Goal: Information Seeking & Learning: Learn about a topic

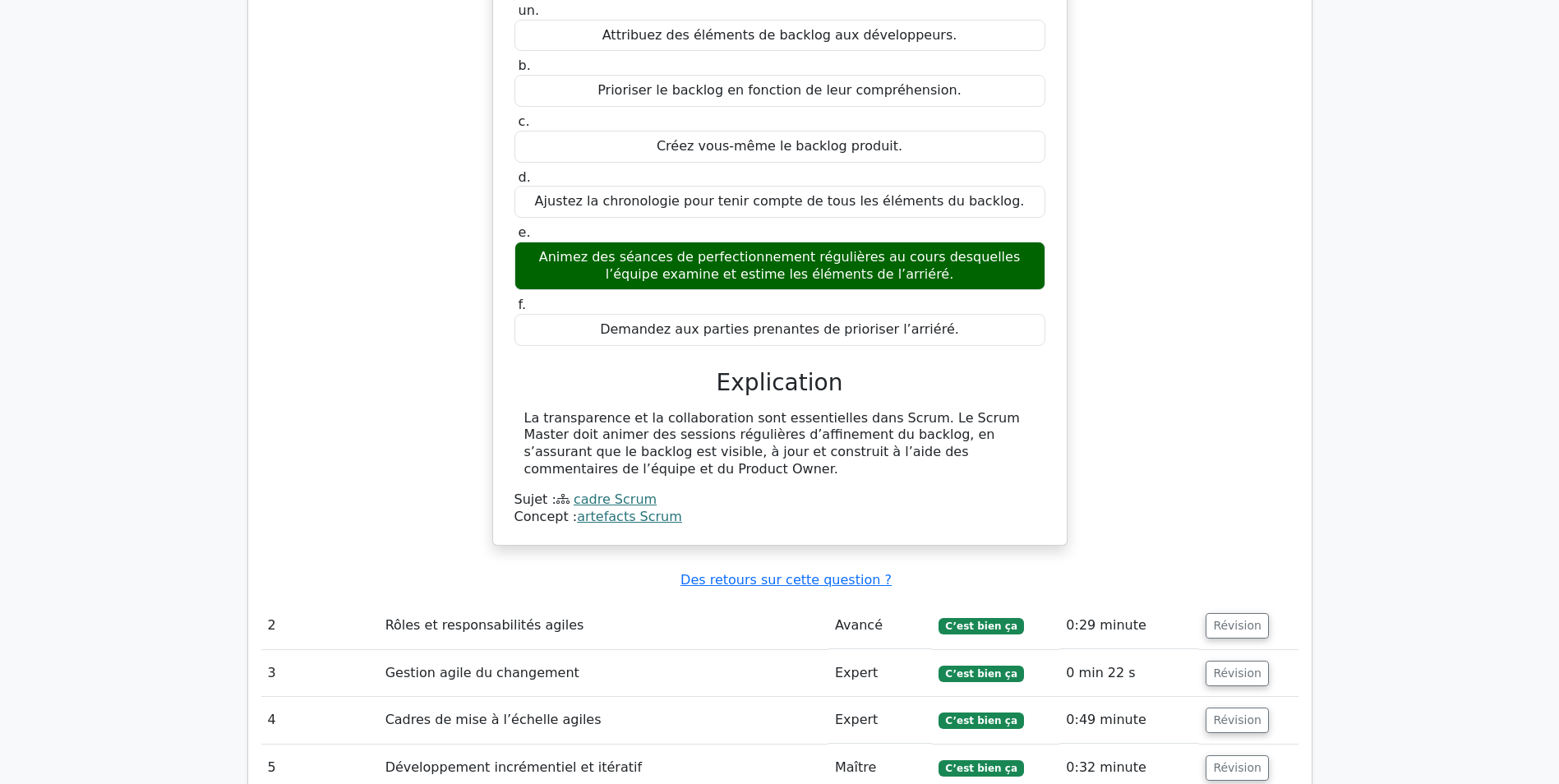
scroll to position [1488, 0]
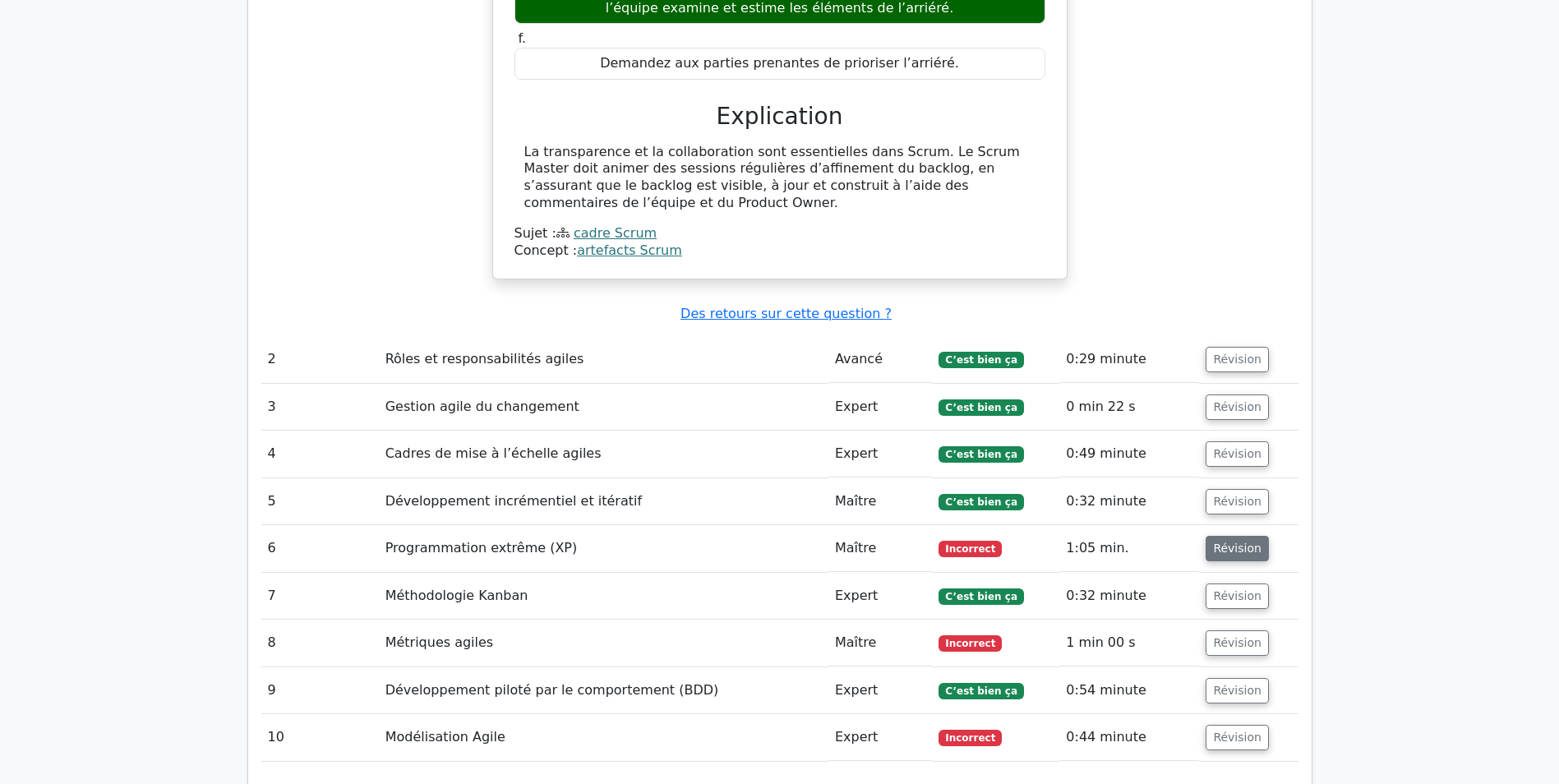
click at [1247, 537] on button "Révision" at bounding box center [1237, 549] width 63 height 25
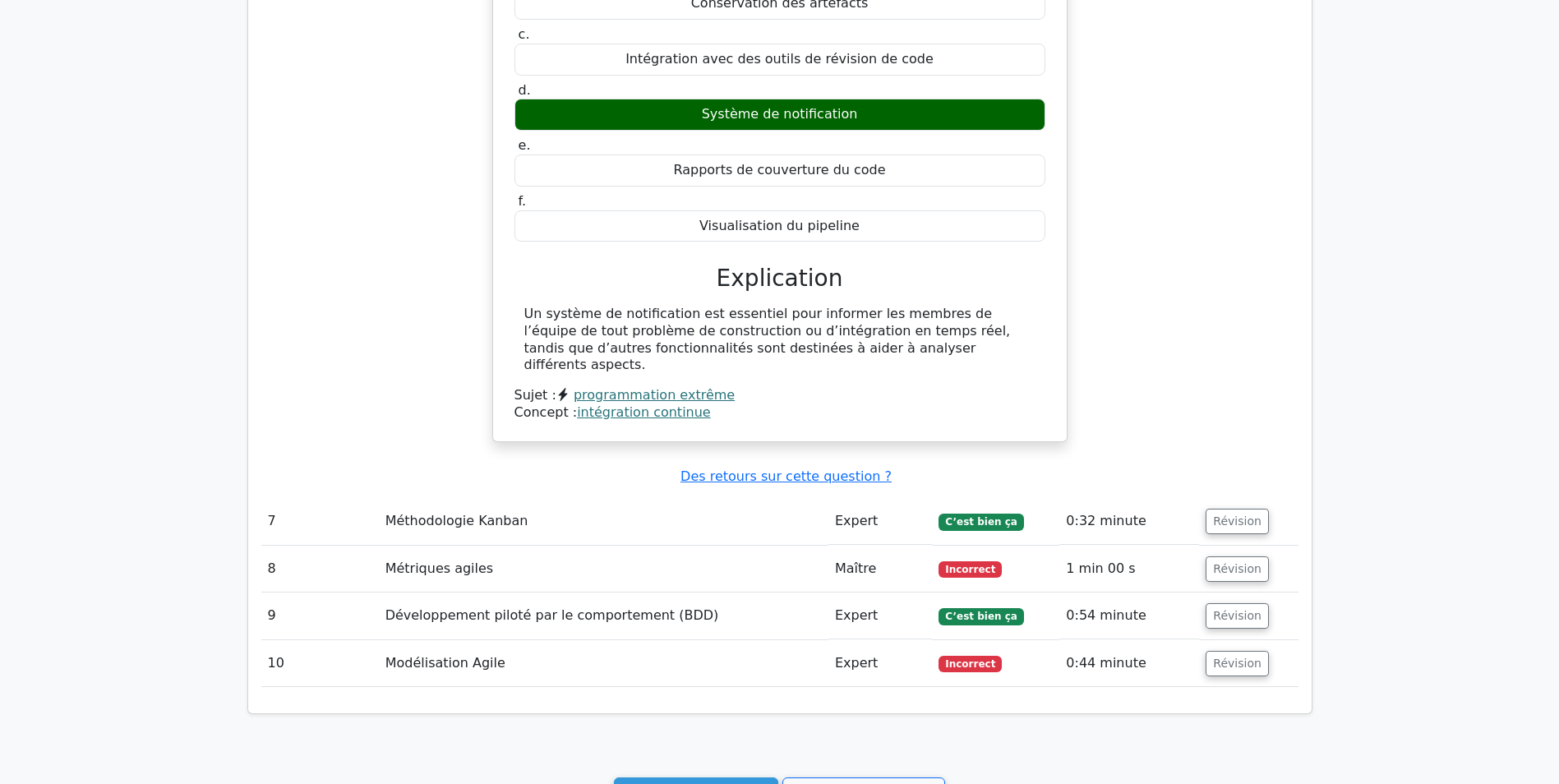
scroll to position [2310, 0]
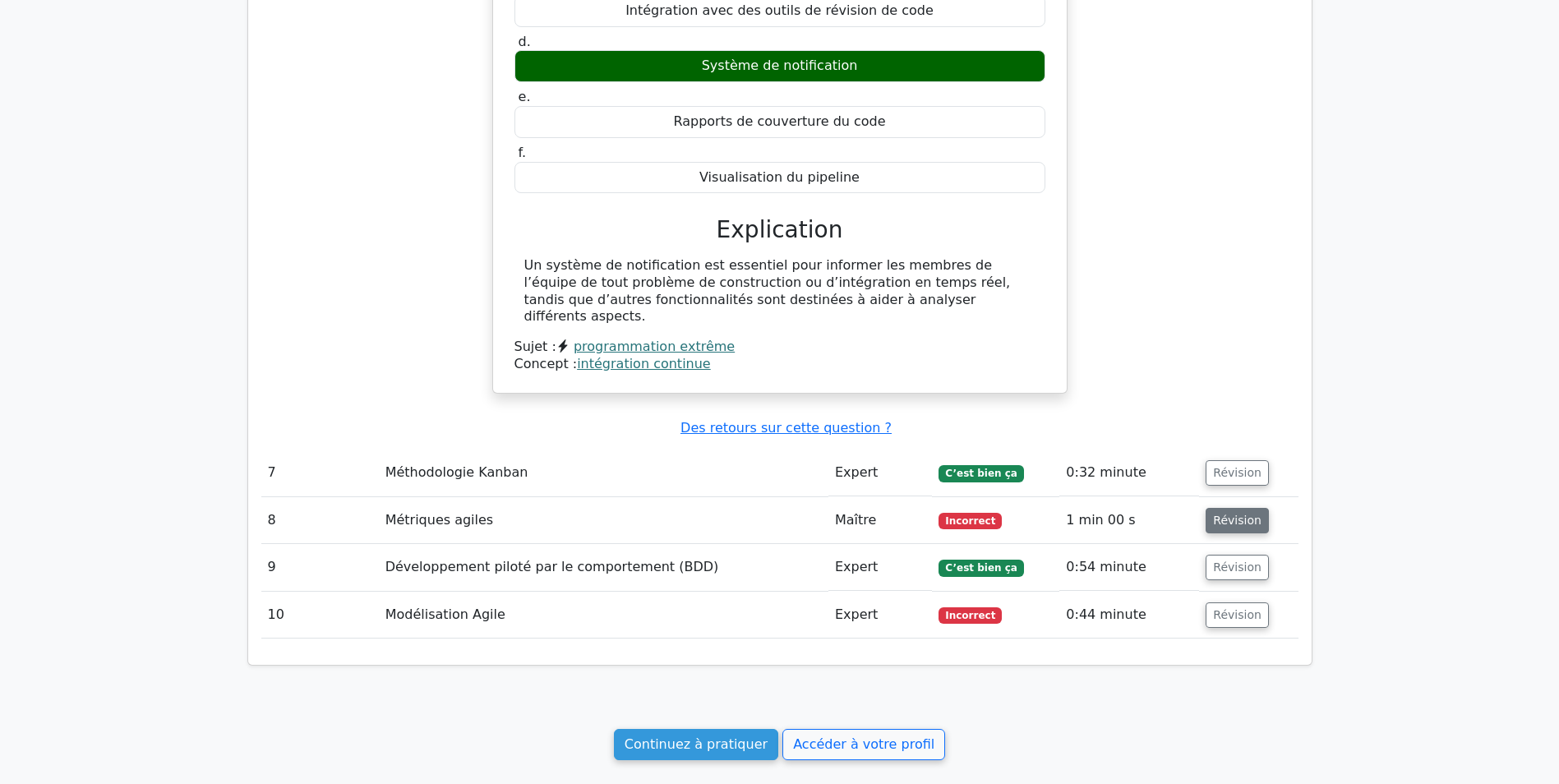
click at [1223, 508] on button "Révision" at bounding box center [1237, 521] width 63 height 25
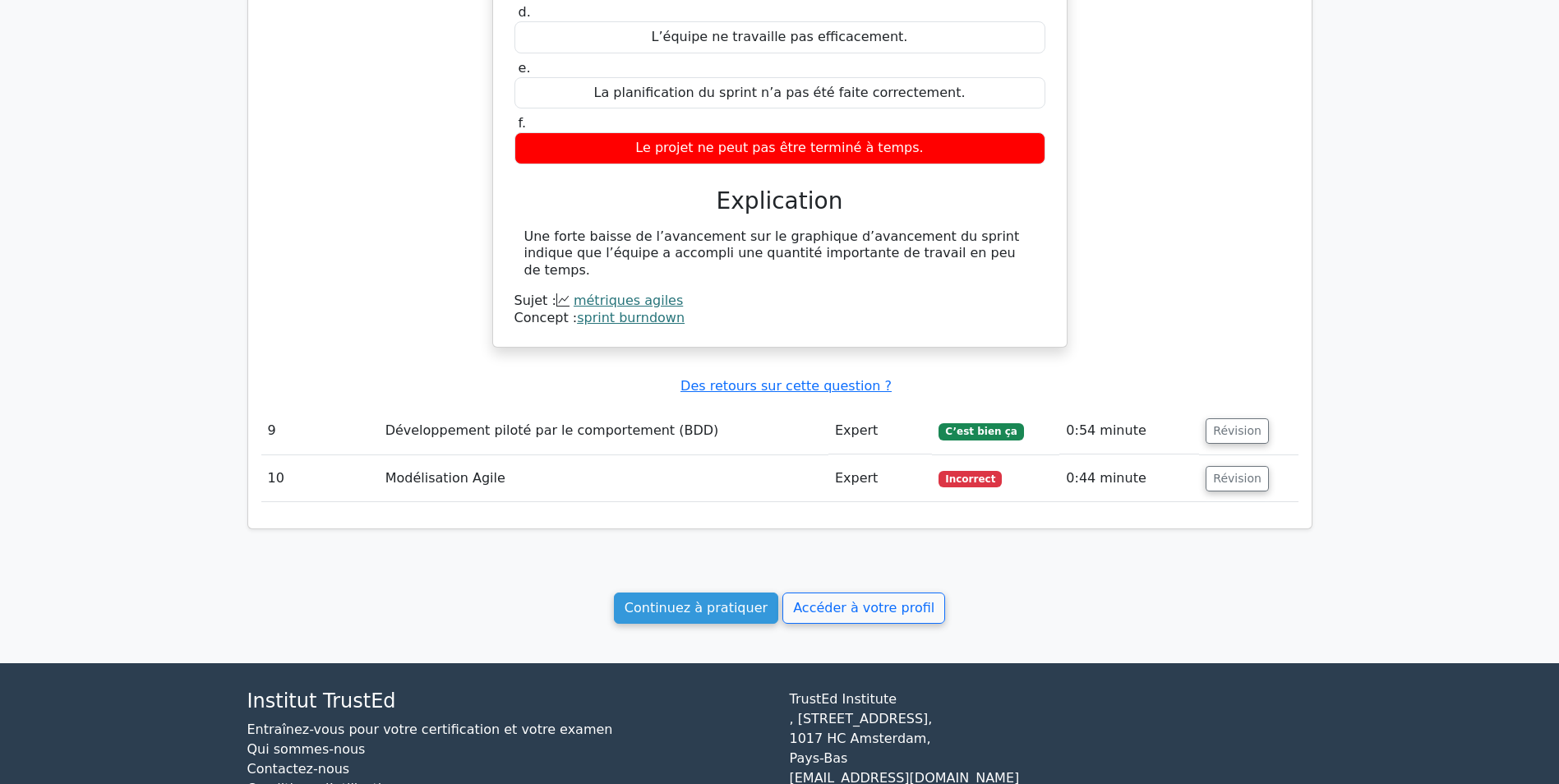
scroll to position [3104, 0]
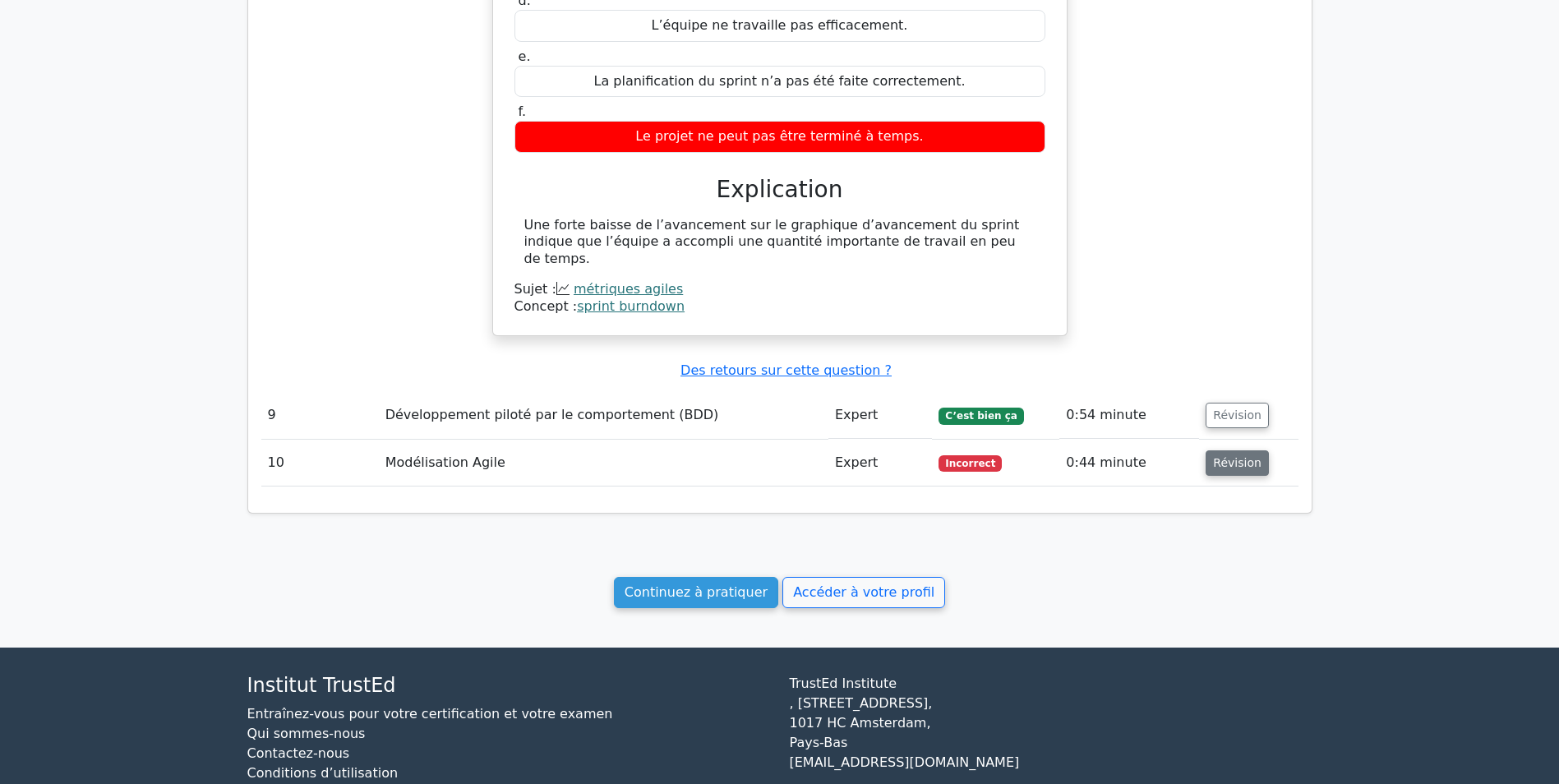
click at [1213, 450] on button "Révision" at bounding box center [1237, 463] width 63 height 25
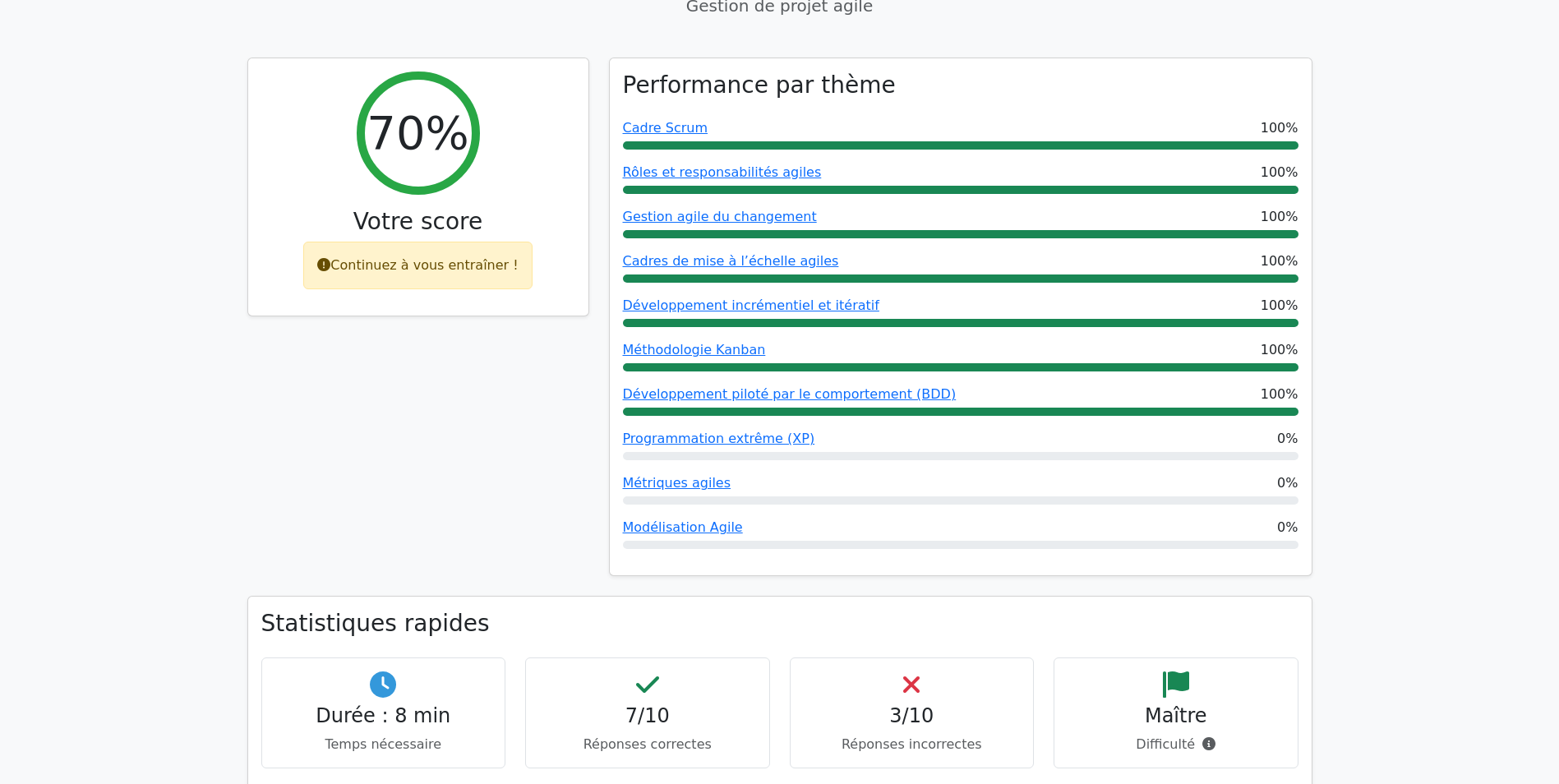
scroll to position [0, 0]
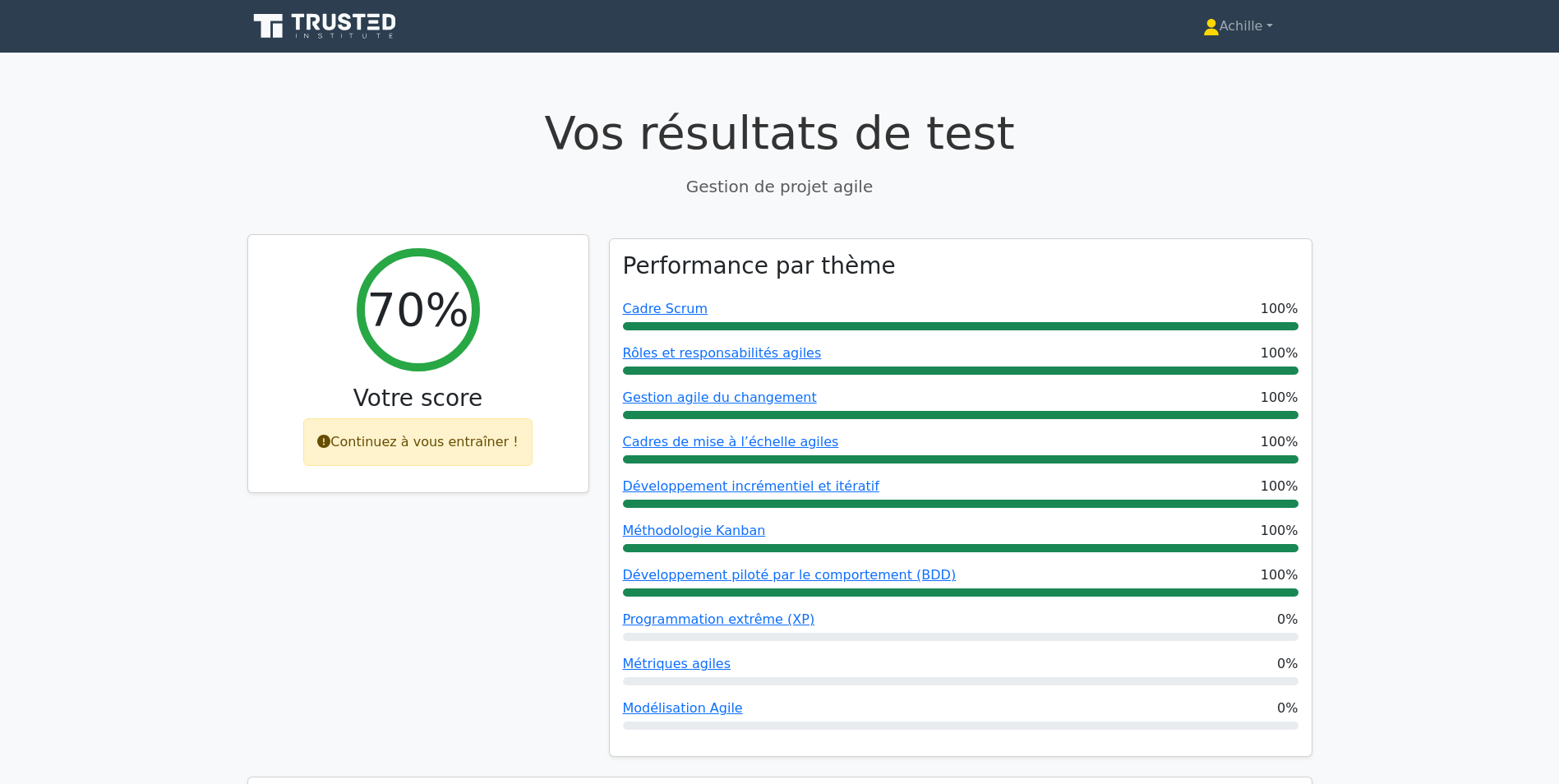
click at [466, 447] on font "Continuez à vous entraîner !" at bounding box center [424, 441] width 188 height 15
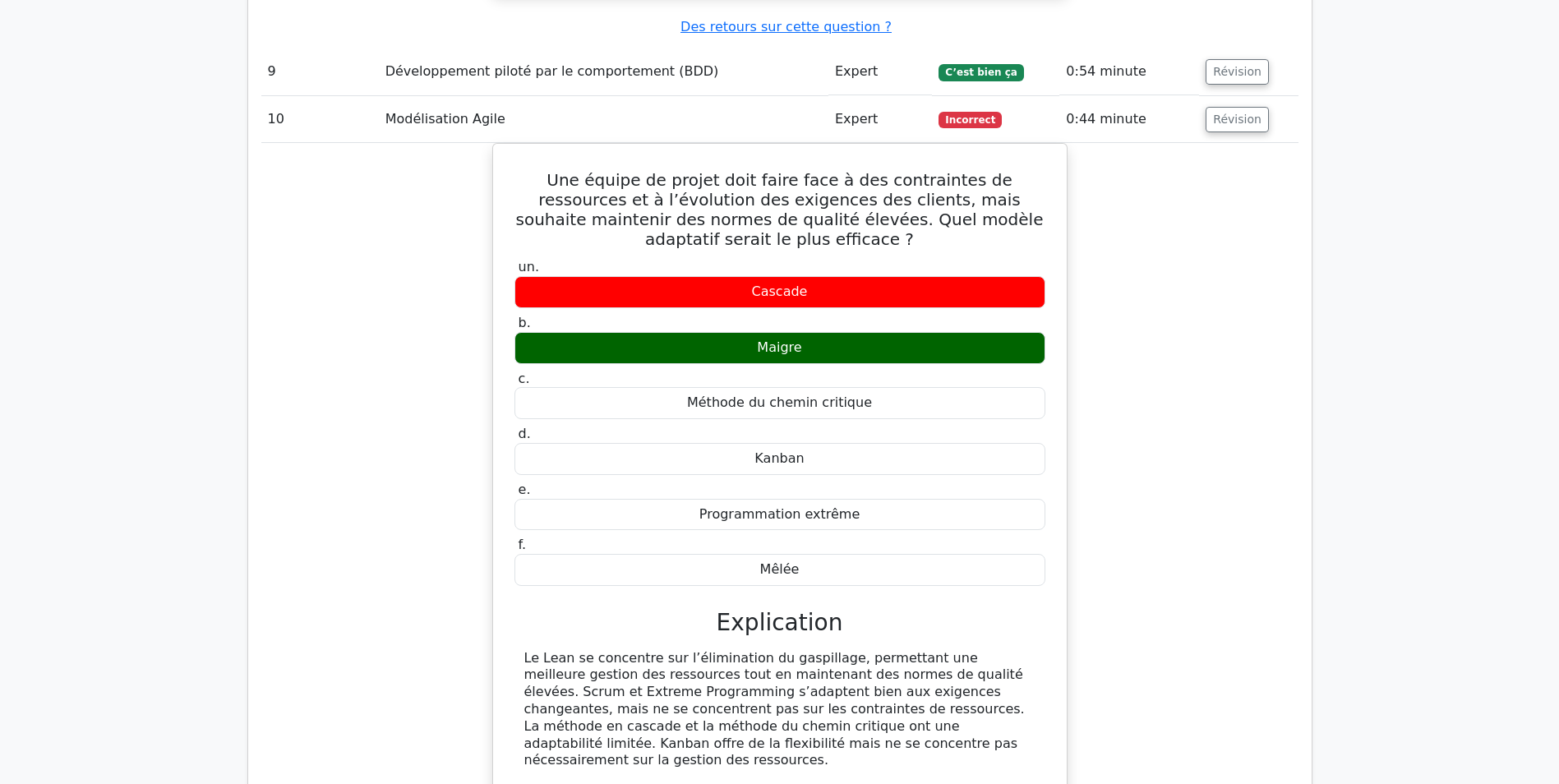
scroll to position [3838, 0]
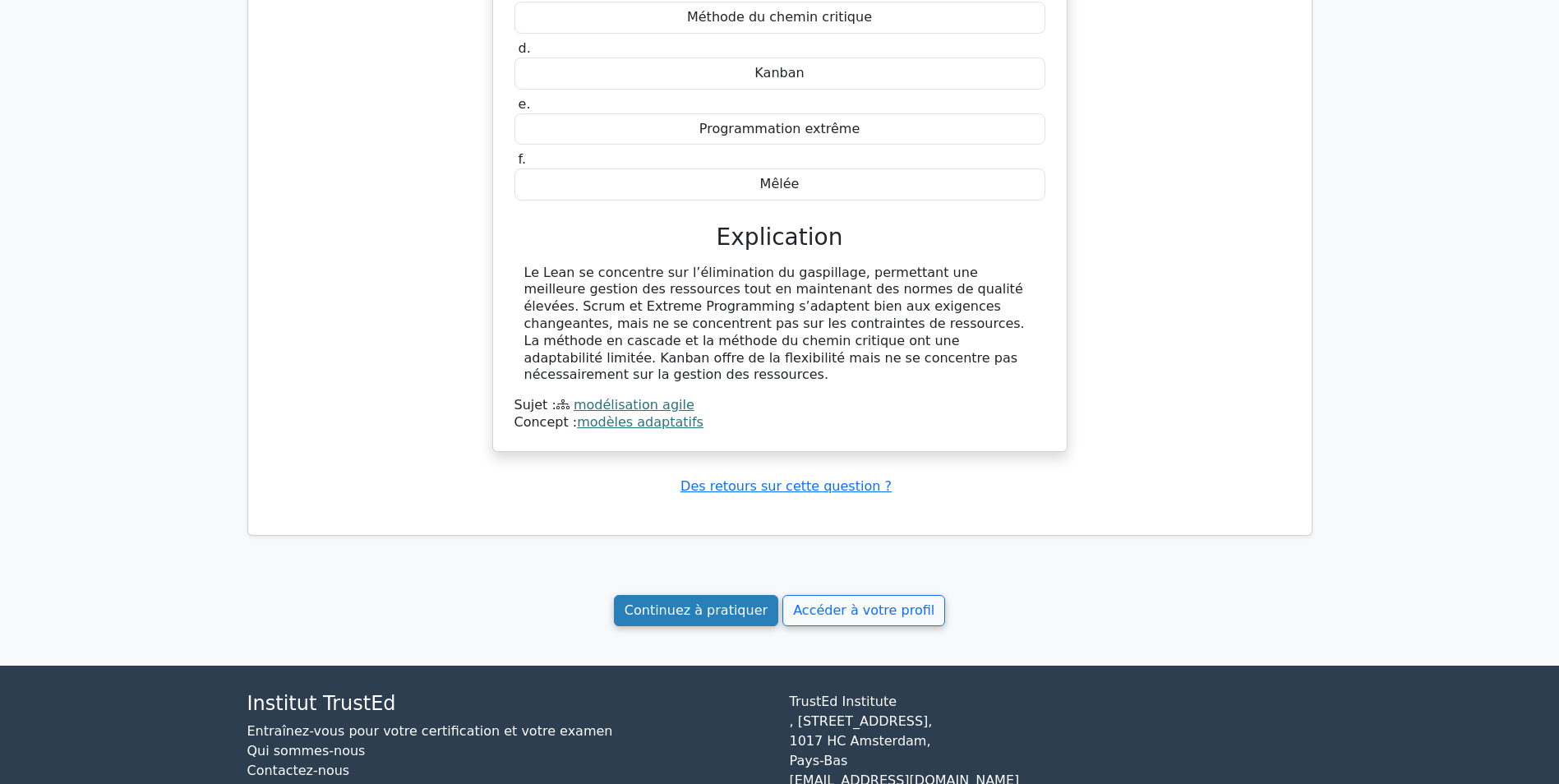
click at [708, 595] on link "Continuez à pratiquer" at bounding box center [696, 611] width 164 height 32
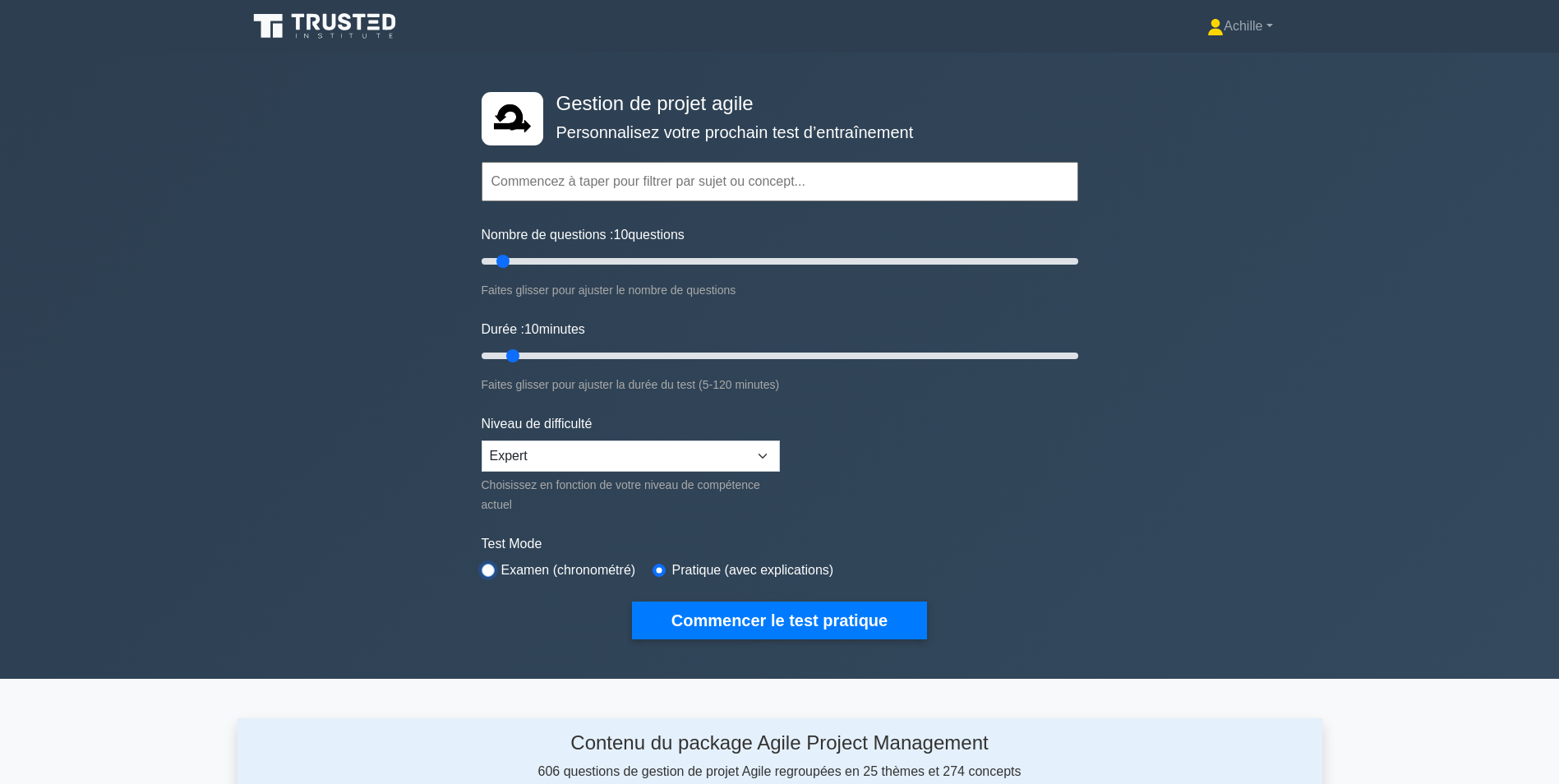
click at [492, 567] on input "radio" at bounding box center [488, 570] width 14 height 14
radio input "true"
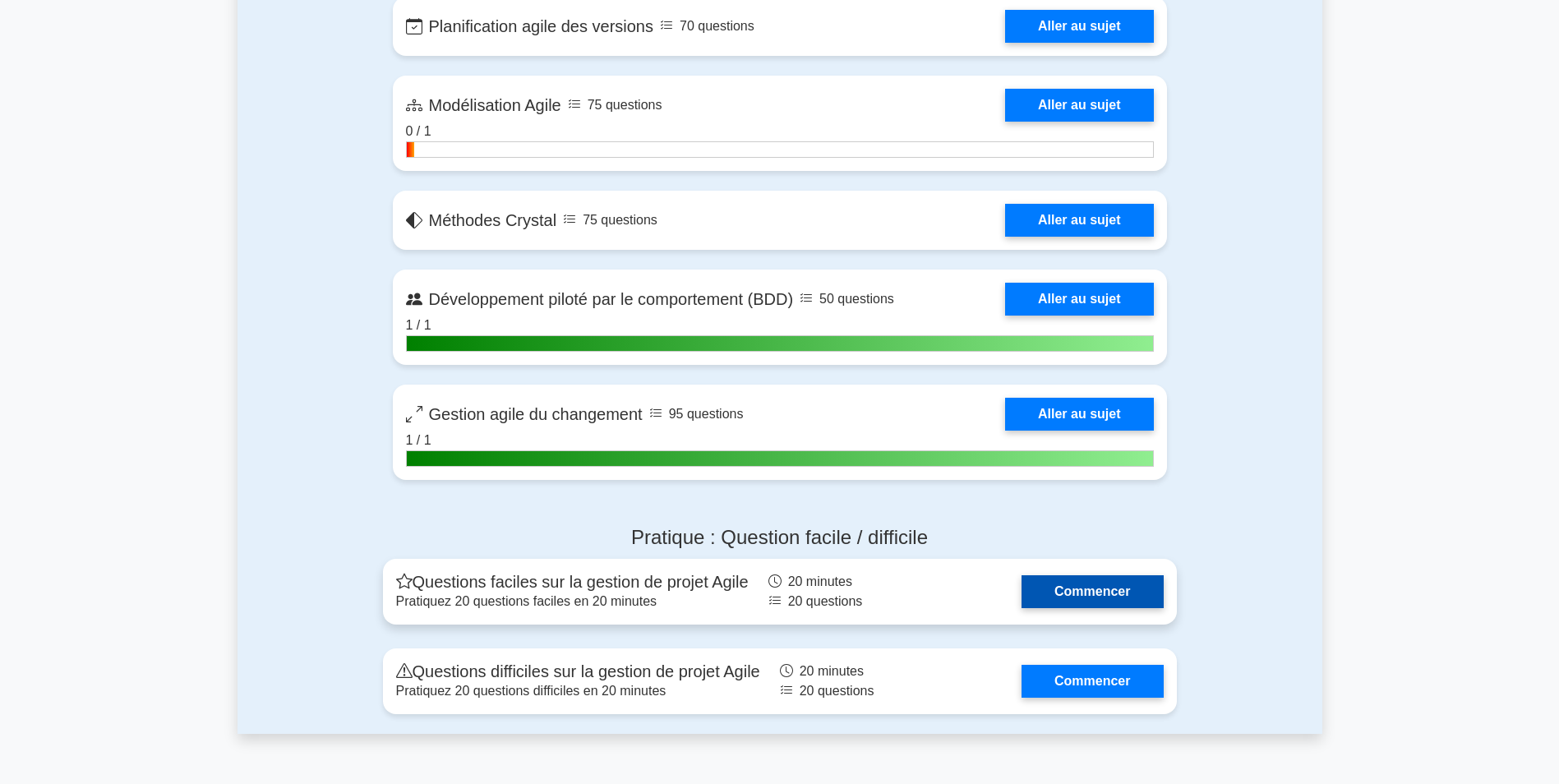
scroll to position [2864, 0]
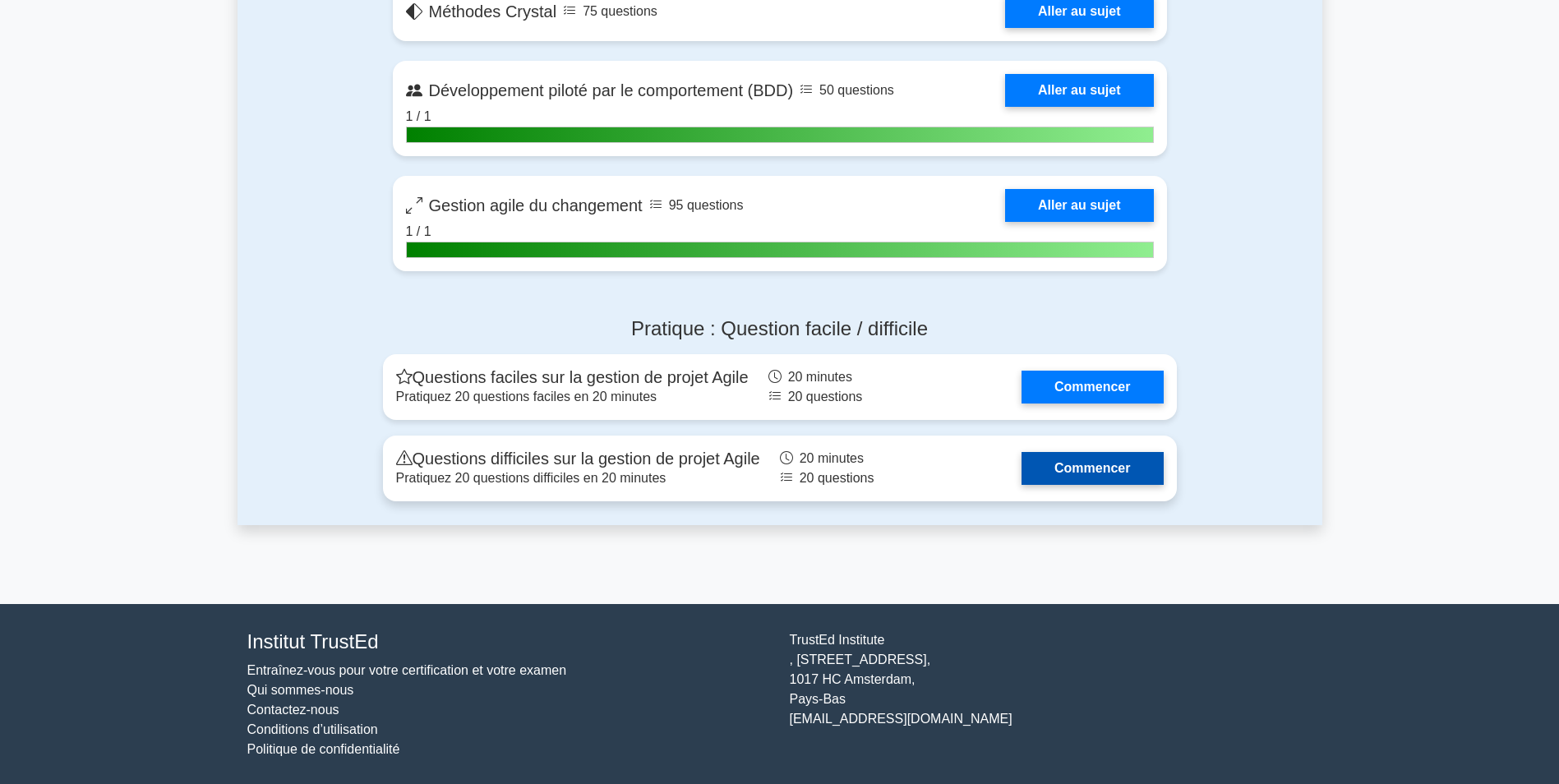
click at [1074, 466] on link "Commencer" at bounding box center [1092, 468] width 142 height 32
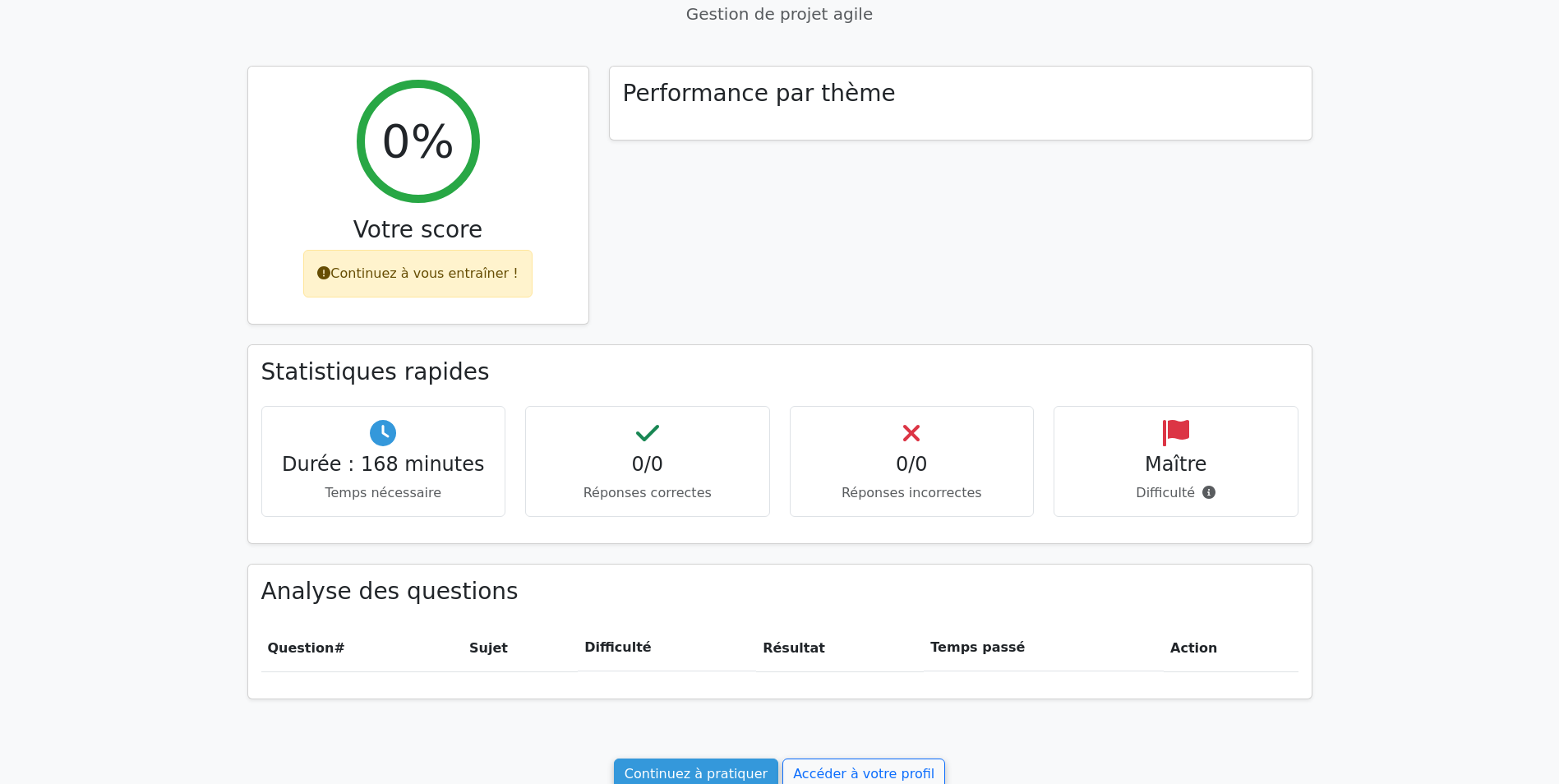
scroll to position [246, 0]
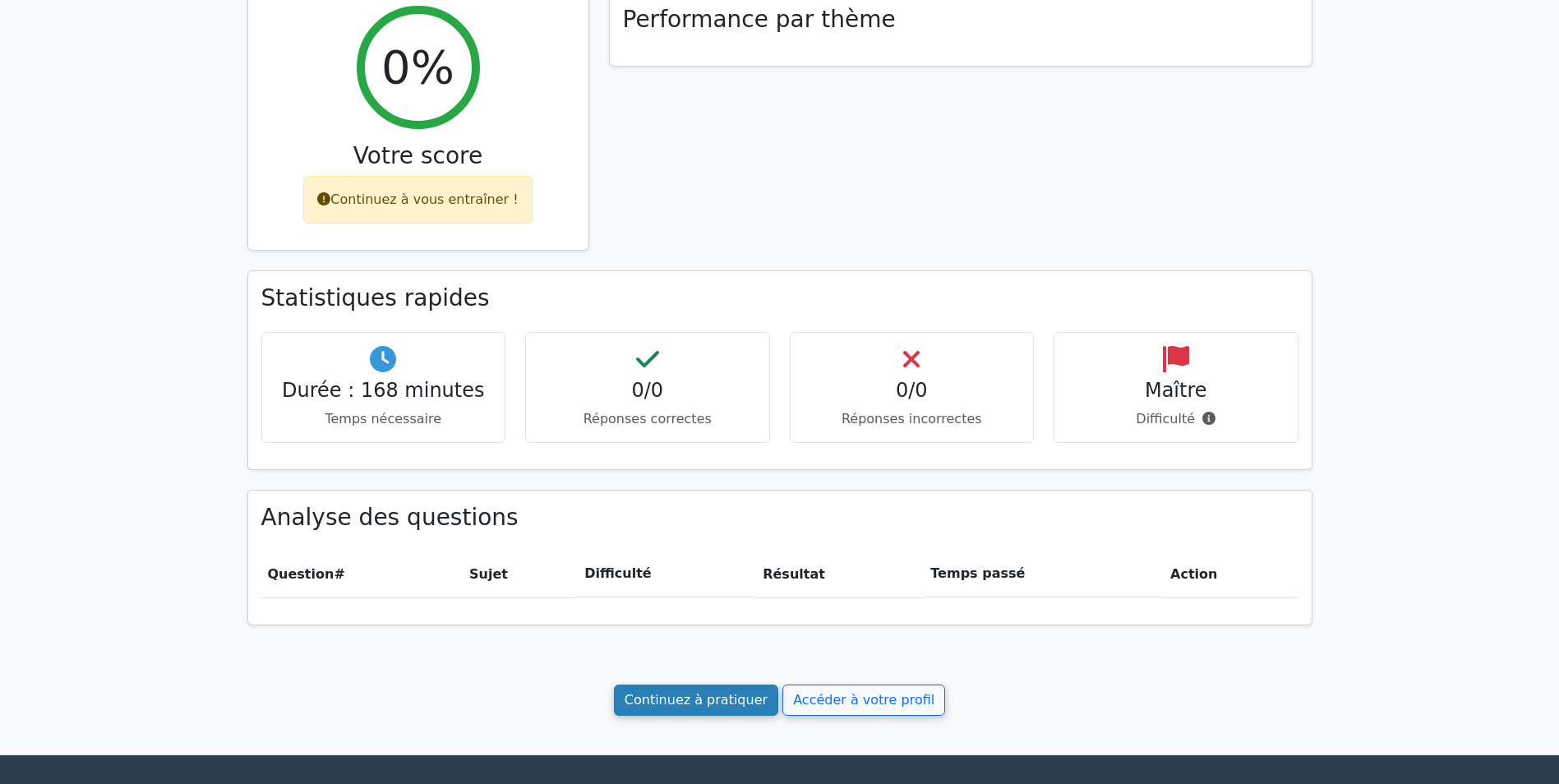
click at [706, 702] on link "Continuez à pratiquer" at bounding box center [696, 700] width 164 height 32
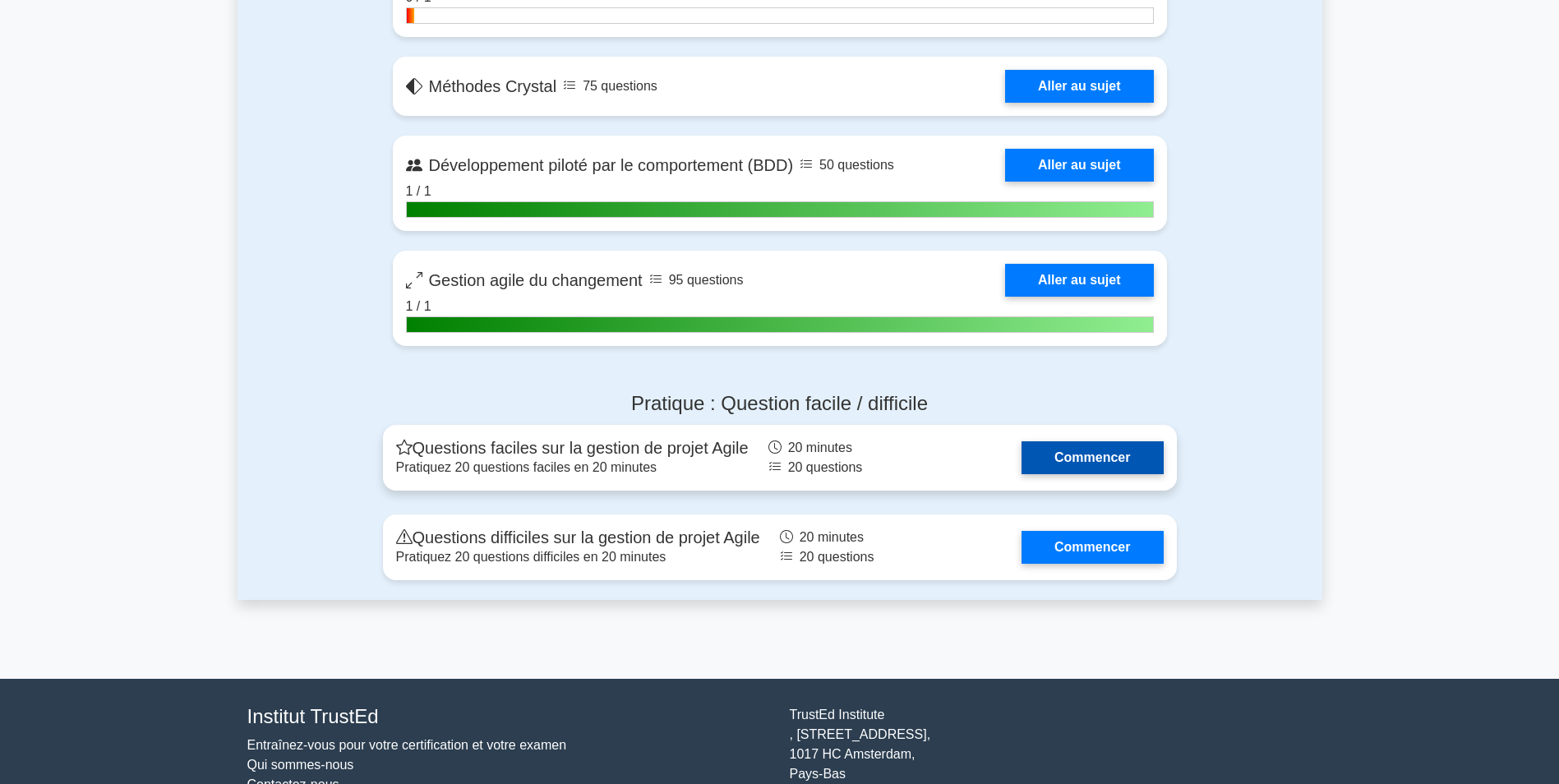
scroll to position [2864, 0]
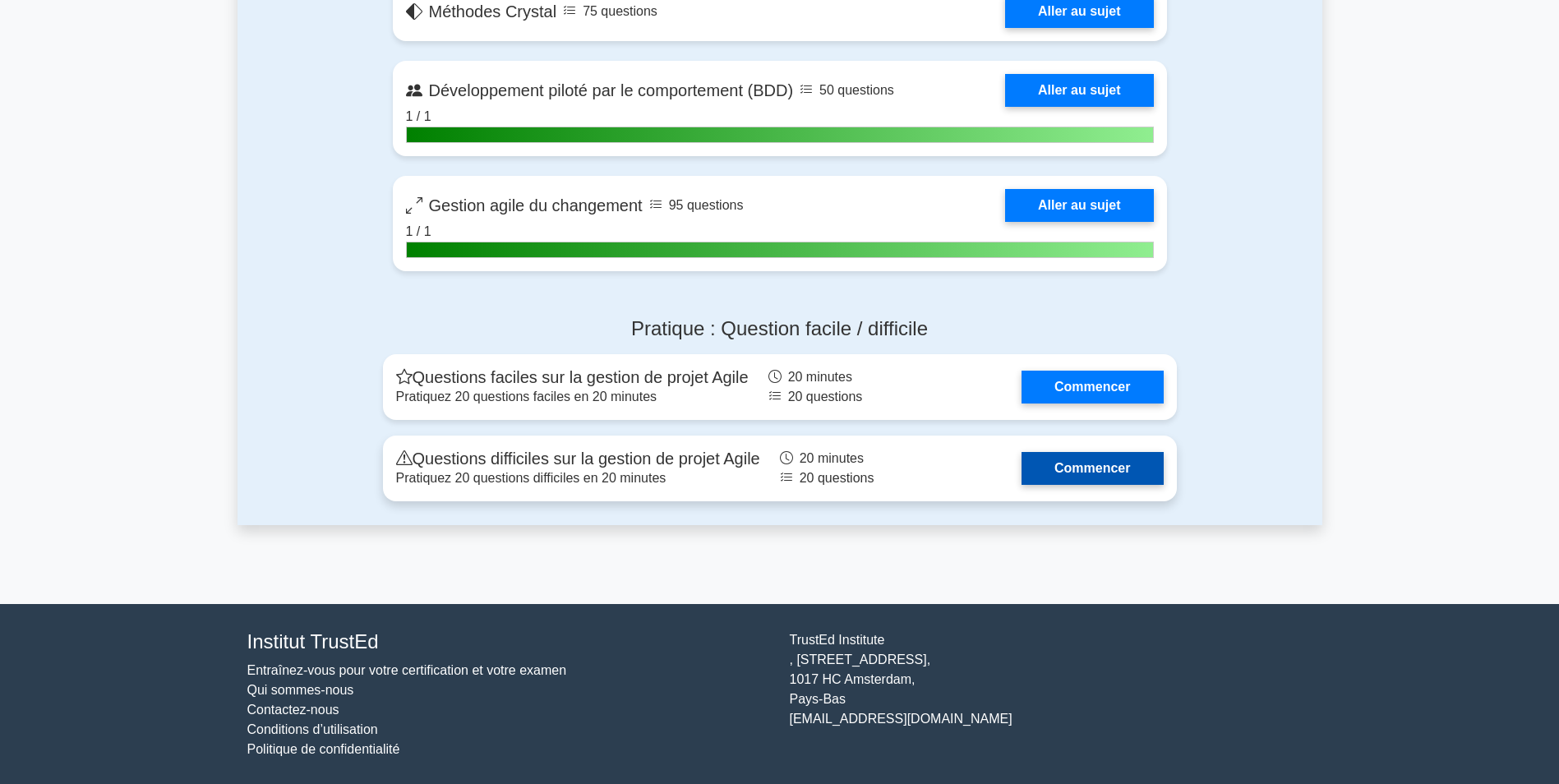
click at [1106, 467] on link "Commencer" at bounding box center [1092, 468] width 142 height 32
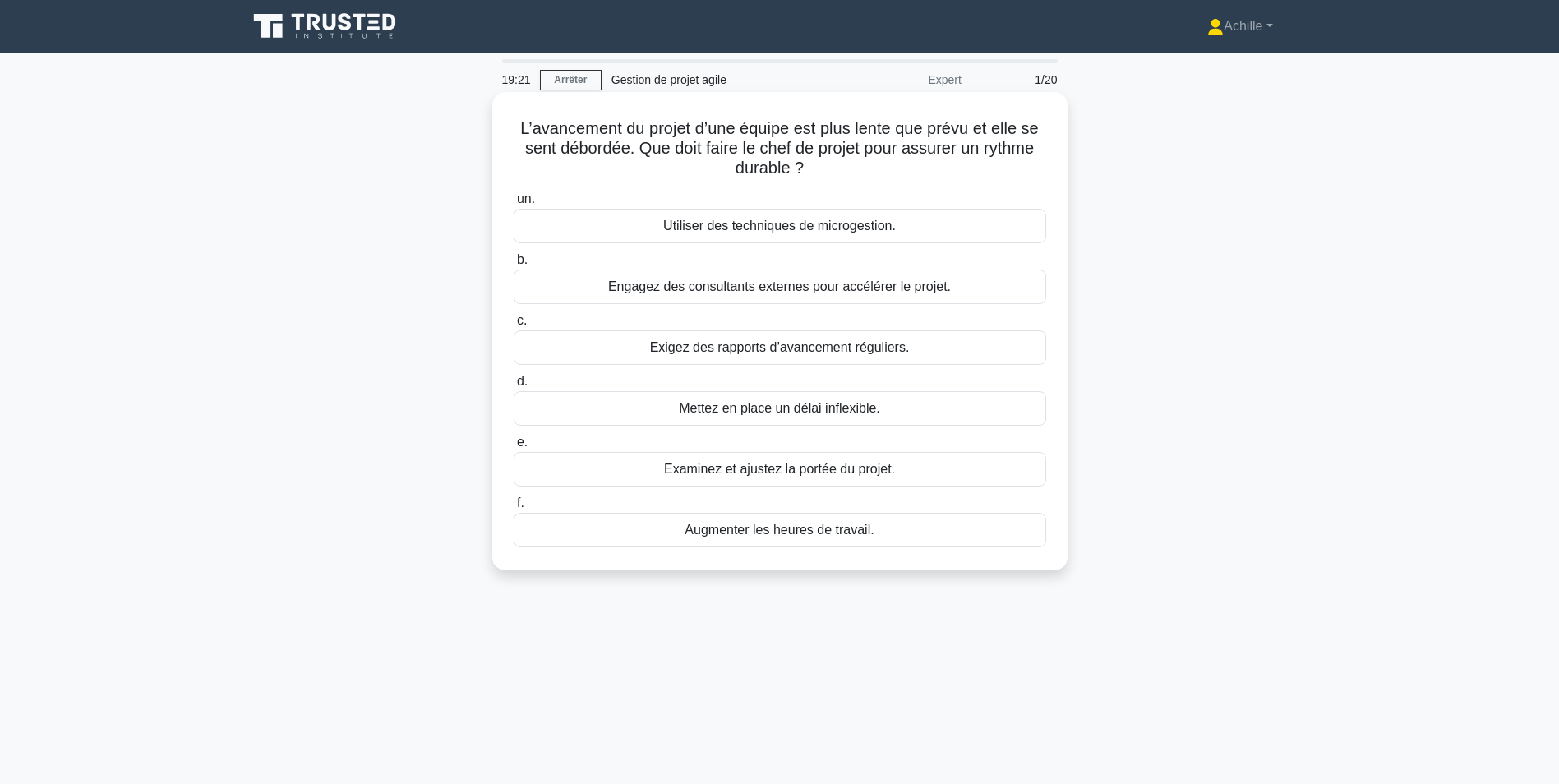
click at [882, 474] on div "Examinez et ajustez la portée du projet." at bounding box center [780, 469] width 532 height 34
click at [513, 448] on input "e. Examinez et ajustez la portée du projet." at bounding box center [513, 443] width 0 height 11
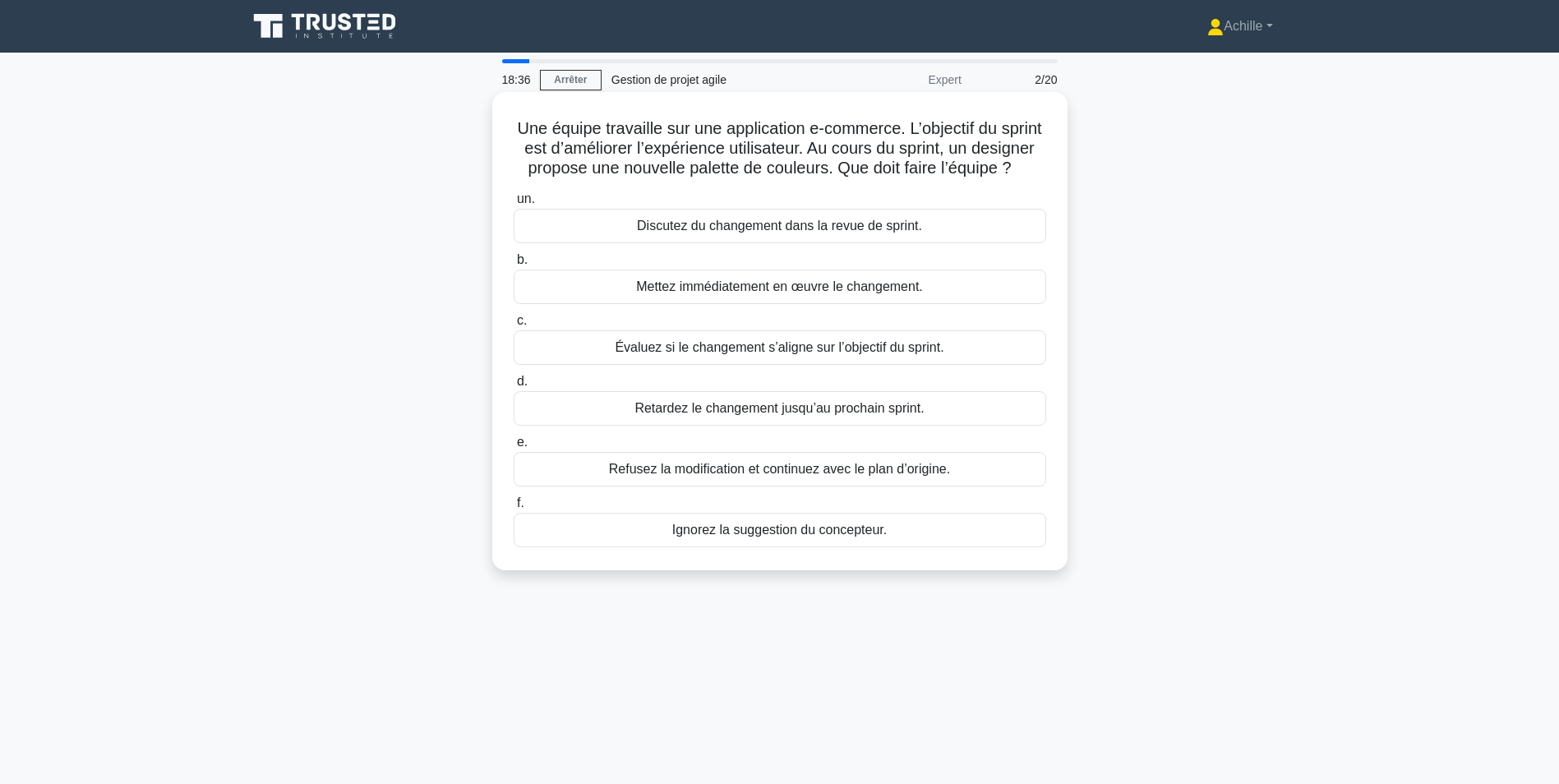
click at [842, 364] on div "Évaluez si le changement s’aligne sur l’objectif du sprint." at bounding box center [780, 347] width 532 height 34
click at [513, 327] on input "c. Évaluez si le changement s’aligne sur l’objectif du sprint." at bounding box center [513, 321] width 0 height 11
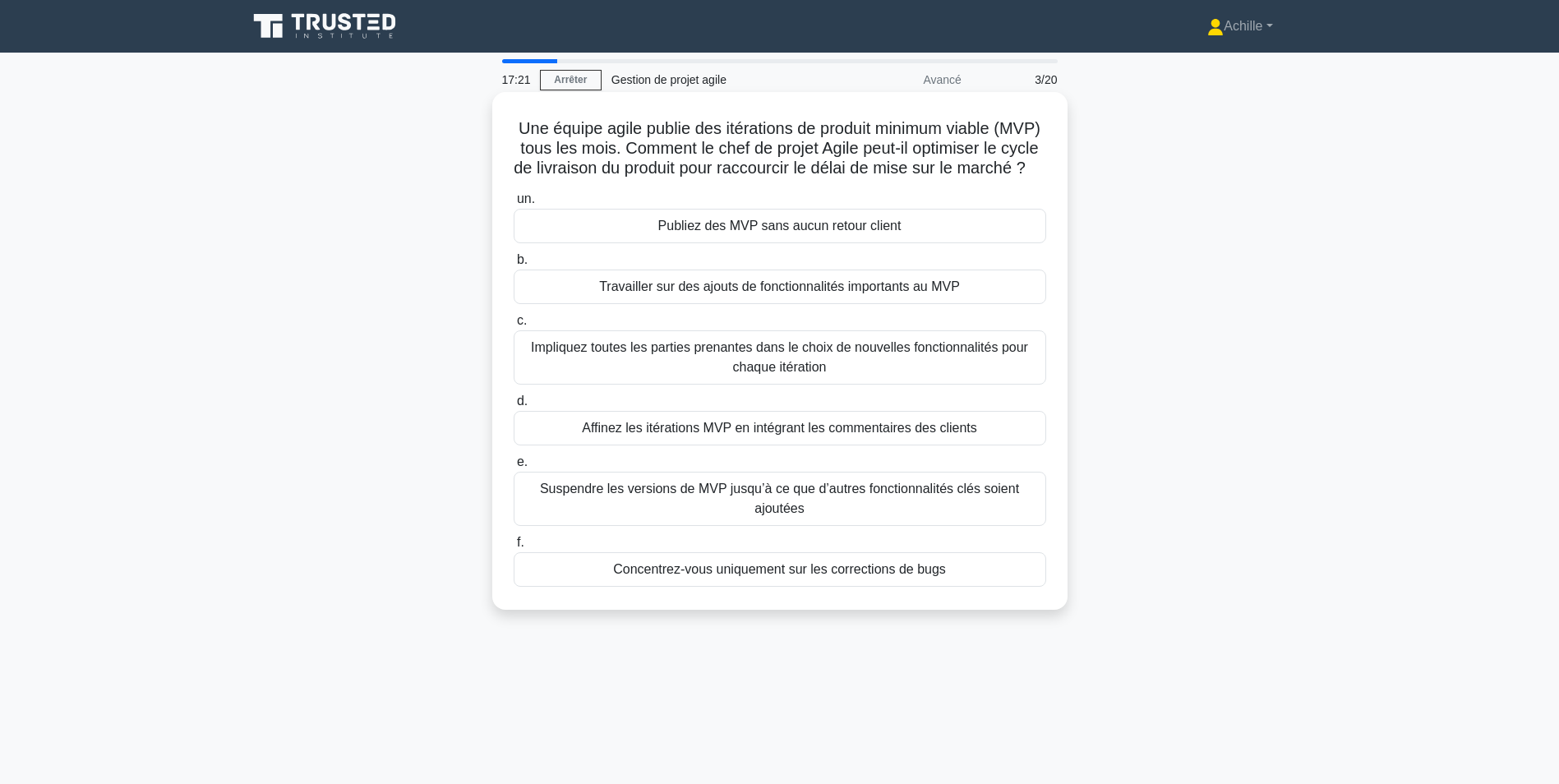
click at [795, 446] on div "Affinez les itérations MVP en intégrant les commentaires des clients" at bounding box center [780, 429] width 532 height 34
click at [513, 407] on input "d. Affinez les itérations MVP en intégrant les commentaires des clients" at bounding box center [513, 401] width 0 height 11
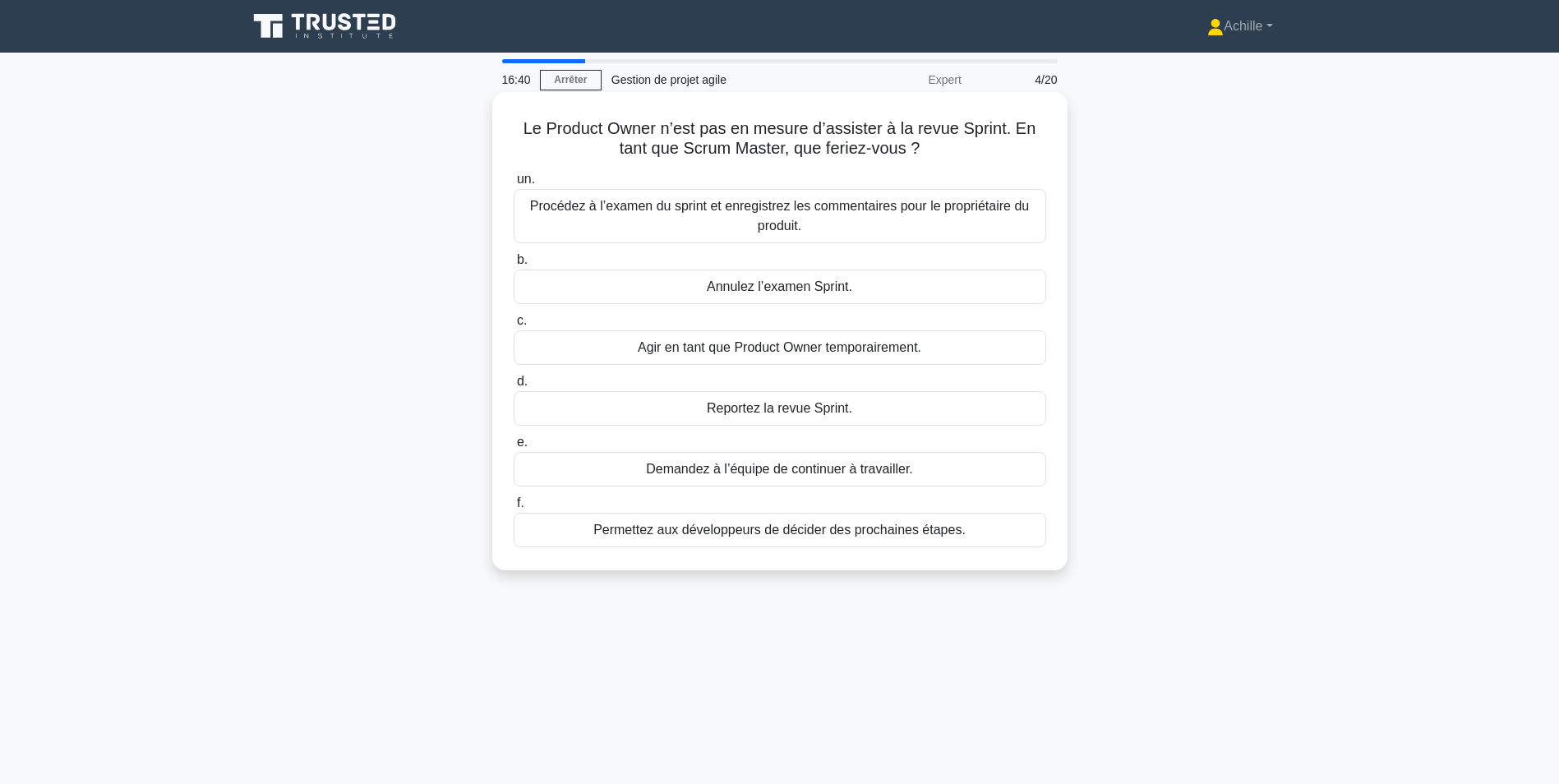
click at [1026, 225] on div "Procédez à l’examen du sprint et enregistrez les commentaires pour le propriéta…" at bounding box center [780, 217] width 532 height 54
click at [513, 185] on input "un. Procédez à l’examen du sprint et enregistrez les commentaires pour le propr…" at bounding box center [513, 180] width 0 height 11
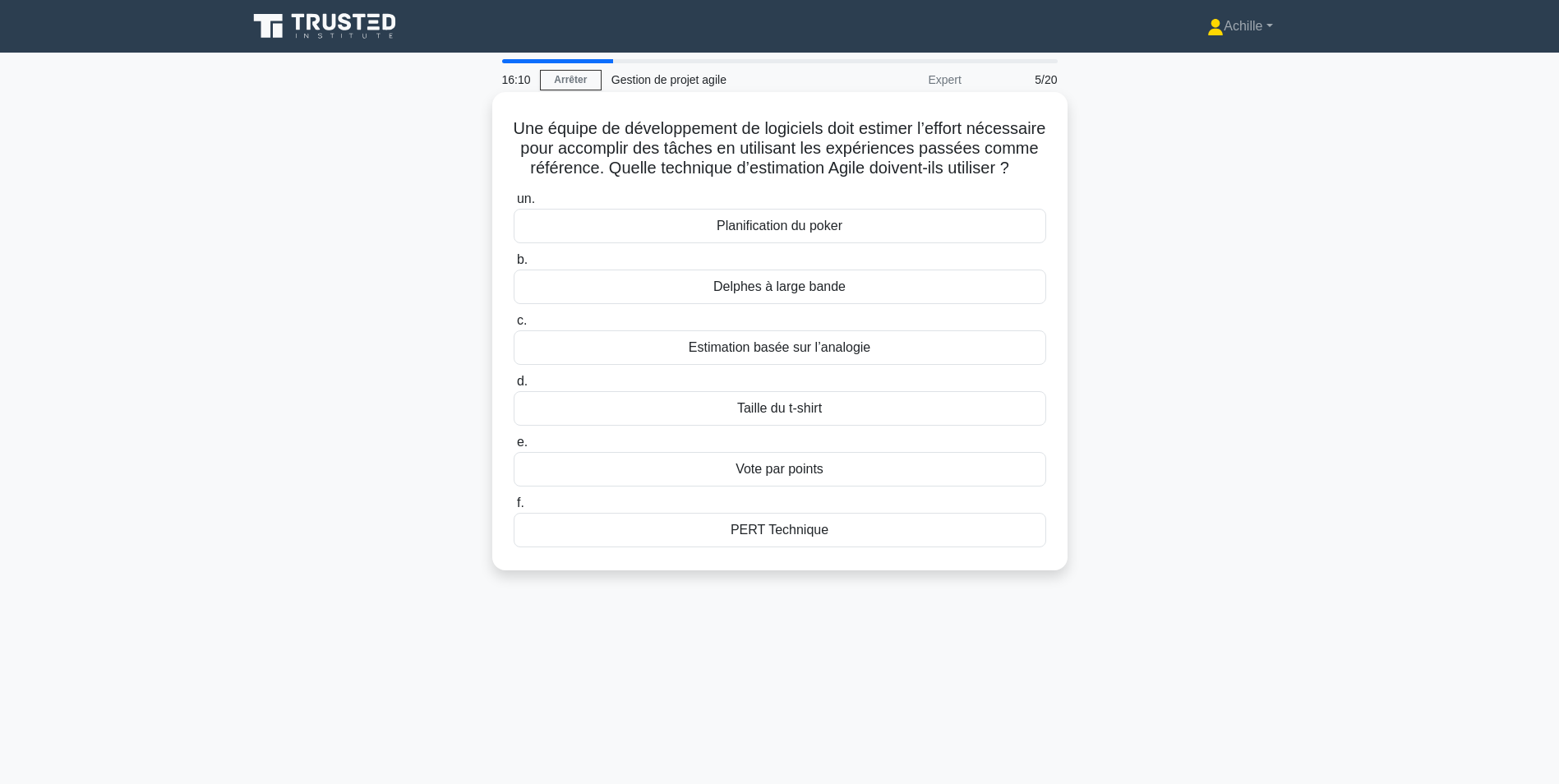
click at [933, 364] on div "Estimation basée sur l’analogie" at bounding box center [780, 347] width 532 height 34
click at [513, 327] on input "c. Estimation basée sur l’analogie" at bounding box center [513, 321] width 0 height 11
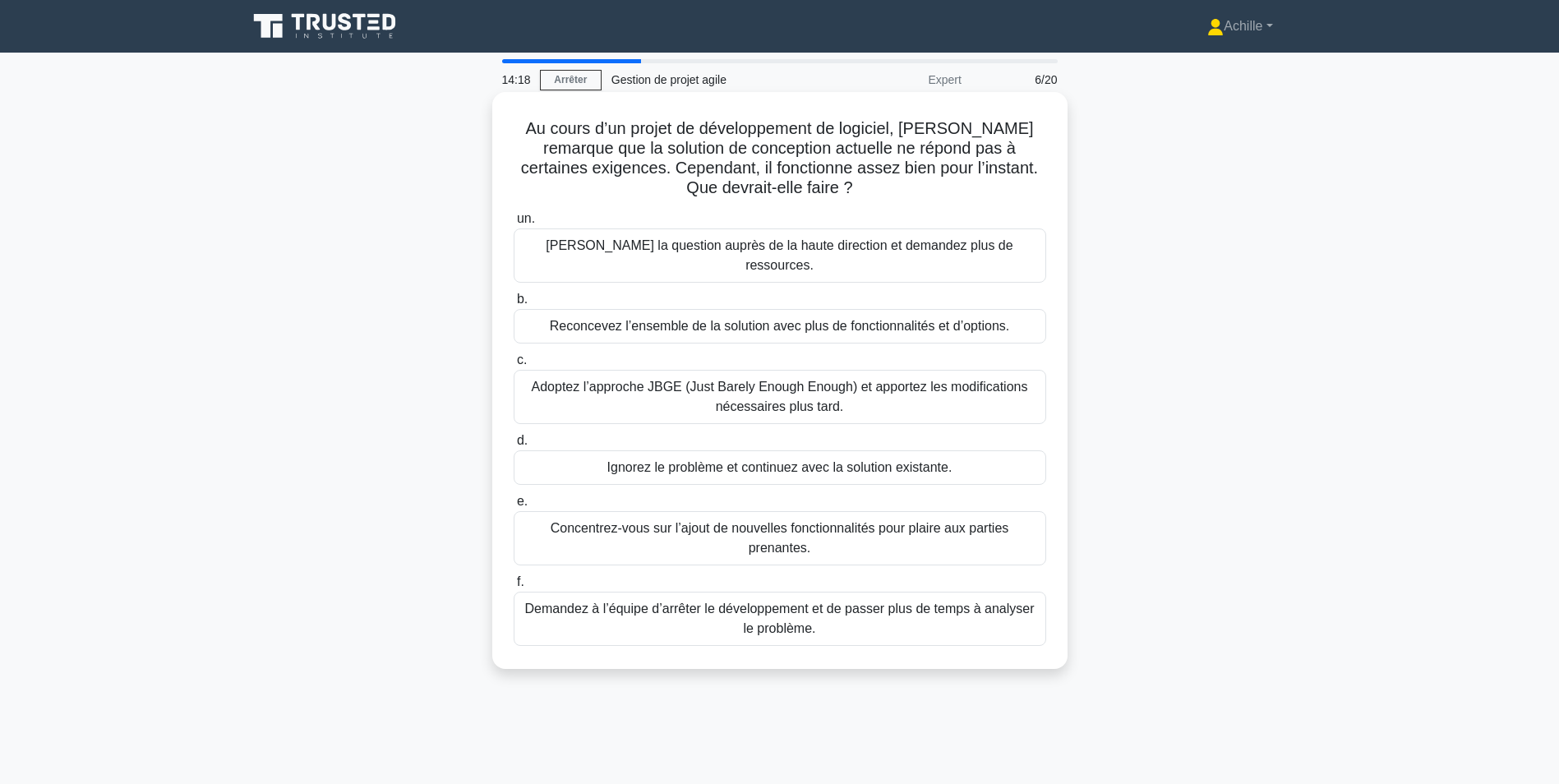
click at [829, 378] on div "Adoptez l’approche JBGE (Just Barely Enough Enough) et apportez les modificatio…" at bounding box center [780, 397] width 532 height 54
click at [513, 365] on input "c. Adoptez l’approche JBGE (Just Barely Enough Enough) et apportez les modifica…" at bounding box center [513, 361] width 0 height 11
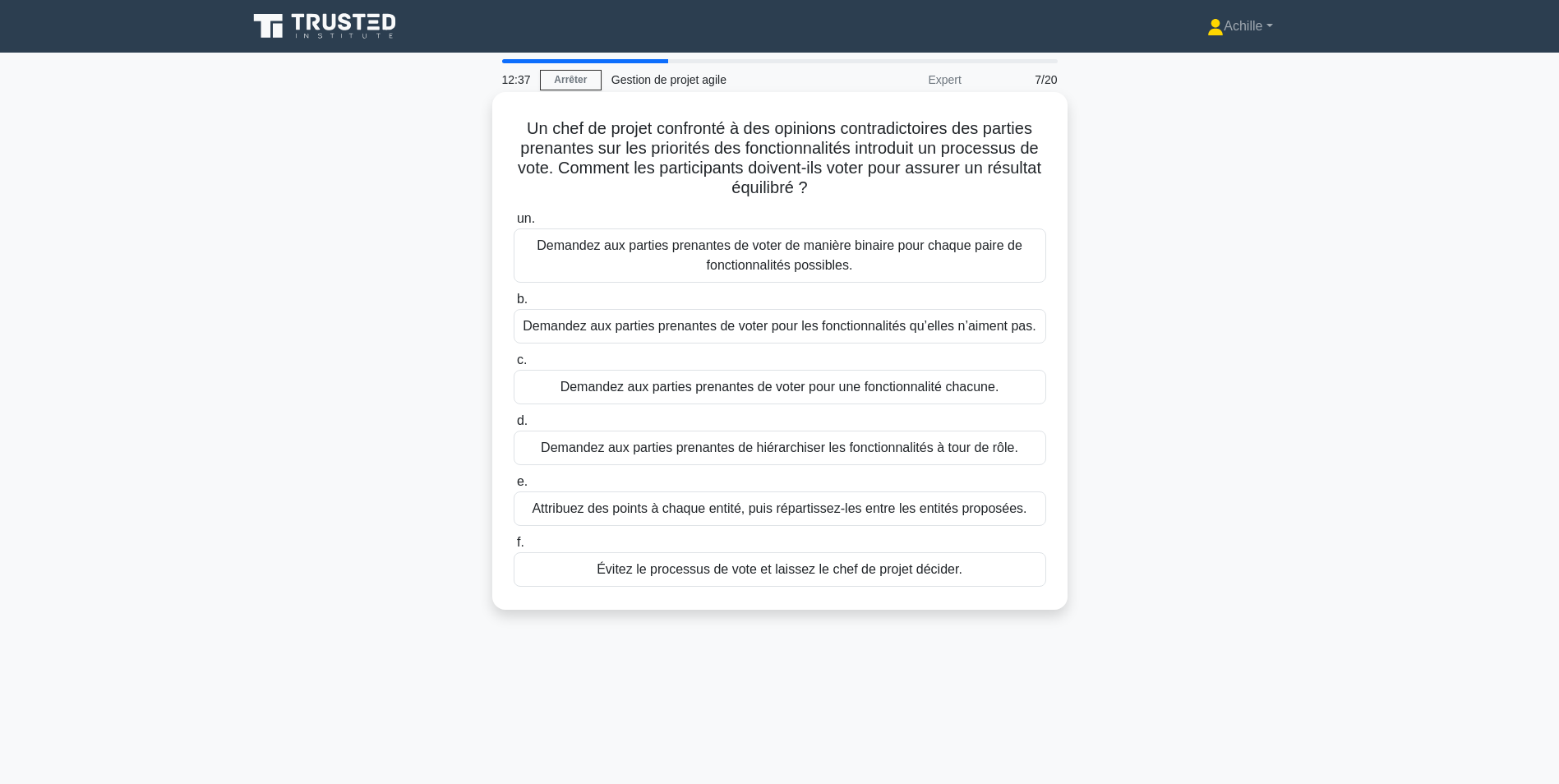
click at [725, 448] on div "Demandez aux parties prenantes de hiérarchiser les fonctionnalités à tour de rô…" at bounding box center [780, 447] width 532 height 34
click at [513, 427] on input "d. Demandez aux parties prenantes de hiérarchiser les fonctionnalités à tour de…" at bounding box center [513, 421] width 0 height 11
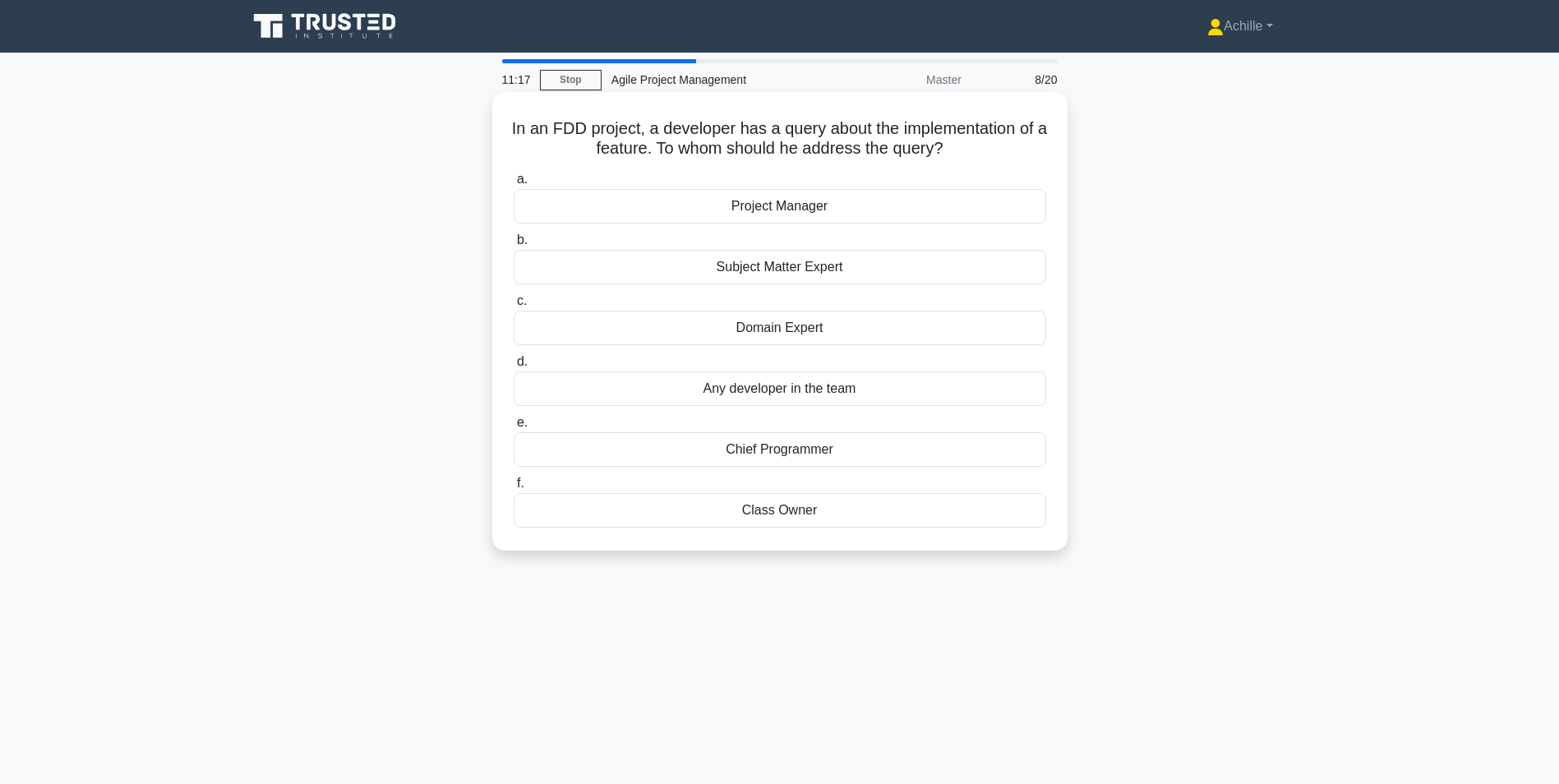
click at [807, 217] on div "Project Manager" at bounding box center [780, 207] width 532 height 34
click at [513, 185] on input "a. Project Manager" at bounding box center [513, 180] width 0 height 11
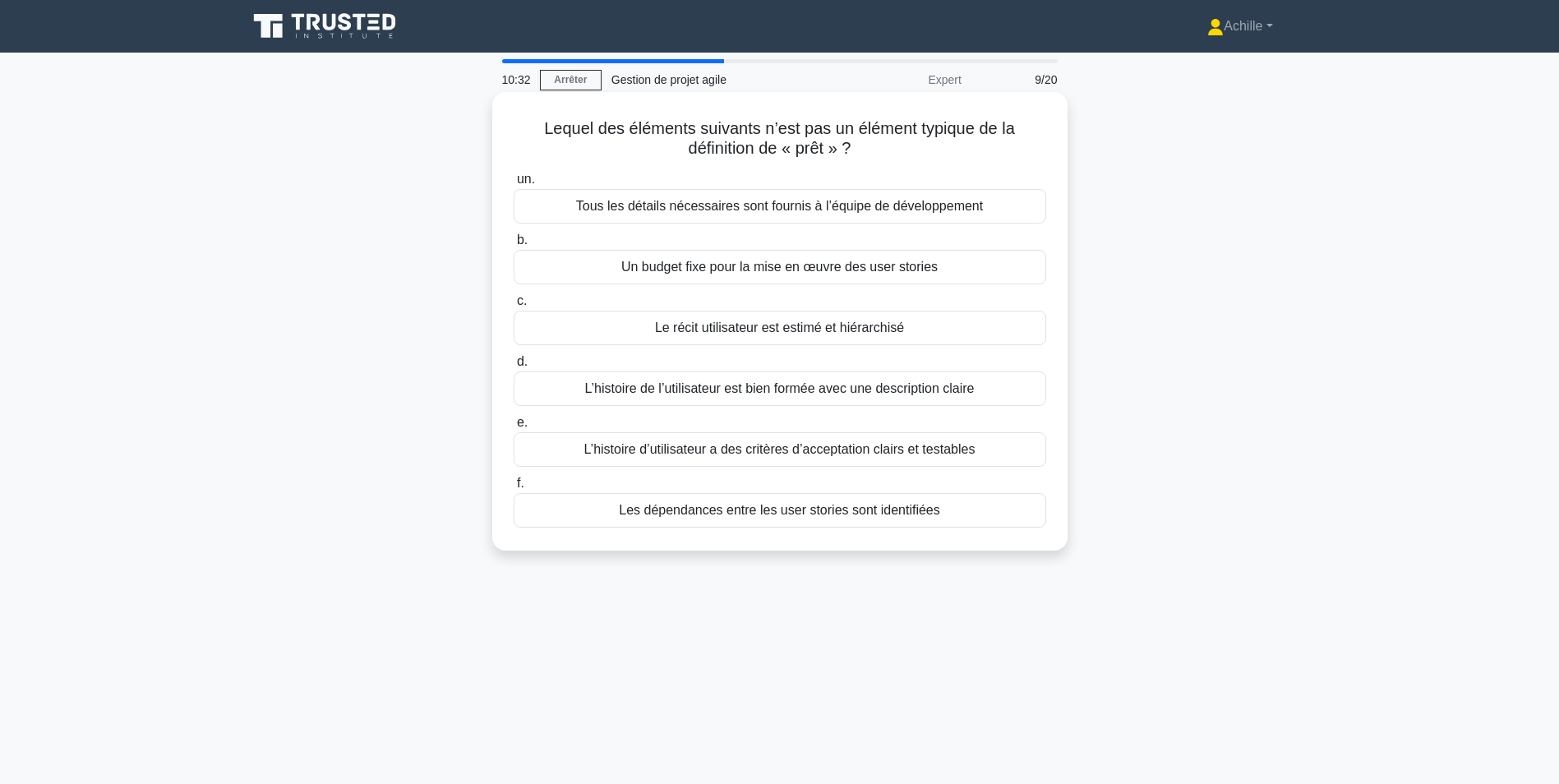
click at [931, 263] on div "Un budget fixe pour la mise en œuvre des user stories" at bounding box center [780, 267] width 532 height 34
click at [513, 245] on input "b. Un budget fixe pour la mise en œuvre des user stories" at bounding box center [513, 241] width 0 height 11
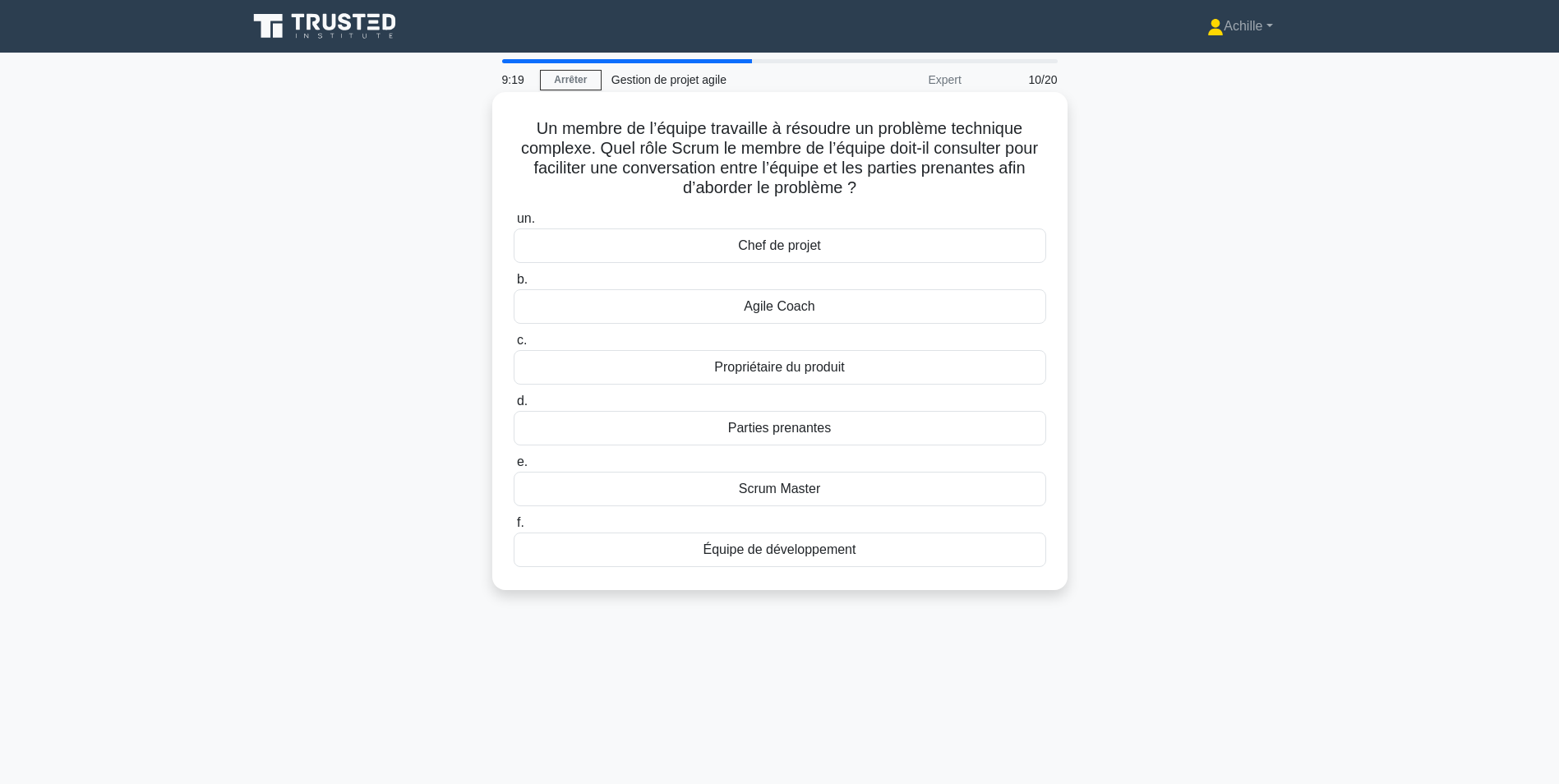
click at [812, 372] on div "Propriétaire du produit" at bounding box center [780, 367] width 532 height 34
click at [513, 346] on input "c. Propriétaire du produit" at bounding box center [513, 341] width 0 height 11
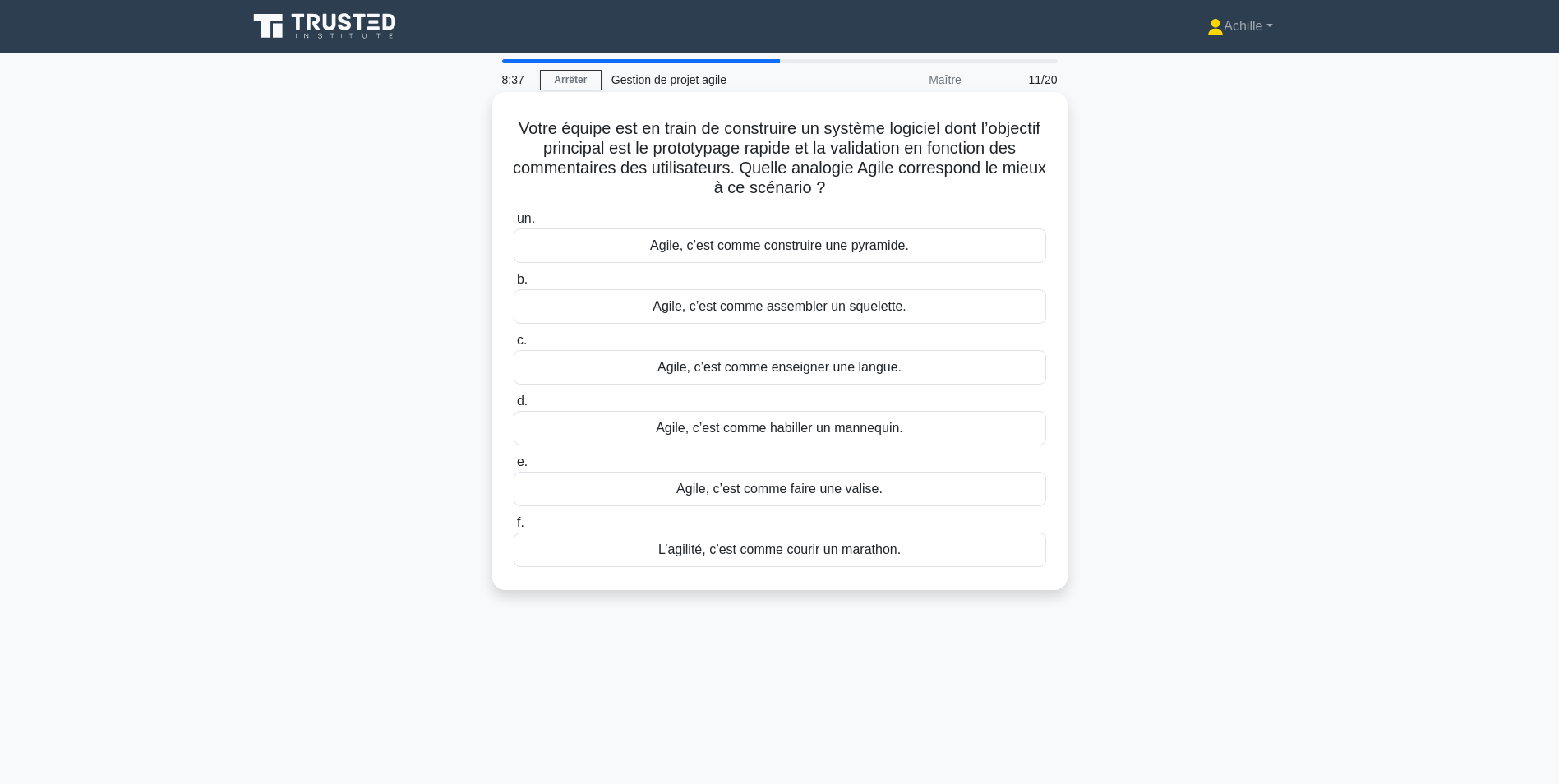
click at [867, 250] on div "Agile, c’est comme construire une pyramide." at bounding box center [780, 245] width 532 height 34
click at [513, 225] on input "un. Agile, c’est comme construire une pyramide." at bounding box center [513, 219] width 0 height 11
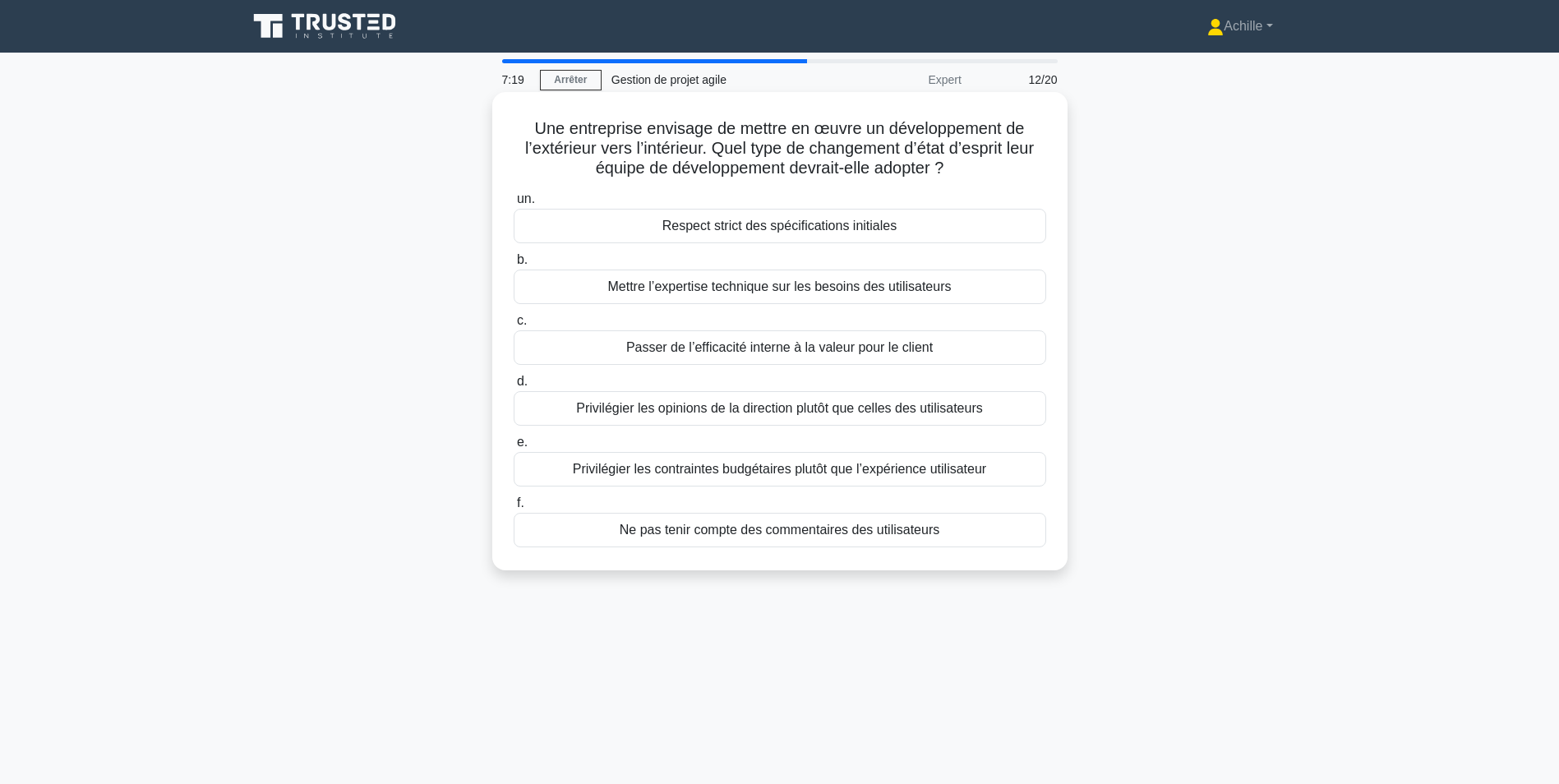
click at [822, 346] on div "Passer de l’efficacité interne à la valeur pour le client" at bounding box center [780, 347] width 532 height 34
click at [513, 327] on input "c. Passer de l’efficacité interne à la valeur pour le client" at bounding box center [513, 321] width 0 height 11
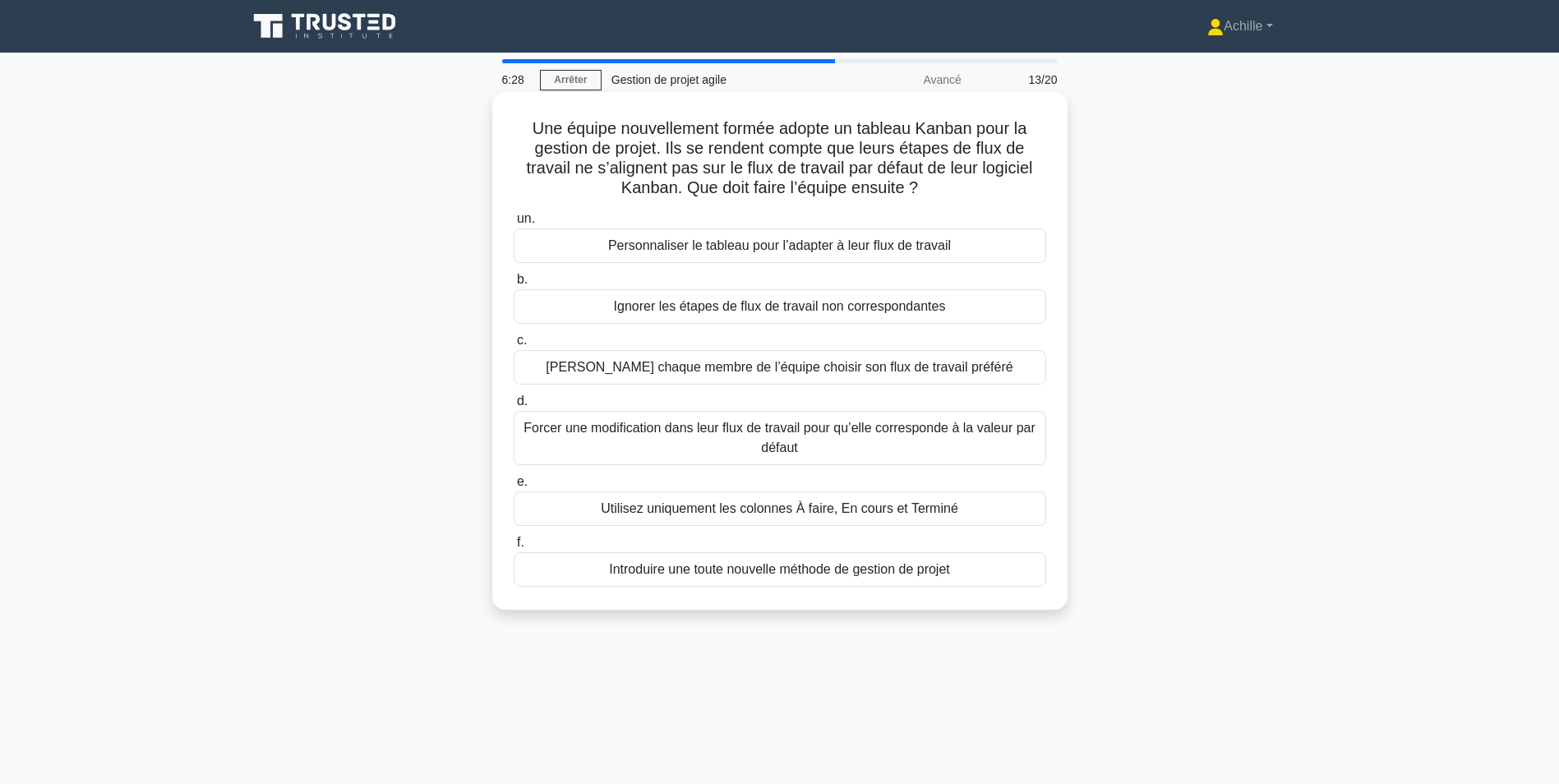
click at [753, 512] on div "Utilisez uniquement les colonnes À faire, En cours et Terminé" at bounding box center [780, 509] width 532 height 34
click at [513, 487] on input "e. Utilisez uniquement les colonnes À faire, En cours et Terminé" at bounding box center [513, 482] width 0 height 11
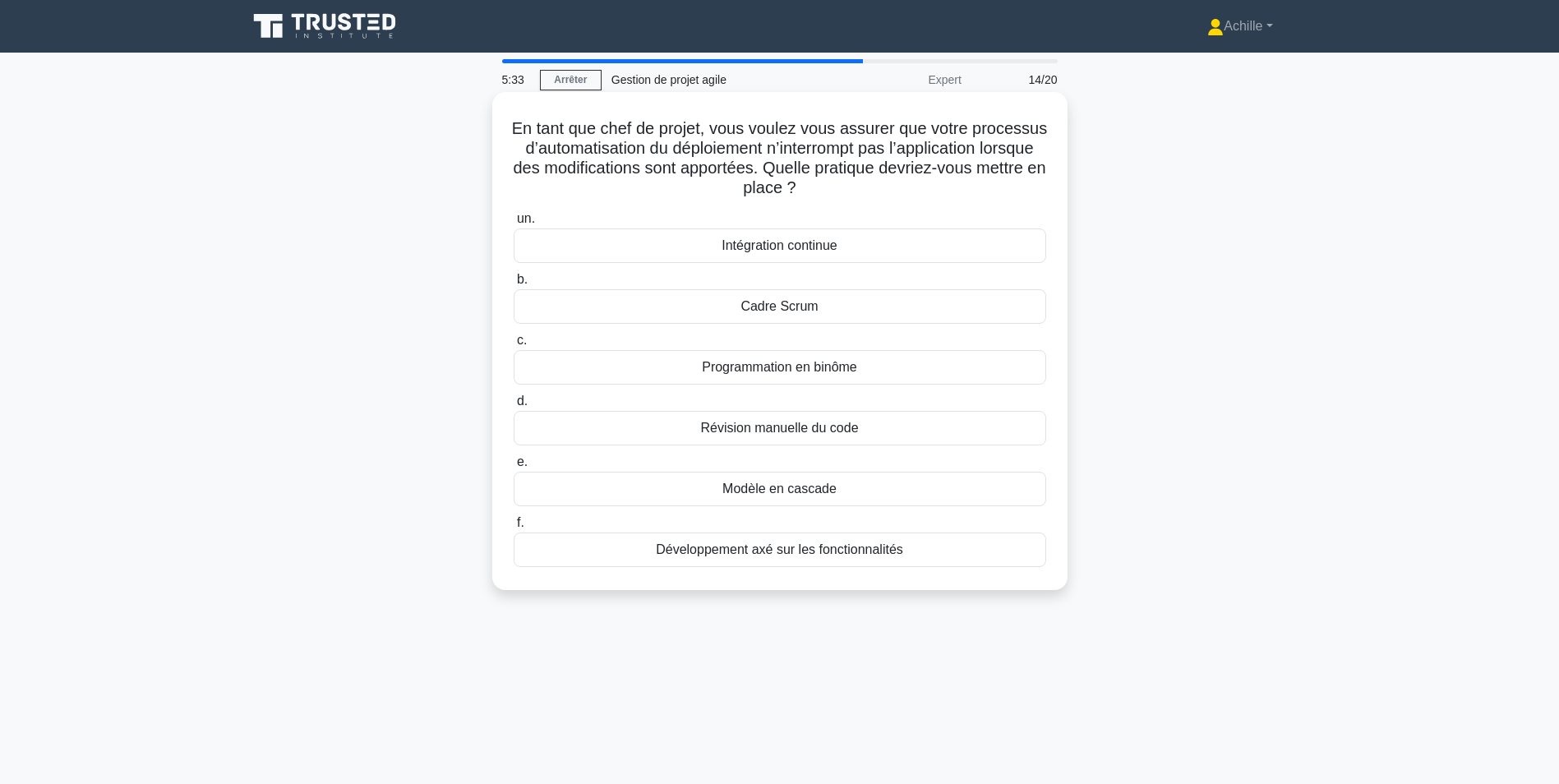
click at [807, 555] on div "Développement axé sur les fonctionnalités" at bounding box center [780, 549] width 532 height 34
click at [513, 529] on input "f. Développement axé sur les fonctionnalités" at bounding box center [513, 523] width 0 height 11
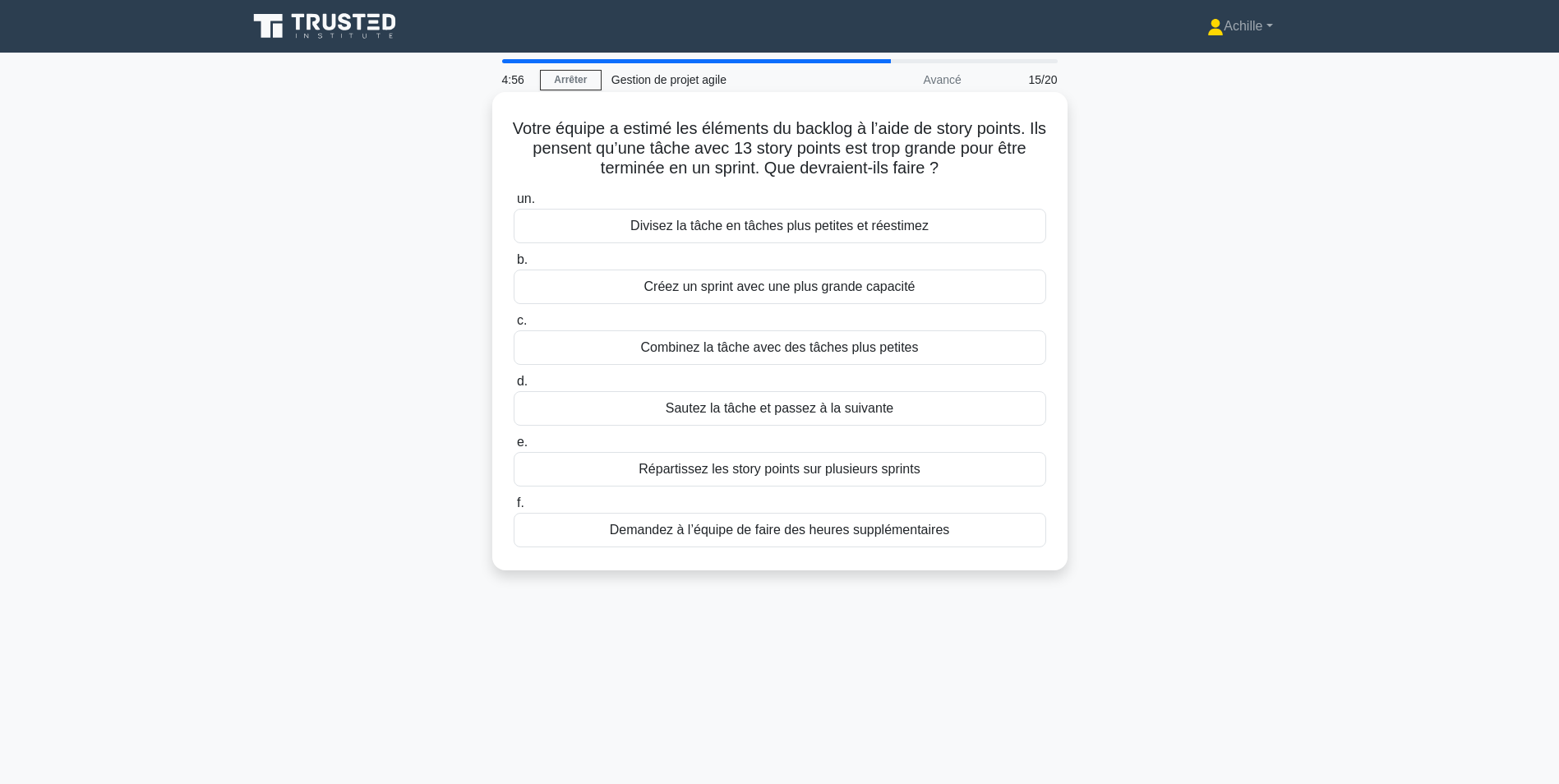
click at [807, 522] on div "Demandez à l’équipe de faire des heures supplémentaires" at bounding box center [780, 530] width 532 height 34
click at [513, 509] on input "f. Demandez à l’équipe de faire des heures supplémentaires" at bounding box center [513, 503] width 0 height 11
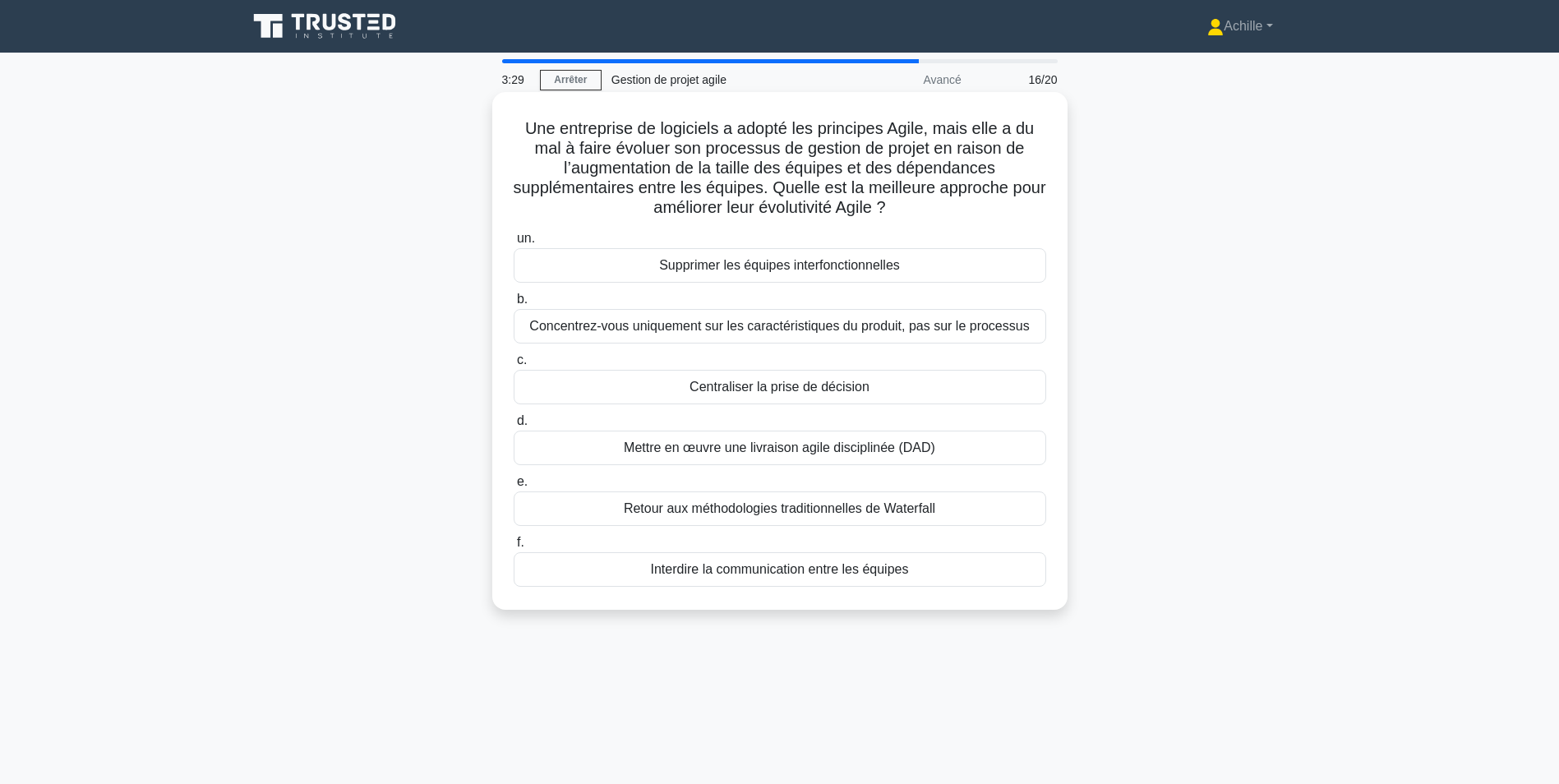
click at [773, 335] on div "Concentrez-vous uniquement sur les caractéristiques du produit, pas sur le proc…" at bounding box center [780, 327] width 532 height 34
click at [513, 305] on input "b. Concentrez-vous uniquement sur les caractéristiques du produit, pas sur le p…" at bounding box center [513, 300] width 0 height 11
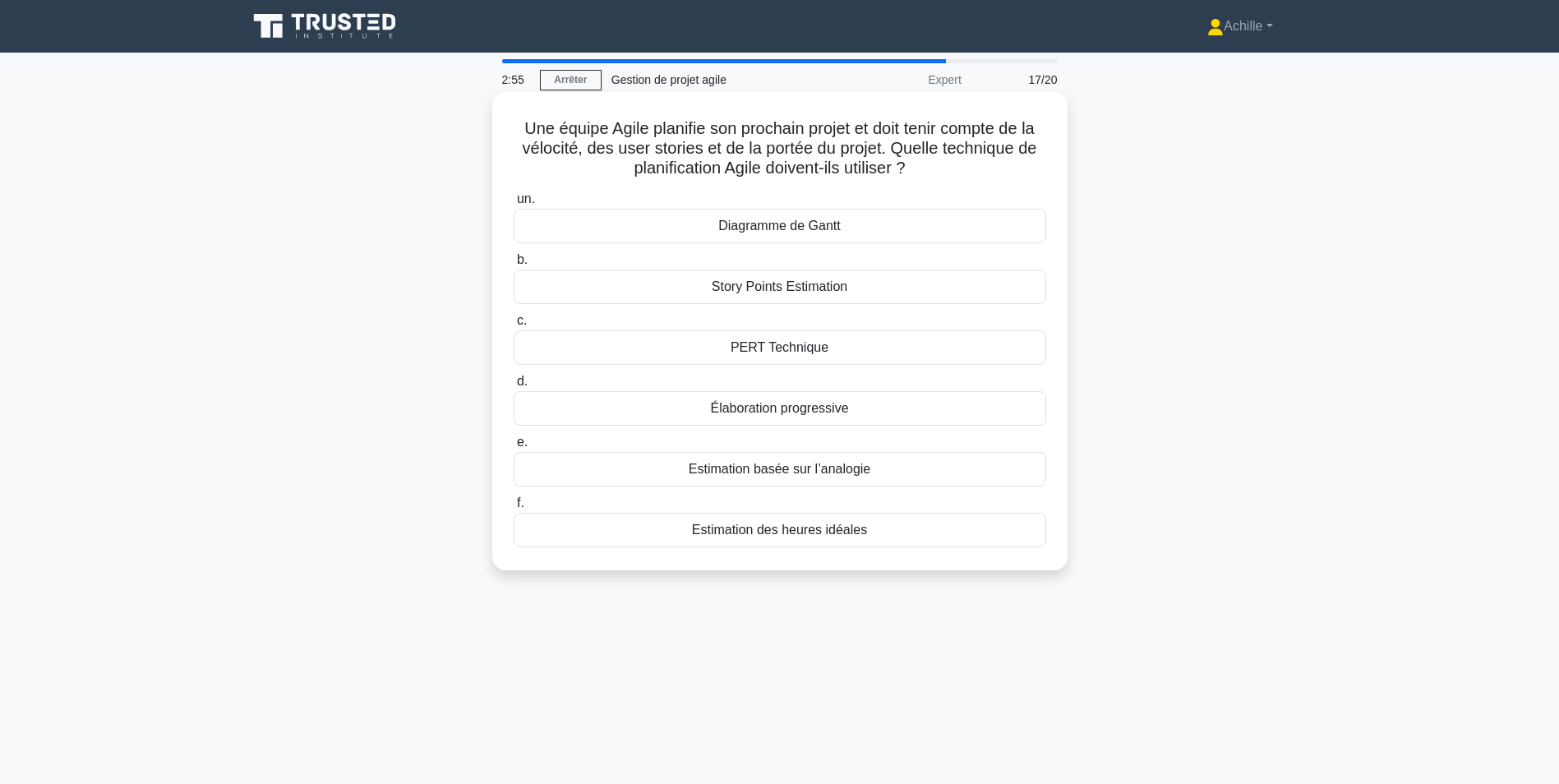
click at [797, 291] on div "Story Points Estimation" at bounding box center [780, 287] width 532 height 34
click at [513, 265] on input "b. Story Points Estimation" at bounding box center [513, 260] width 0 height 11
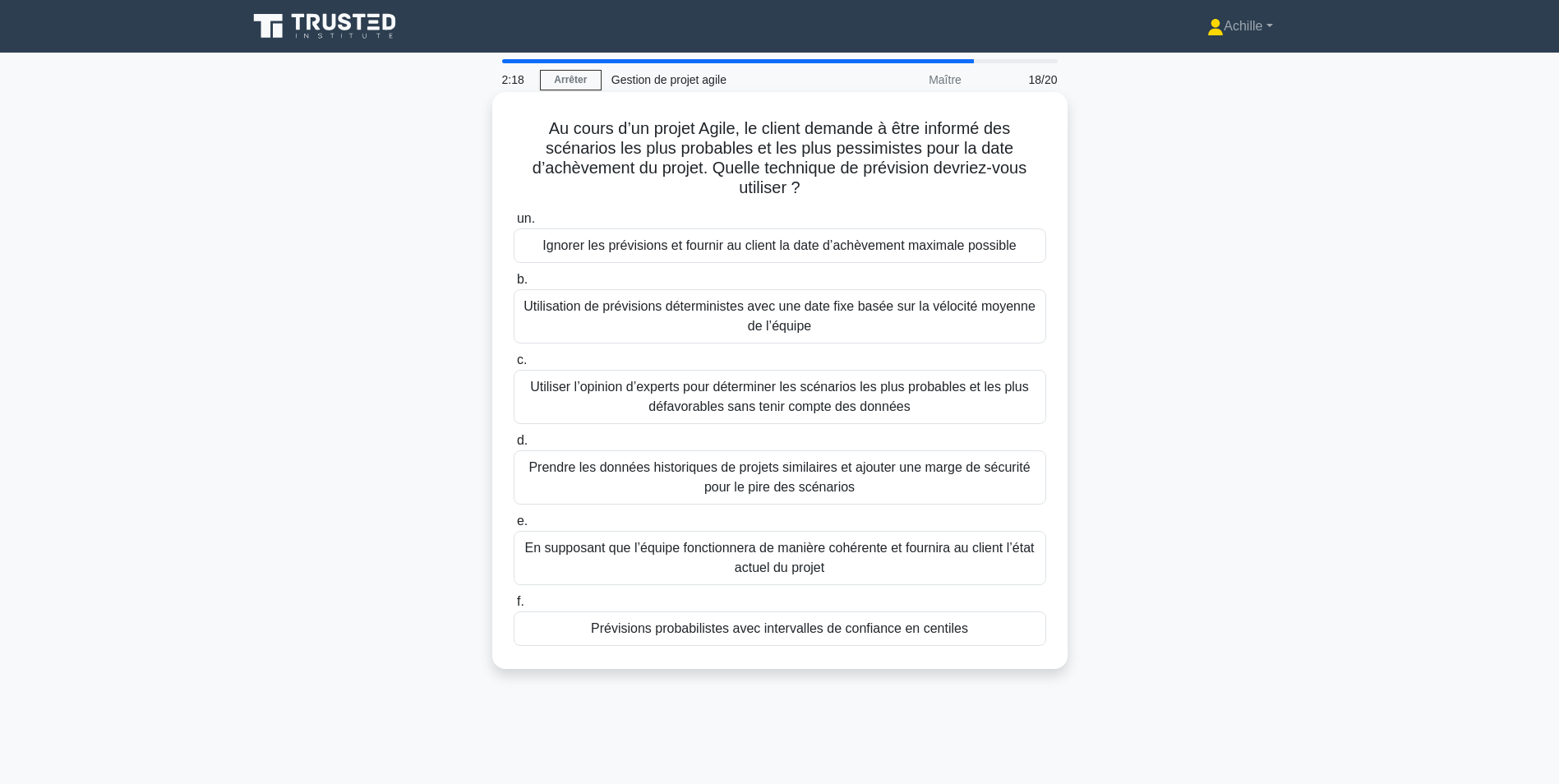
click at [822, 630] on div "Prévisions probabilistes avec intervalles de confiance en centiles" at bounding box center [780, 629] width 532 height 34
click at [513, 607] on input "f. Prévisions probabilistes avec intervalles de confiance en centiles" at bounding box center [513, 602] width 0 height 11
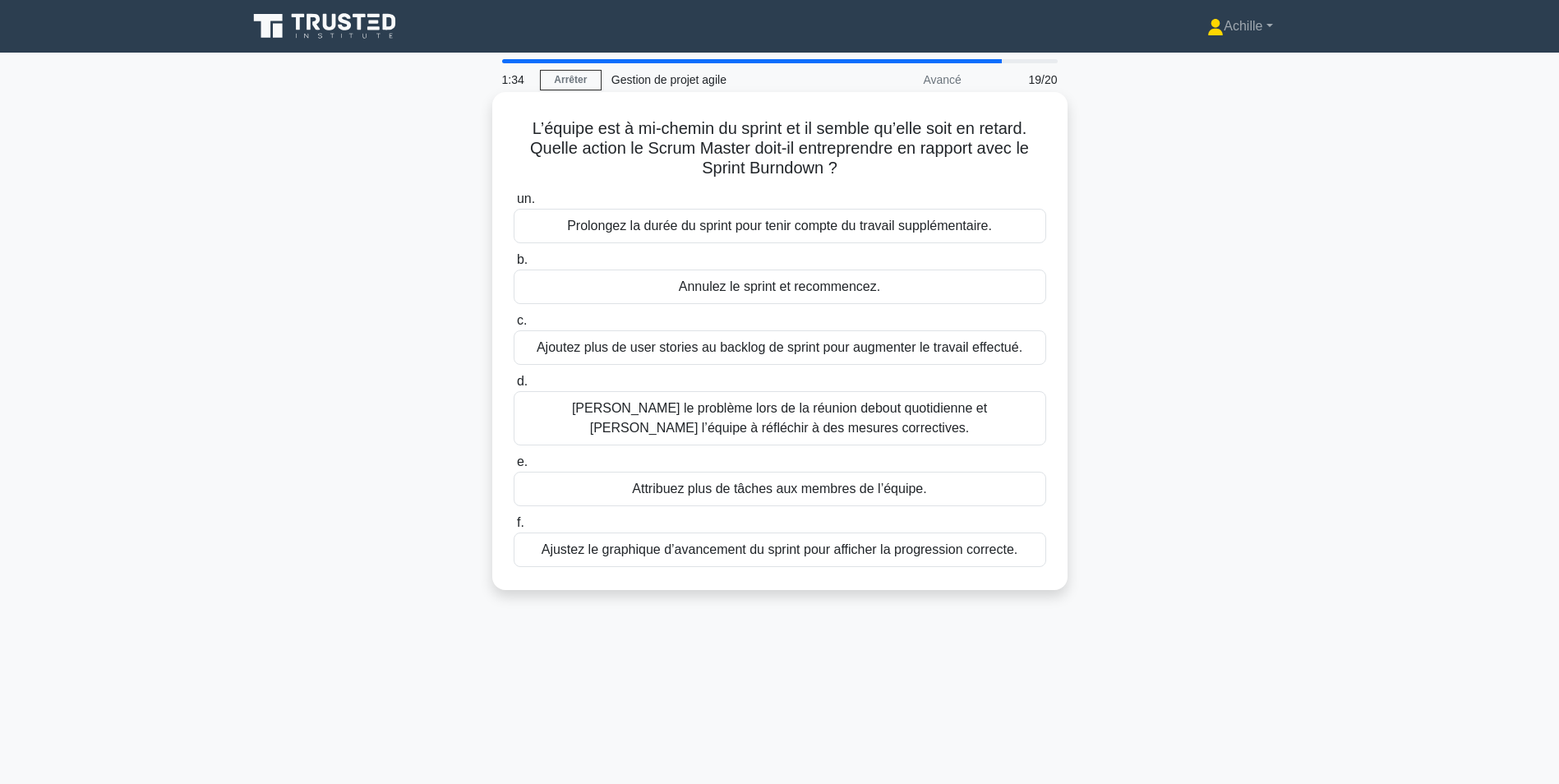
click at [907, 348] on div "Ajoutez plus de user stories au backlog de sprint pour augmenter le travail eff…" at bounding box center [780, 347] width 532 height 34
click at [513, 327] on input "c. Ajoutez plus de user stories au backlog de sprint pour augmenter le travail …" at bounding box center [513, 321] width 0 height 11
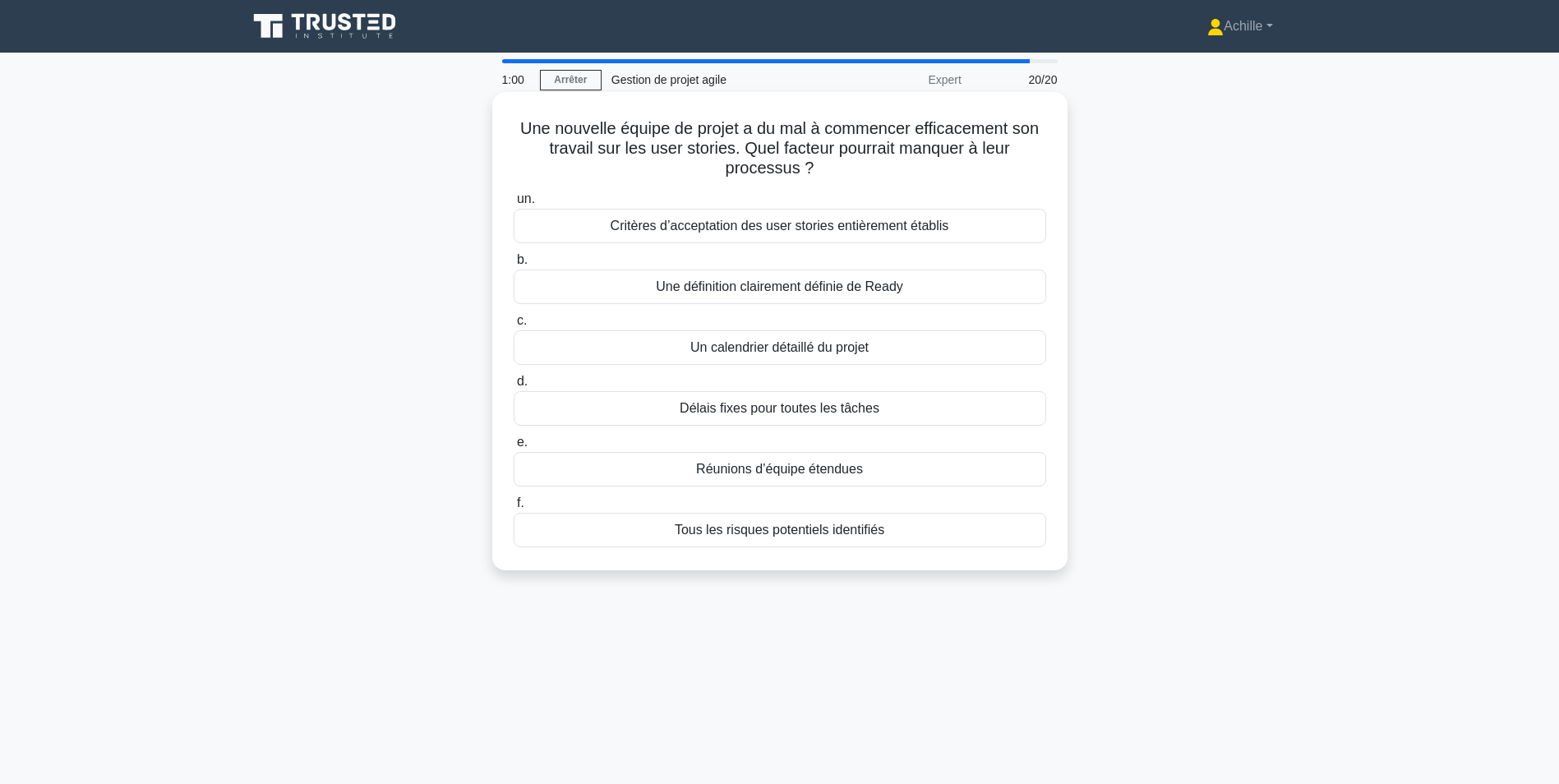
click at [874, 284] on div "Une définition clairement définie de Ready" at bounding box center [780, 287] width 532 height 34
click at [513, 265] on input "b. Une définition clairement définie de Ready" at bounding box center [513, 260] width 0 height 11
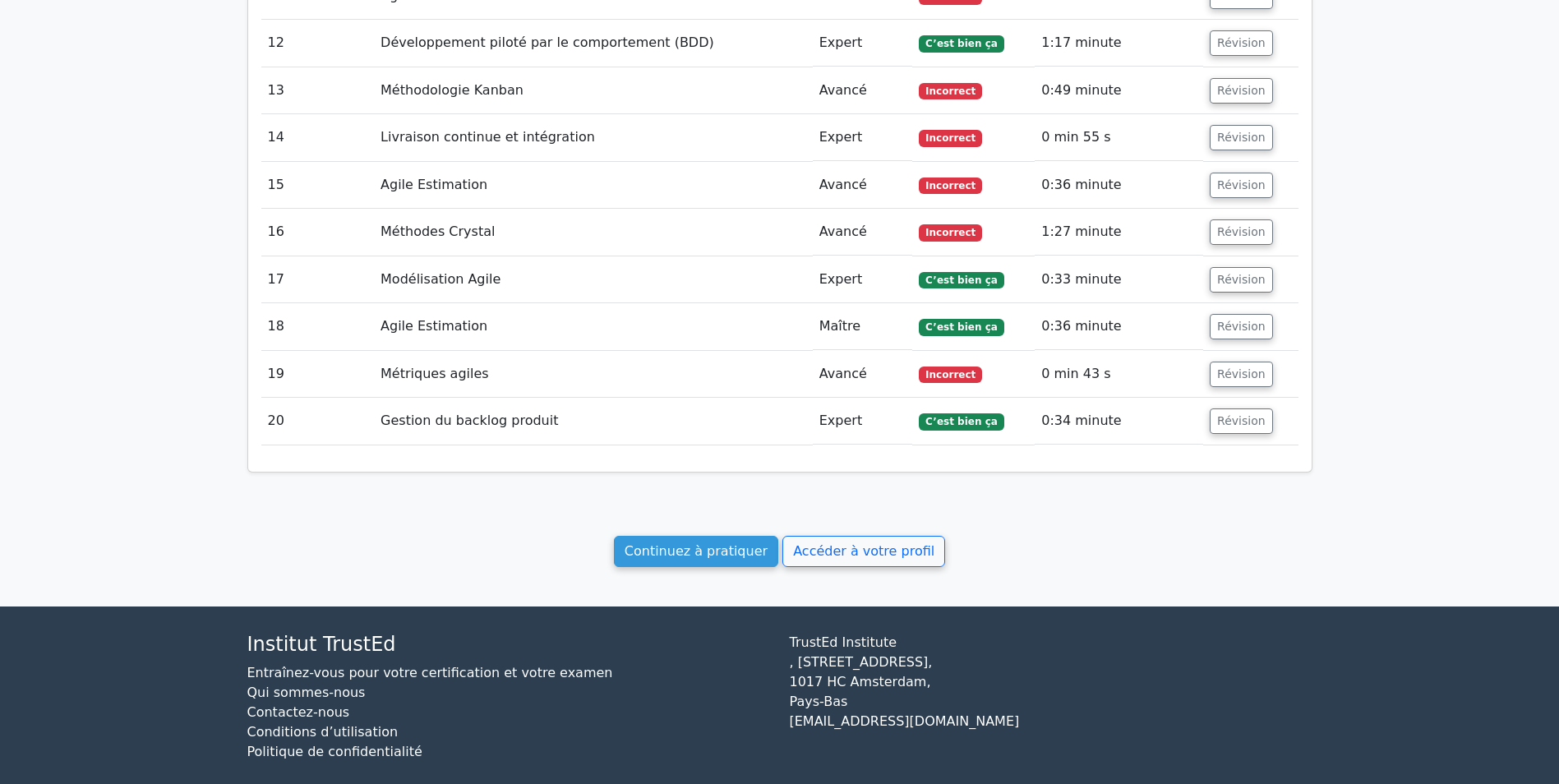
scroll to position [2336, 0]
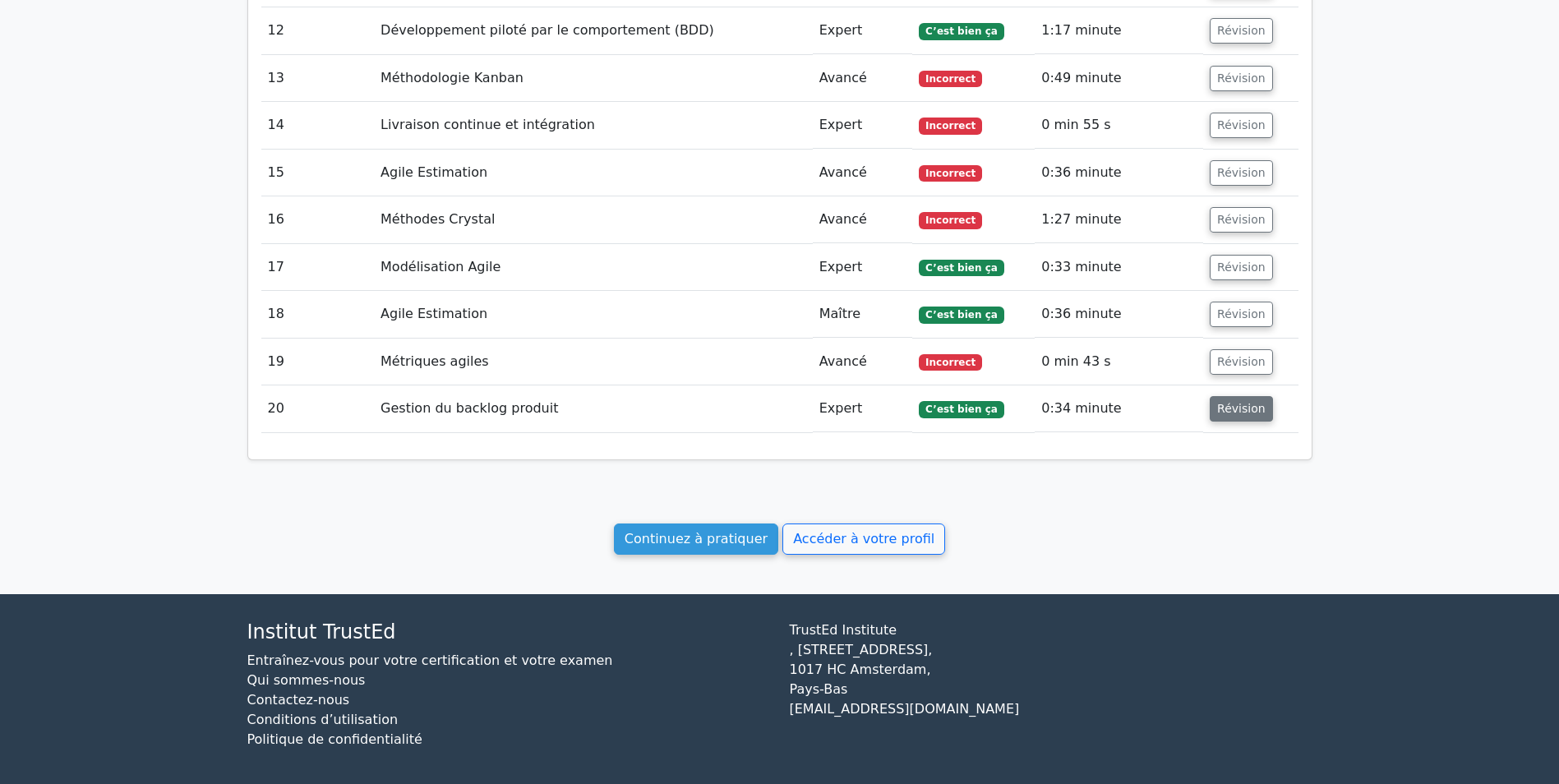
click at [1240, 399] on button "Révision" at bounding box center [1241, 409] width 63 height 25
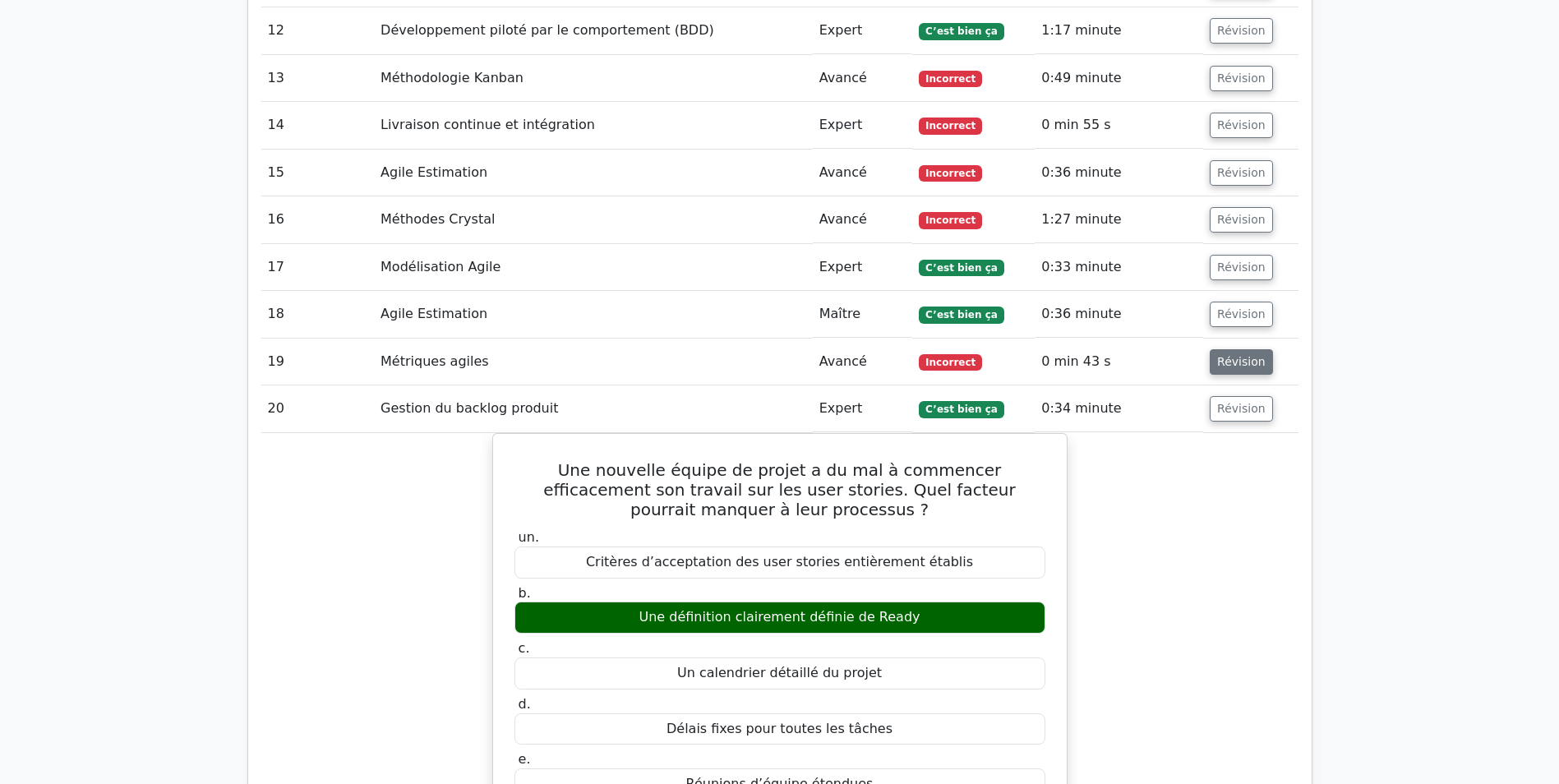
click at [1230, 349] on button "Révision" at bounding box center [1241, 362] width 63 height 25
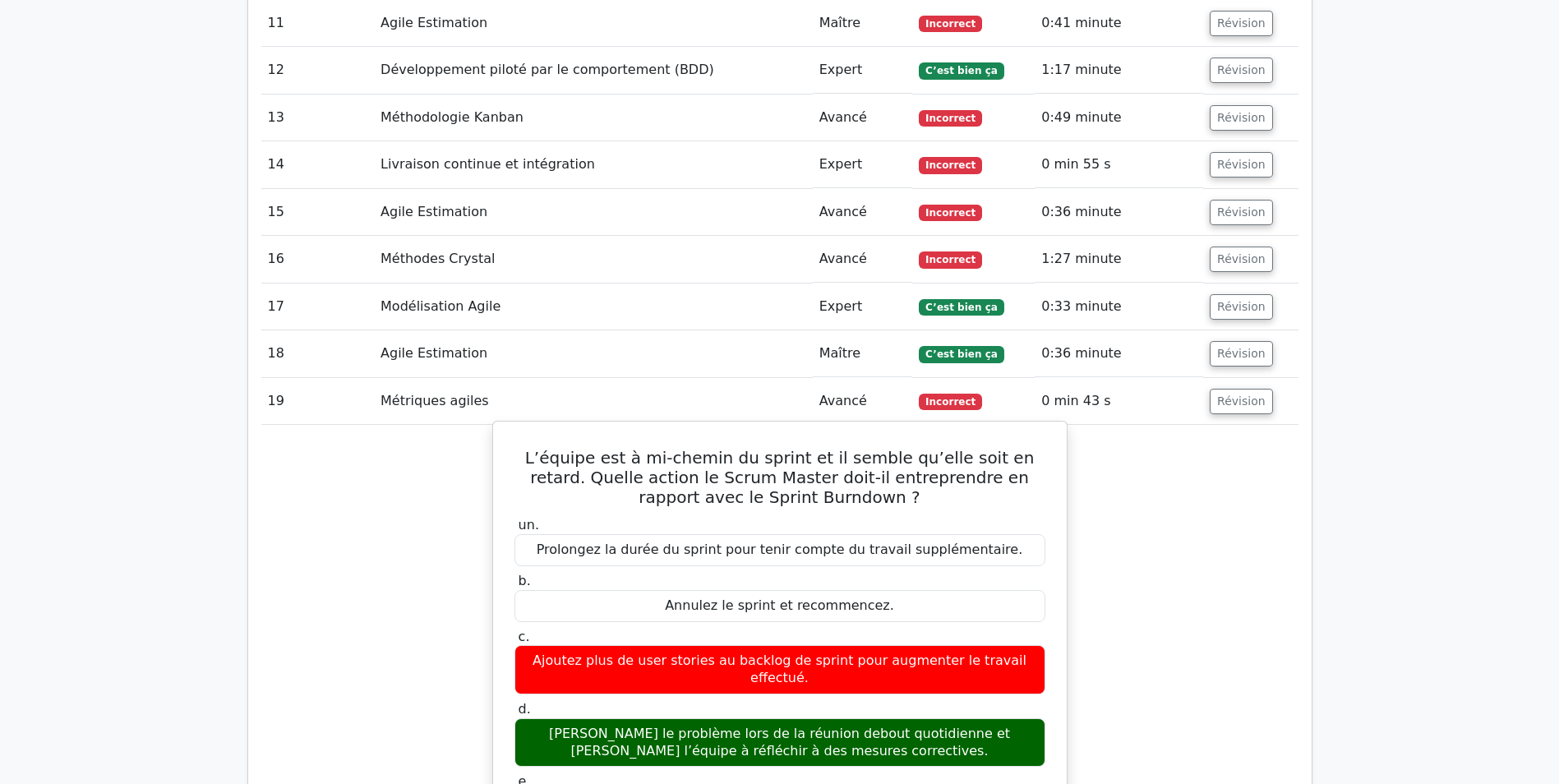
scroll to position [2254, 0]
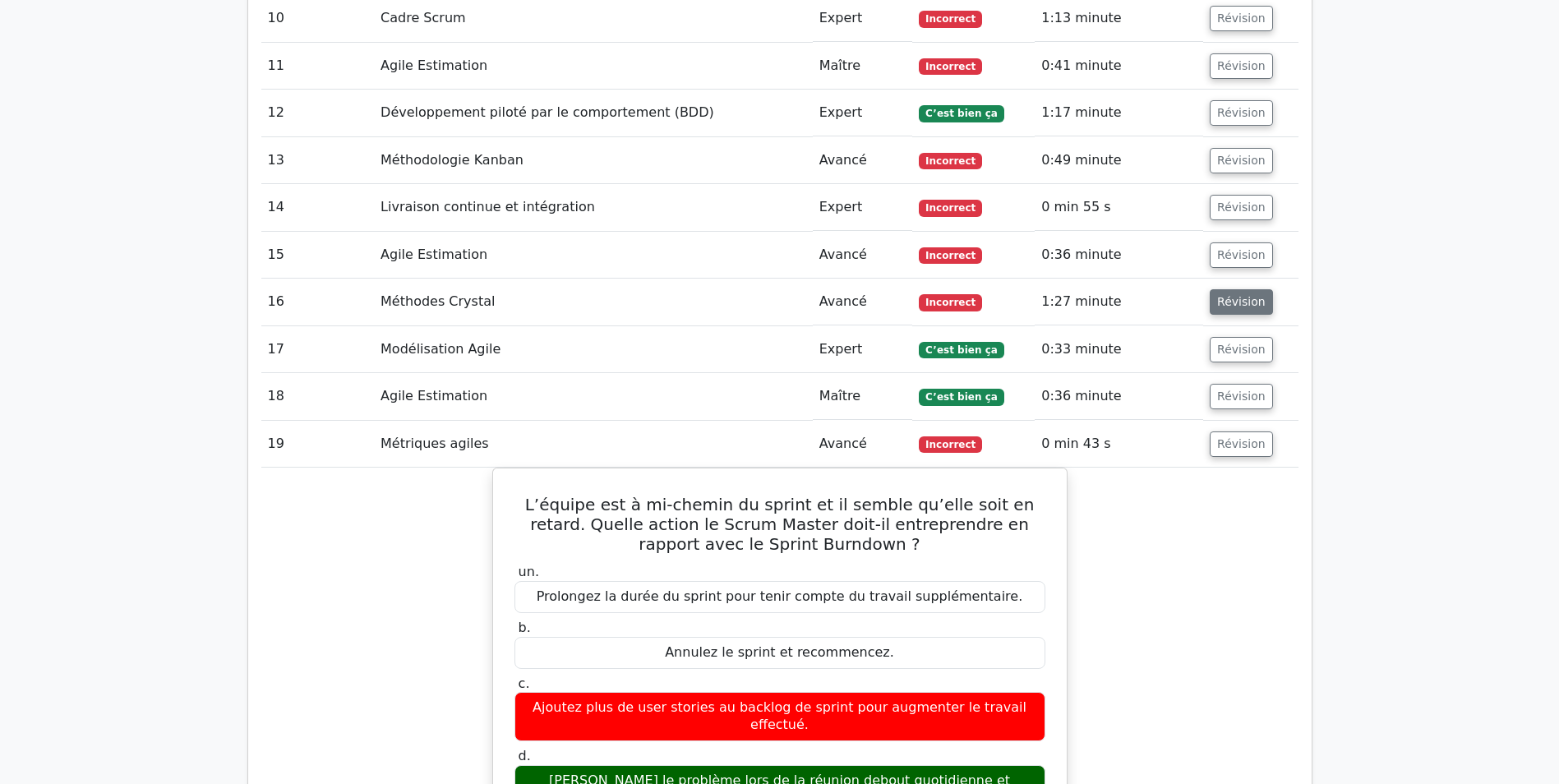
click at [1241, 290] on button "Révision" at bounding box center [1241, 302] width 63 height 25
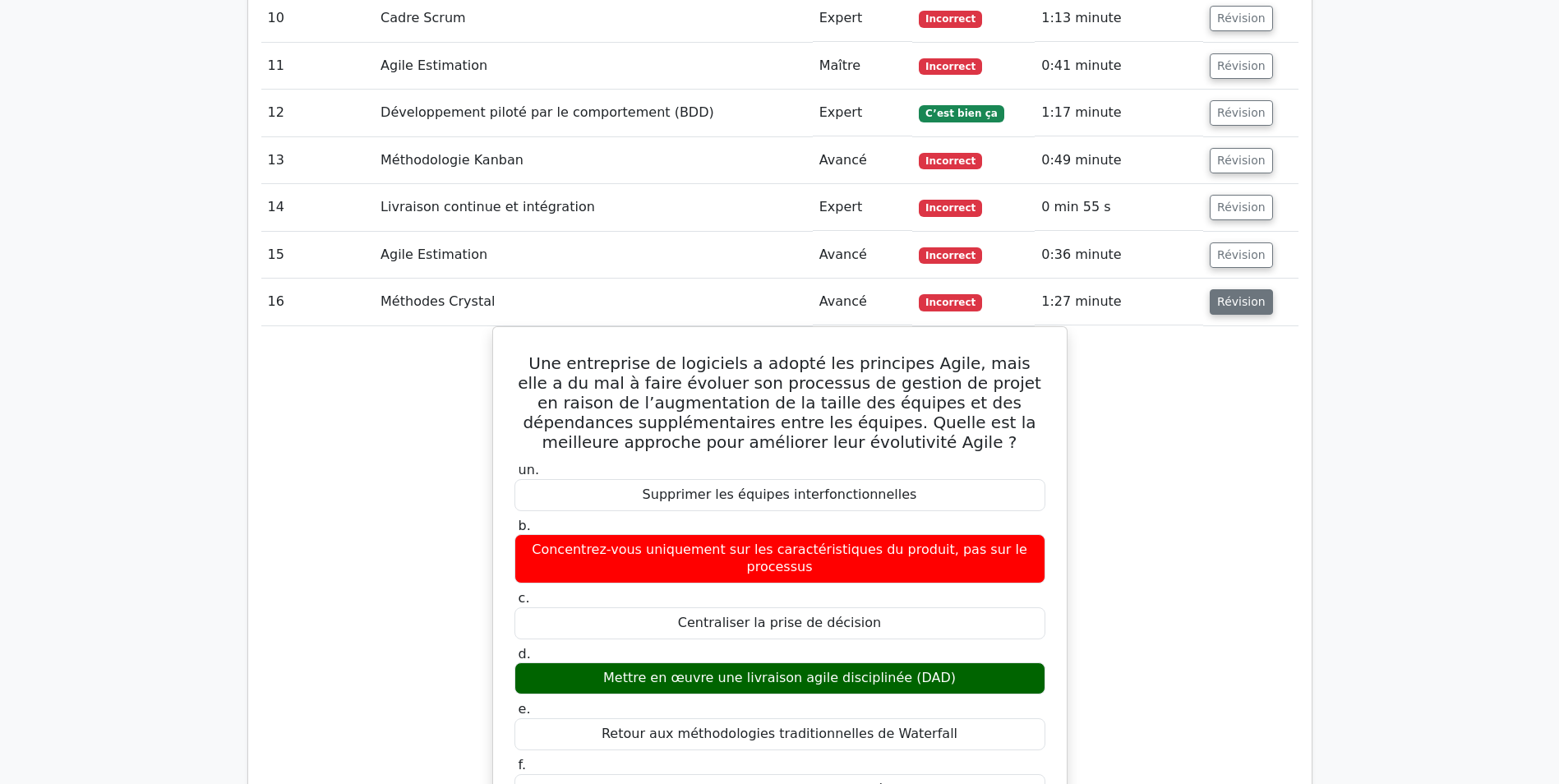
click at [1235, 290] on button "Révision" at bounding box center [1241, 302] width 63 height 25
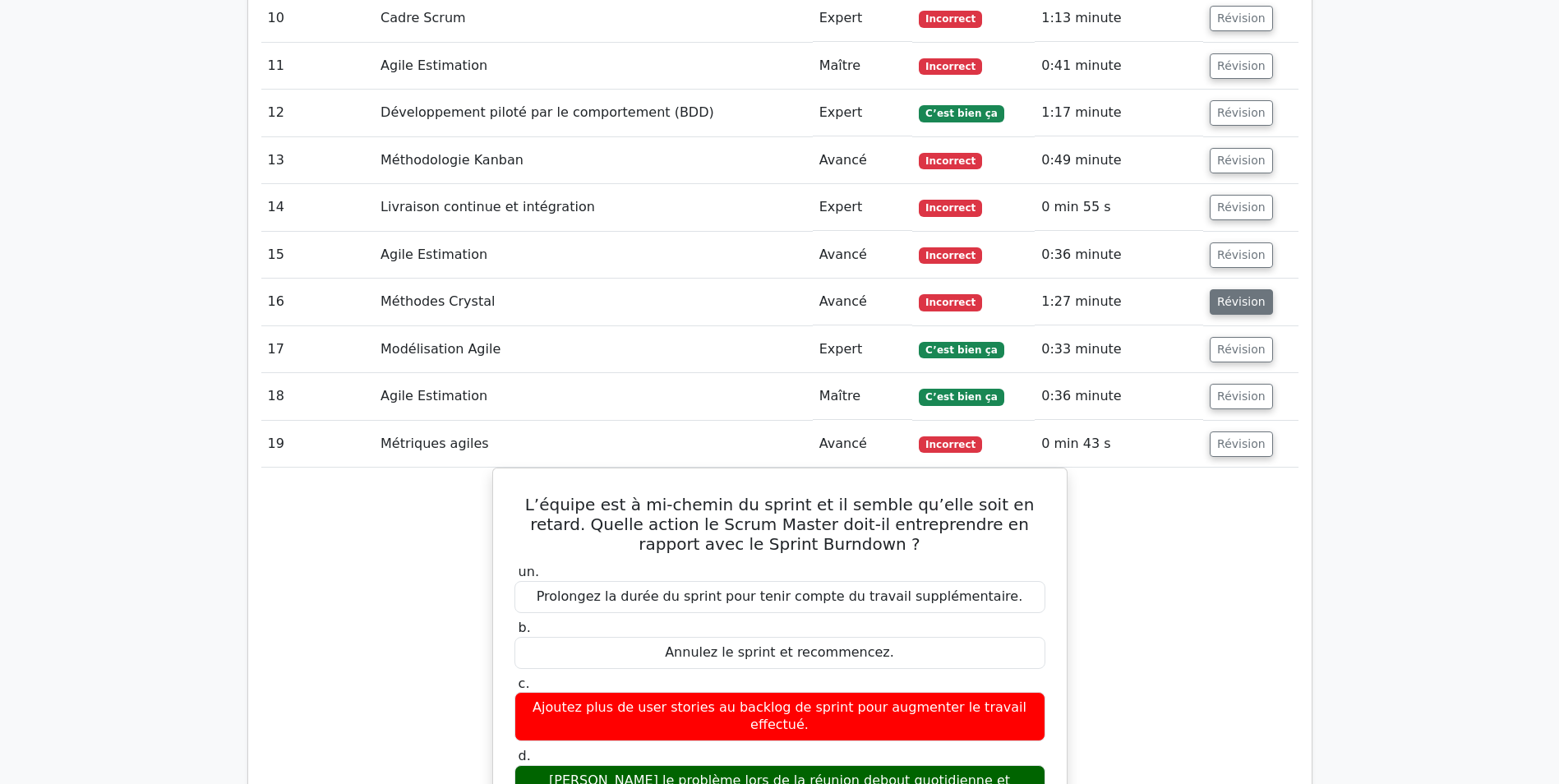
click at [1219, 290] on button "Révision" at bounding box center [1241, 302] width 63 height 25
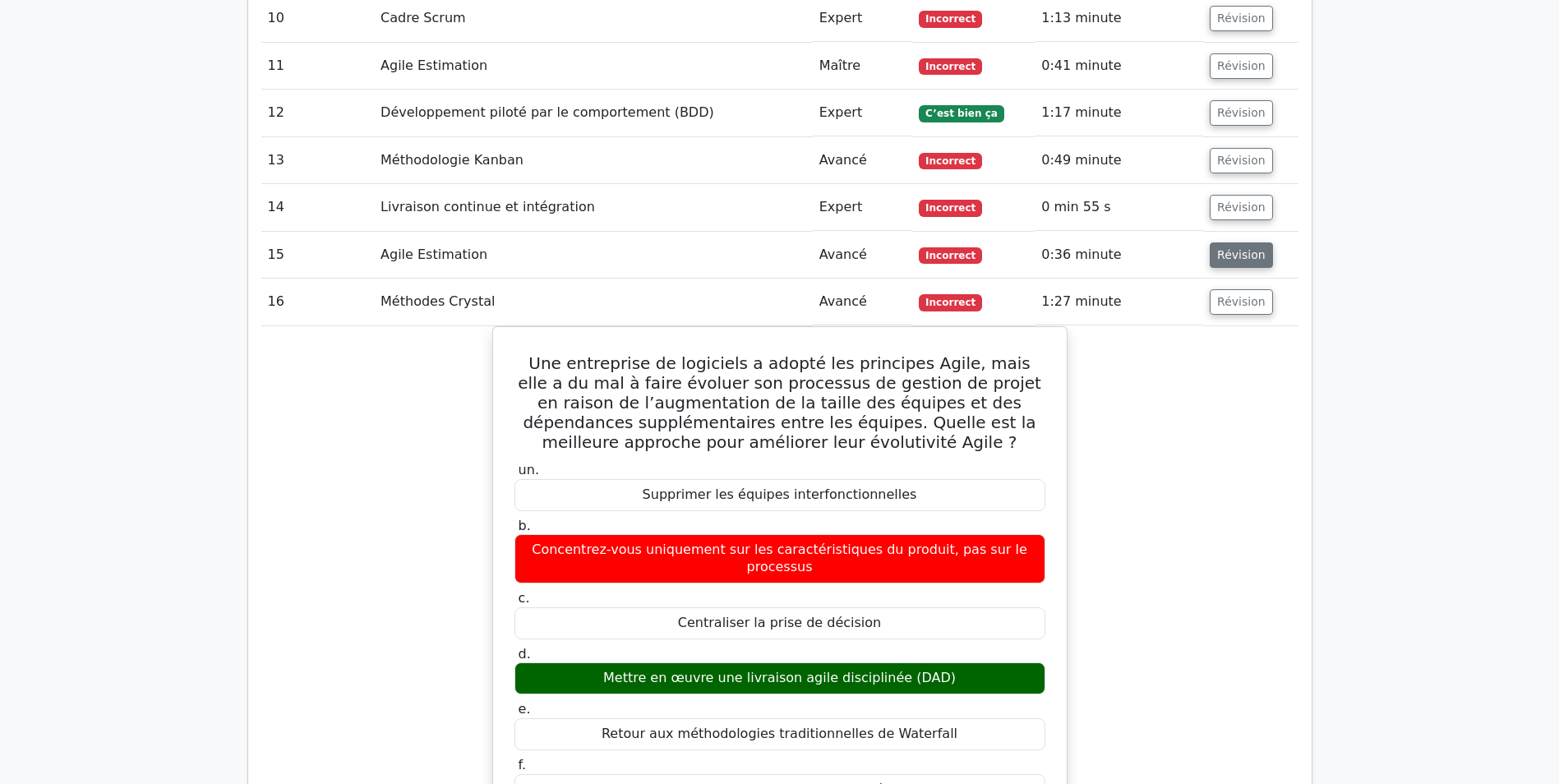
click at [1219, 243] on button "Révision" at bounding box center [1241, 255] width 63 height 25
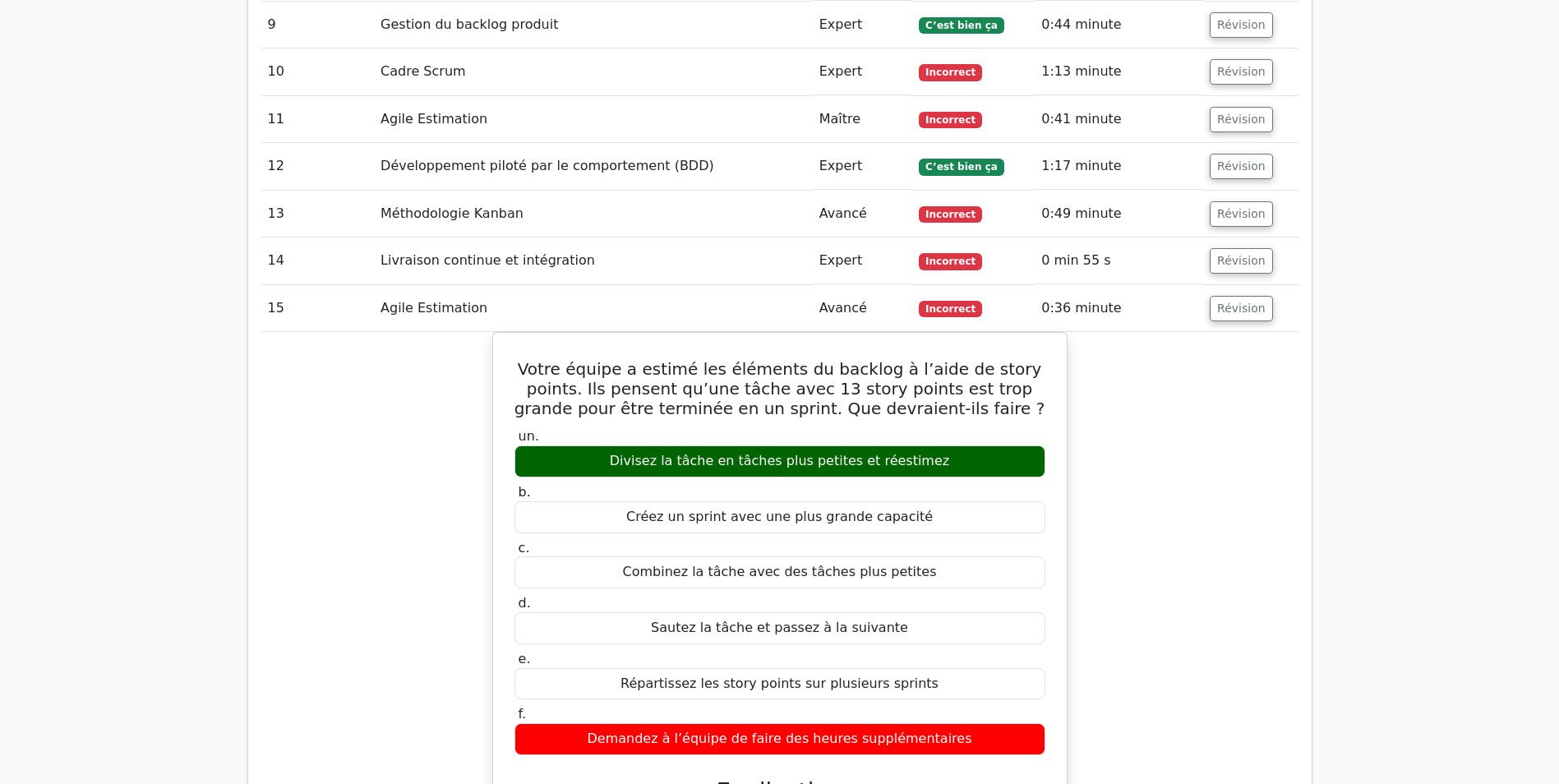
scroll to position [2172, 0]
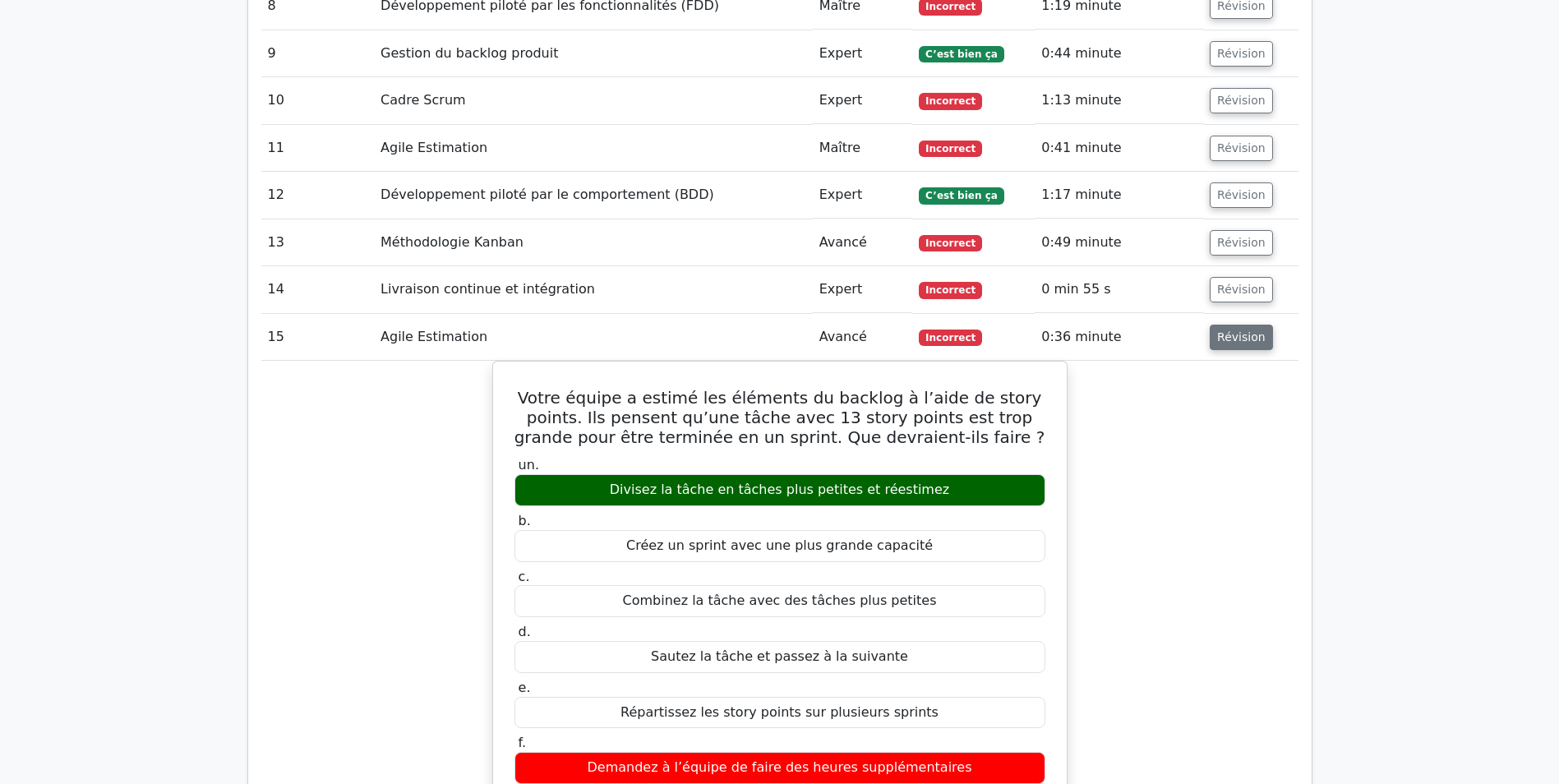
click at [1236, 325] on button "Révision" at bounding box center [1241, 337] width 63 height 25
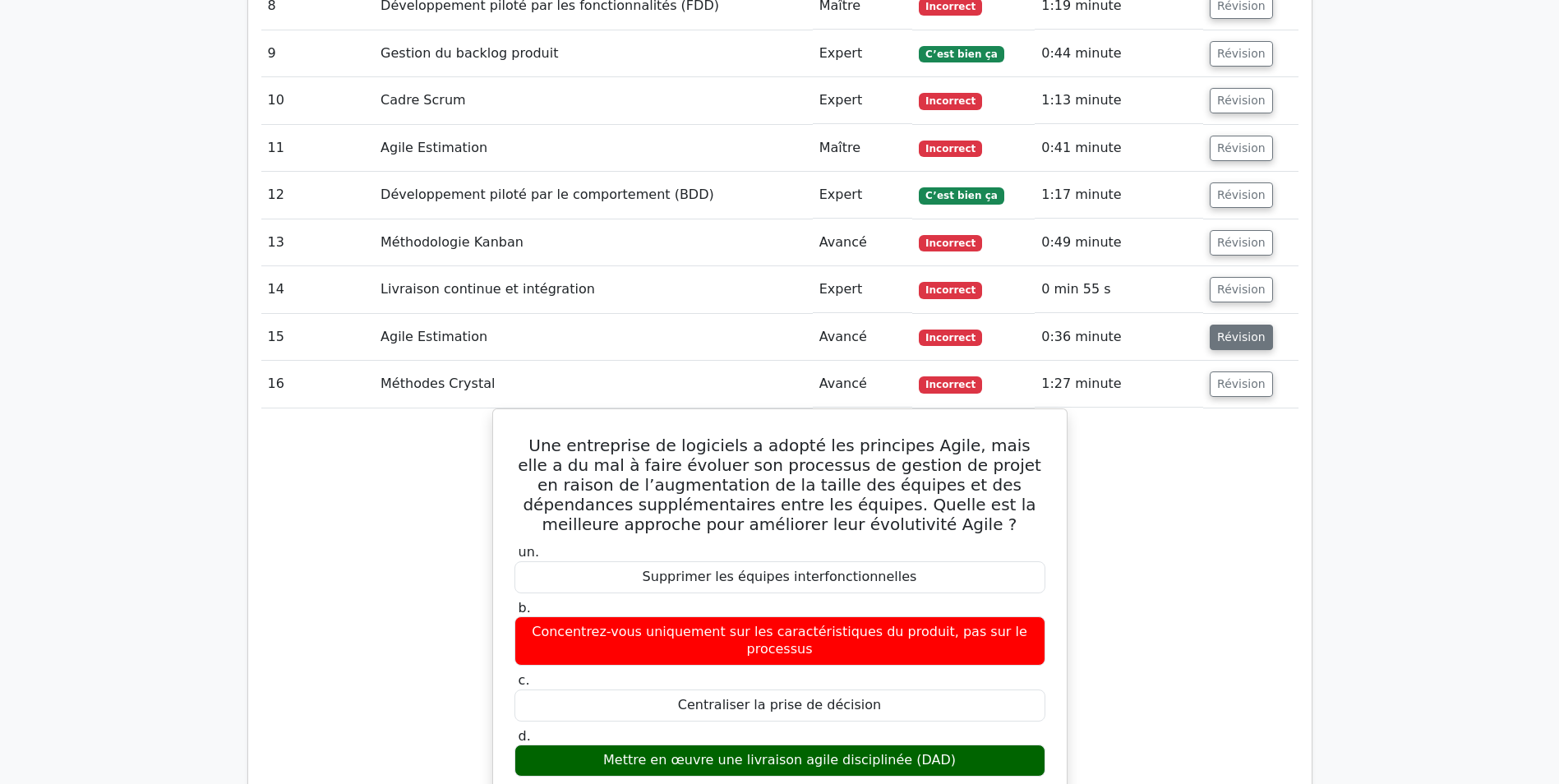
click at [1227, 326] on button "Révision" at bounding box center [1241, 337] width 63 height 25
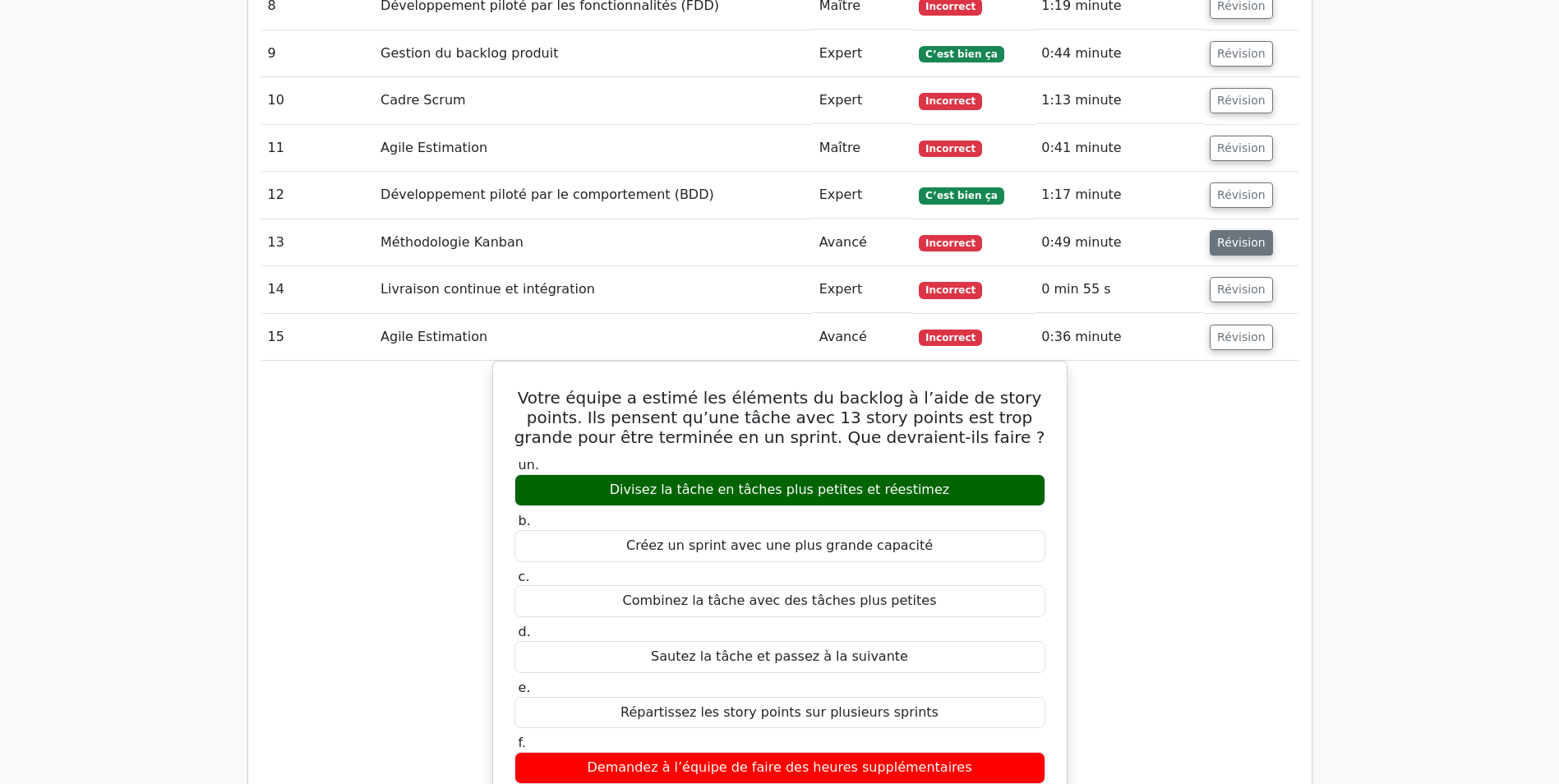
click at [1226, 230] on button "Révision" at bounding box center [1241, 243] width 63 height 25
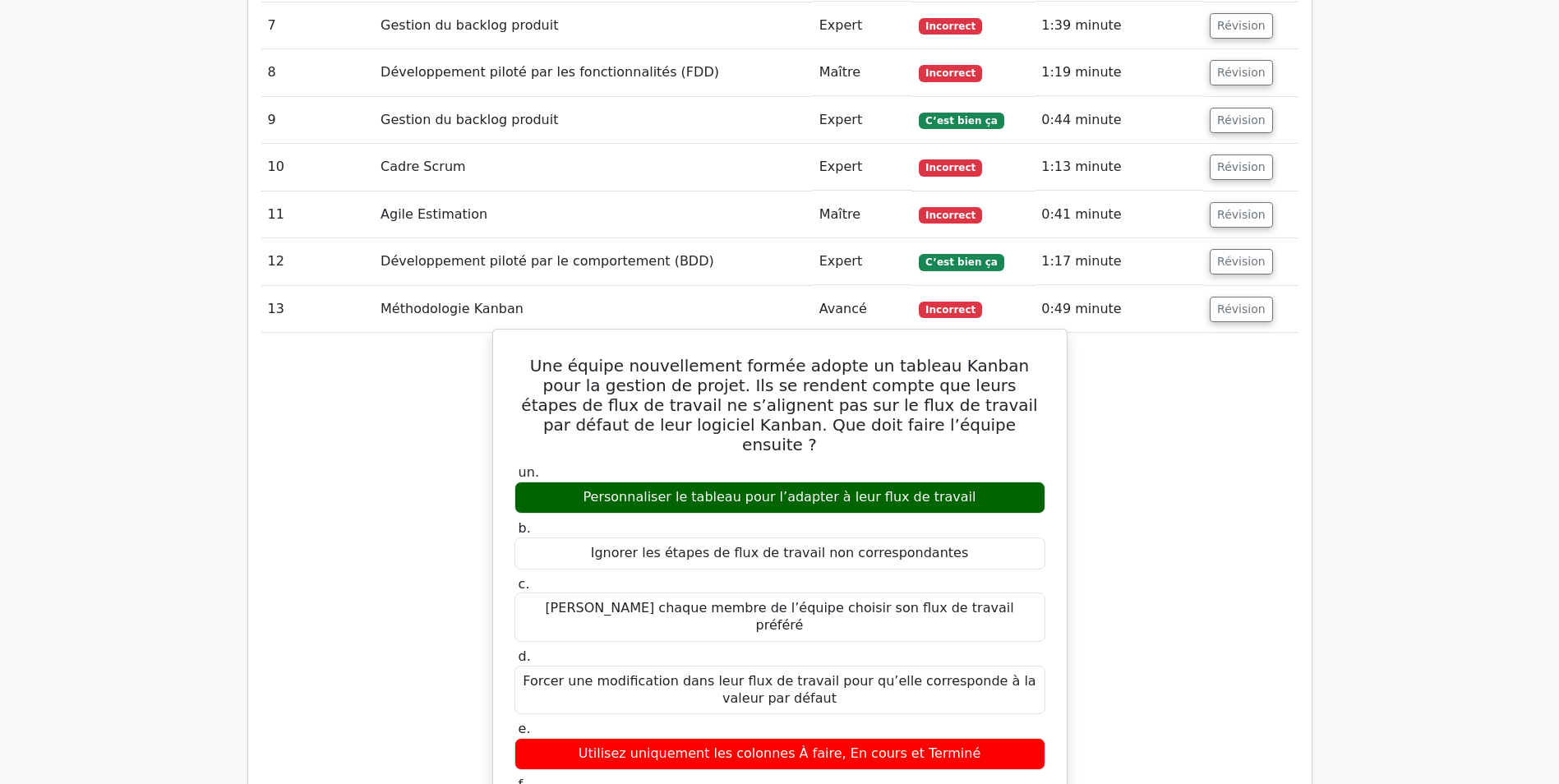
scroll to position [2007, 0]
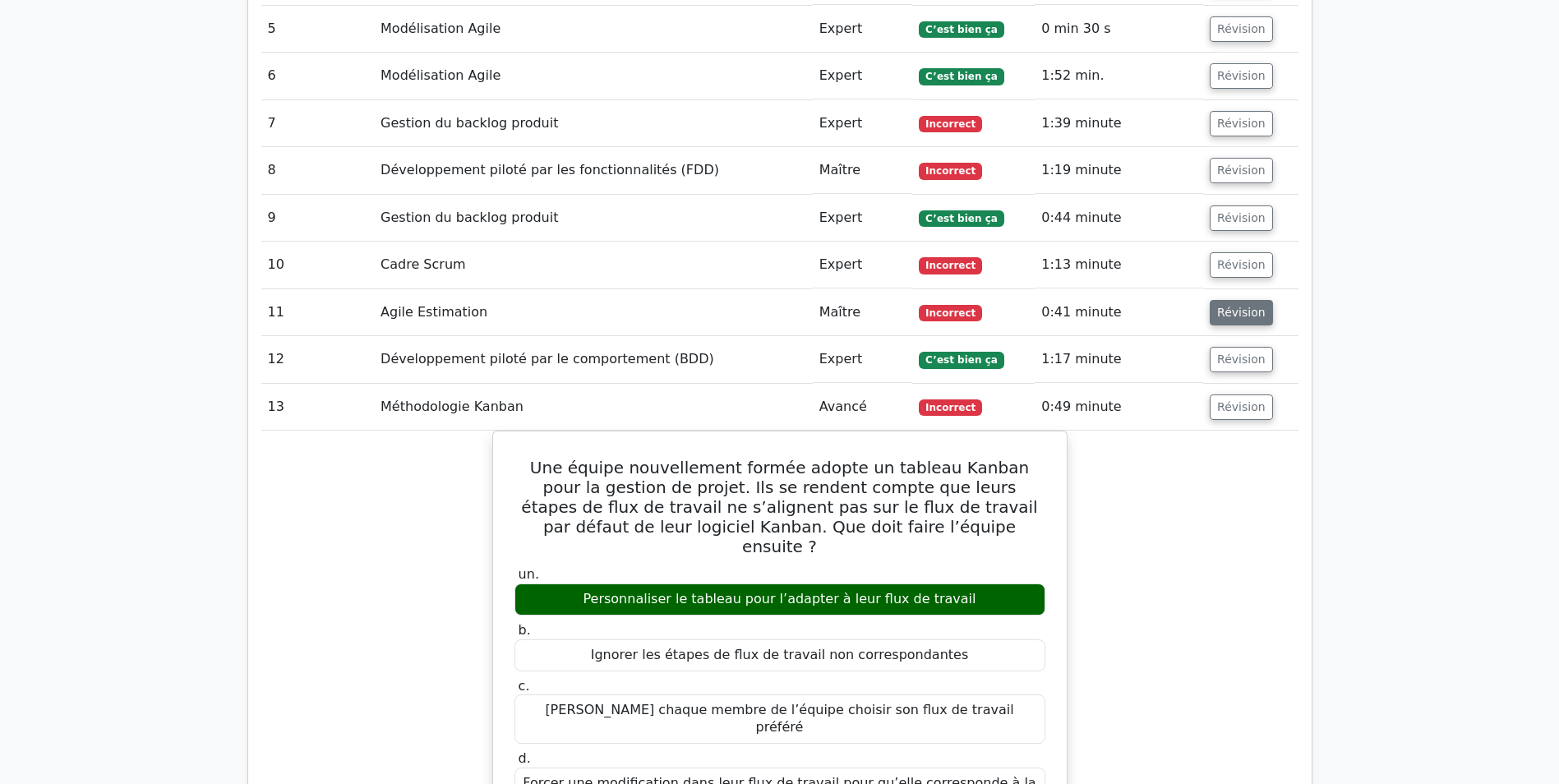
click at [1225, 300] on button "Révision" at bounding box center [1241, 313] width 63 height 25
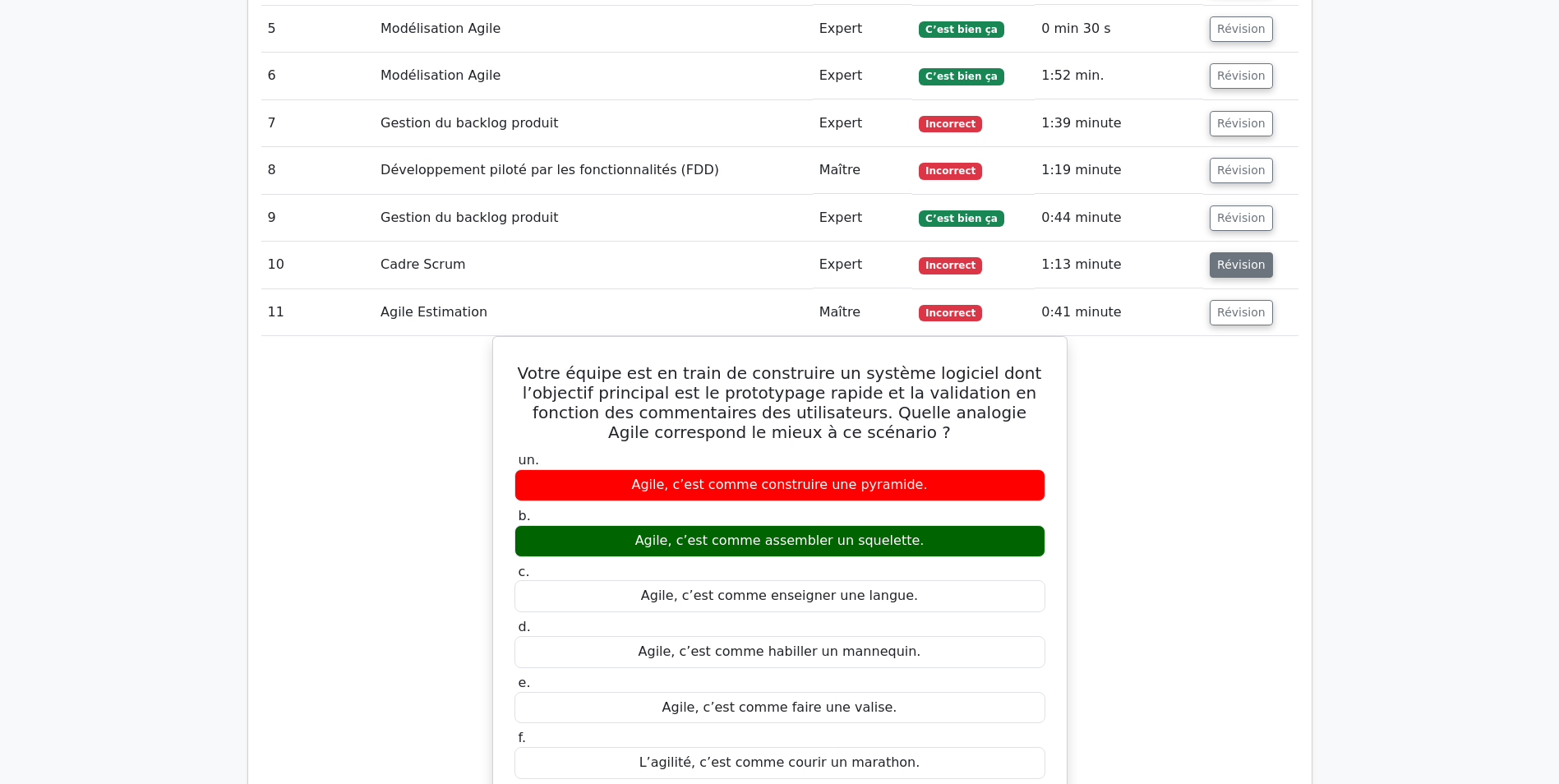
click at [1224, 253] on button "Révision" at bounding box center [1241, 265] width 63 height 25
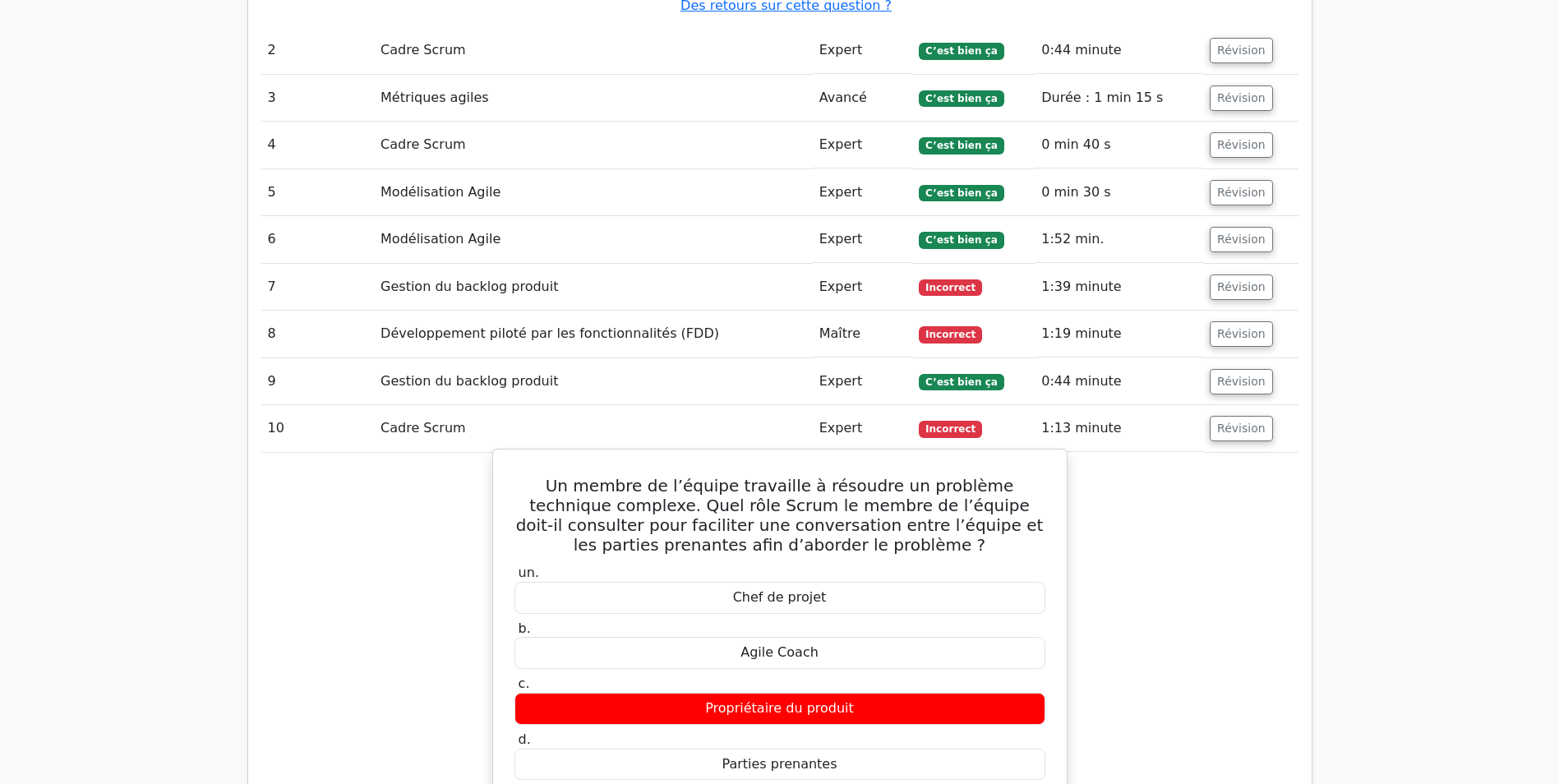
scroll to position [1760, 0]
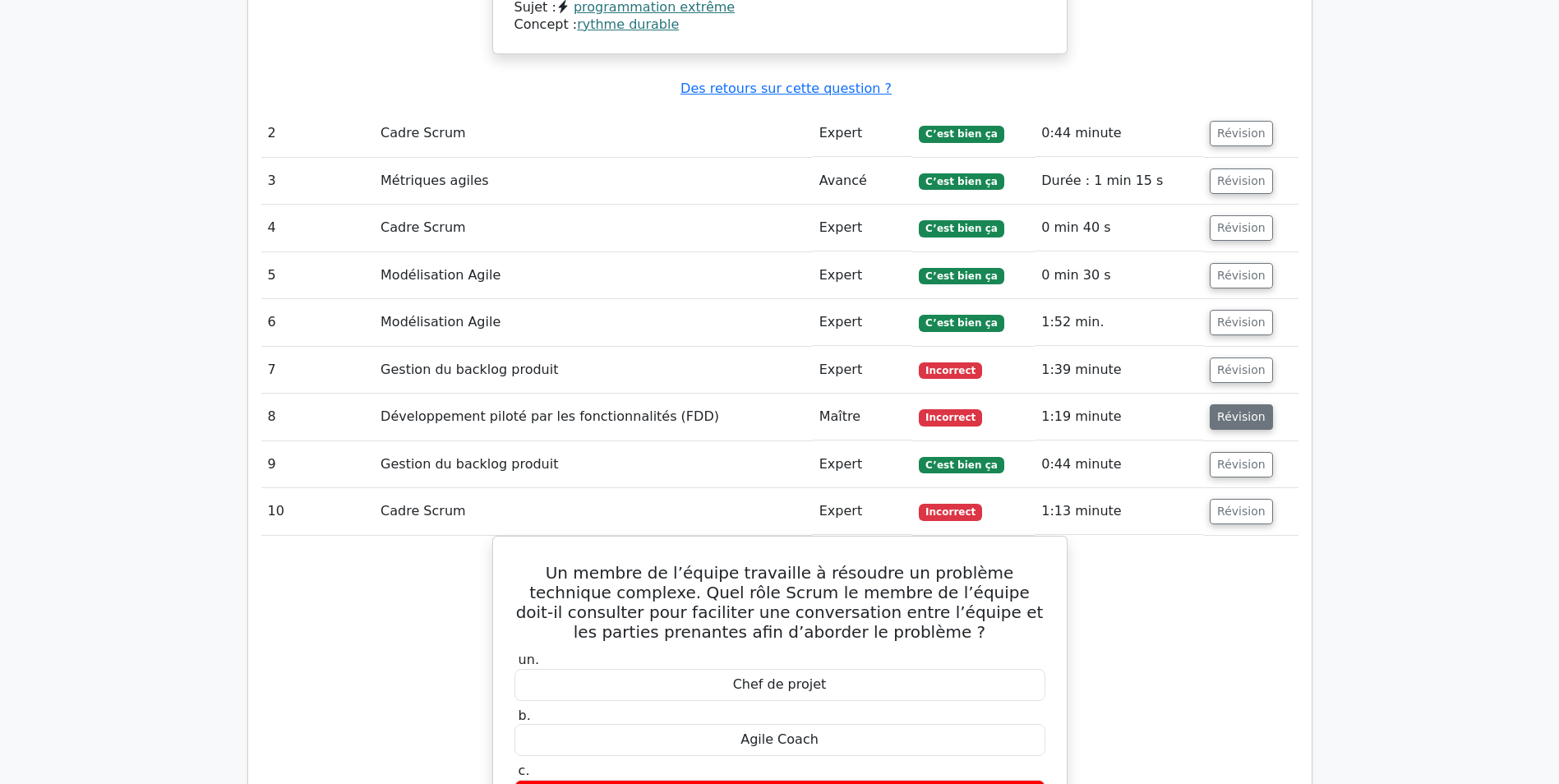
click at [1243, 404] on button "Révision" at bounding box center [1241, 417] width 63 height 25
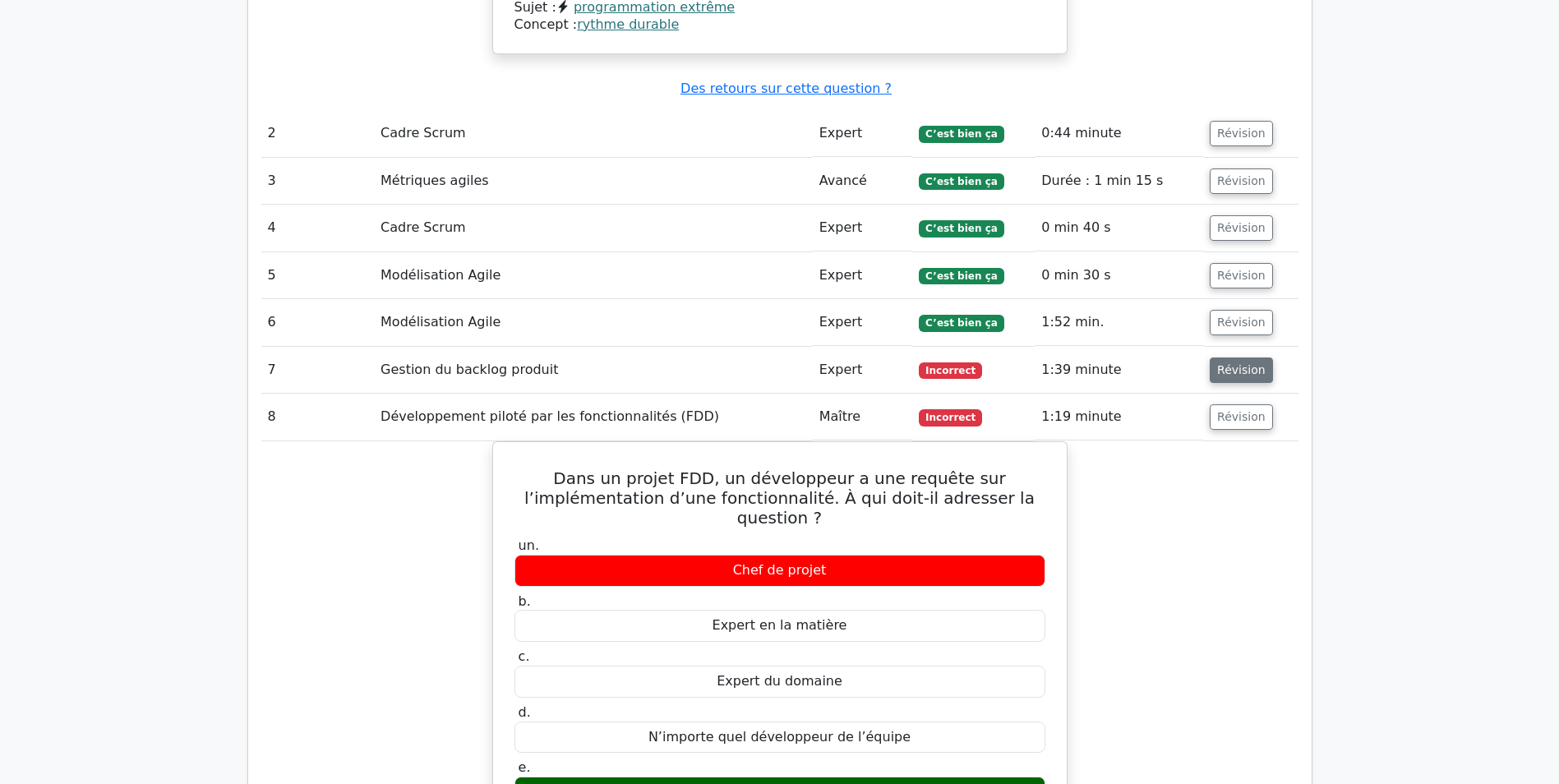
click at [1229, 357] on button "Révision" at bounding box center [1241, 370] width 63 height 25
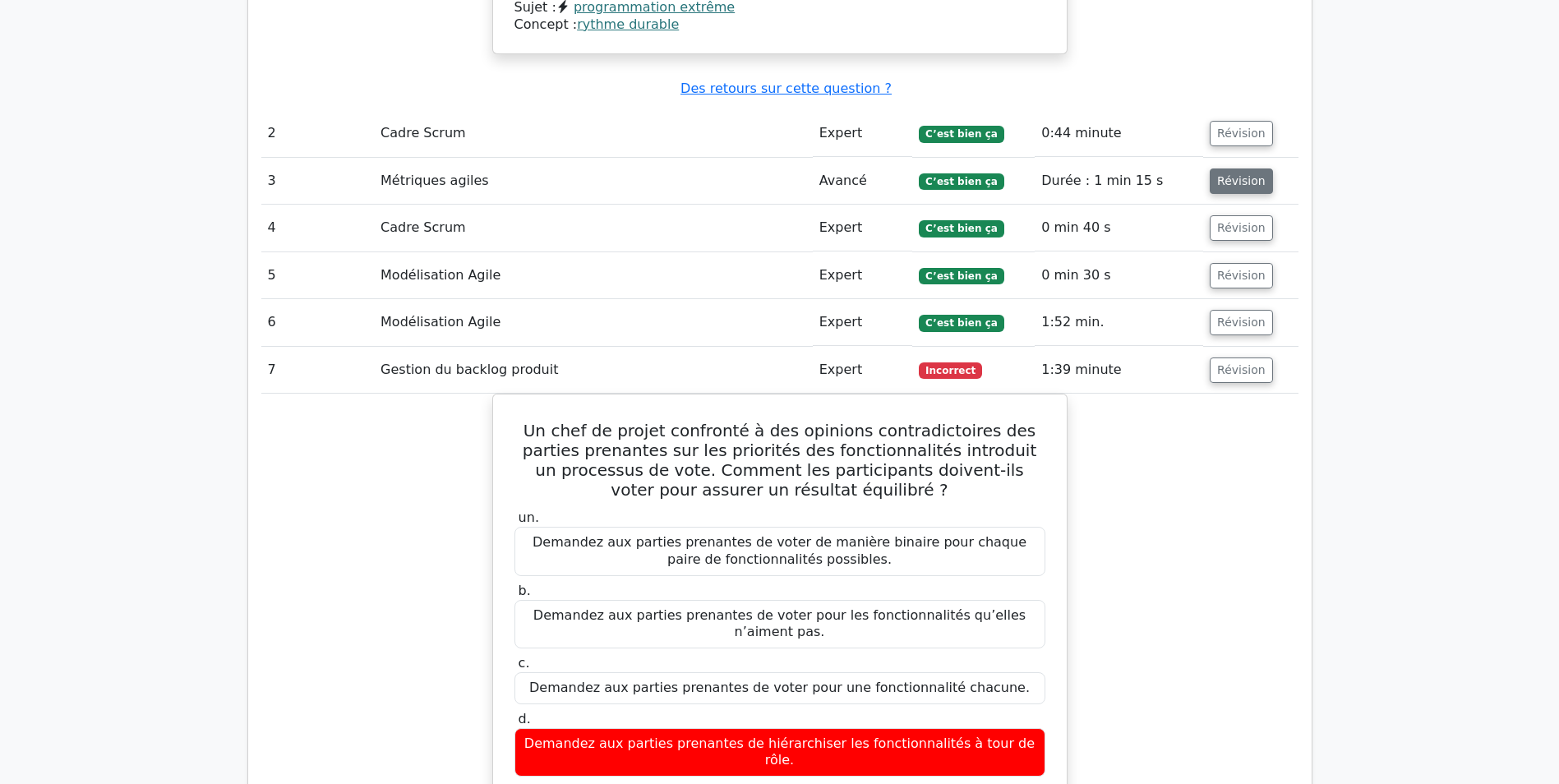
click at [1215, 169] on button "Révision" at bounding box center [1241, 181] width 63 height 25
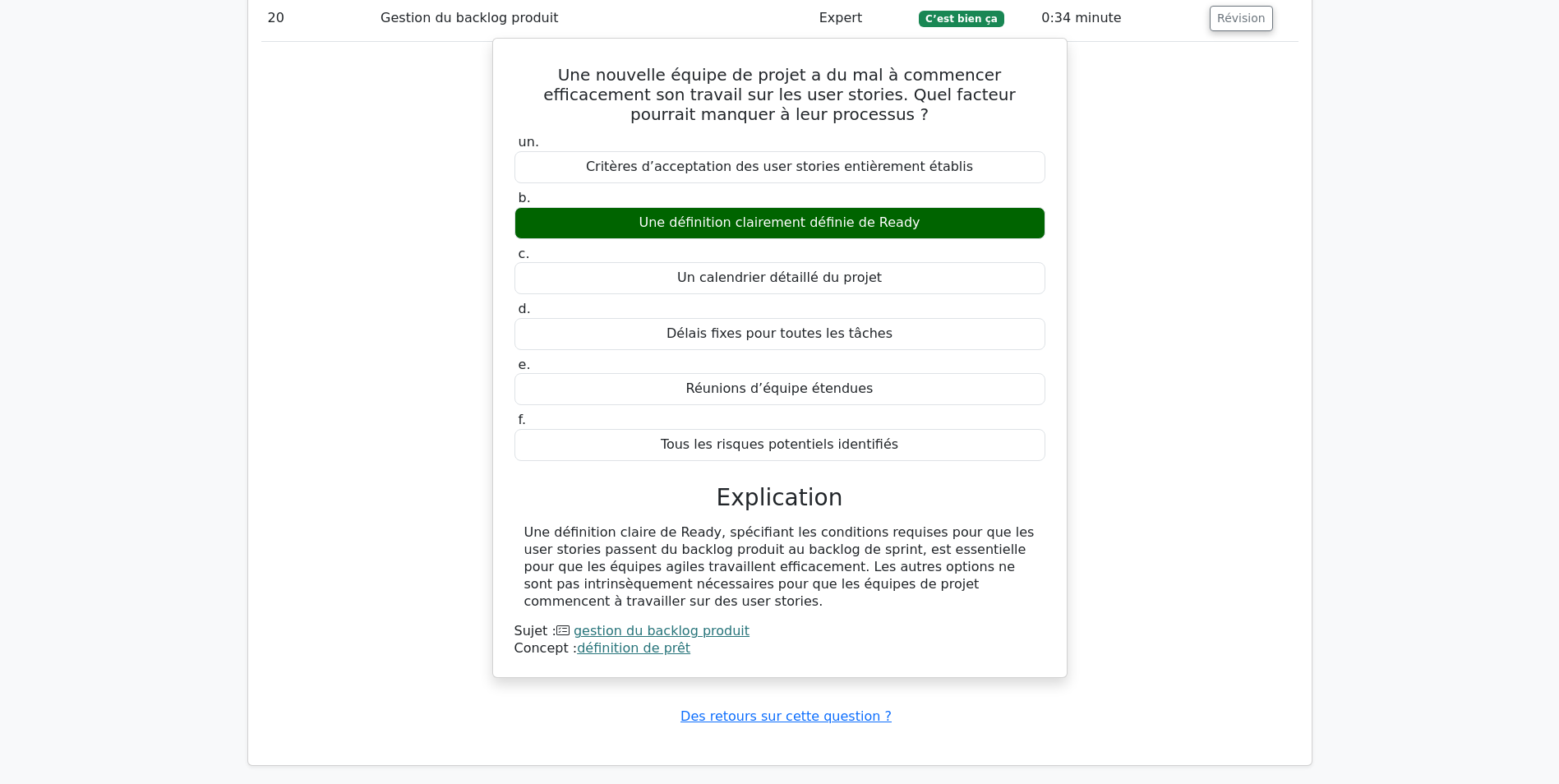
scroll to position [9372, 0]
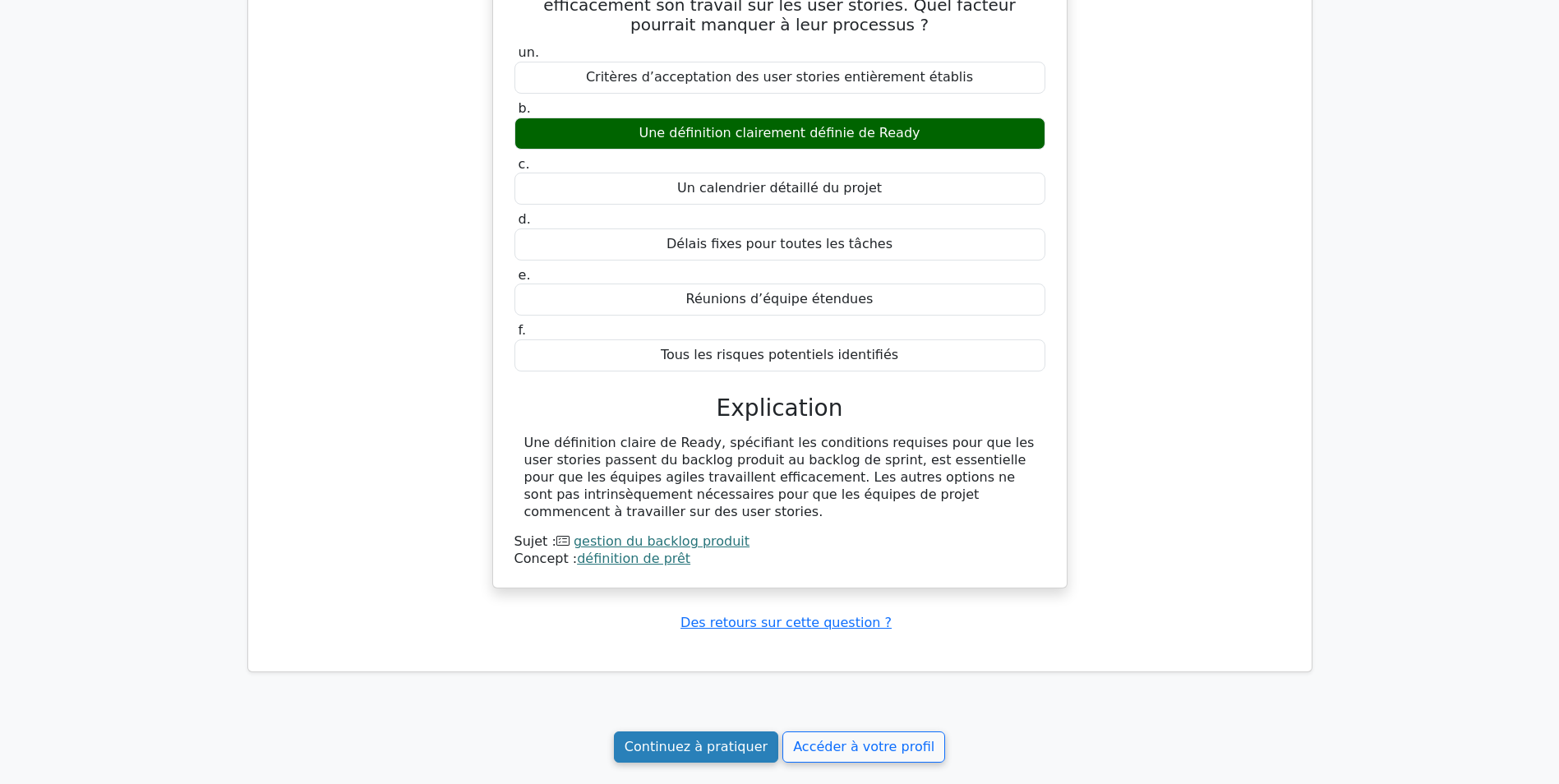
click at [712, 732] on link "Continuez à pratiquer" at bounding box center [696, 747] width 164 height 32
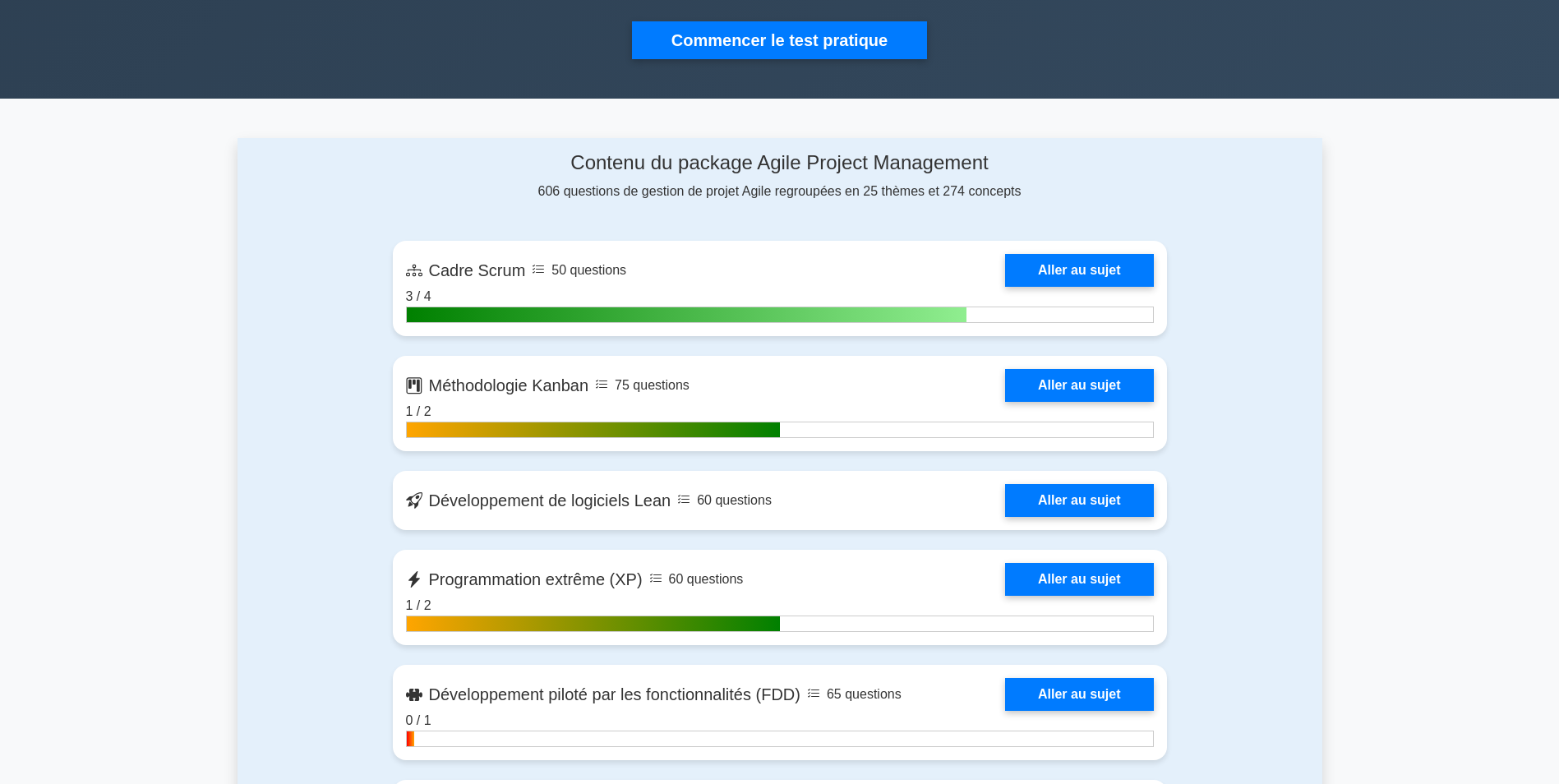
scroll to position [493, 0]
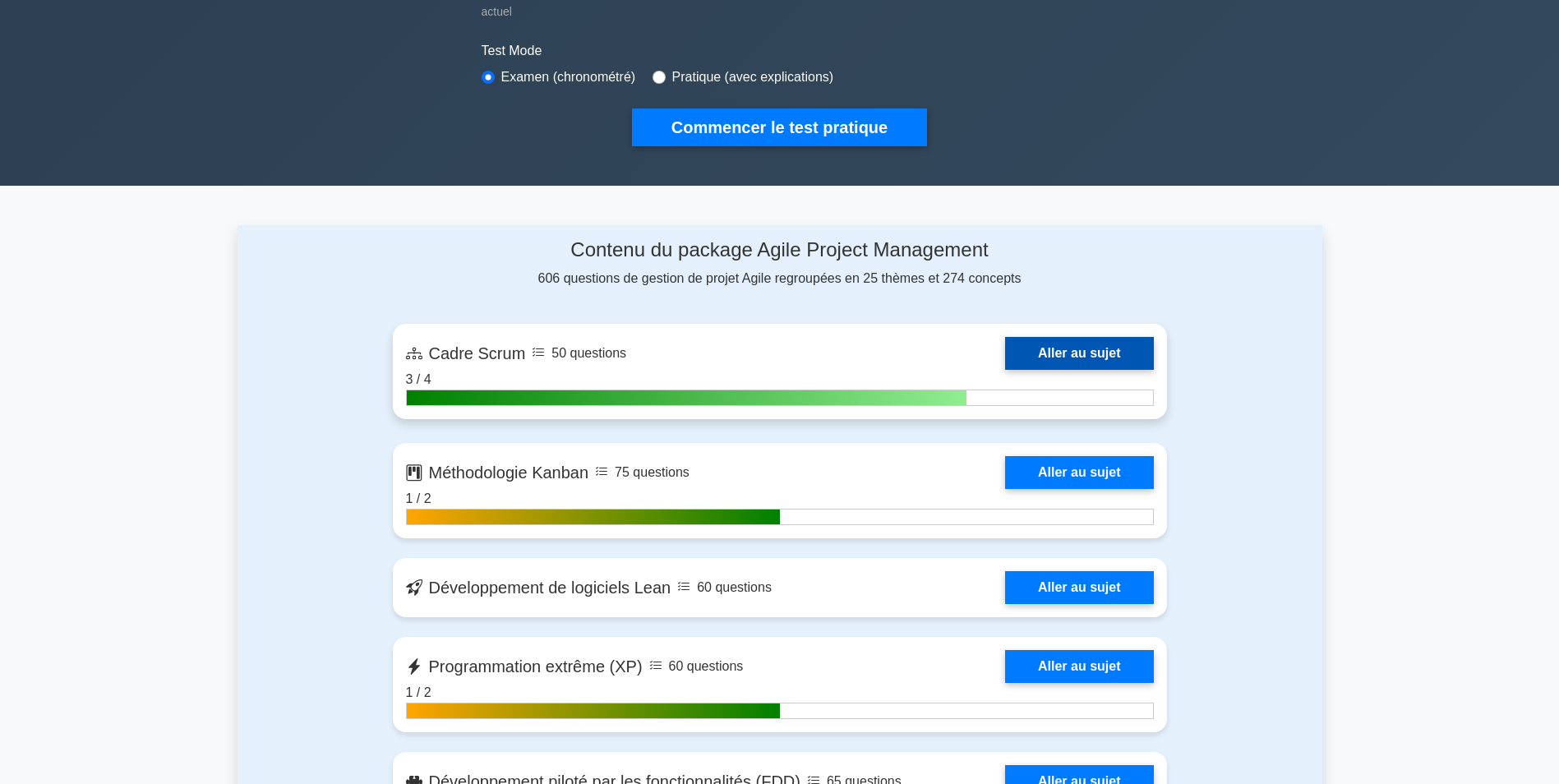
click at [1067, 359] on link "Aller au sujet" at bounding box center [1079, 354] width 148 height 32
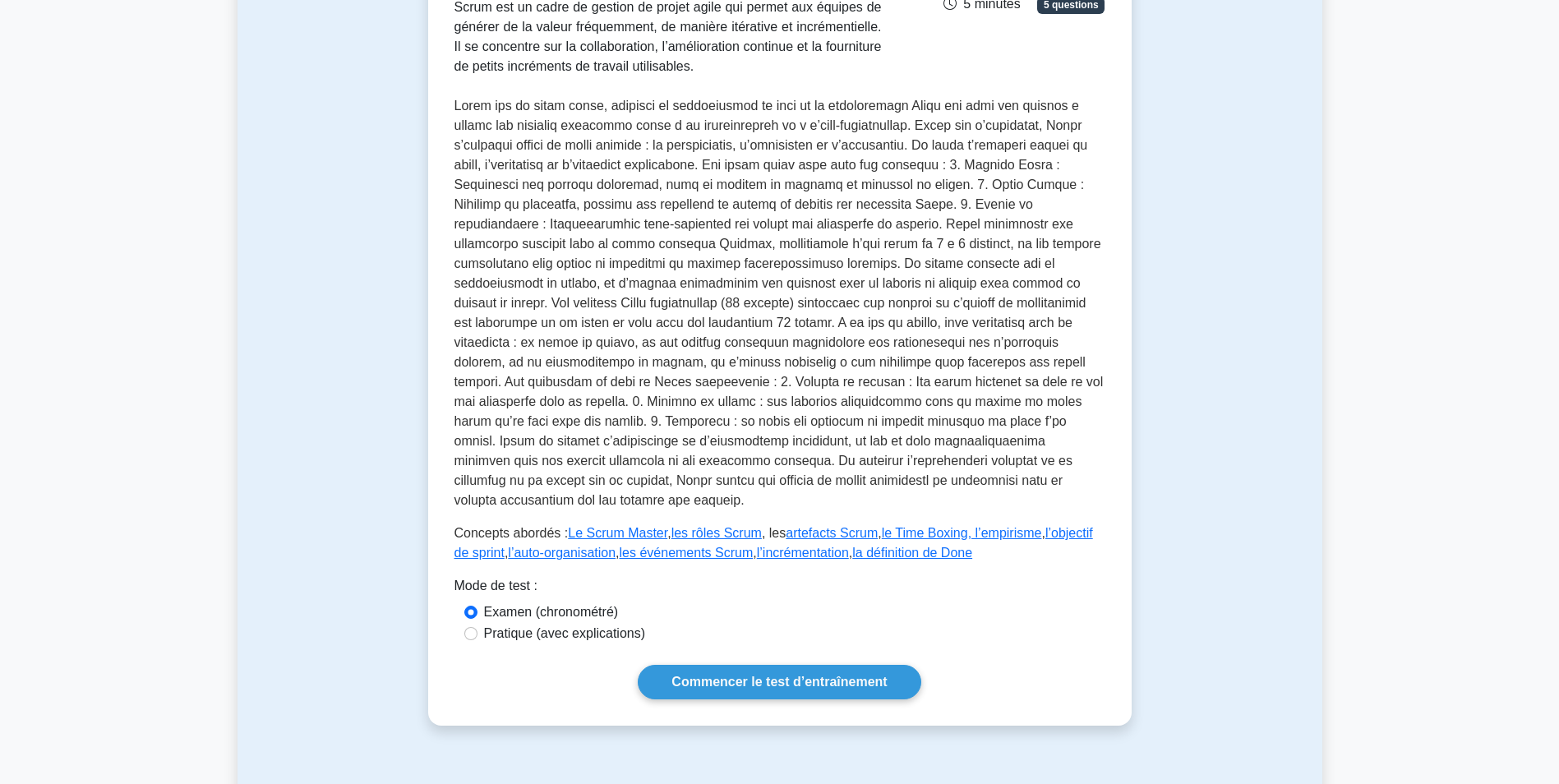
scroll to position [576, 0]
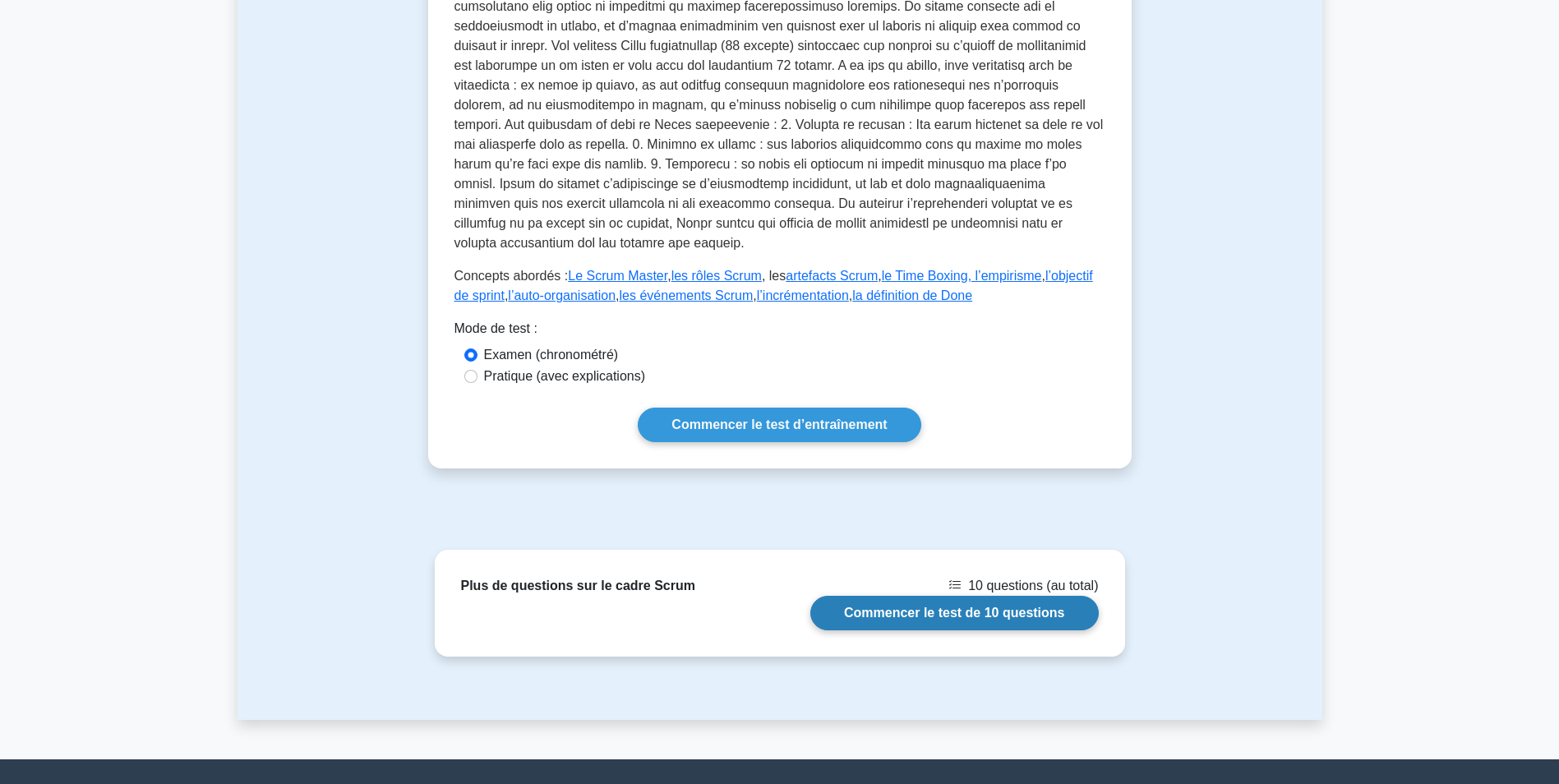
click at [933, 595] on link "Commencer le test de 10 questions" at bounding box center [955, 613] width 289 height 34
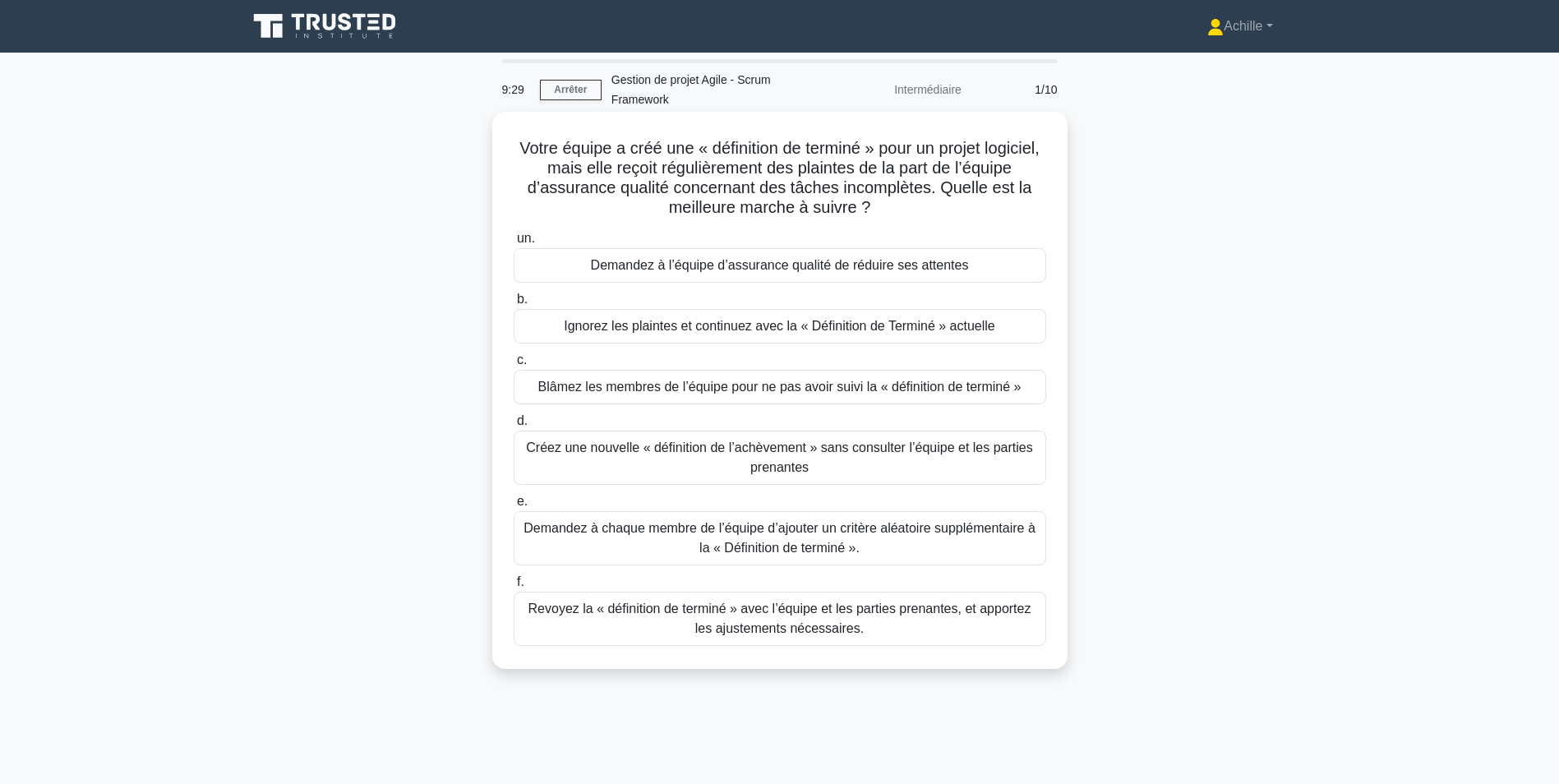
click at [885, 620] on div "Revoyez la « définition de terminé » avec l’équipe et les parties prenantes, et…" at bounding box center [780, 619] width 532 height 54
click at [513, 587] on input "f. [PERSON_NAME] la « définition de terminé » avec l’équipe et les parties pren…" at bounding box center [513, 583] width 0 height 11
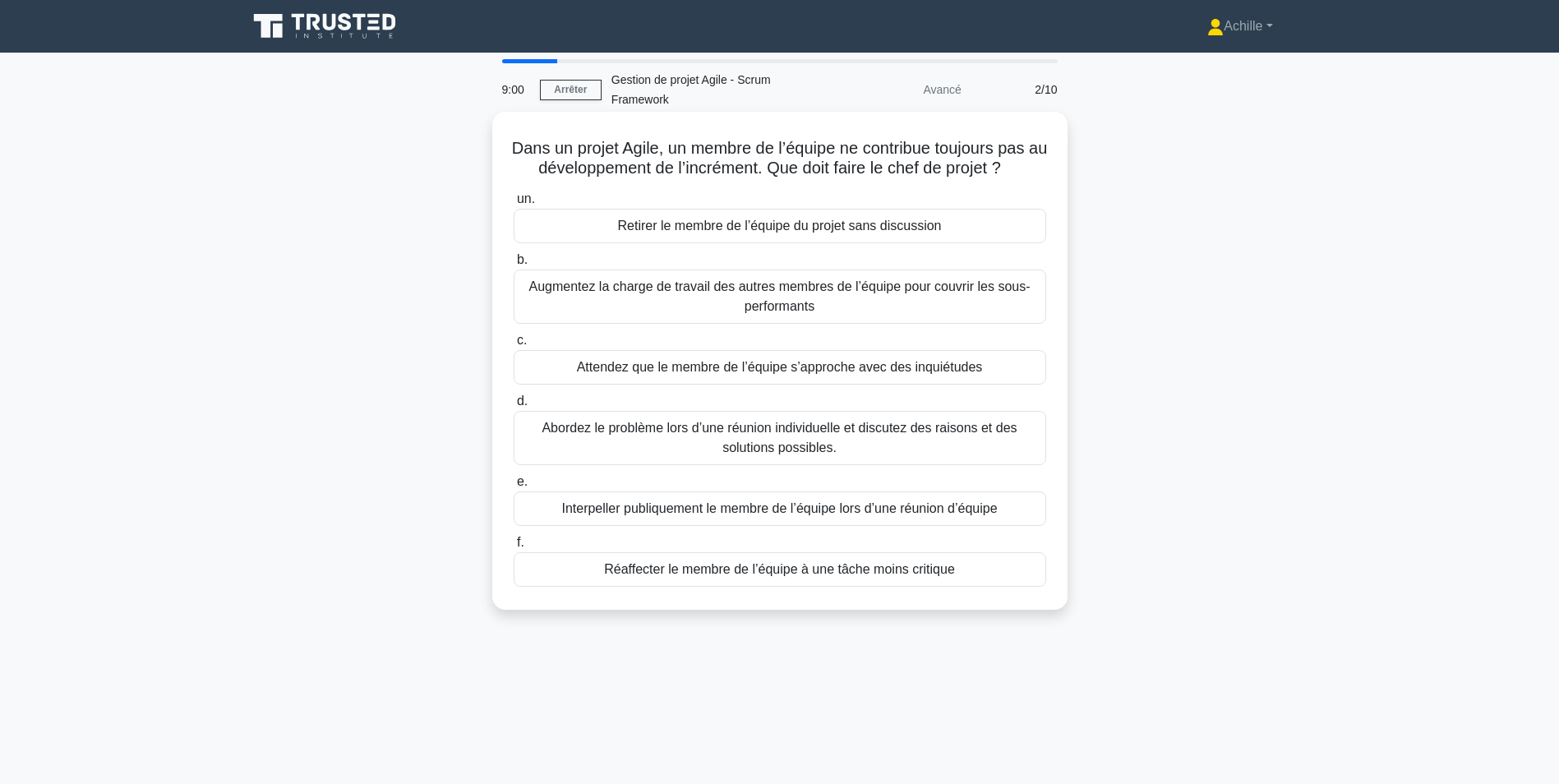
click at [796, 447] on div "Abordez le problème lors d’une réunion individuelle et discutez des raisons et …" at bounding box center [780, 438] width 532 height 54
click at [513, 407] on input "d. Abordez le problème lors d’une réunion individuelle et discutez des raisons …" at bounding box center [513, 401] width 0 height 11
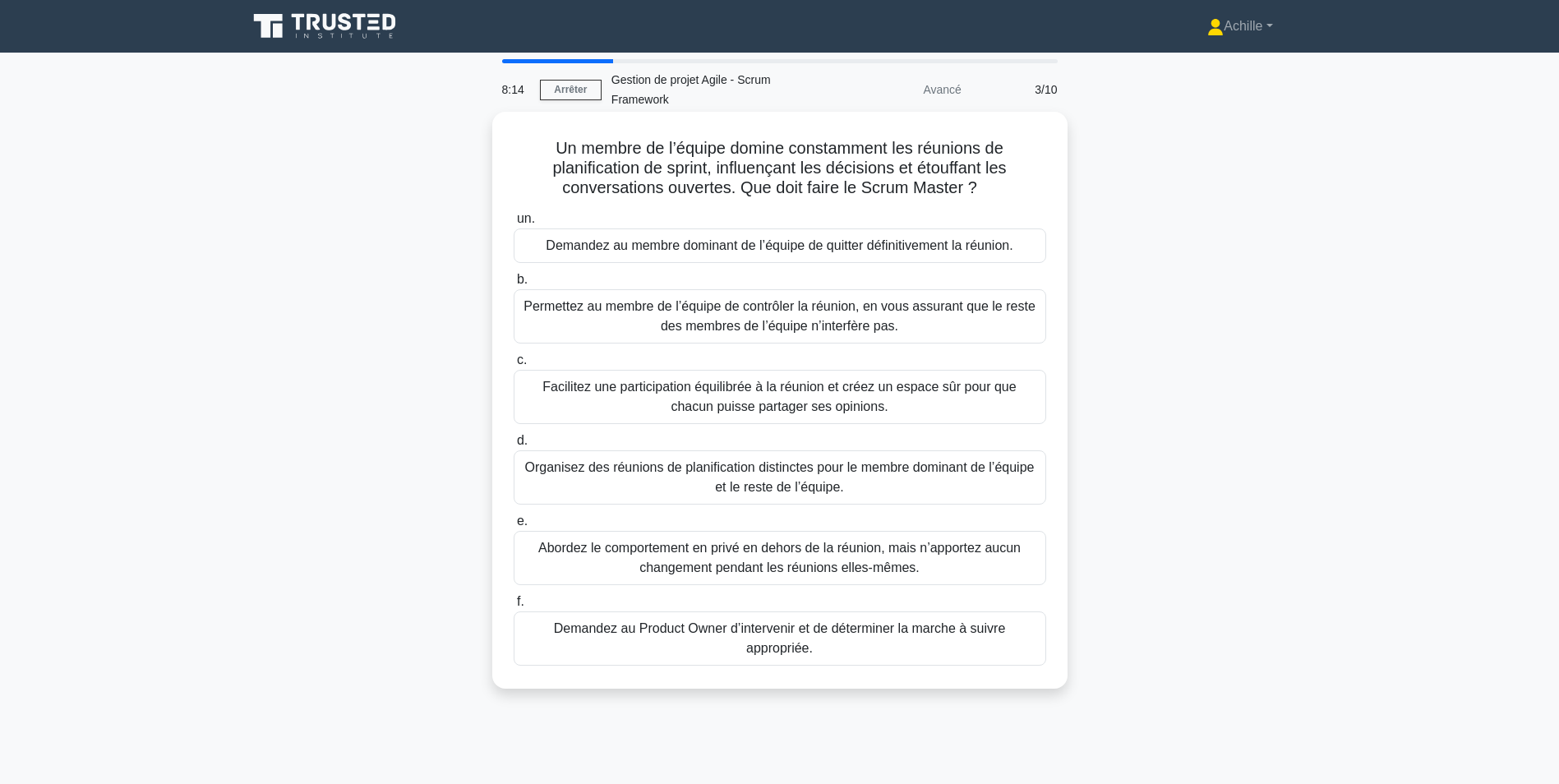
click at [713, 401] on div "Facilitez une participation équilibrée à la réunion et créez un espace sûr pour…" at bounding box center [780, 397] width 532 height 54
click at [513, 365] on input "c. Facilitez une participation équilibrée à la réunion et créez un espace sûr p…" at bounding box center [513, 361] width 0 height 11
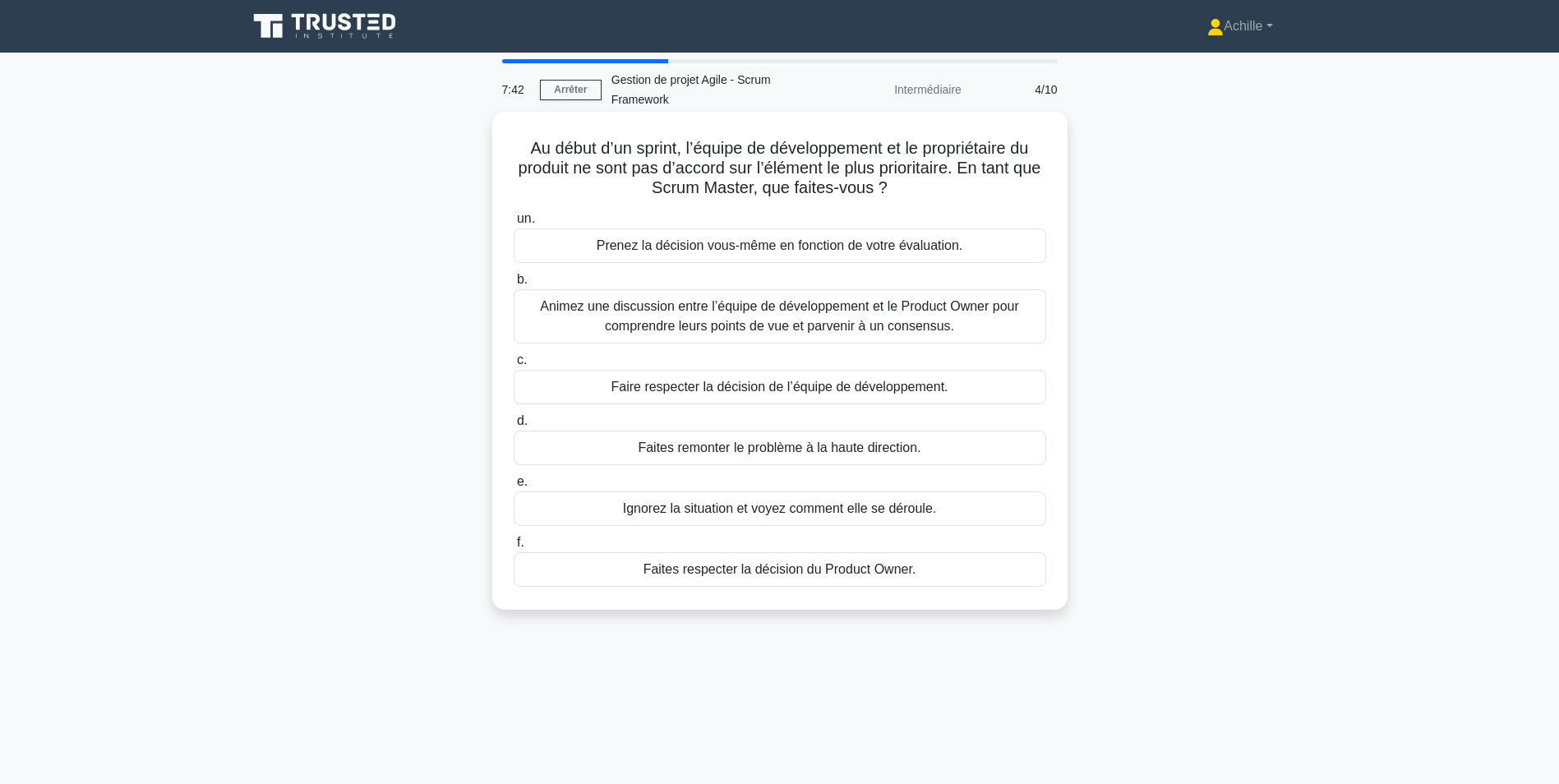
click at [835, 323] on div "Animez une discussion entre l’équipe de développement et le Product Owner pour …" at bounding box center [780, 317] width 532 height 54
click at [513, 285] on input "b. Animez une discussion entre l’équipe de développement et le Product Owner po…" at bounding box center [513, 280] width 0 height 11
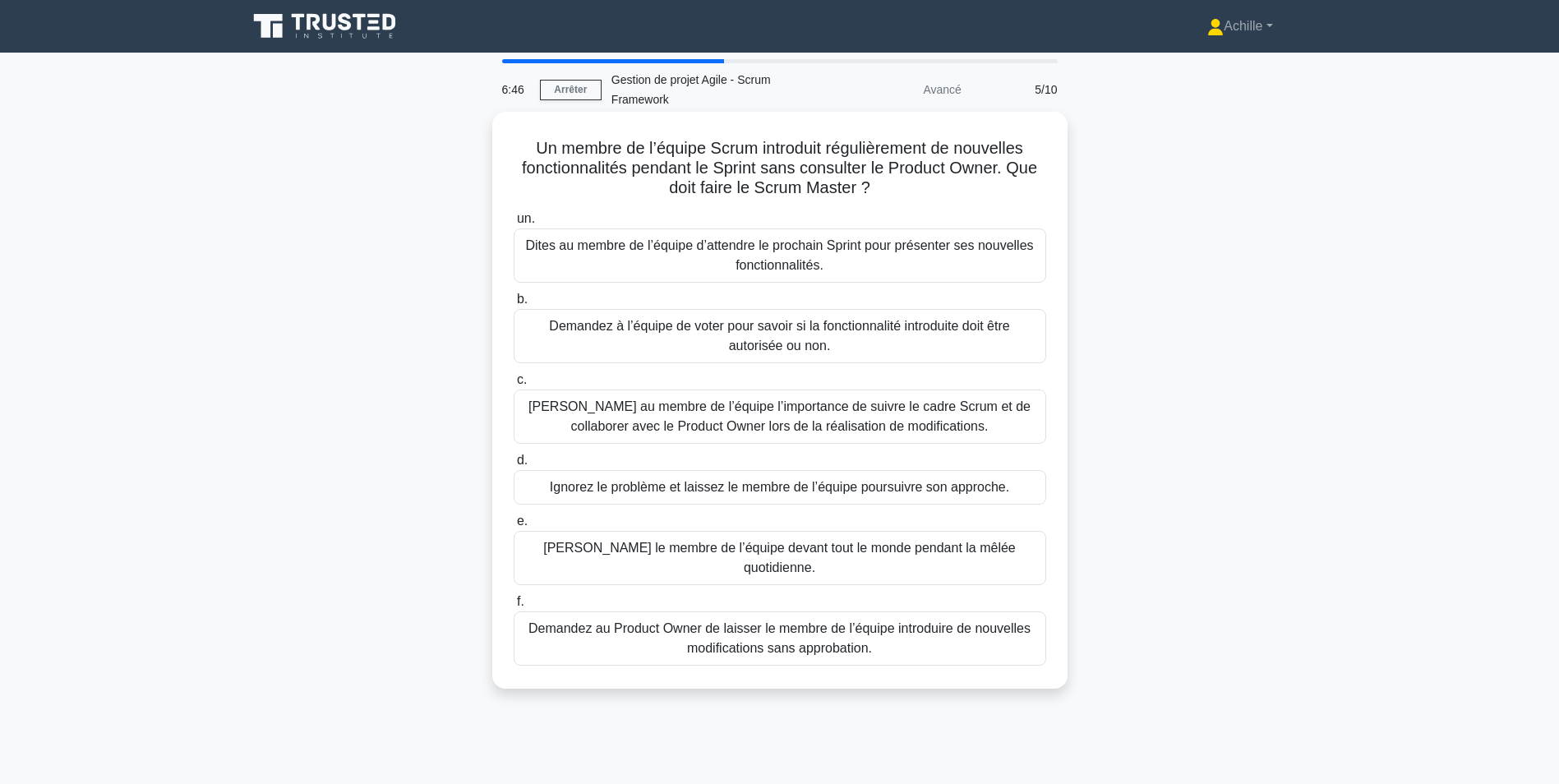
click at [838, 424] on div "[PERSON_NAME] au membre de l’équipe l’importance de suivre le cadre Scrum et de…" at bounding box center [780, 417] width 532 height 54
click at [513, 385] on input "c. [PERSON_NAME] au membre de l’équipe l’importance de suivre le cadre Scrum et…" at bounding box center [513, 380] width 0 height 11
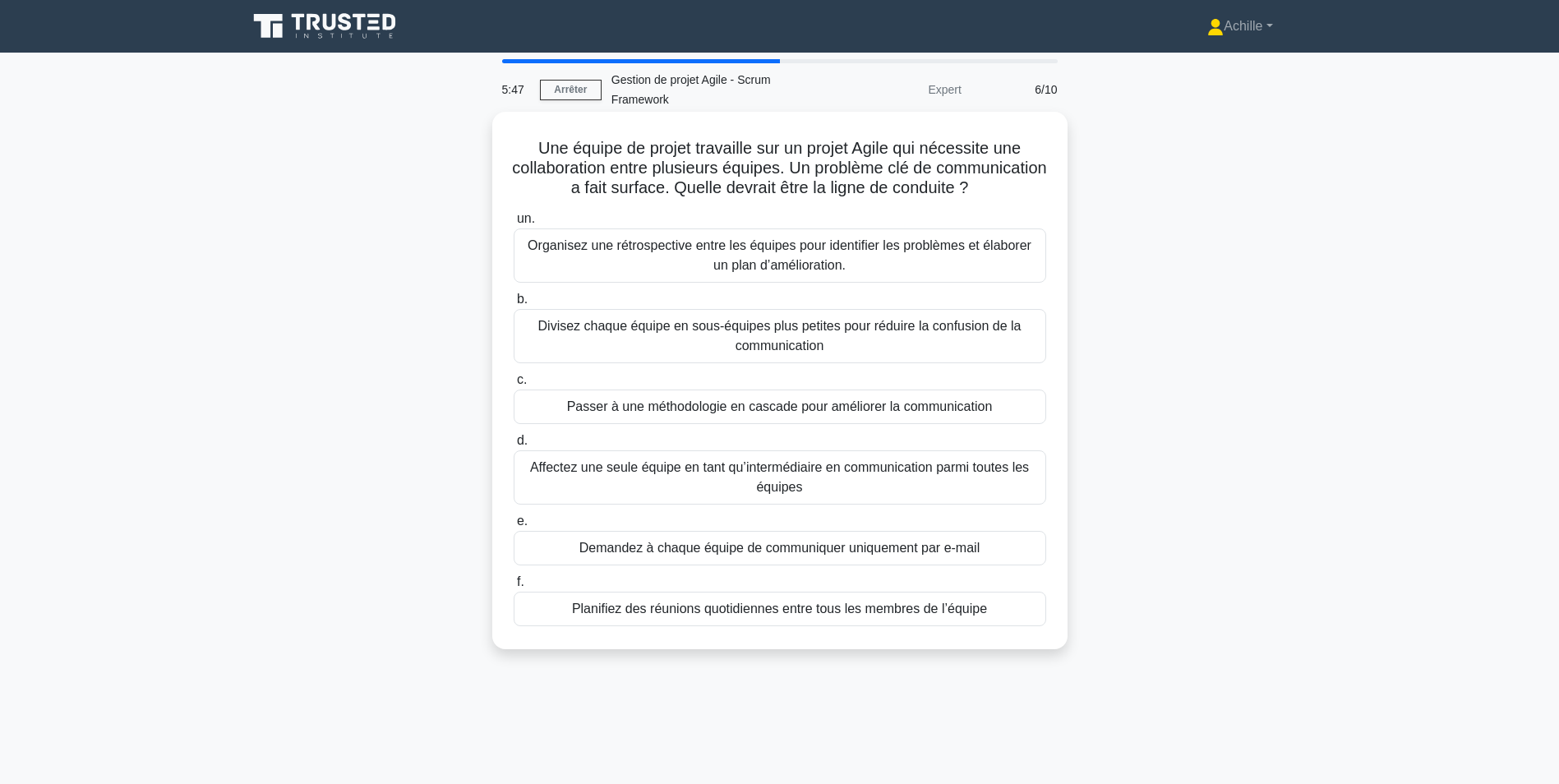
click at [731, 281] on div "Organisez une rétrospective entre les équipes pour identifier les problèmes et …" at bounding box center [780, 255] width 532 height 54
click at [513, 225] on input "un. Organisez une rétrospective entre les équipes pour identifier les problèmes…" at bounding box center [513, 219] width 0 height 11
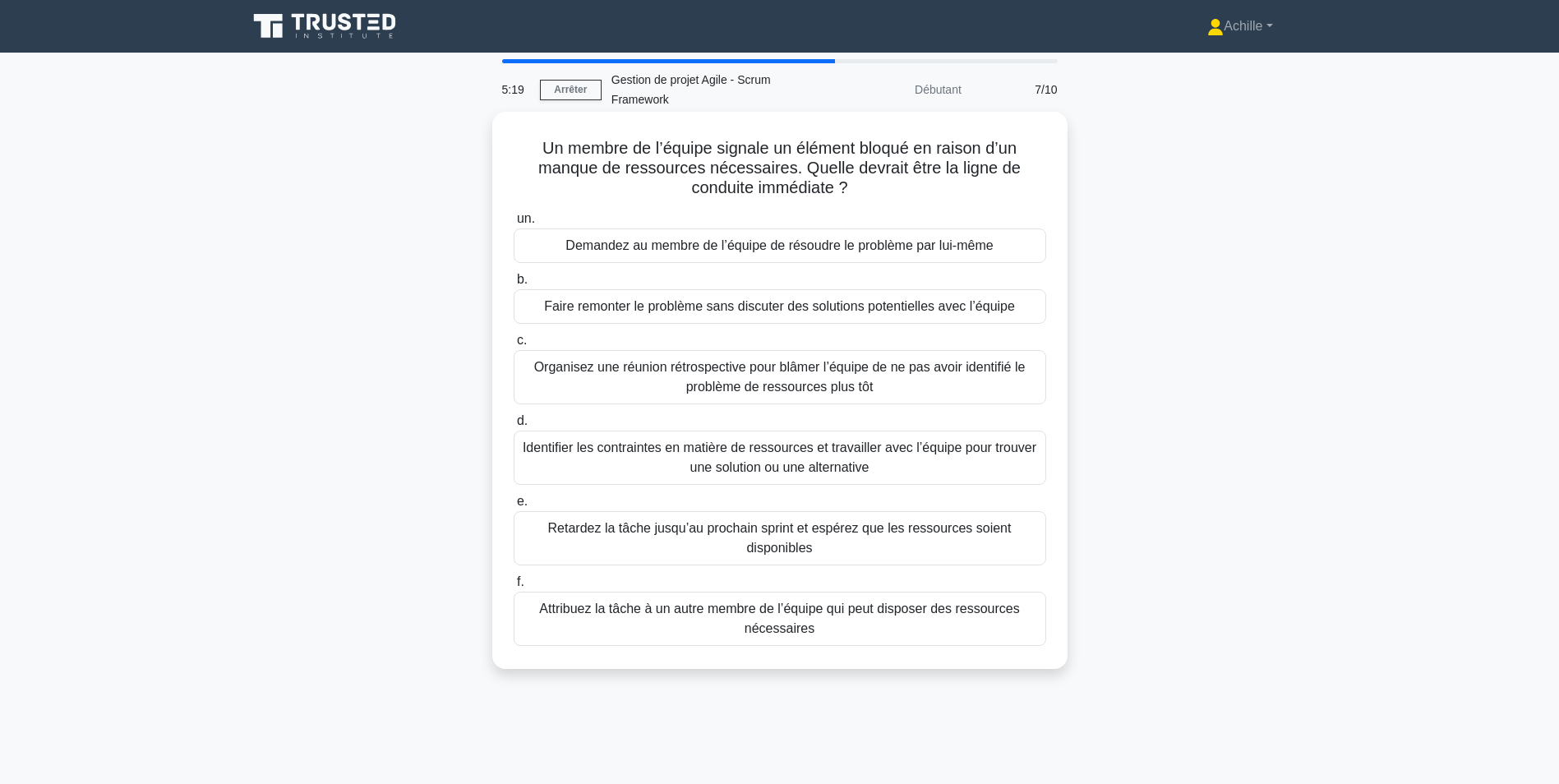
click at [641, 464] on div "Identifier les contraintes en matière de ressources et travailler avec l’équipe…" at bounding box center [780, 457] width 532 height 54
click at [513, 427] on input "d. Identifier les contraintes en matière de ressources et travailler avec l’équ…" at bounding box center [513, 421] width 0 height 11
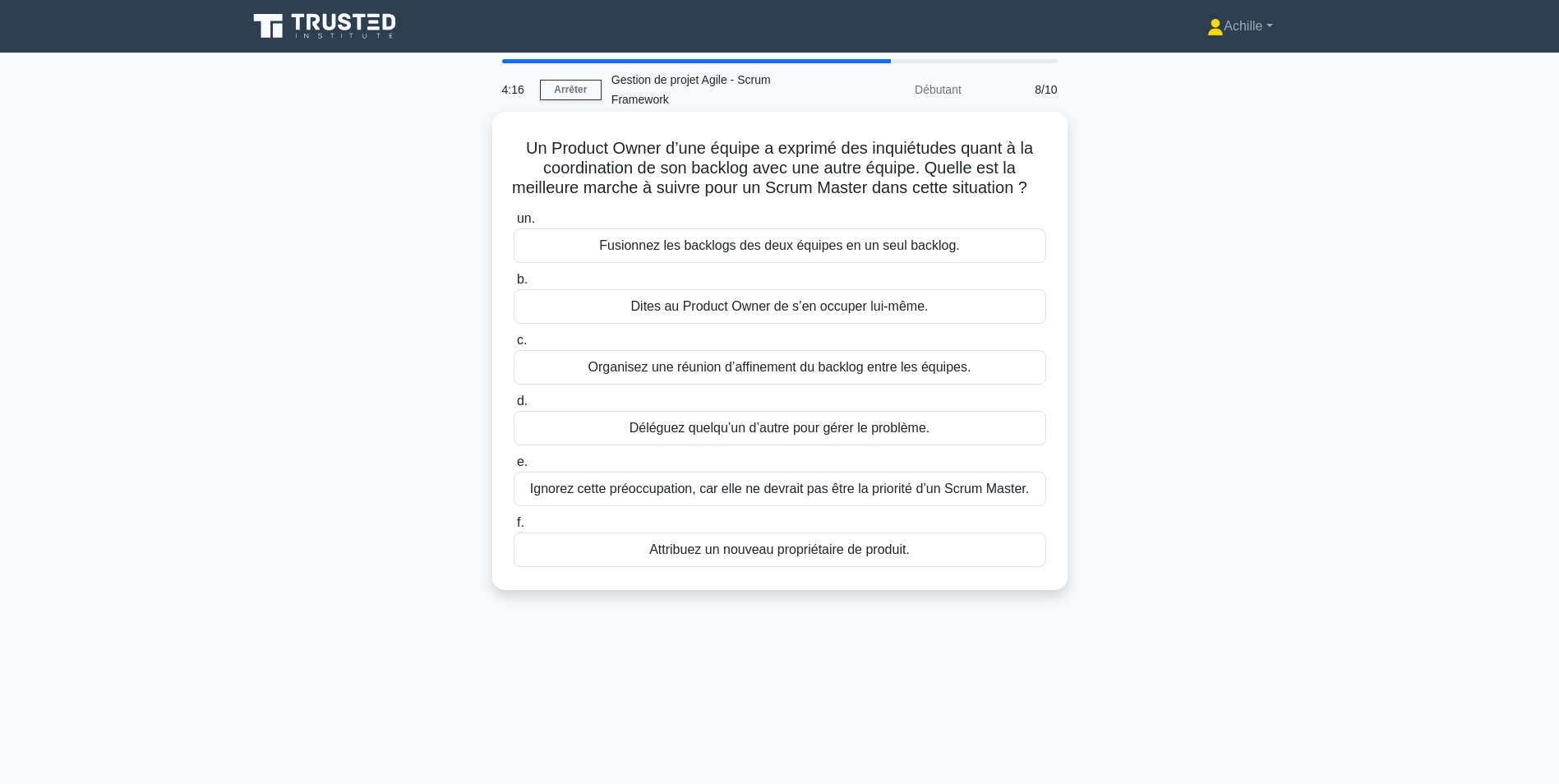
click at [666, 384] on div "Organisez une réunion d’affinement du backlog entre les équipes." at bounding box center [780, 367] width 532 height 34
click at [513, 346] on input "c. Organisez une réunion d’affinement du backlog entre les équipes." at bounding box center [513, 341] width 0 height 11
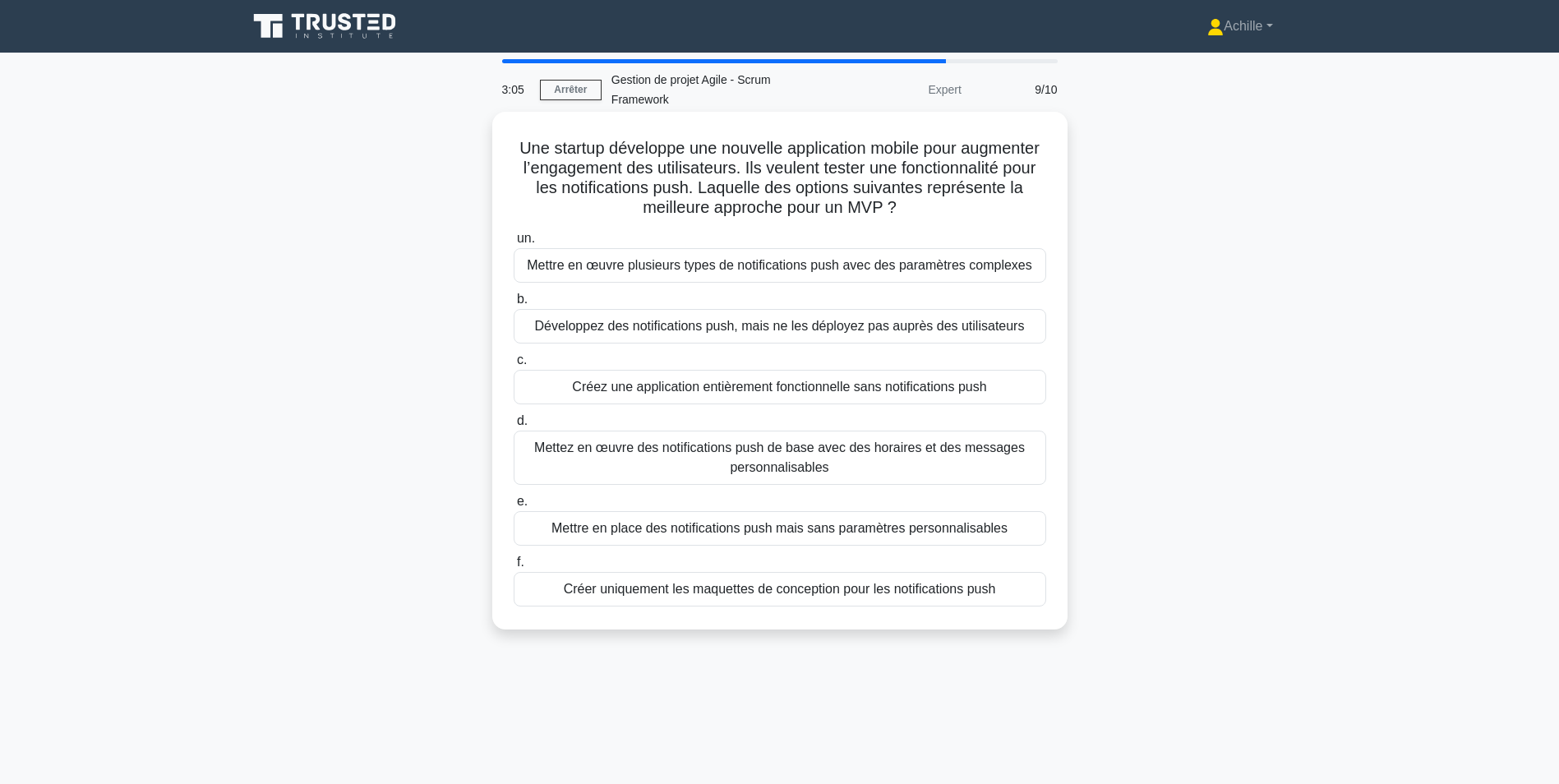
click at [809, 466] on div "Mettez en œuvre des notifications push de base avec des horaires et des message…" at bounding box center [780, 457] width 532 height 54
click at [513, 427] on input "d. Mettez en œuvre des notifications push de base avec des horaires et des mess…" at bounding box center [513, 421] width 0 height 11
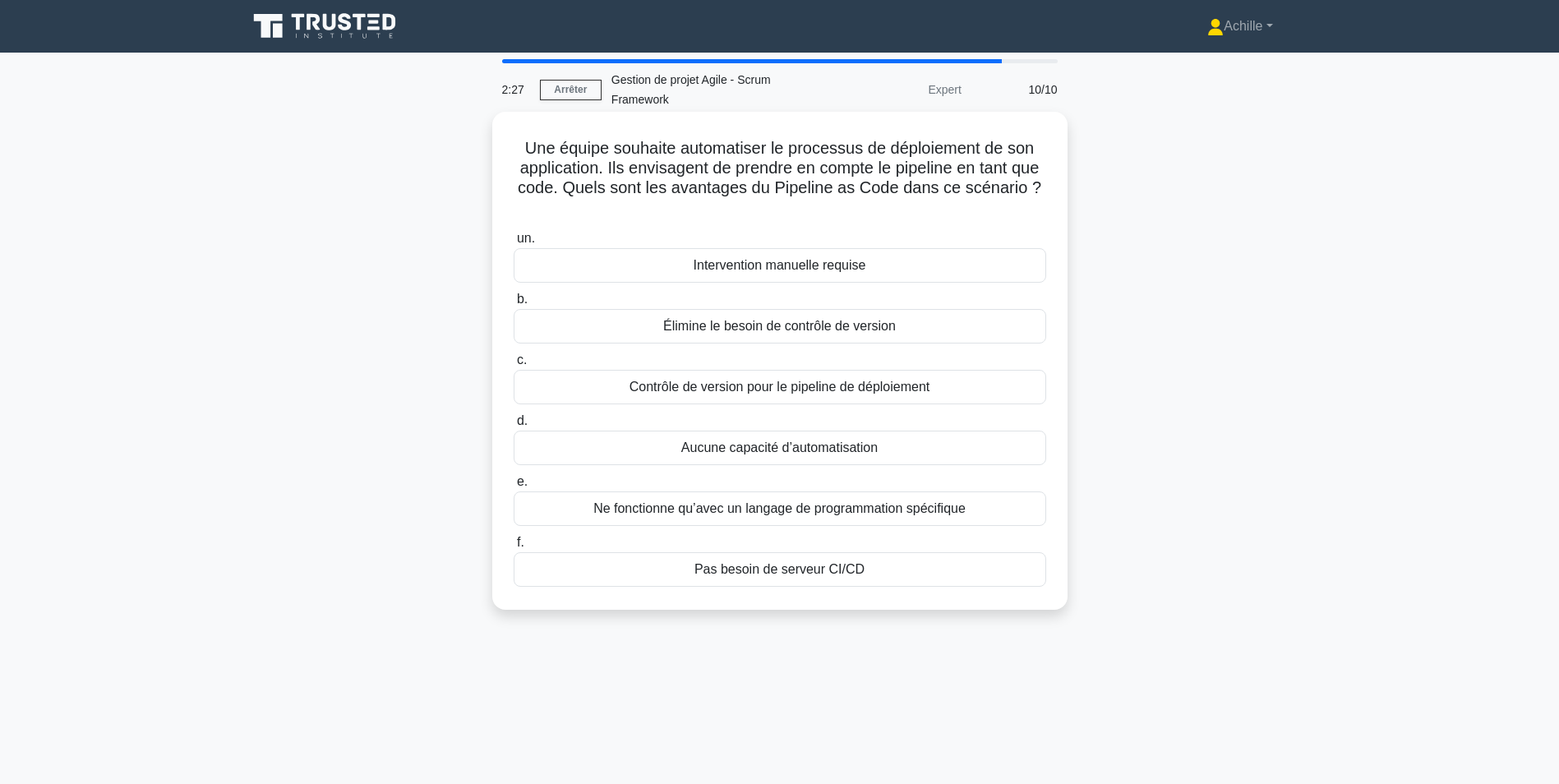
click at [780, 397] on div "Contrôle de version pour le pipeline de déploiement" at bounding box center [780, 387] width 532 height 34
click at [513, 365] on input "c. Contrôle de version pour le pipeline de déploiement" at bounding box center [513, 361] width 0 height 11
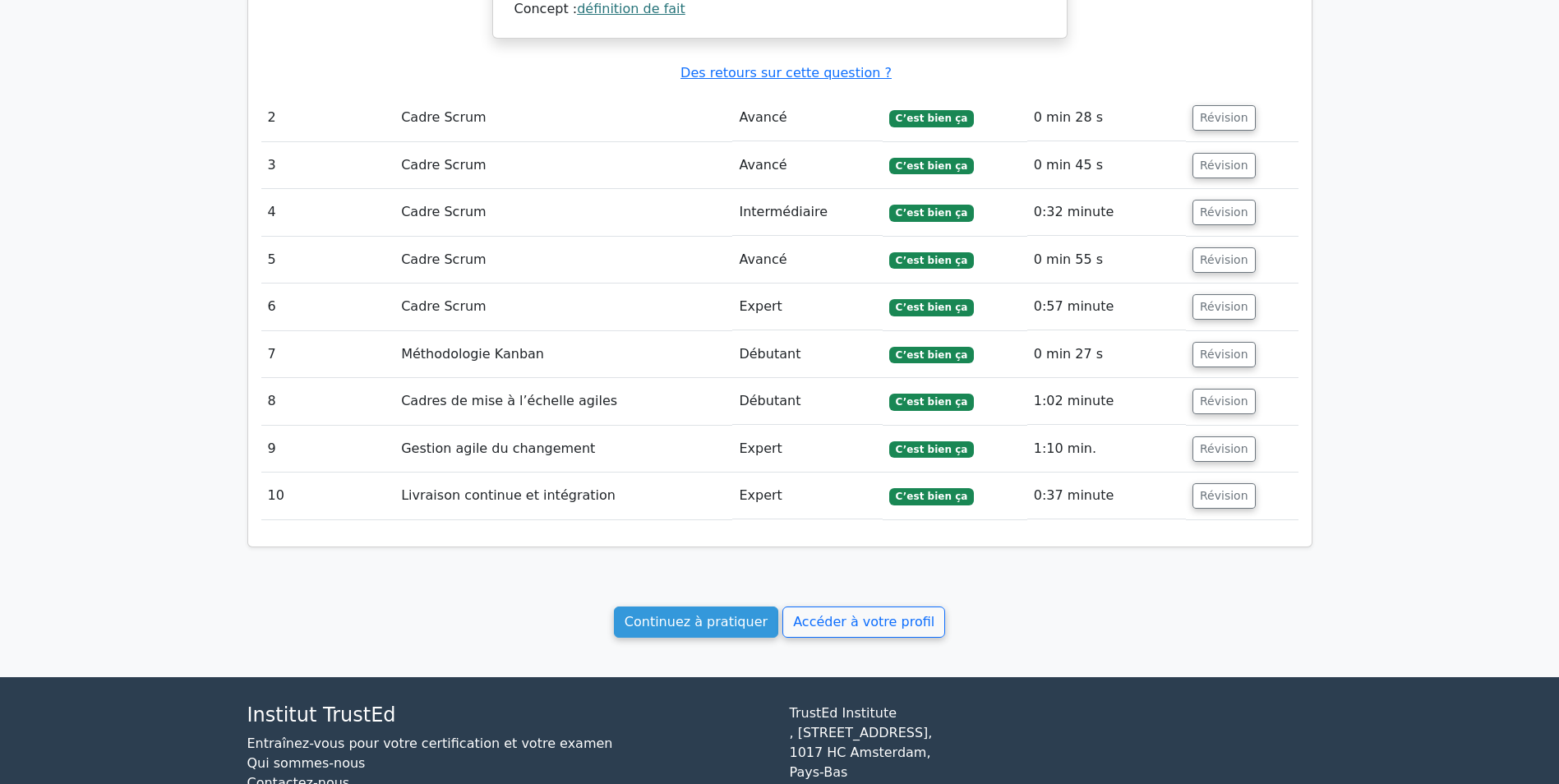
scroll to position [1644, 0]
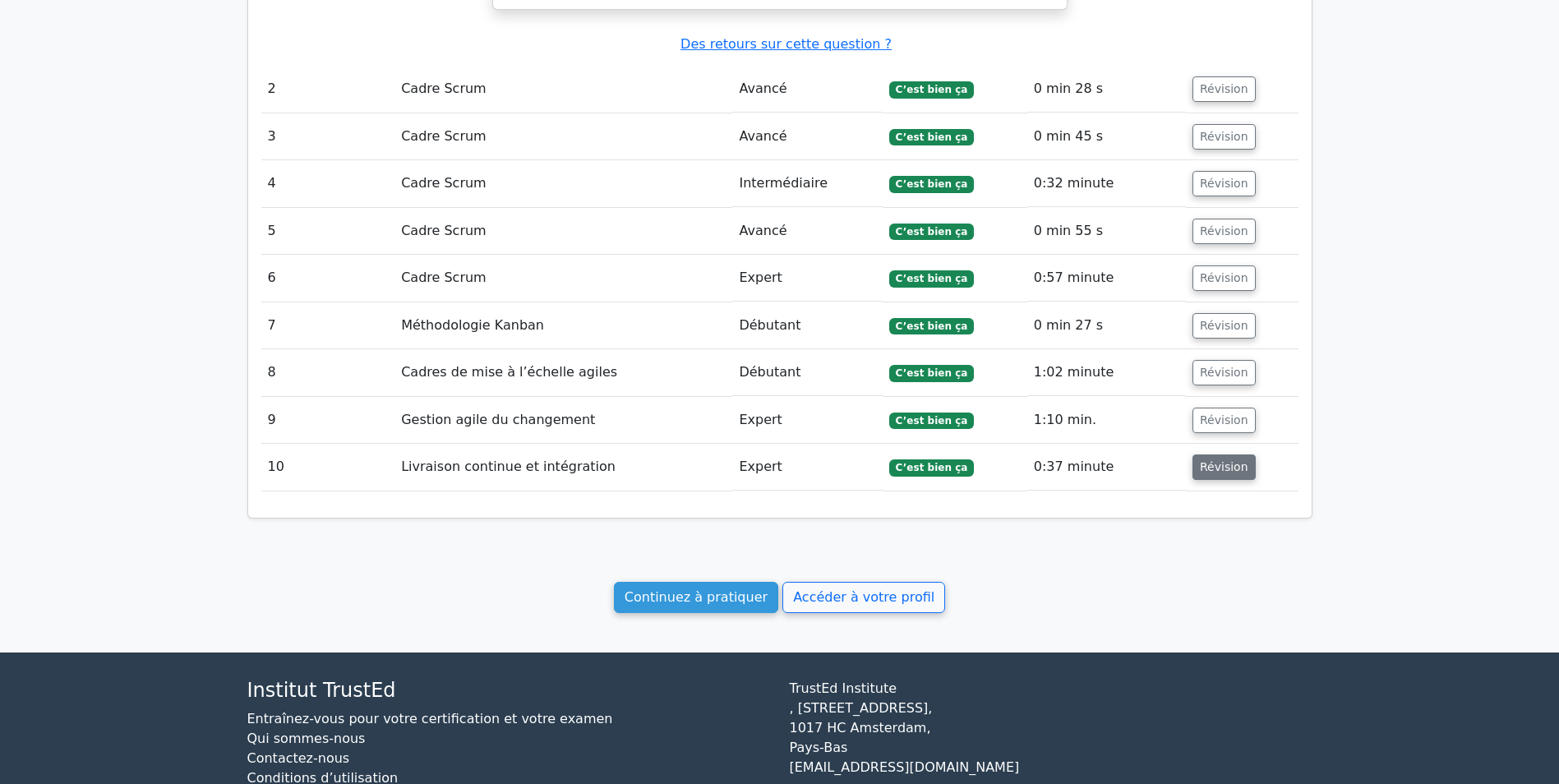
click at [1232, 455] on button "Révision" at bounding box center [1224, 467] width 63 height 25
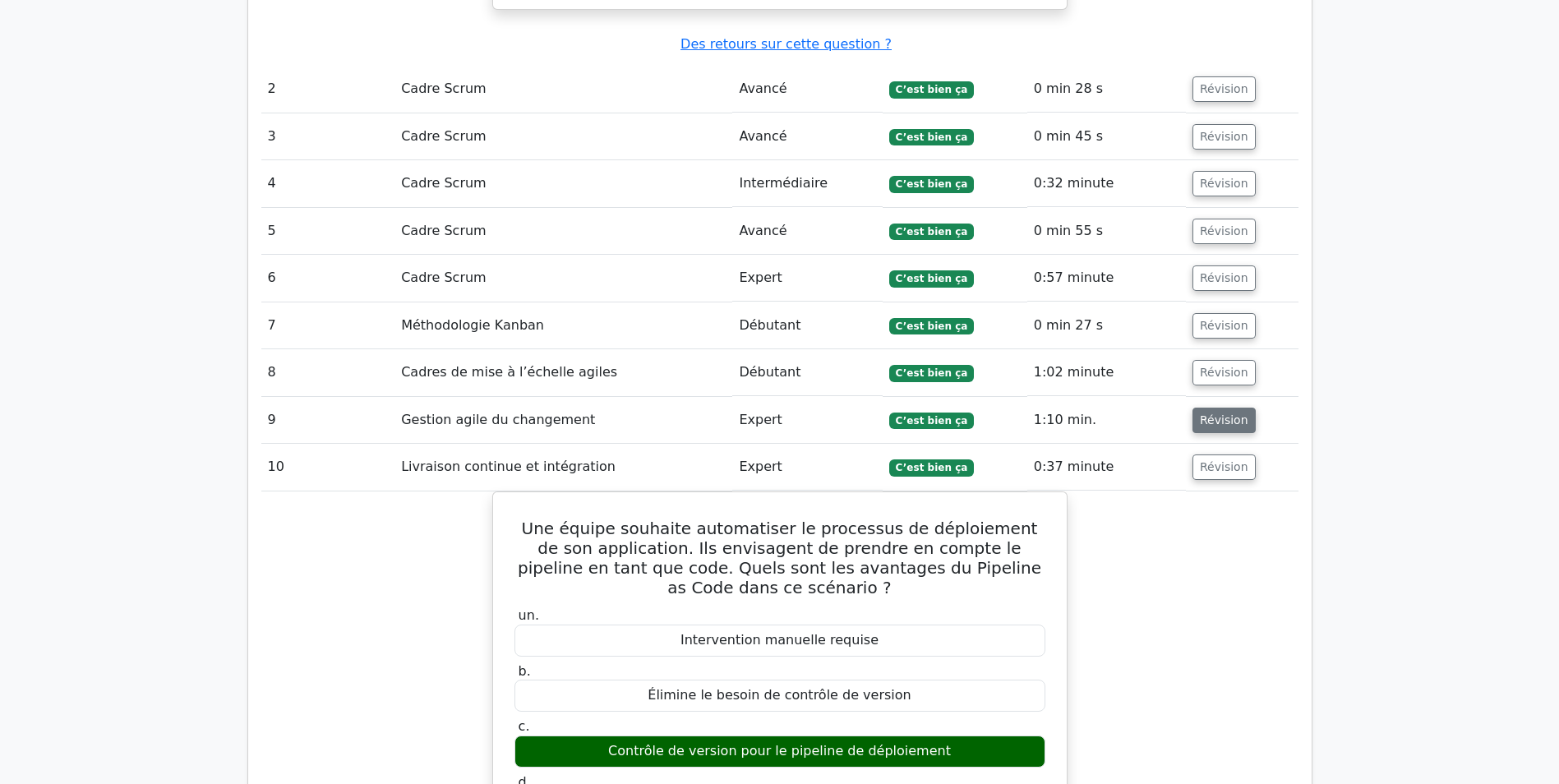
click at [1204, 408] on button "Révision" at bounding box center [1224, 420] width 63 height 25
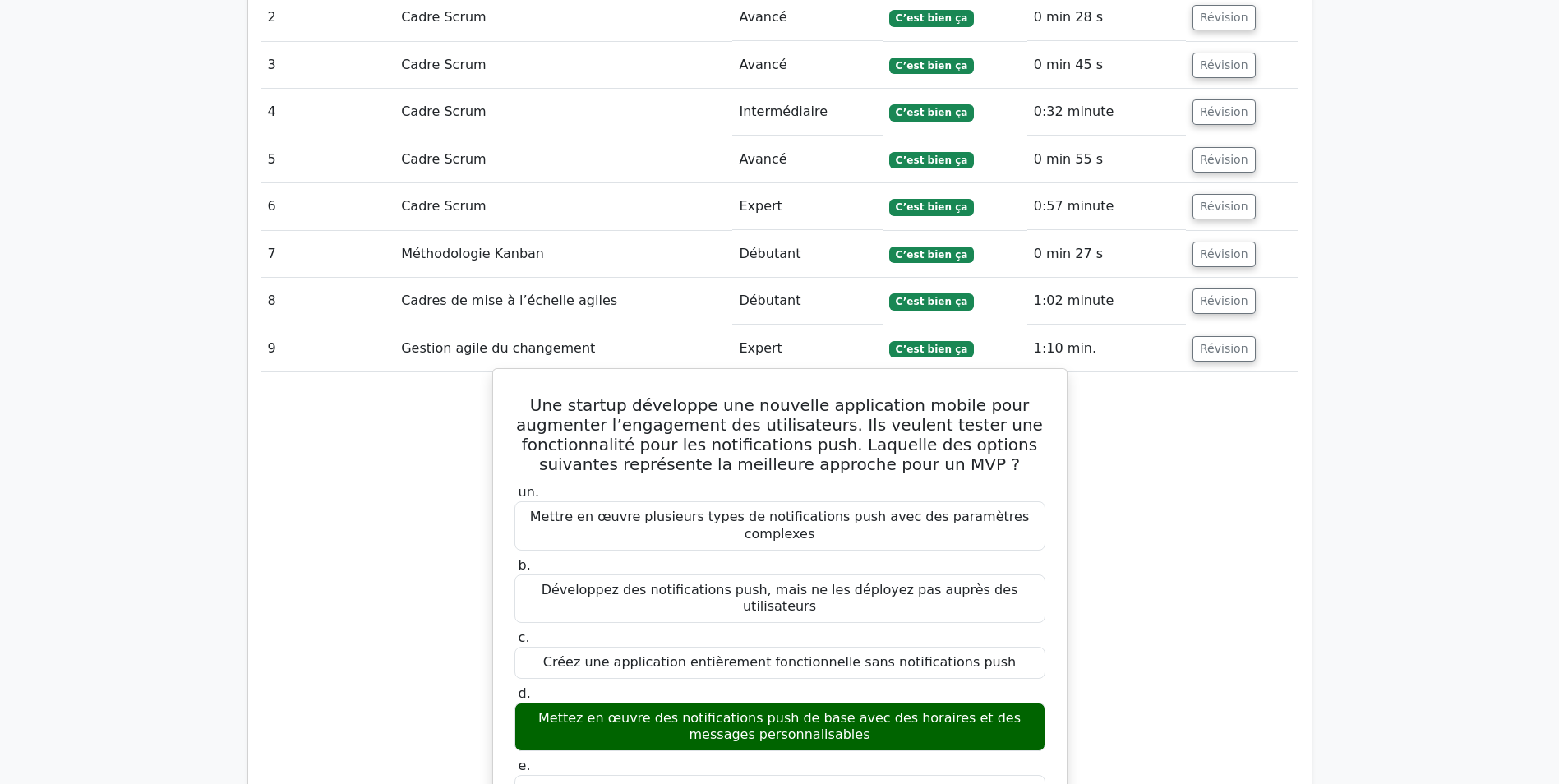
scroll to position [1808, 0]
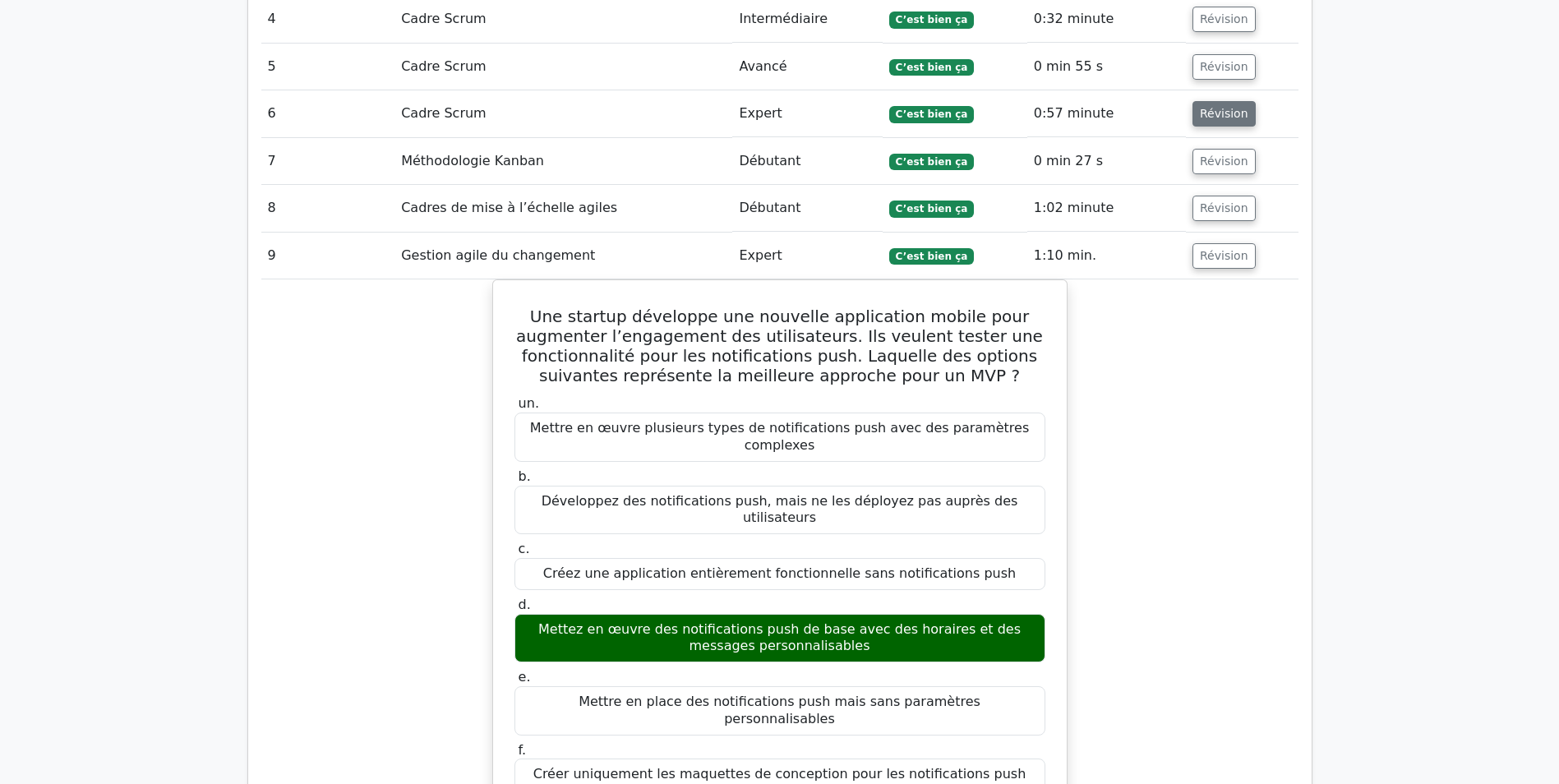
click at [1228, 101] on button "Révision" at bounding box center [1224, 114] width 63 height 25
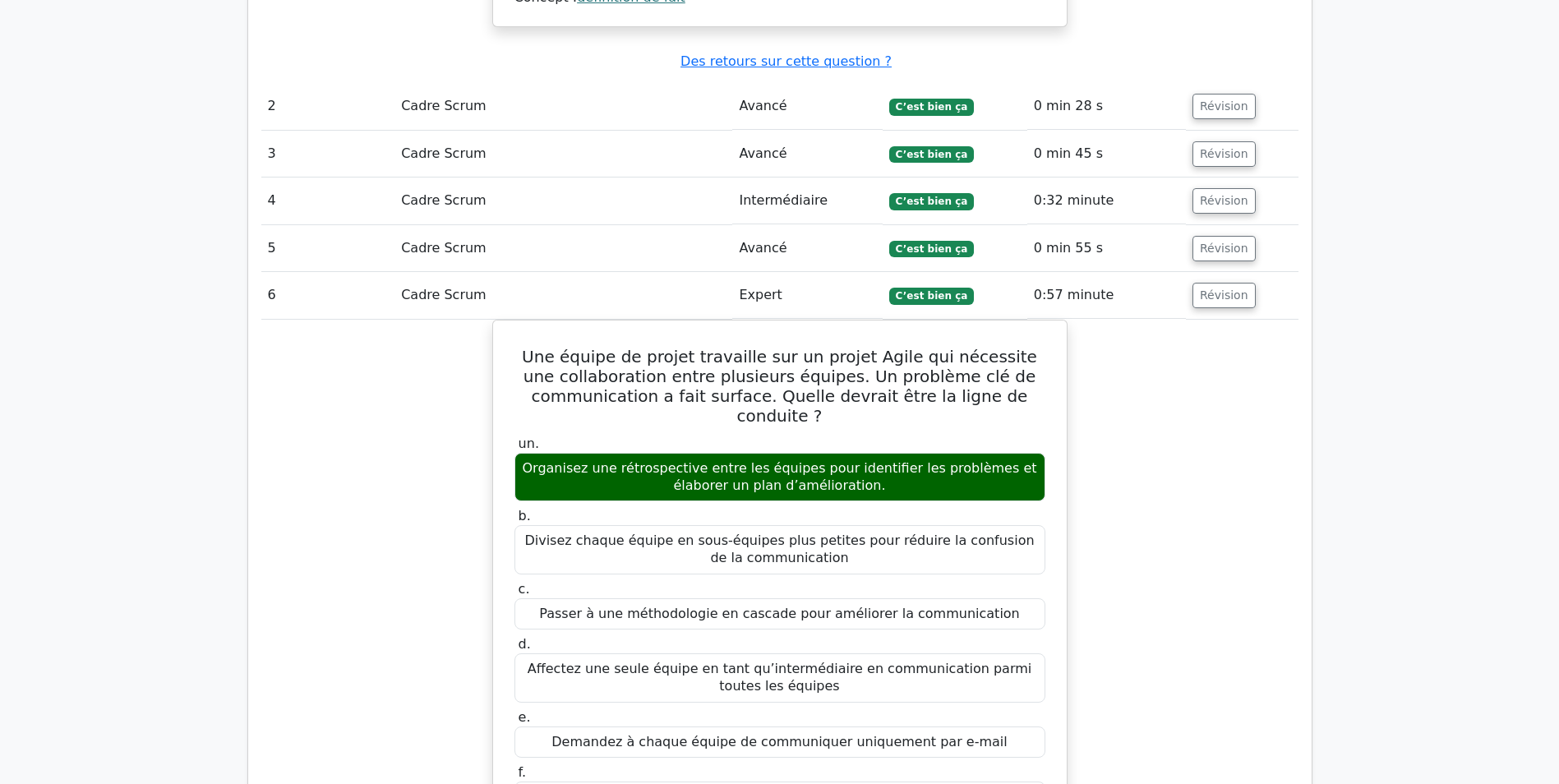
scroll to position [1480, 0]
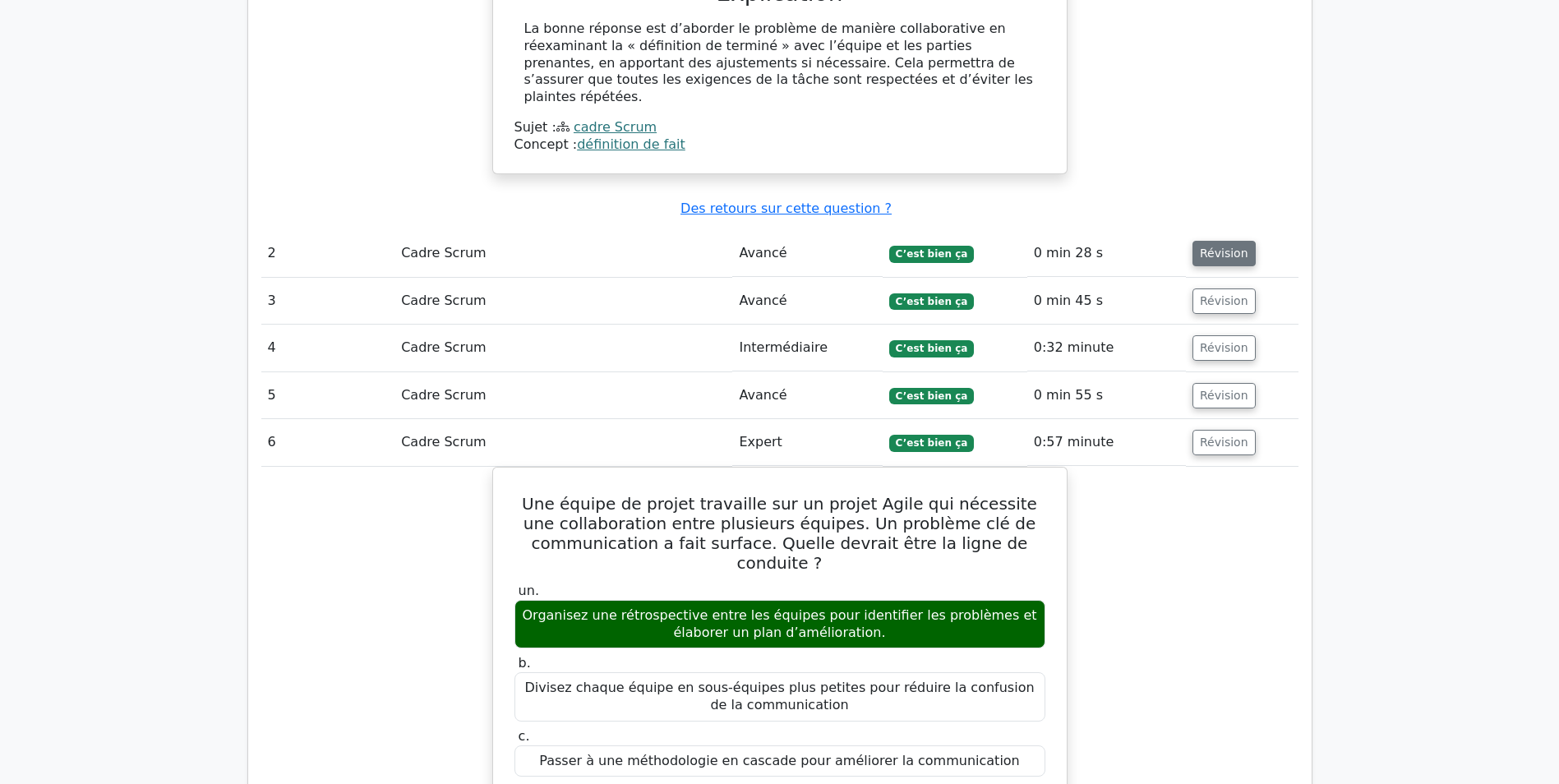
click at [1195, 241] on button "Révision" at bounding box center [1224, 254] width 63 height 25
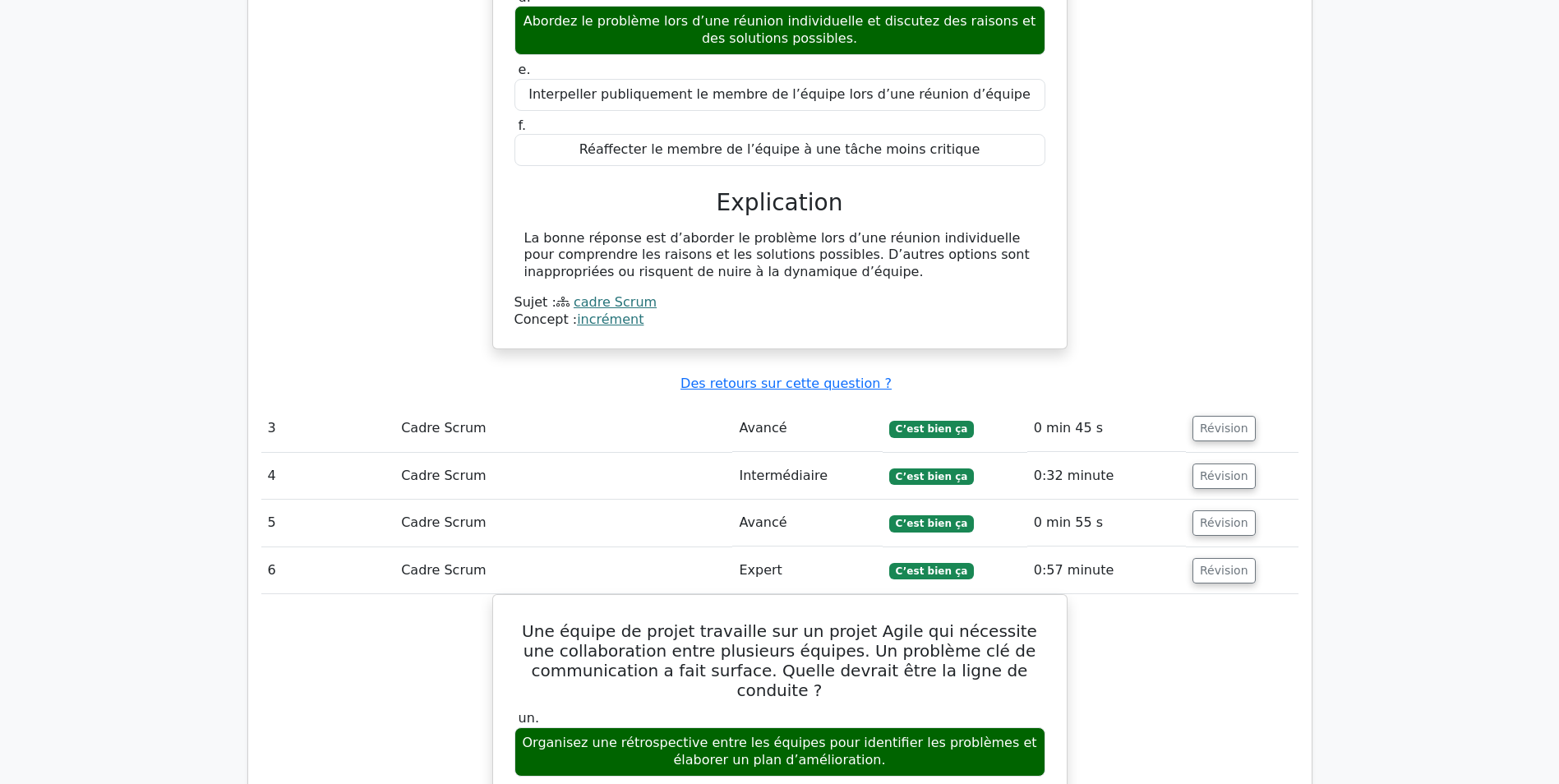
scroll to position [2055, 0]
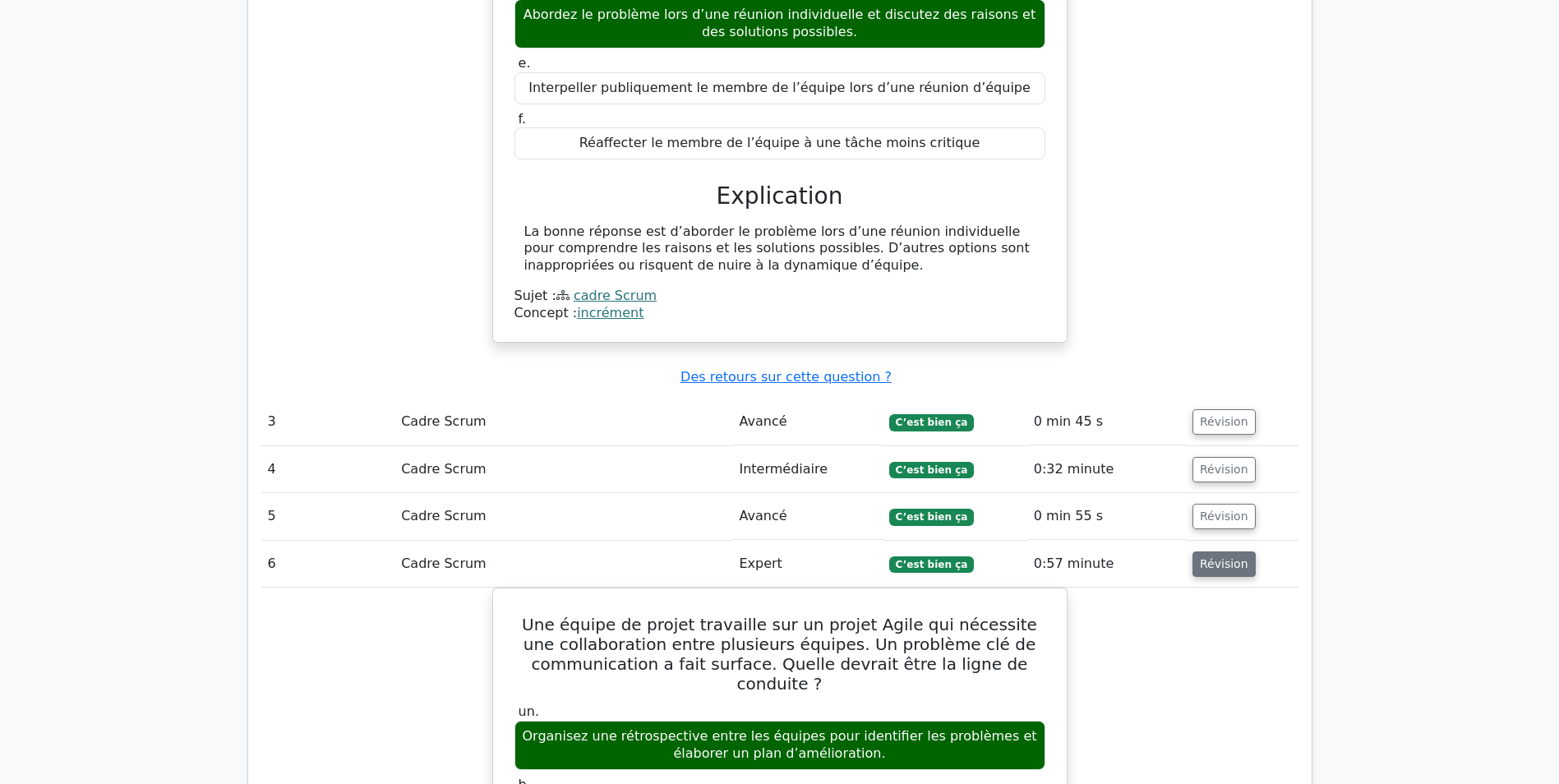
click at [1216, 551] on button "Révision" at bounding box center [1224, 564] width 63 height 25
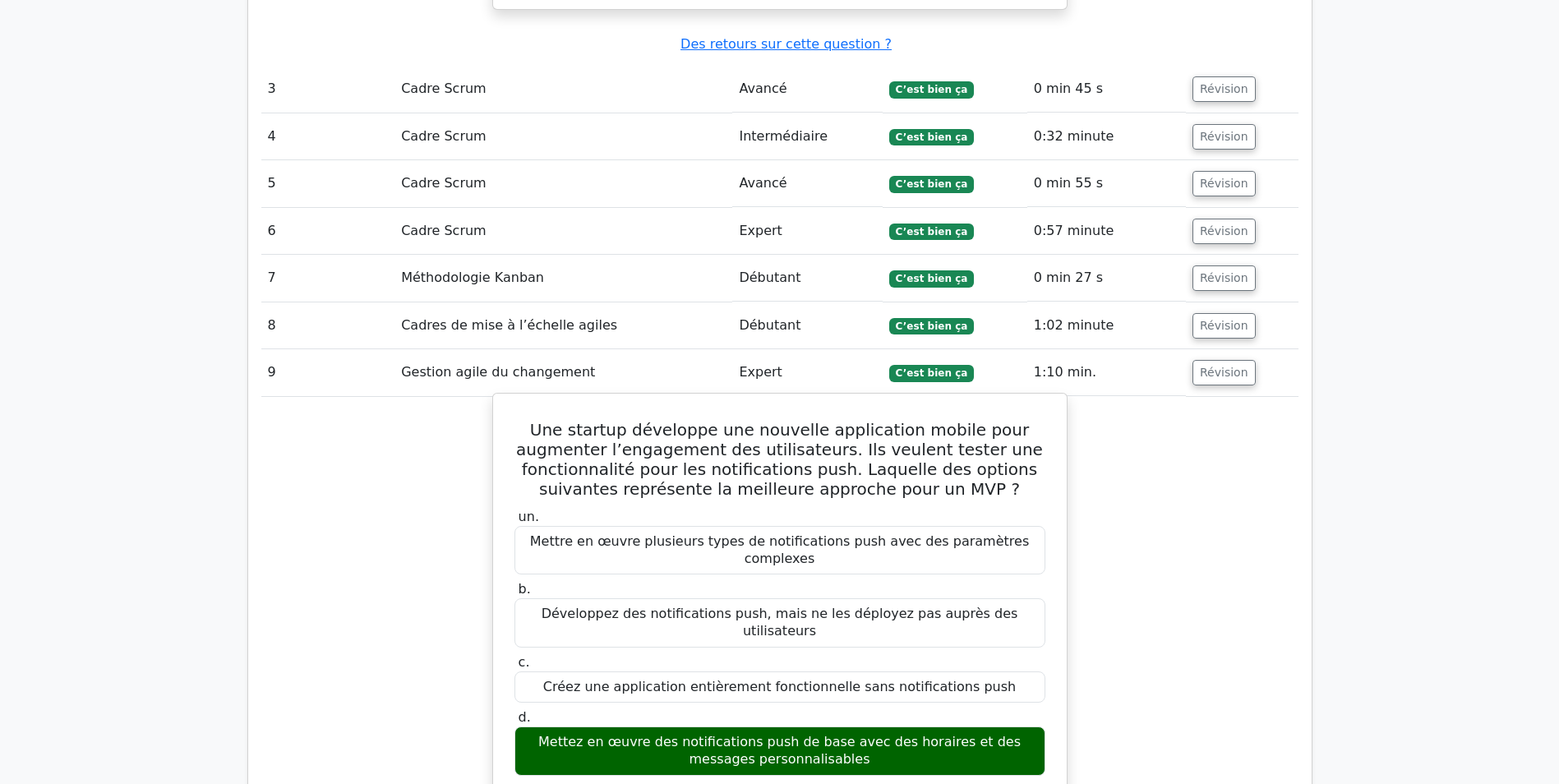
scroll to position [2384, 0]
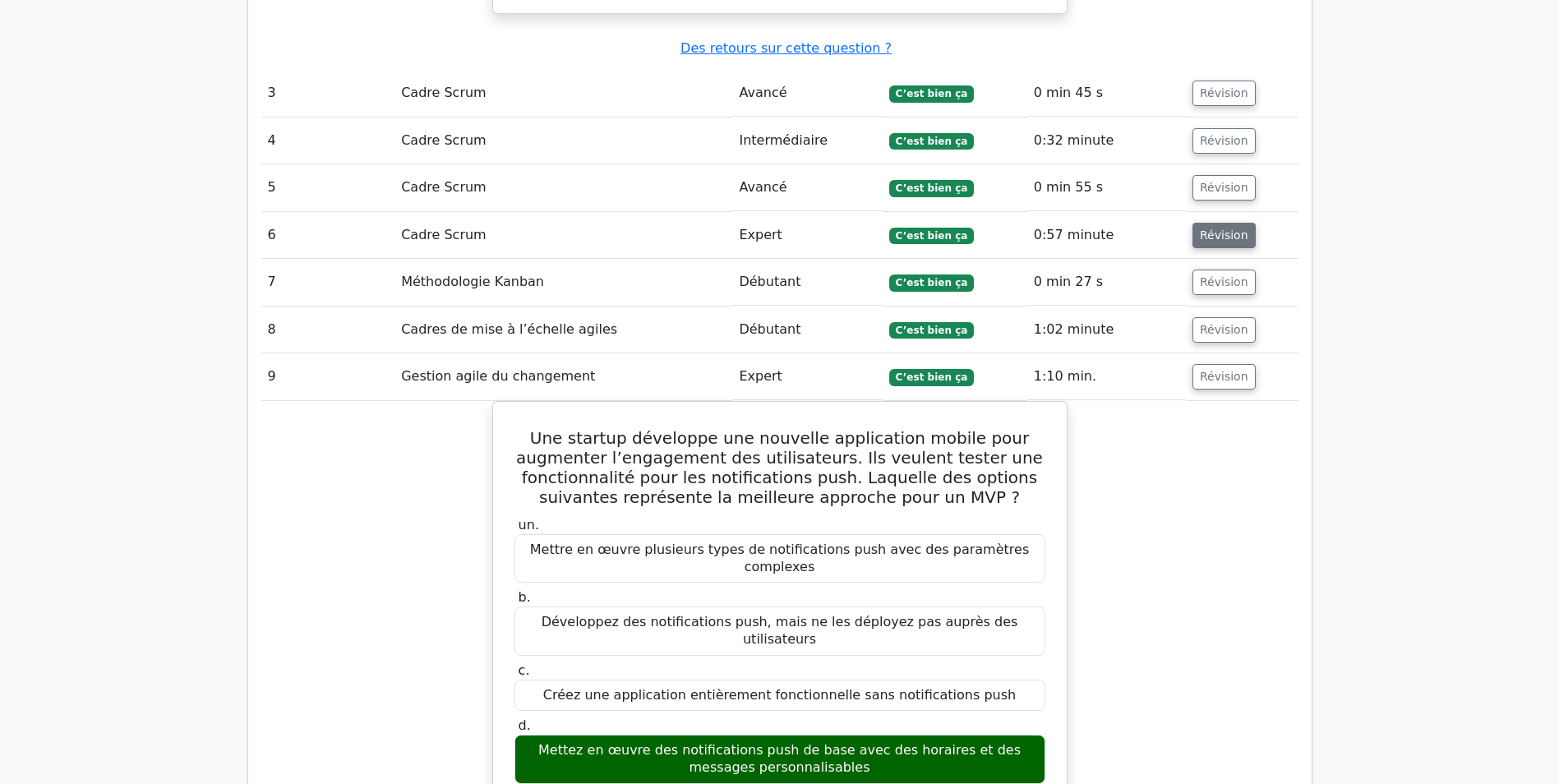
click at [1200, 223] on button "Révision" at bounding box center [1224, 235] width 63 height 25
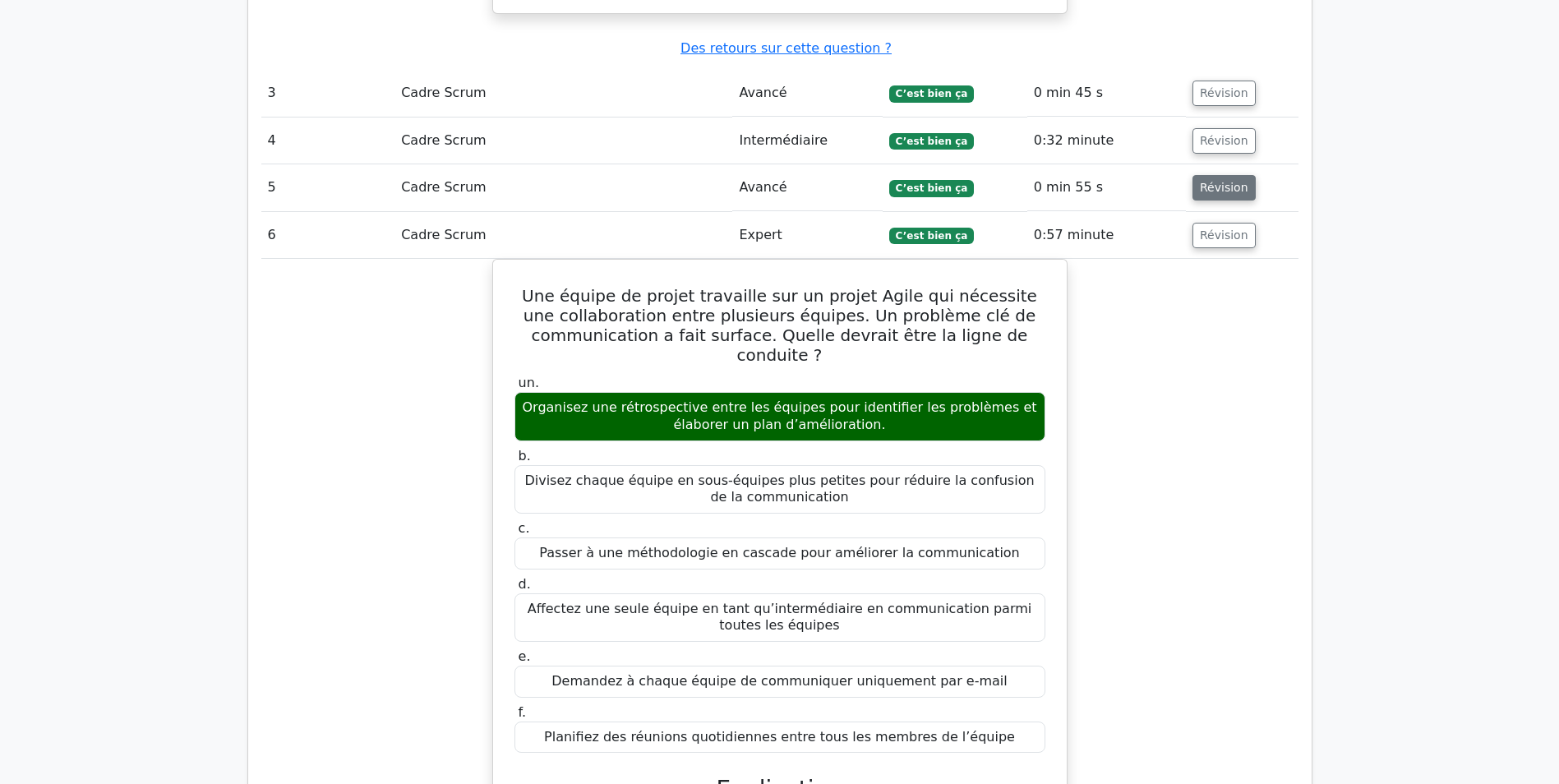
click at [1206, 175] on button "Révision" at bounding box center [1224, 188] width 63 height 25
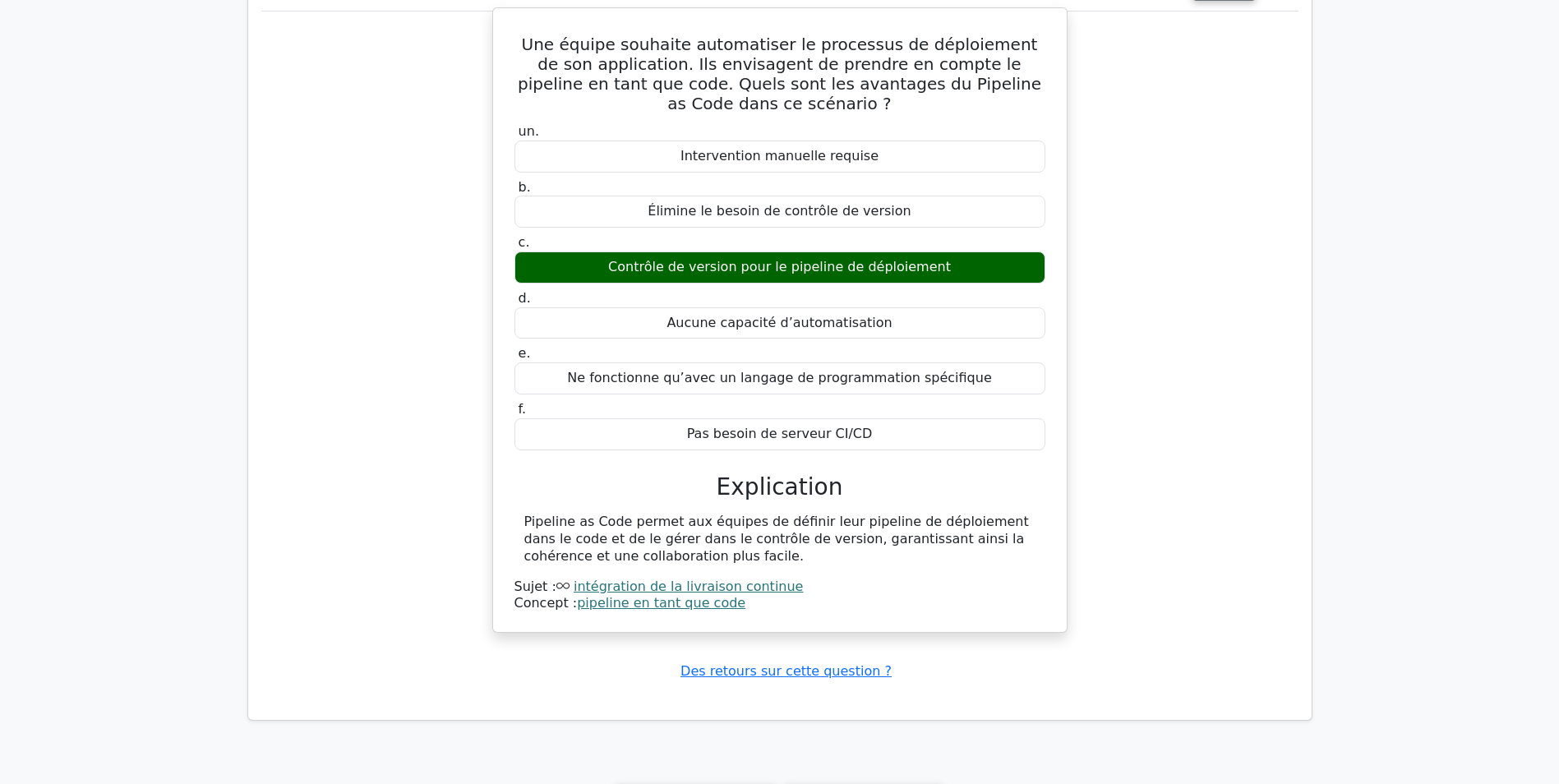
scroll to position [5239, 0]
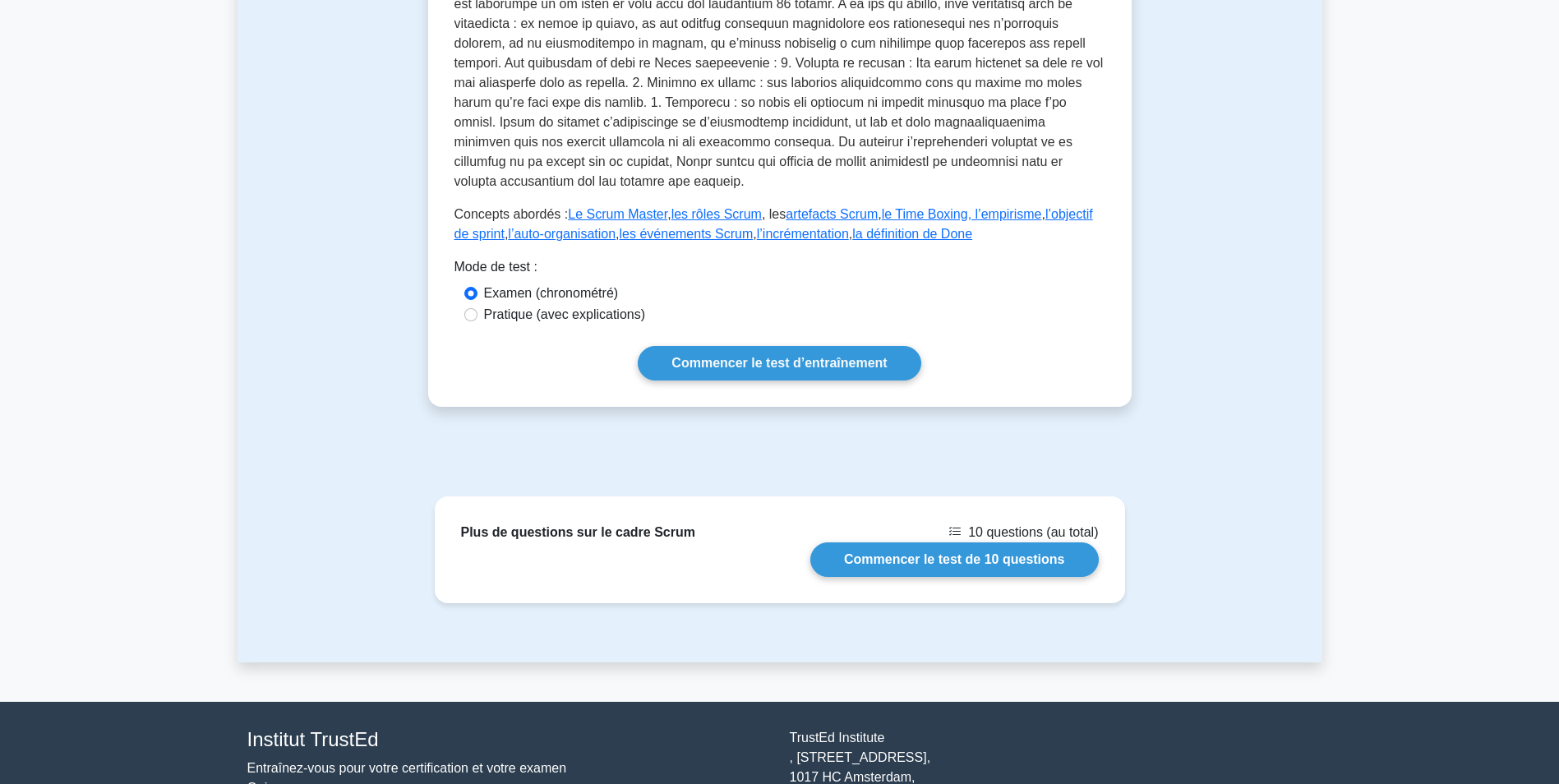
scroll to position [713, 0]
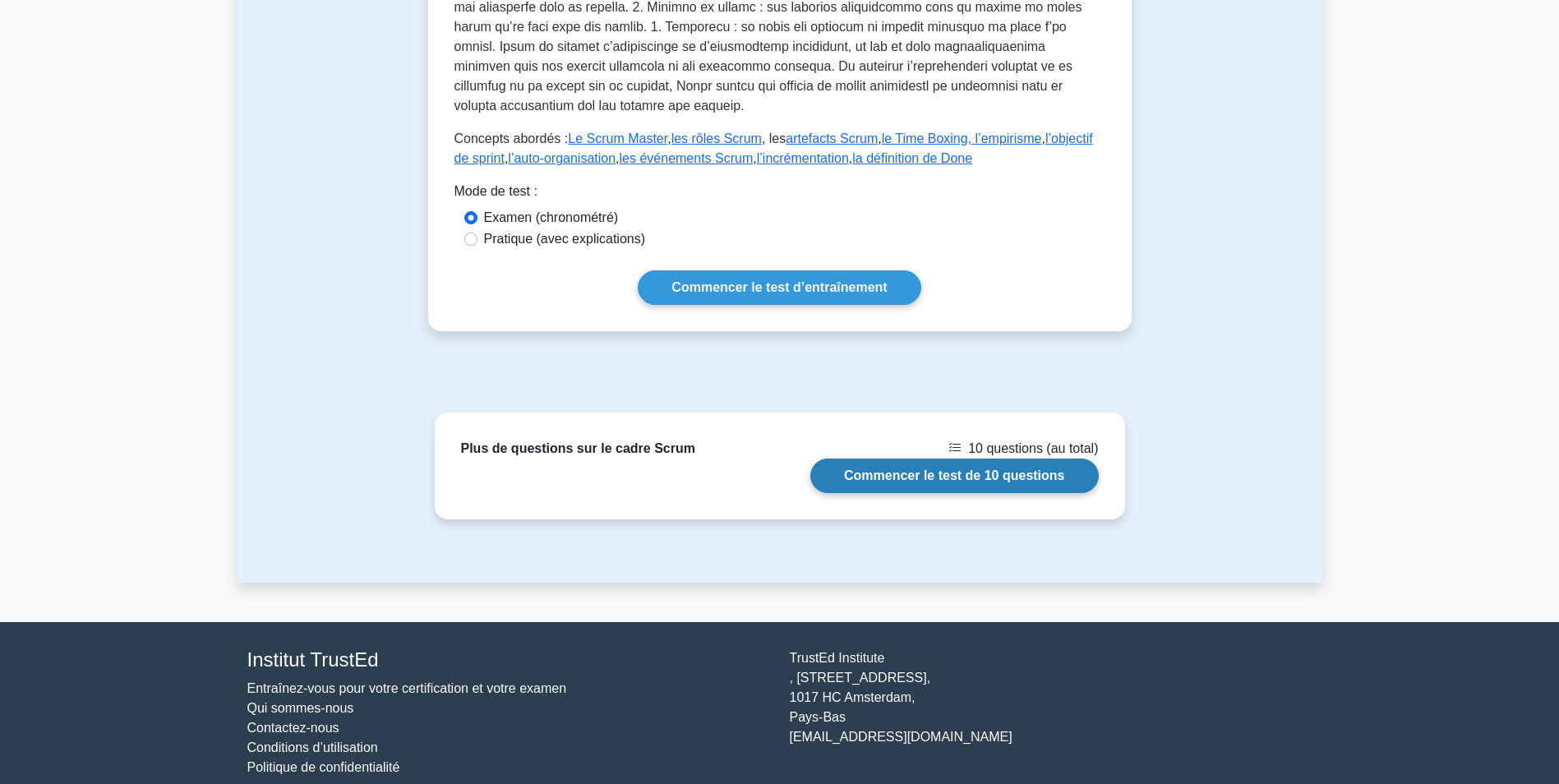
click at [887, 464] on link "Commencer le test de 10 questions" at bounding box center [955, 475] width 289 height 34
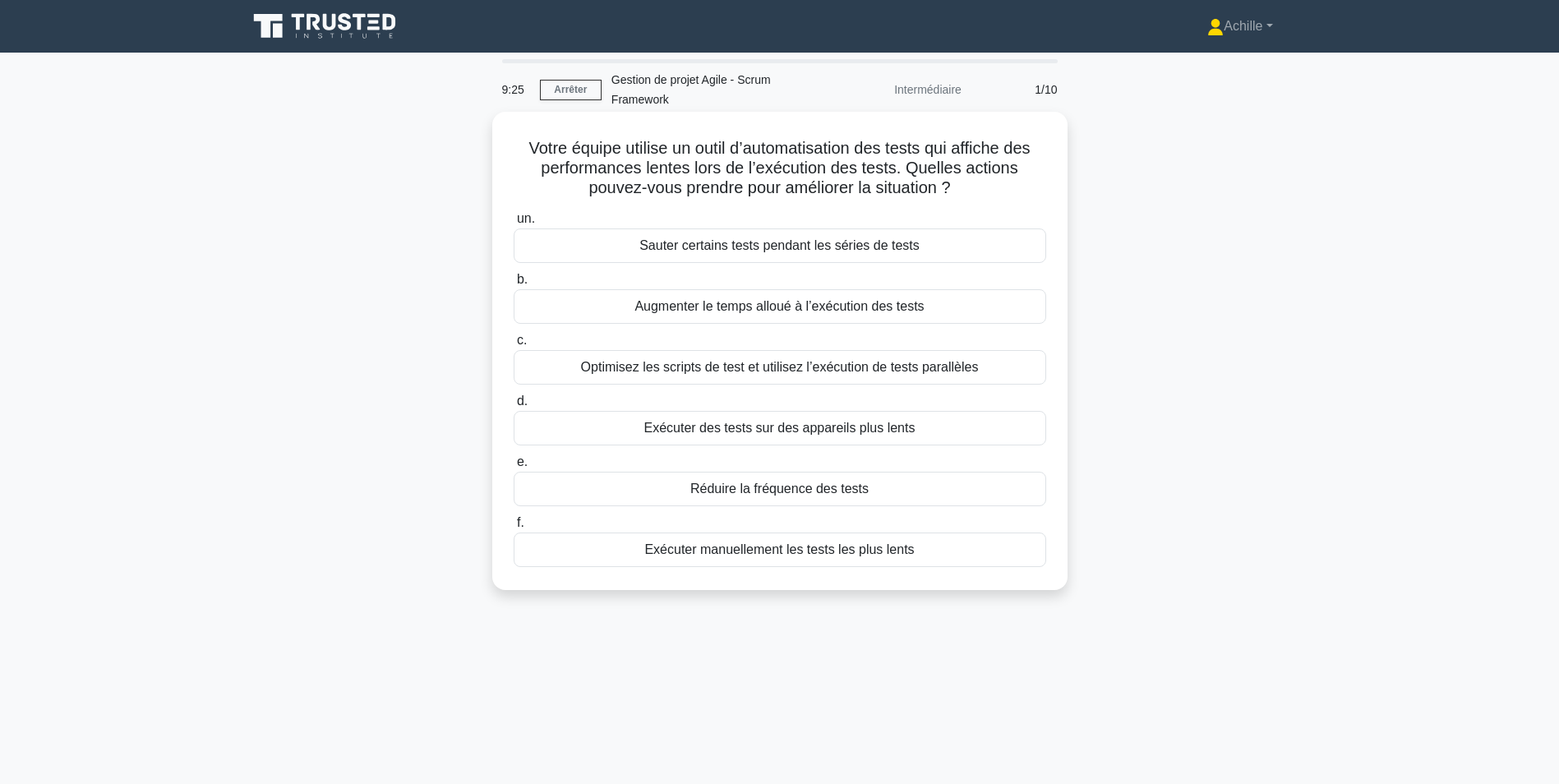
click at [830, 366] on div "Optimisez les scripts de test et utilisez l’exécution de tests parallèles" at bounding box center [780, 367] width 532 height 34
click at [513, 346] on input "c. Optimisez les scripts de test et utilisez l’exécution de tests parallèles" at bounding box center [513, 341] width 0 height 11
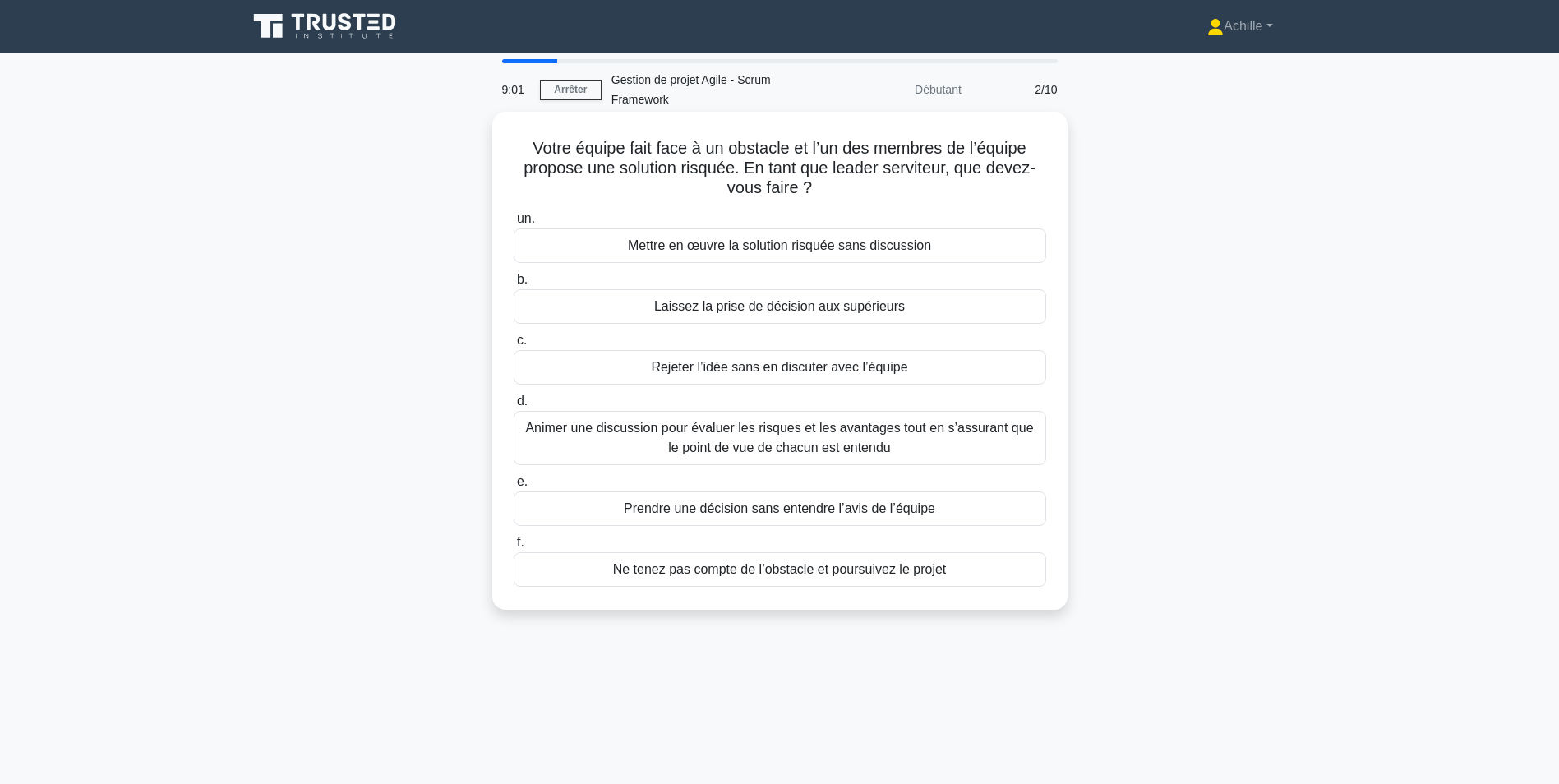
click at [660, 442] on div "Animer une discussion pour évaluer les risques et les avantages tout en s’assur…" at bounding box center [780, 438] width 532 height 54
click at [513, 407] on input "d. Animer une discussion pour évaluer les risques et les avantages tout en s’as…" at bounding box center [513, 401] width 0 height 11
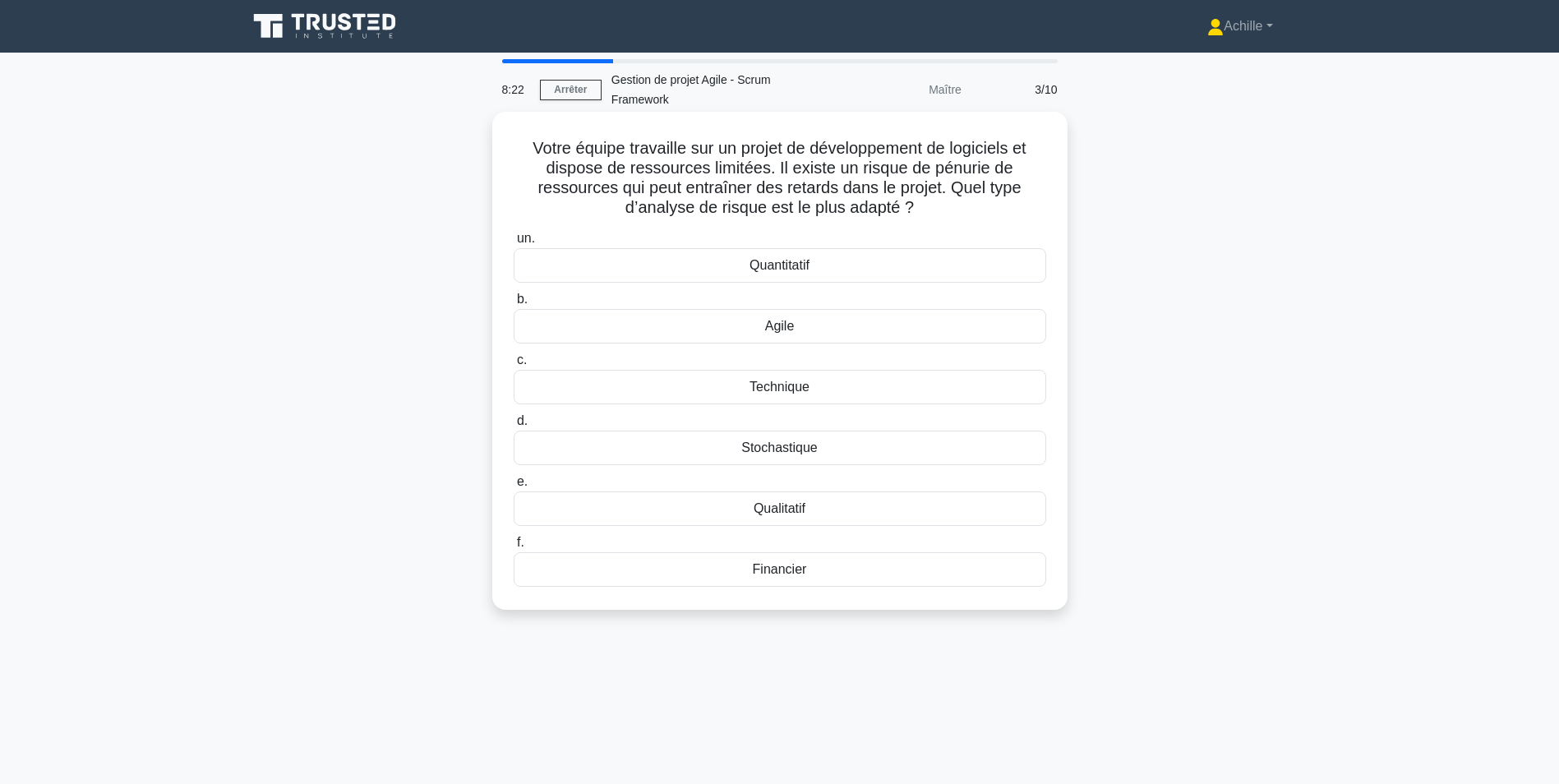
click at [782, 512] on div "Qualitatif" at bounding box center [780, 509] width 532 height 34
click at [513, 487] on input "e. Qualitatif" at bounding box center [513, 482] width 0 height 11
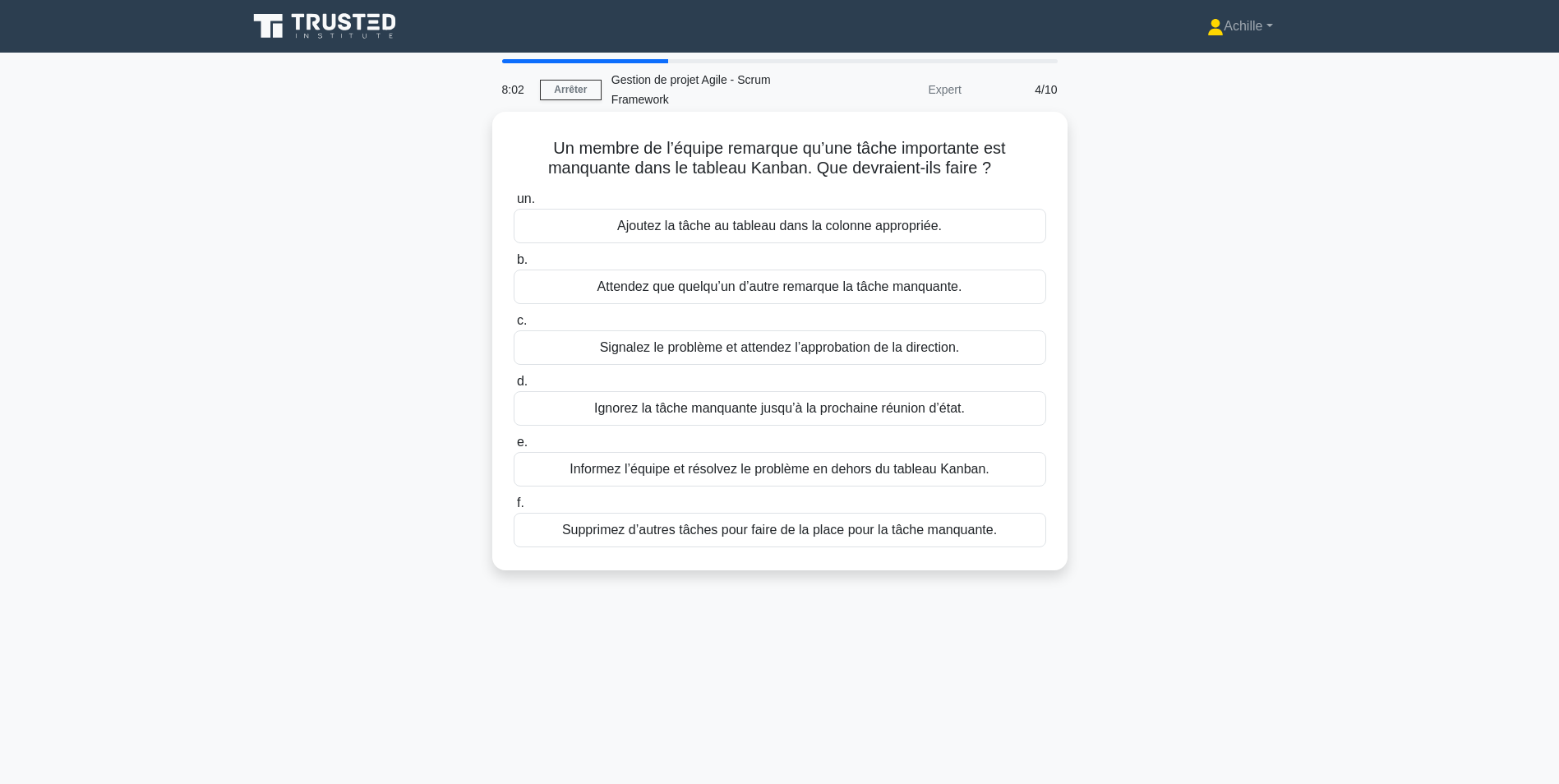
click at [642, 230] on div "Ajoutez la tâche au tableau dans la colonne appropriée." at bounding box center [780, 226] width 532 height 34
click at [513, 205] on input "un. Ajoutez la tâche au tableau dans la colonne appropriée." at bounding box center [513, 199] width 0 height 11
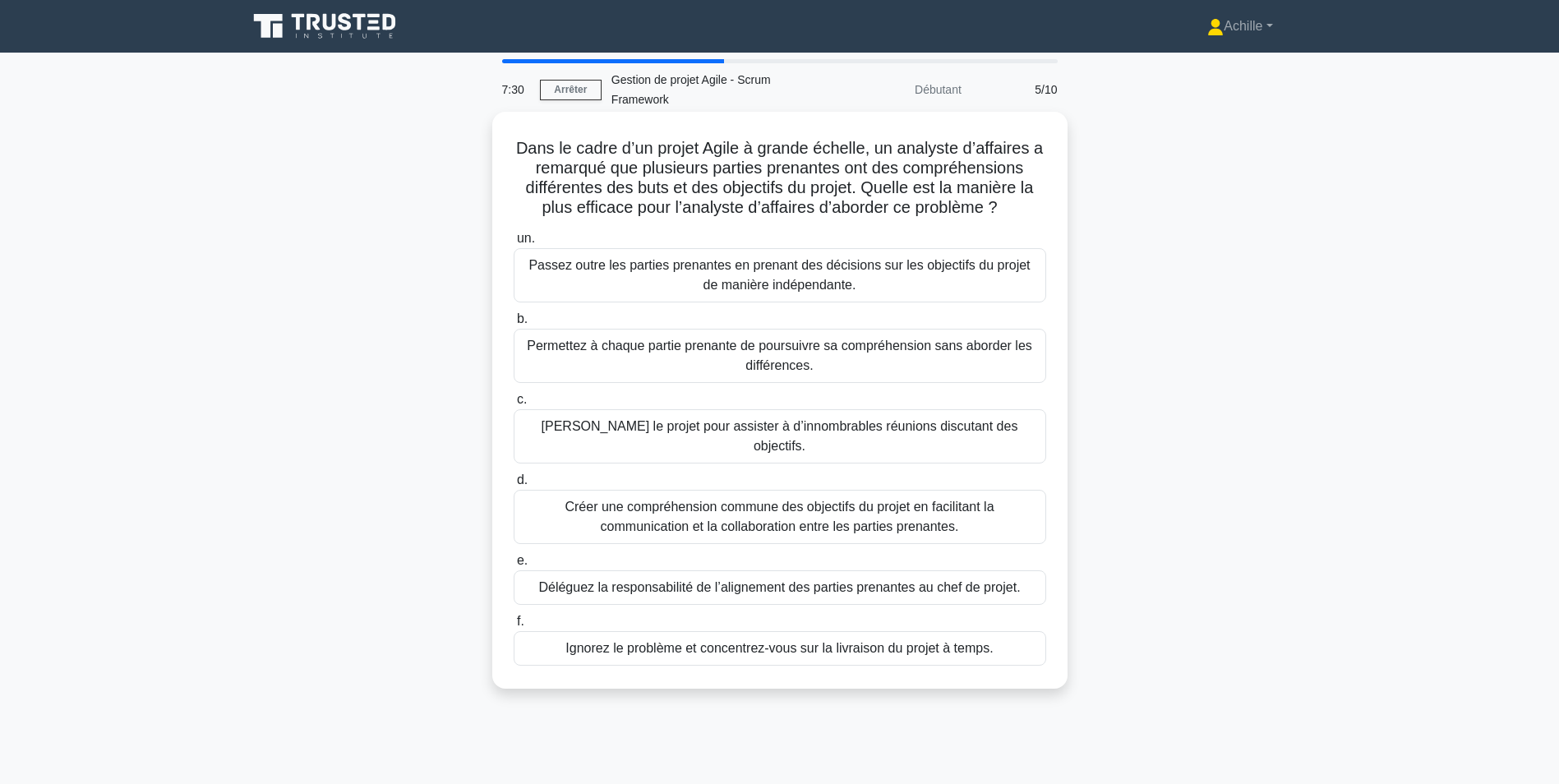
click at [848, 497] on div "Créer une compréhension commune des objectifs du projet en facilitant la commun…" at bounding box center [780, 517] width 532 height 54
click at [513, 485] on input "d. Créer une compréhension commune des objectifs du projet en facilitant la com…" at bounding box center [513, 481] width 0 height 11
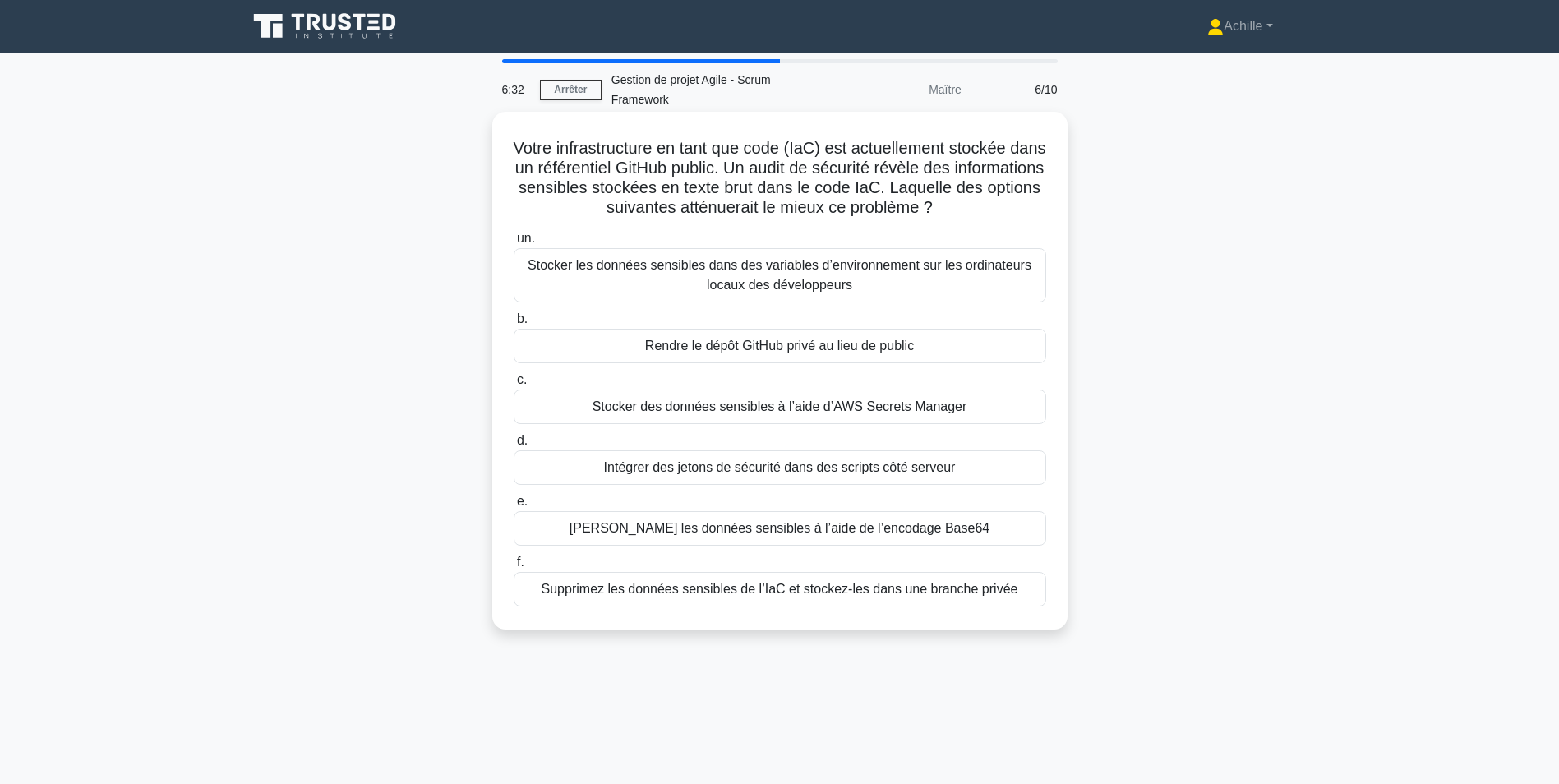
click at [700, 592] on div "Supprimez les données sensibles de l’IaC et stockez-les dans une branche privée" at bounding box center [780, 589] width 532 height 34
click at [513, 568] on input "f. Supprimez les données sensibles de l’IaC et stockez-les dans une branche pri…" at bounding box center [513, 563] width 0 height 11
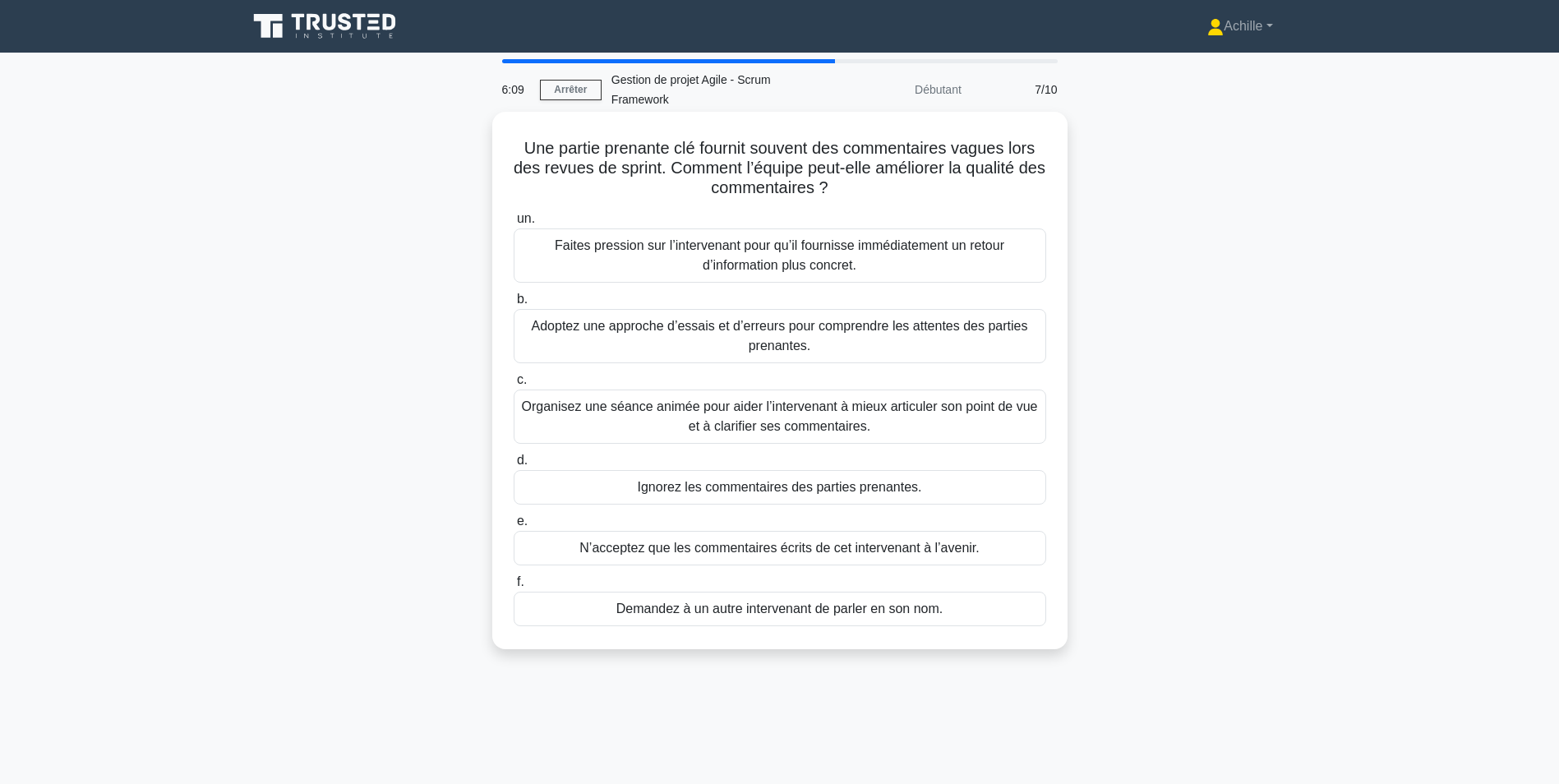
click at [647, 411] on div "Organisez une séance animée pour aider l’intervenant à mieux articuler son poin…" at bounding box center [780, 417] width 532 height 54
click at [513, 385] on input "c. Organisez une séance animée pour aider l’intervenant à mieux articuler son p…" at bounding box center [513, 380] width 0 height 11
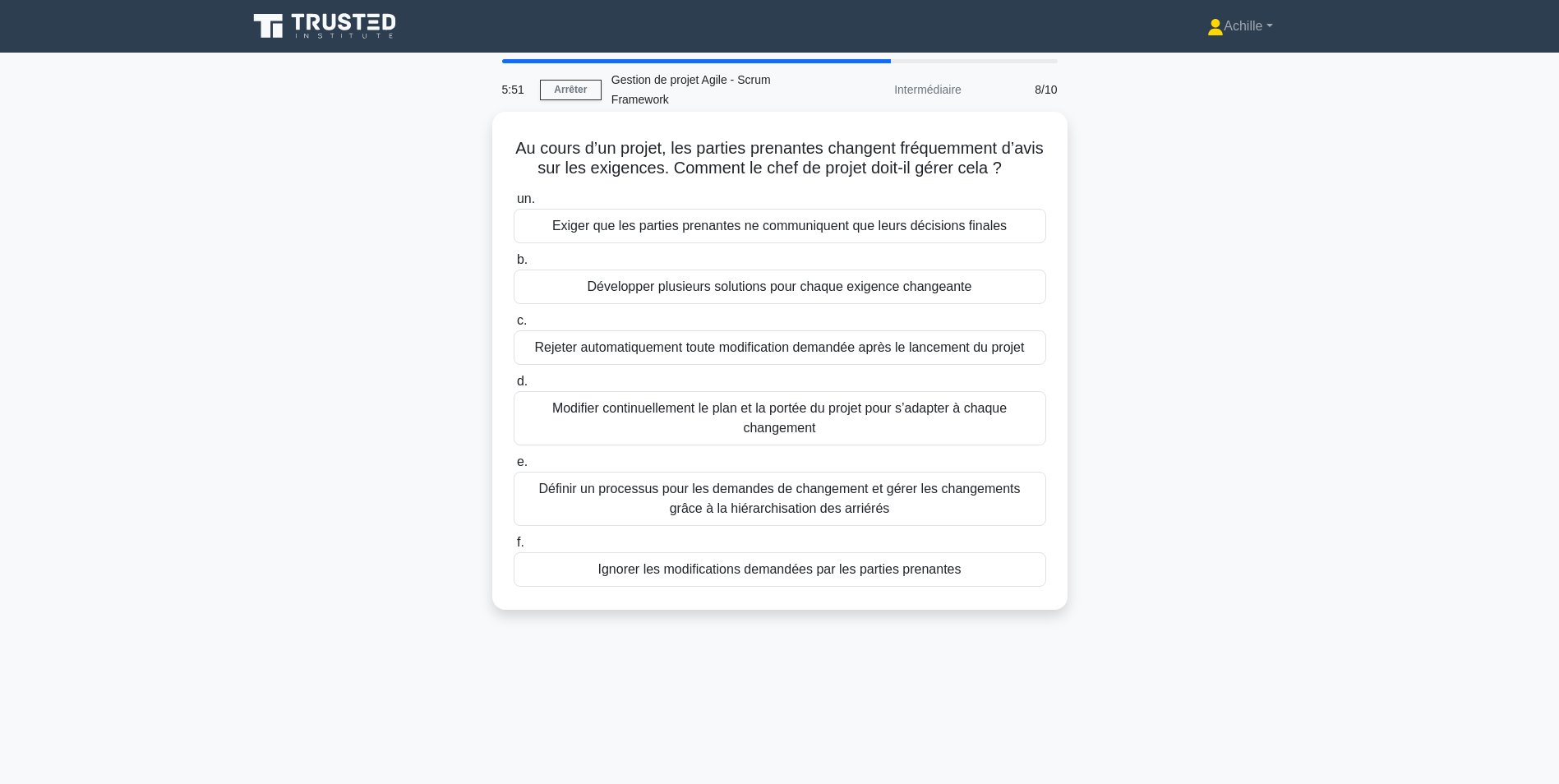
click at [687, 522] on div "Définir un processus pour les demandes de changement et gérer les changements g…" at bounding box center [780, 499] width 532 height 54
click at [513, 467] on input "e. Définir un processus pour les demandes de changement et gérer les changement…" at bounding box center [513, 463] width 0 height 11
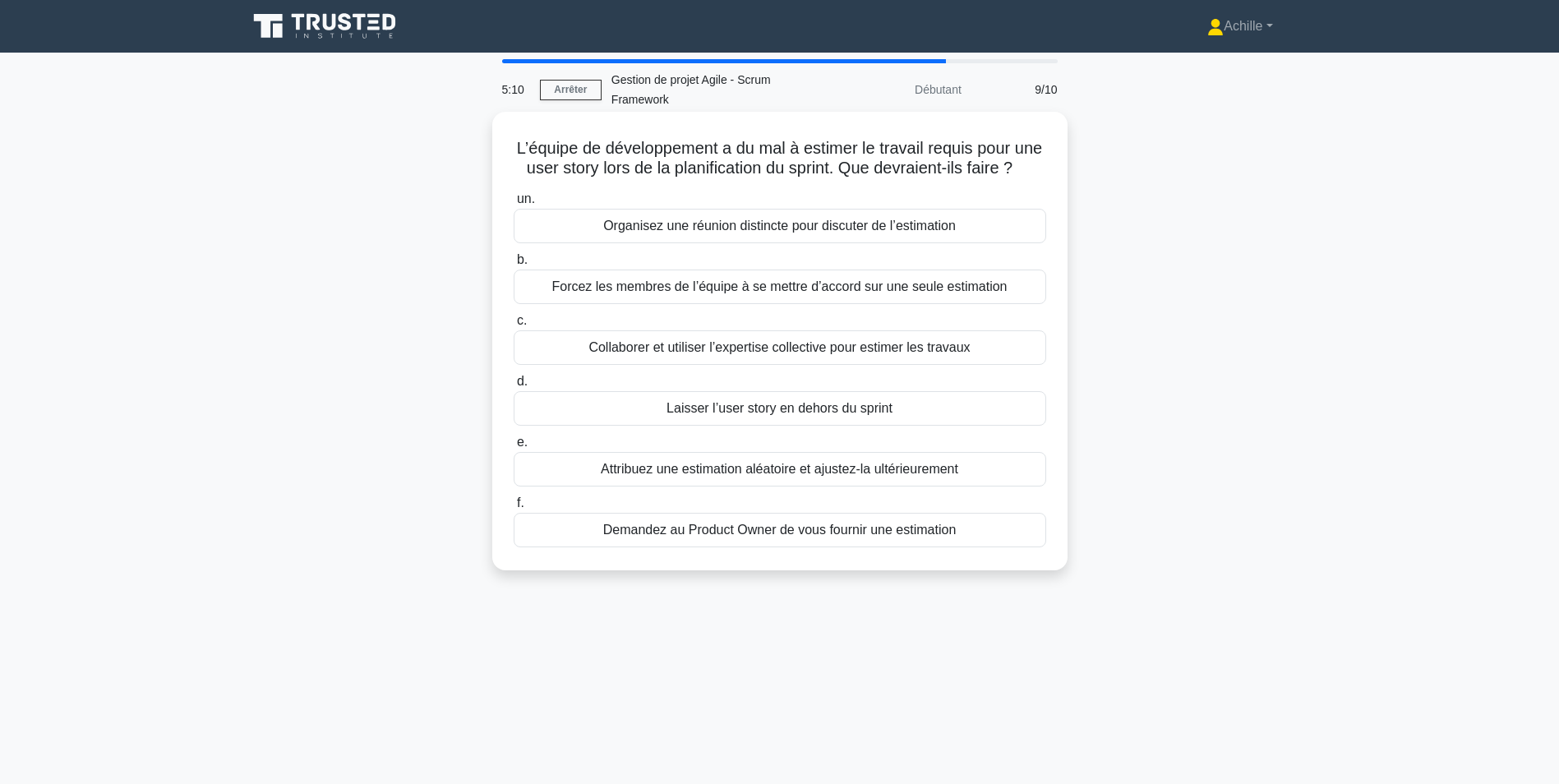
click at [702, 364] on div "Collaborer et utiliser l’expertise collective pour estimer les travaux" at bounding box center [780, 347] width 532 height 34
click at [513, 327] on input "c. Collaborer et utiliser l’expertise collective pour estimer les travaux" at bounding box center [513, 321] width 0 height 11
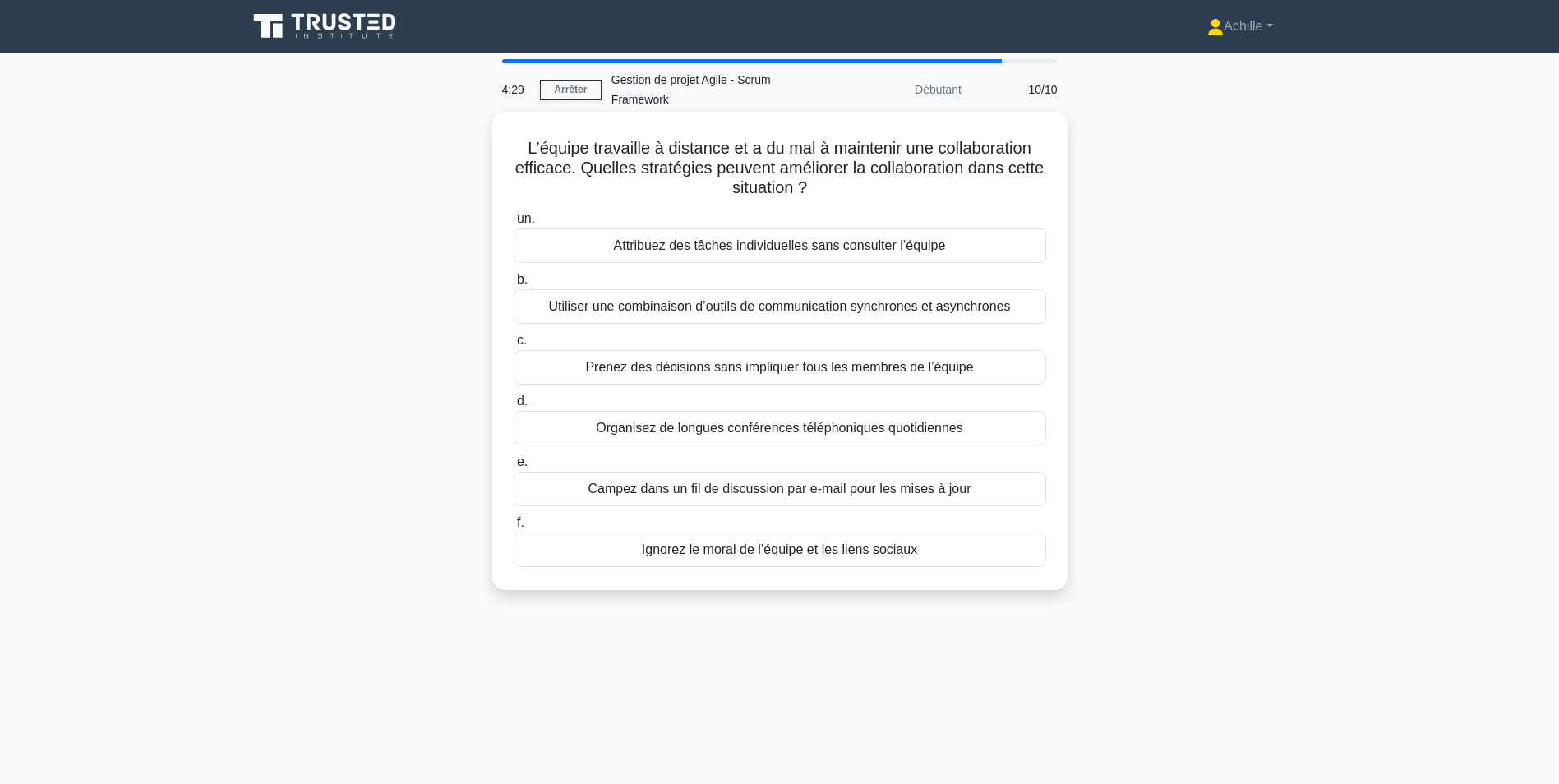
click at [638, 310] on div "Utiliser une combinaison d’outils de communication synchrones et asynchrones" at bounding box center [780, 307] width 532 height 34
click at [513, 285] on input "b. Utiliser une combinaison d’outils de communication synchrones et asynchrones" at bounding box center [513, 280] width 0 height 11
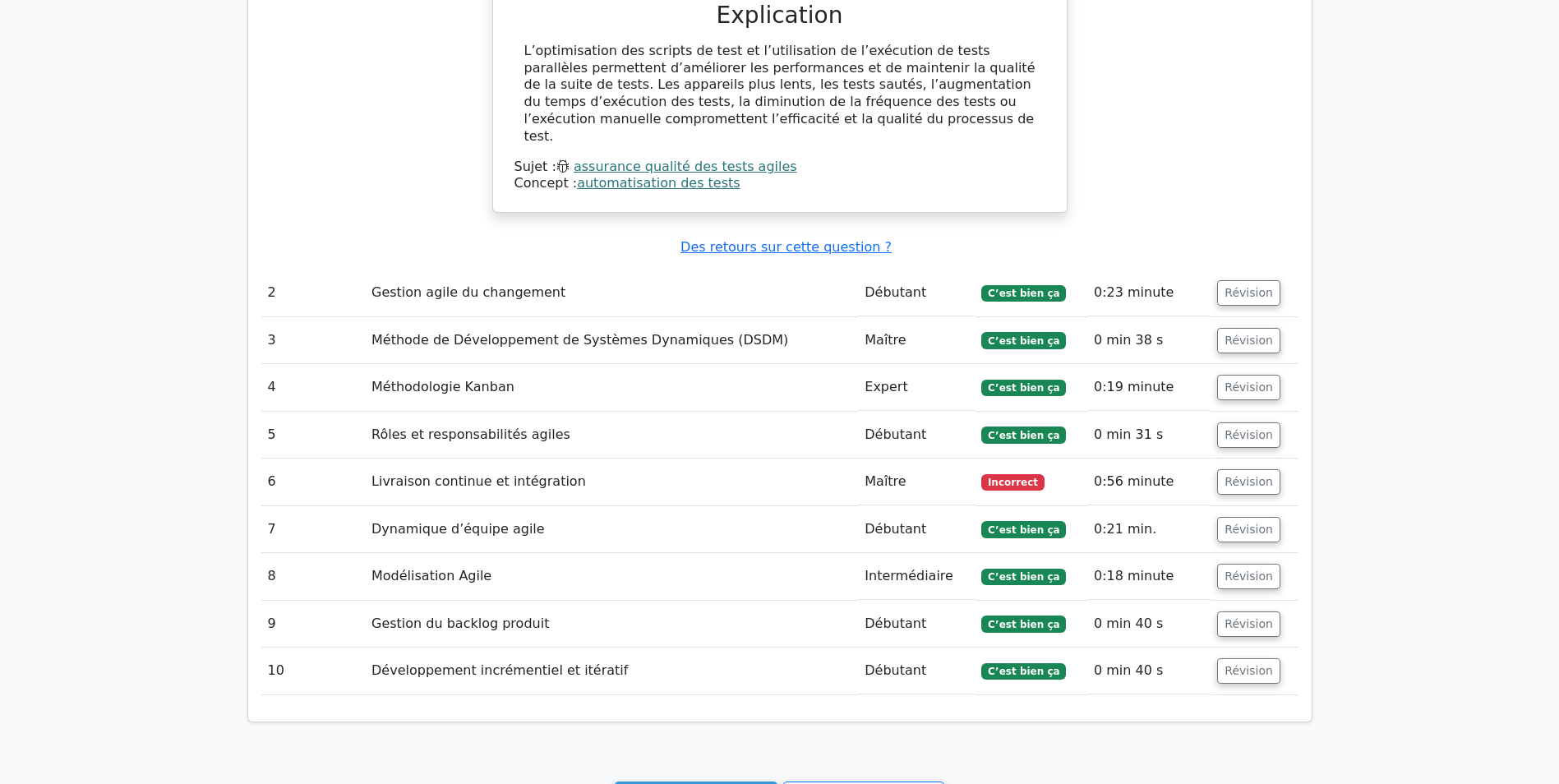
scroll to position [1644, 0]
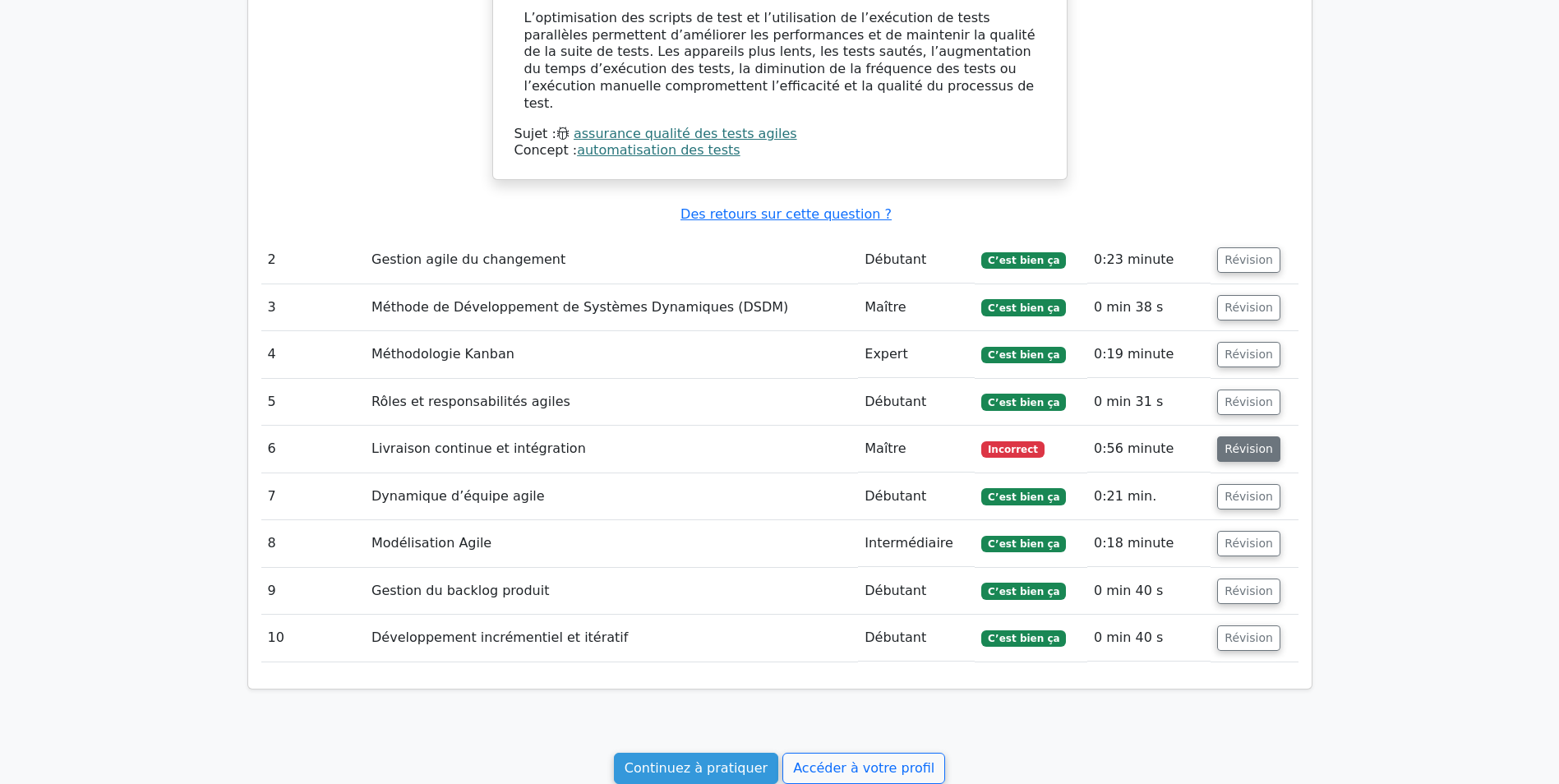
click at [1251, 437] on button "Révision" at bounding box center [1249, 449] width 63 height 25
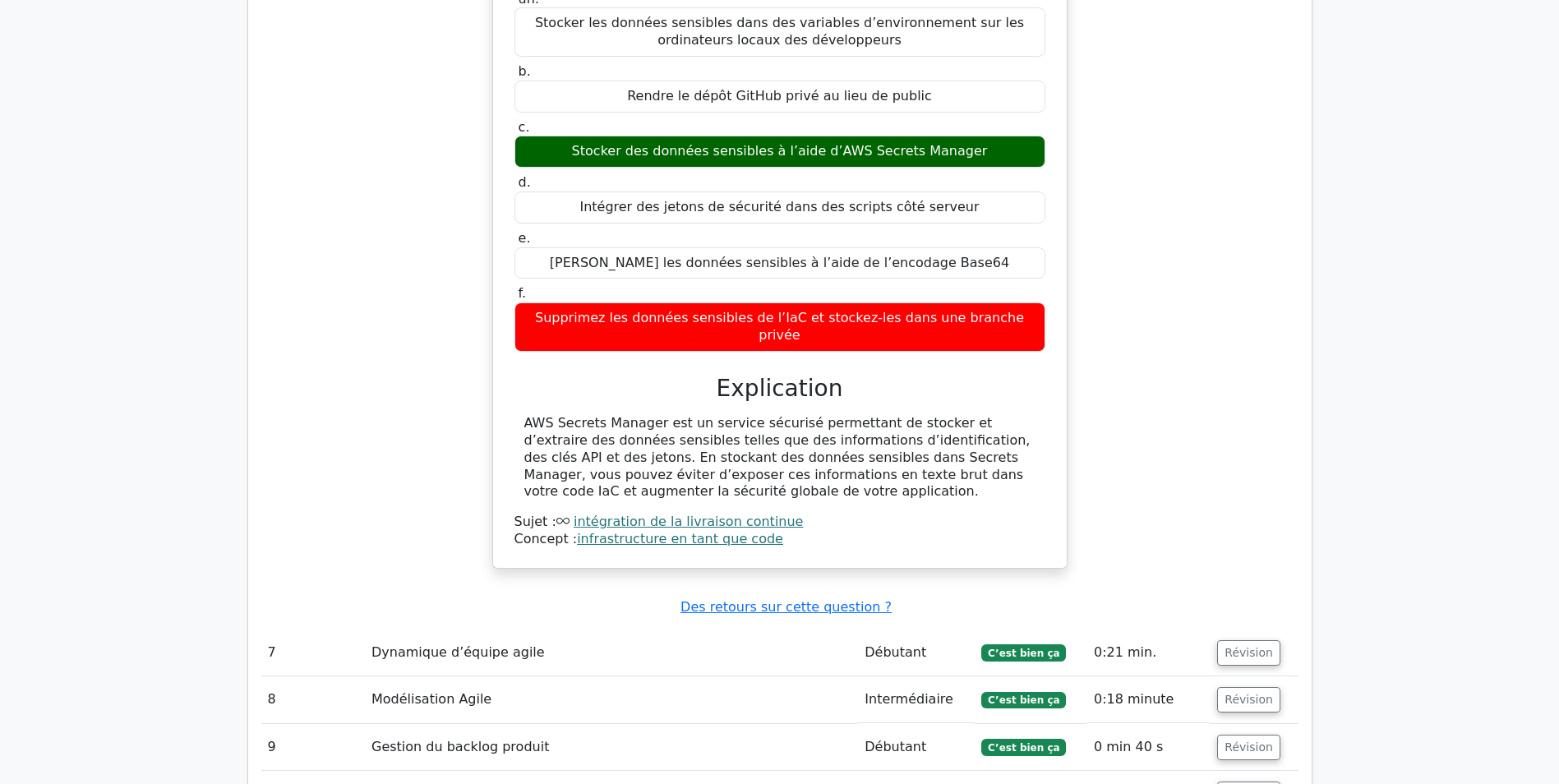
scroll to position [2587, 0]
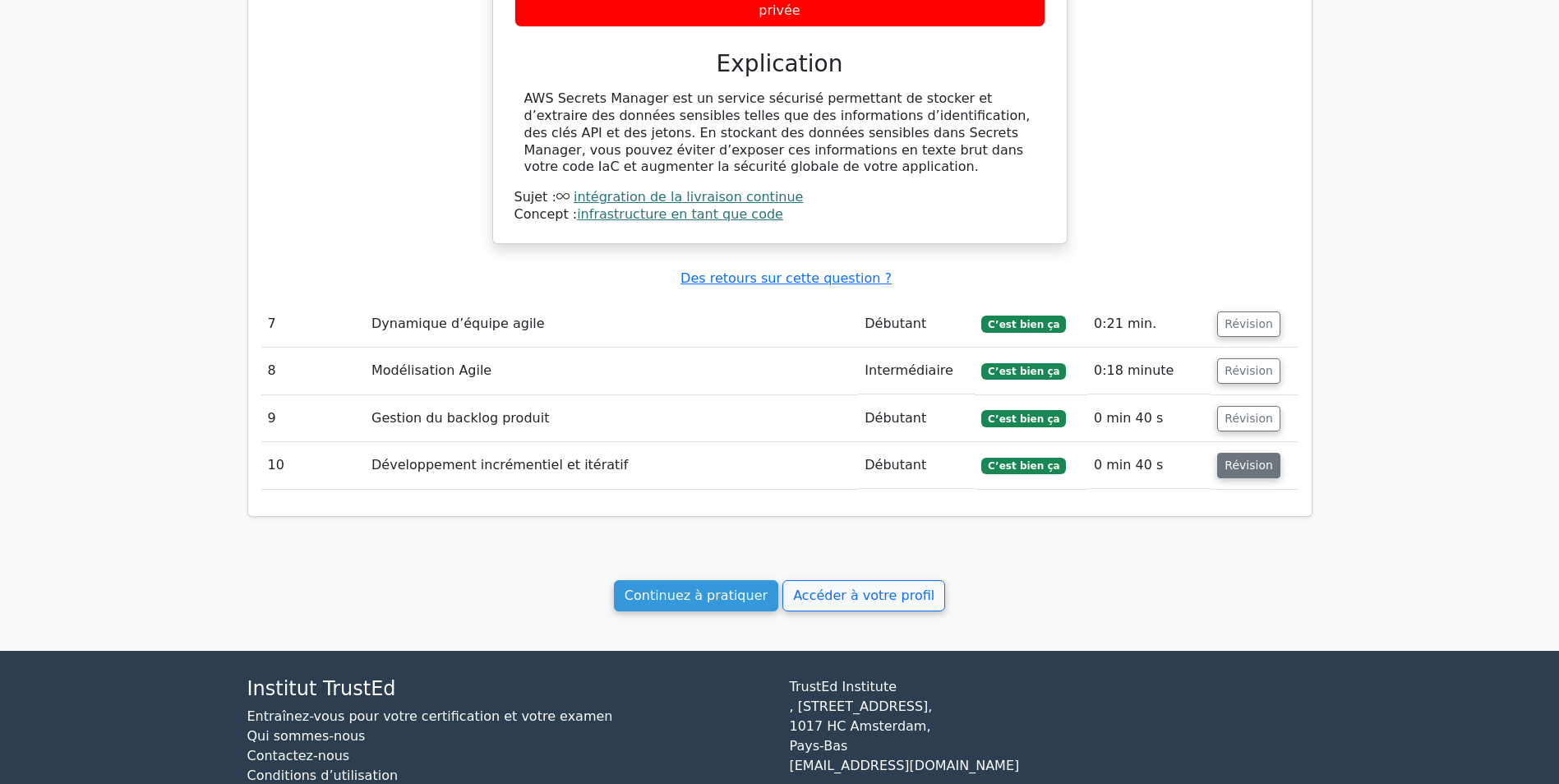
click at [1250, 453] on button "Révision" at bounding box center [1249, 466] width 63 height 25
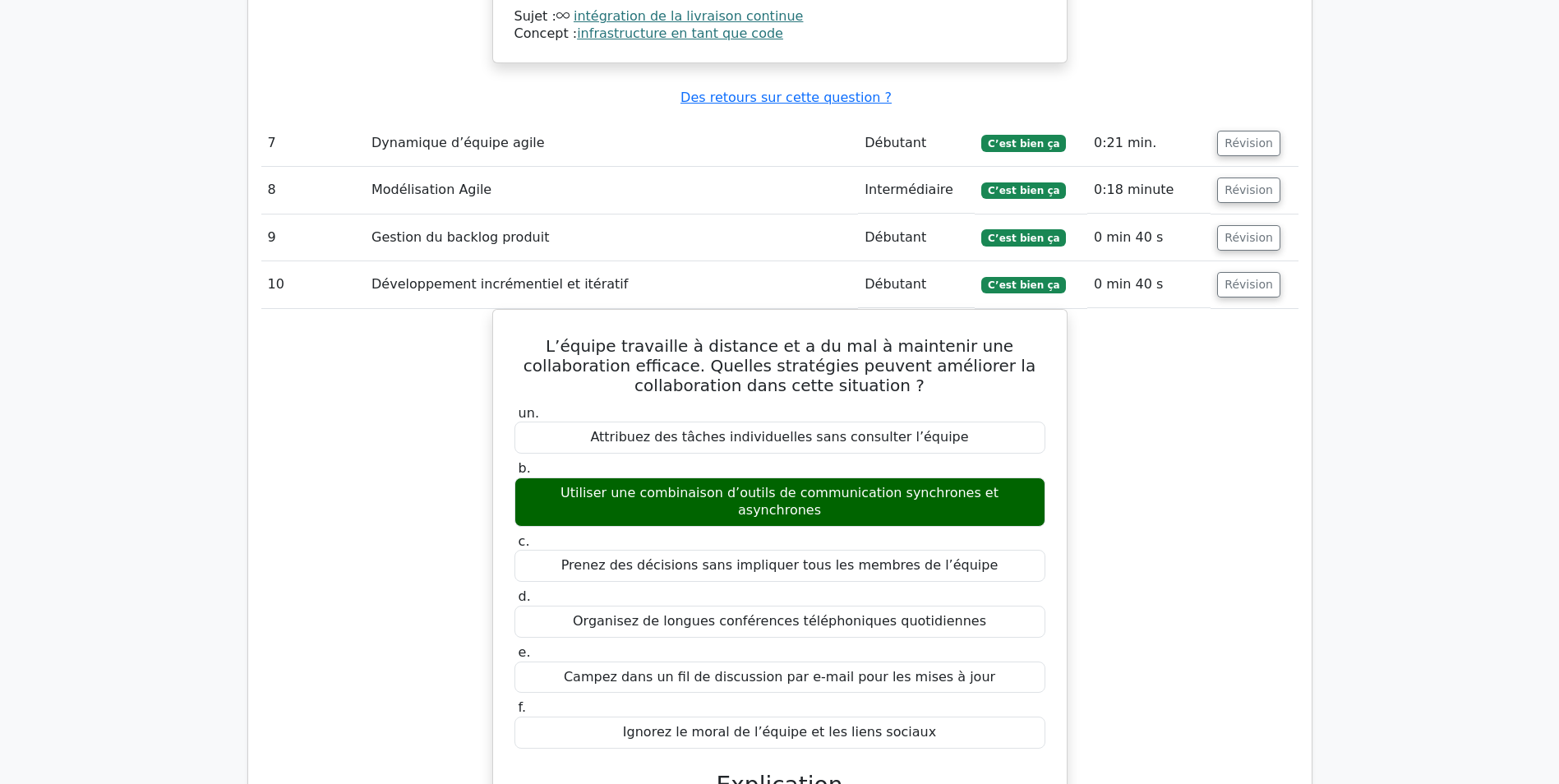
scroll to position [2998, 0]
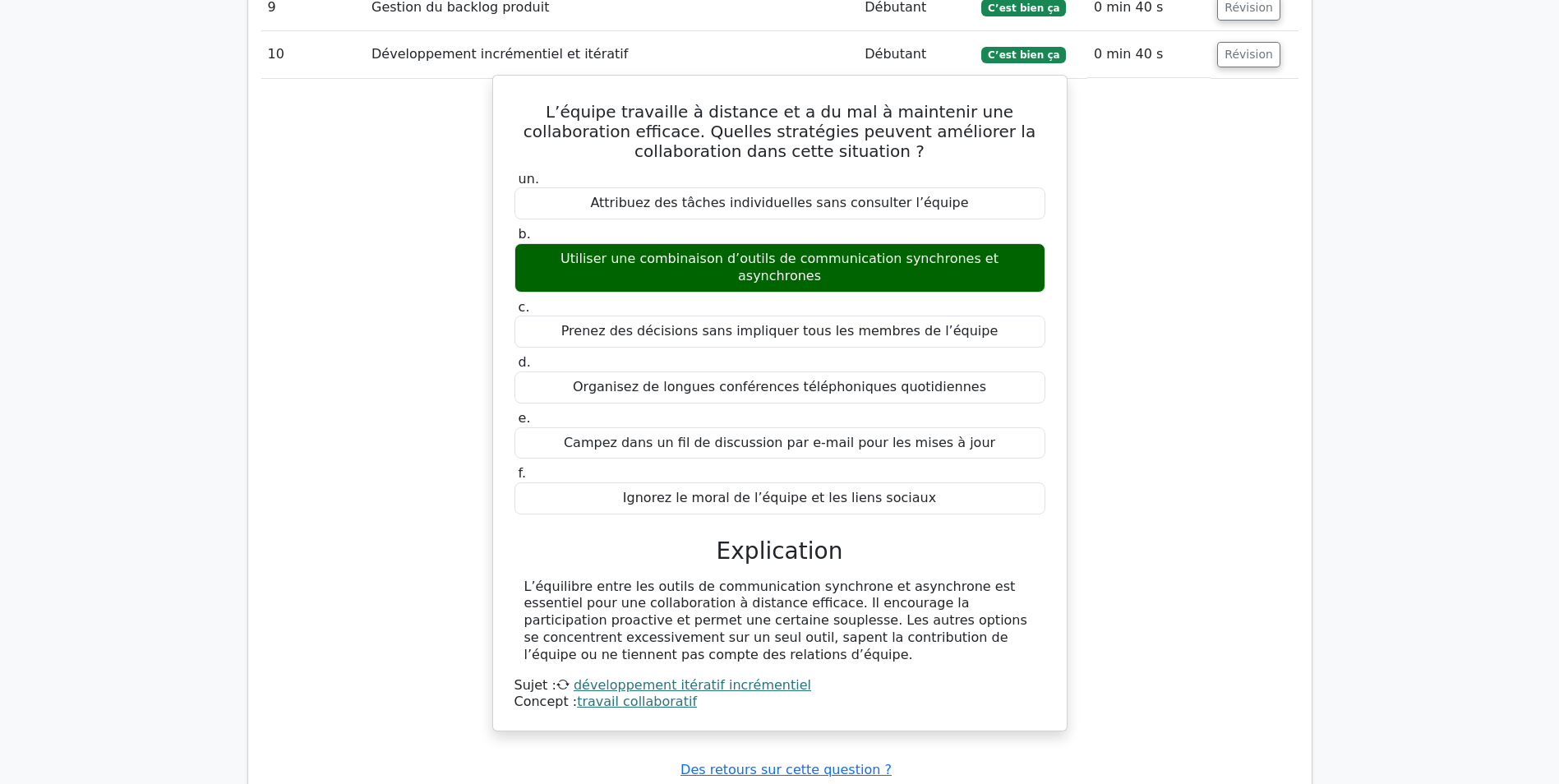
click at [717, 678] on link "développement itératif incrémentiel" at bounding box center [692, 685] width 237 height 15
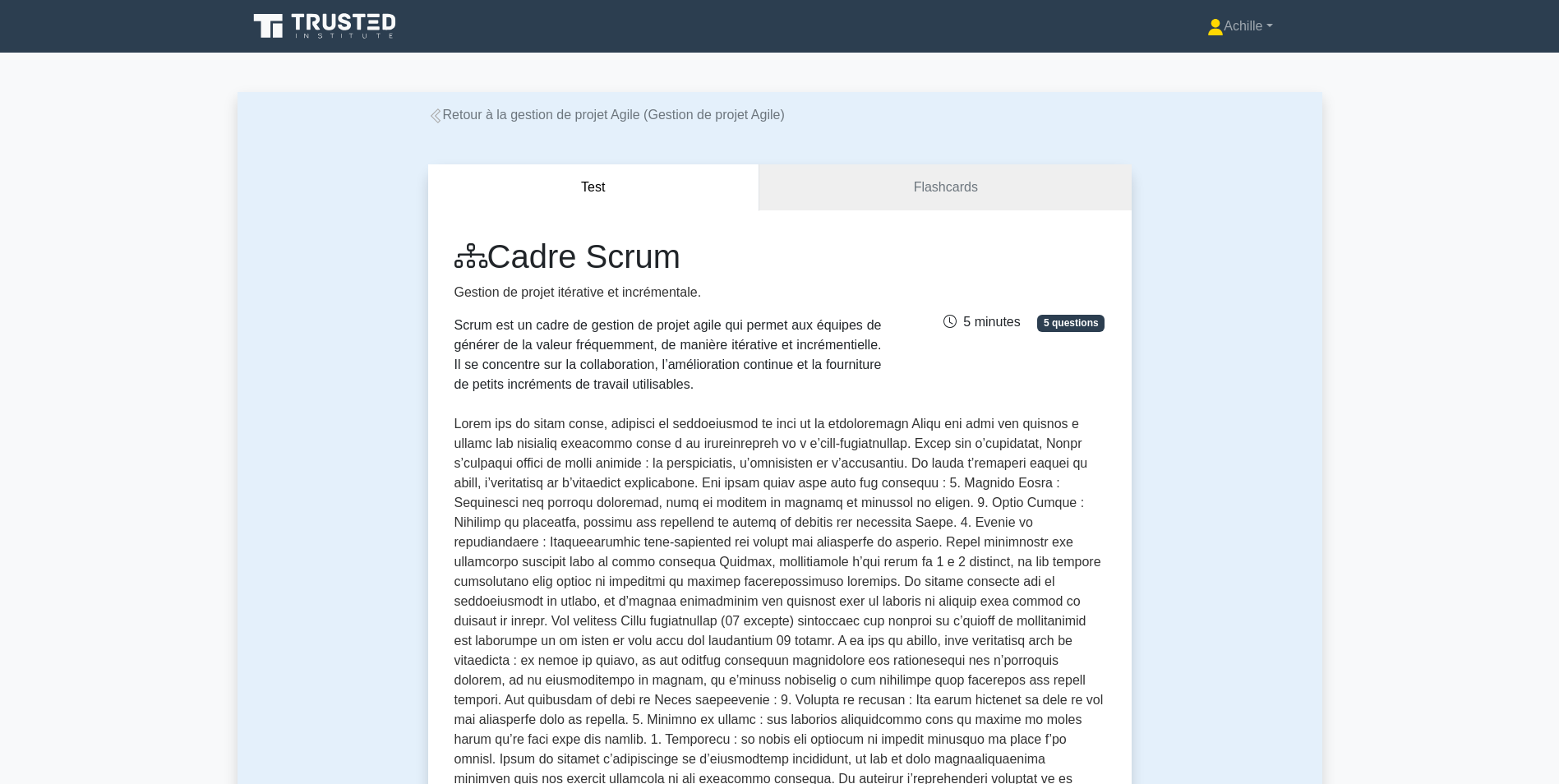
click at [438, 115] on icon at bounding box center [436, 115] width 14 height 14
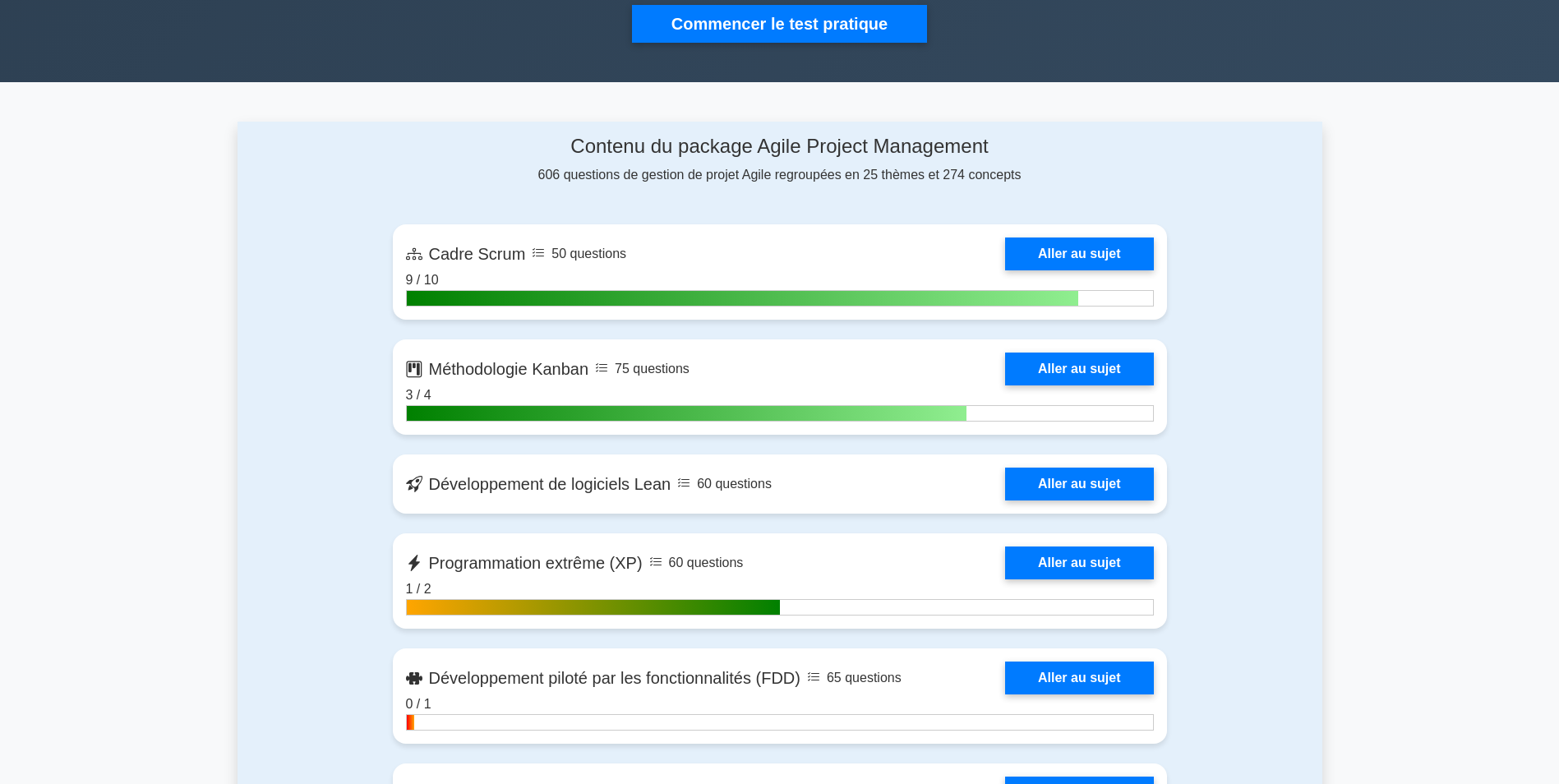
scroll to position [576, 0]
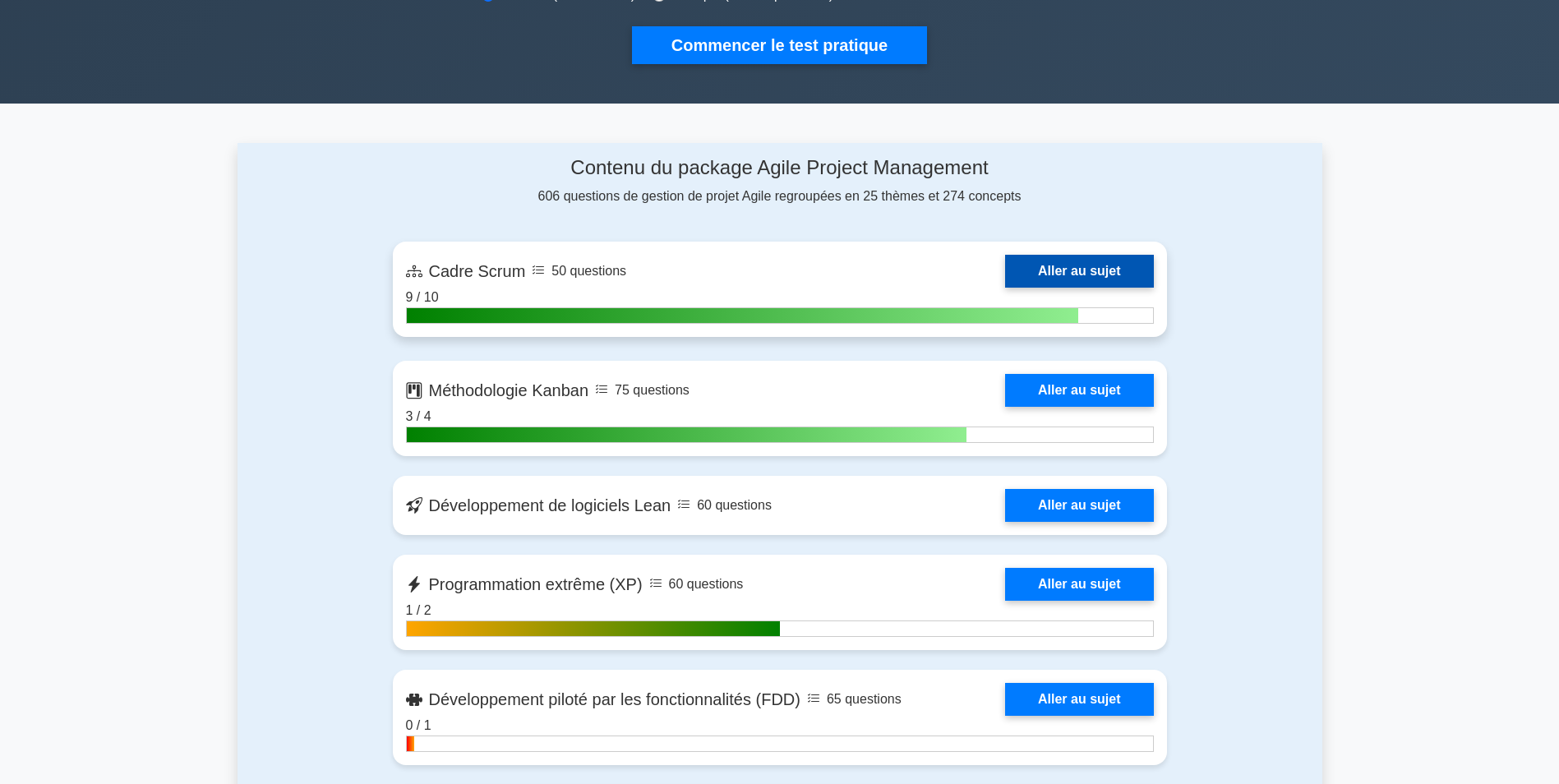
click at [1005, 267] on link "Aller au sujet" at bounding box center [1079, 271] width 148 height 32
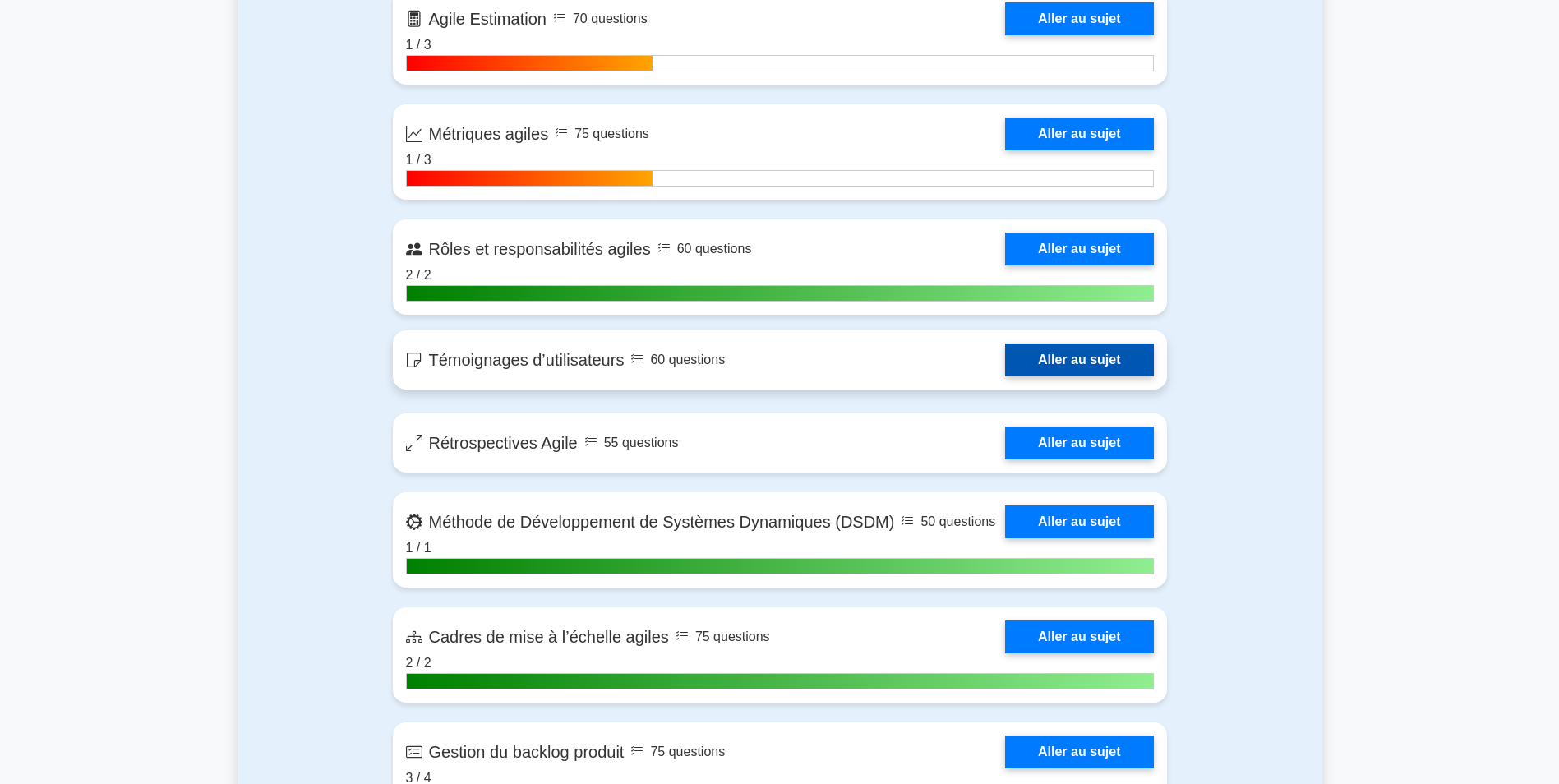
scroll to position [1378, 0]
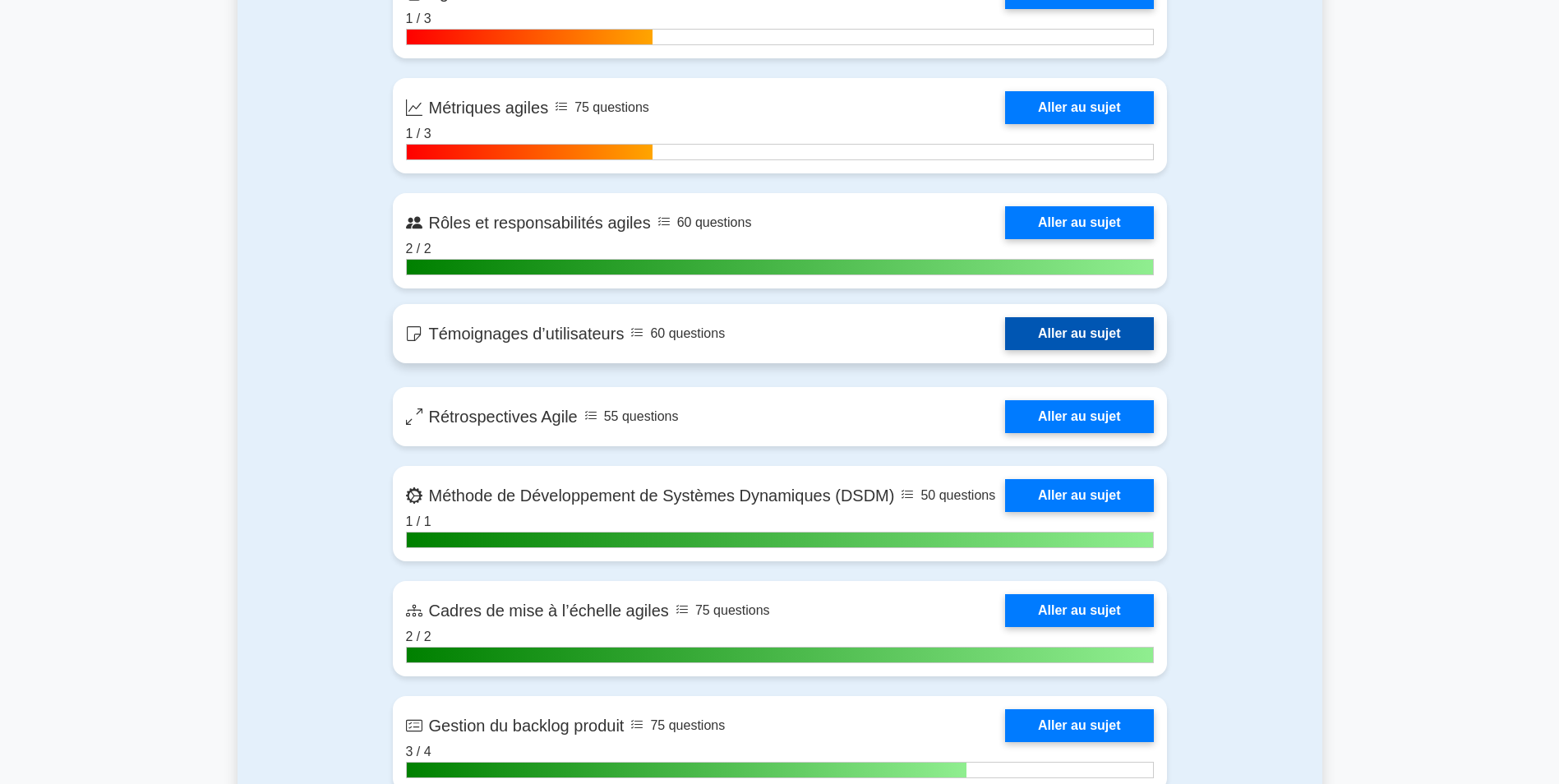
click at [1081, 335] on link "Aller au sujet" at bounding box center [1079, 334] width 148 height 32
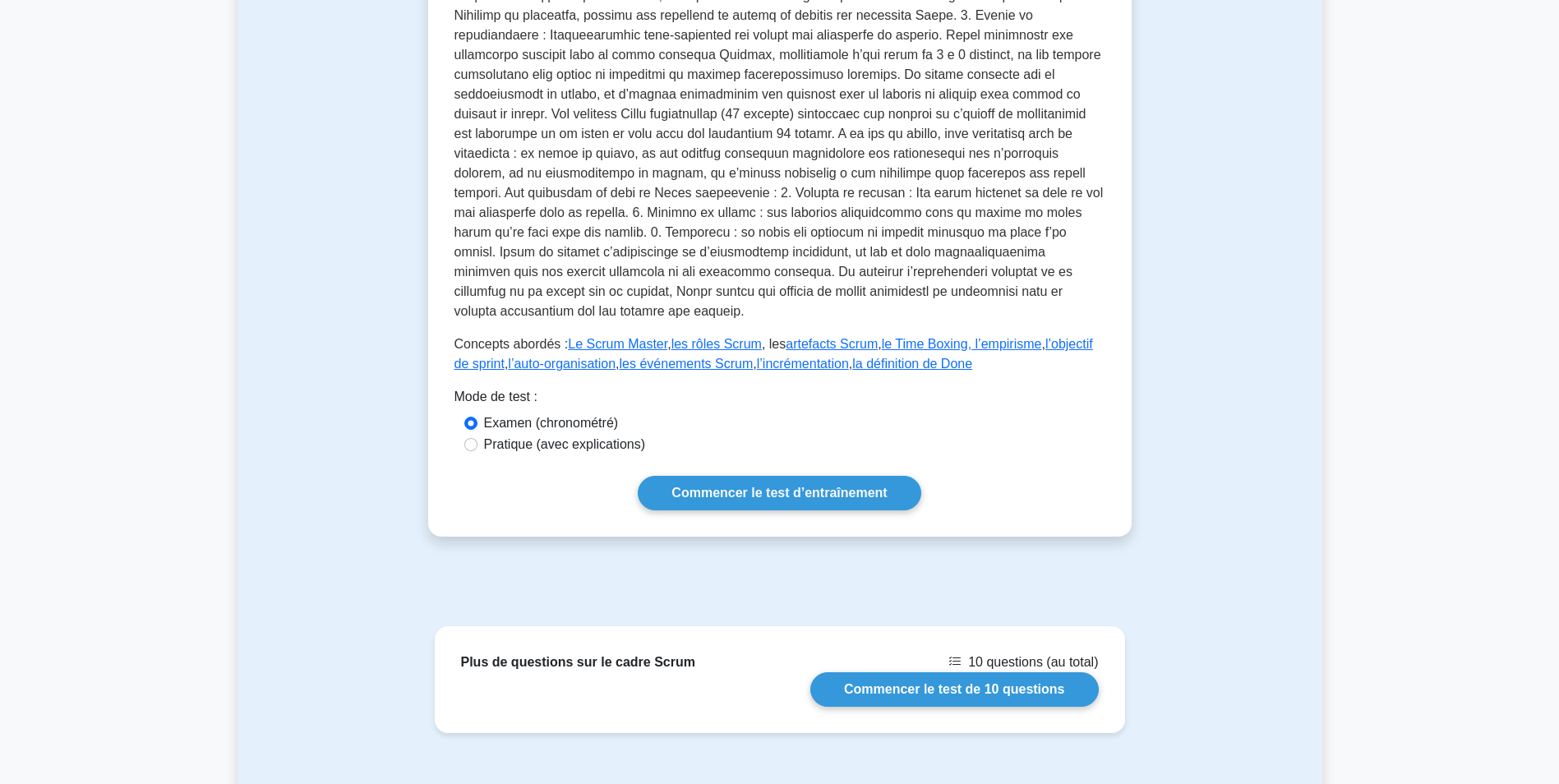
scroll to position [164, 0]
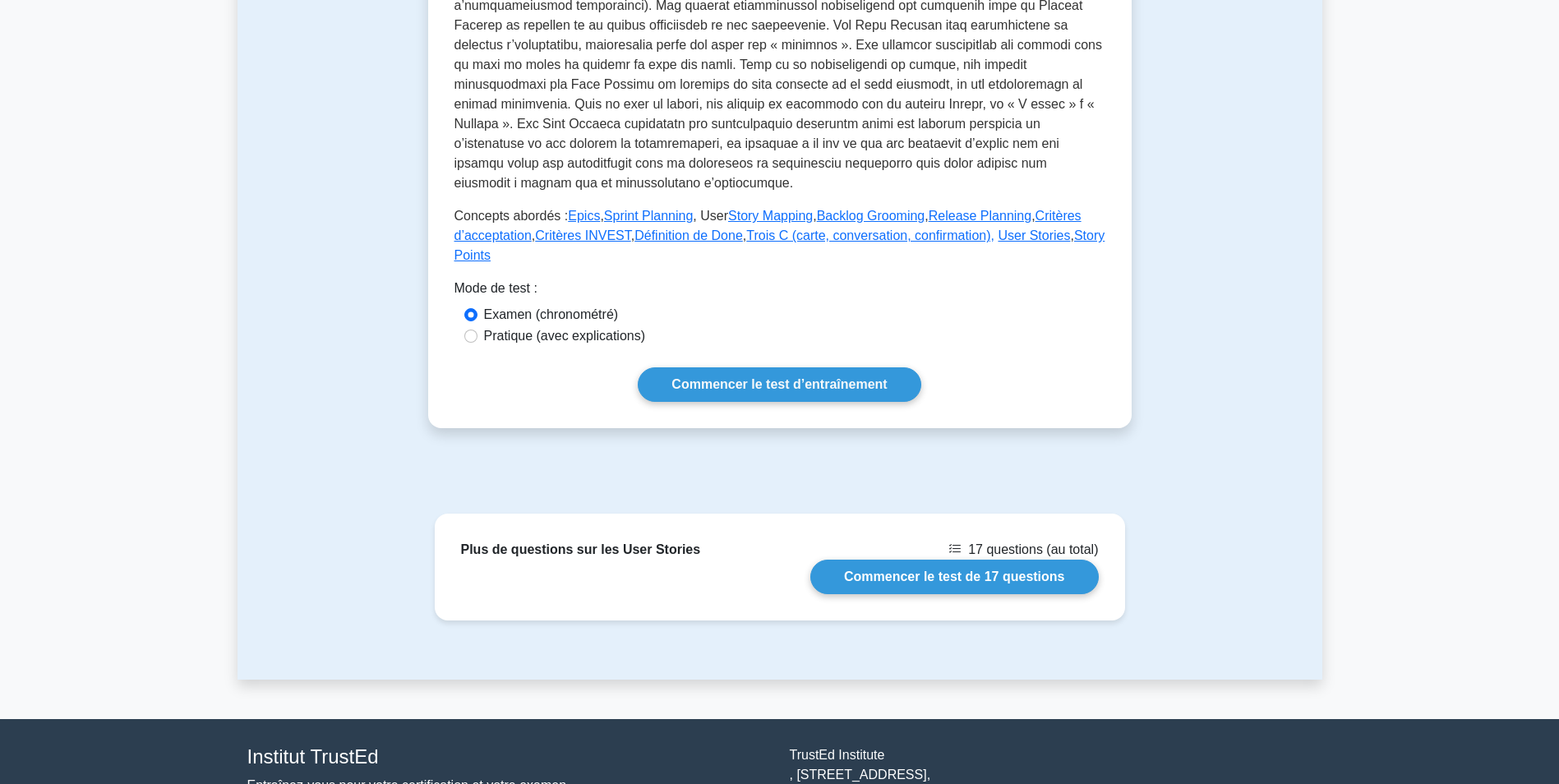
scroll to position [740, 0]
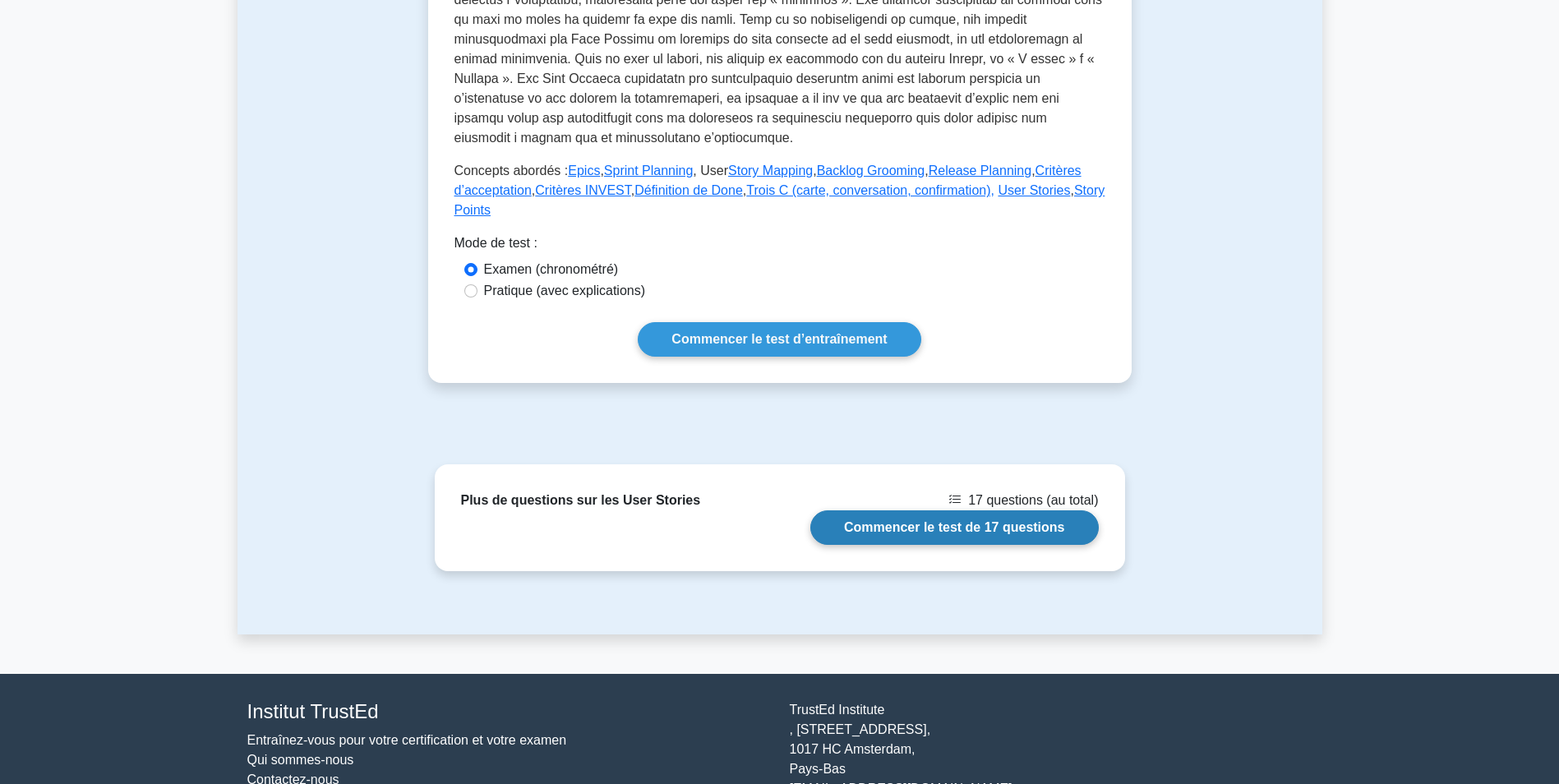
click at [940, 530] on link "Commencer le test de 17 questions" at bounding box center [955, 528] width 289 height 34
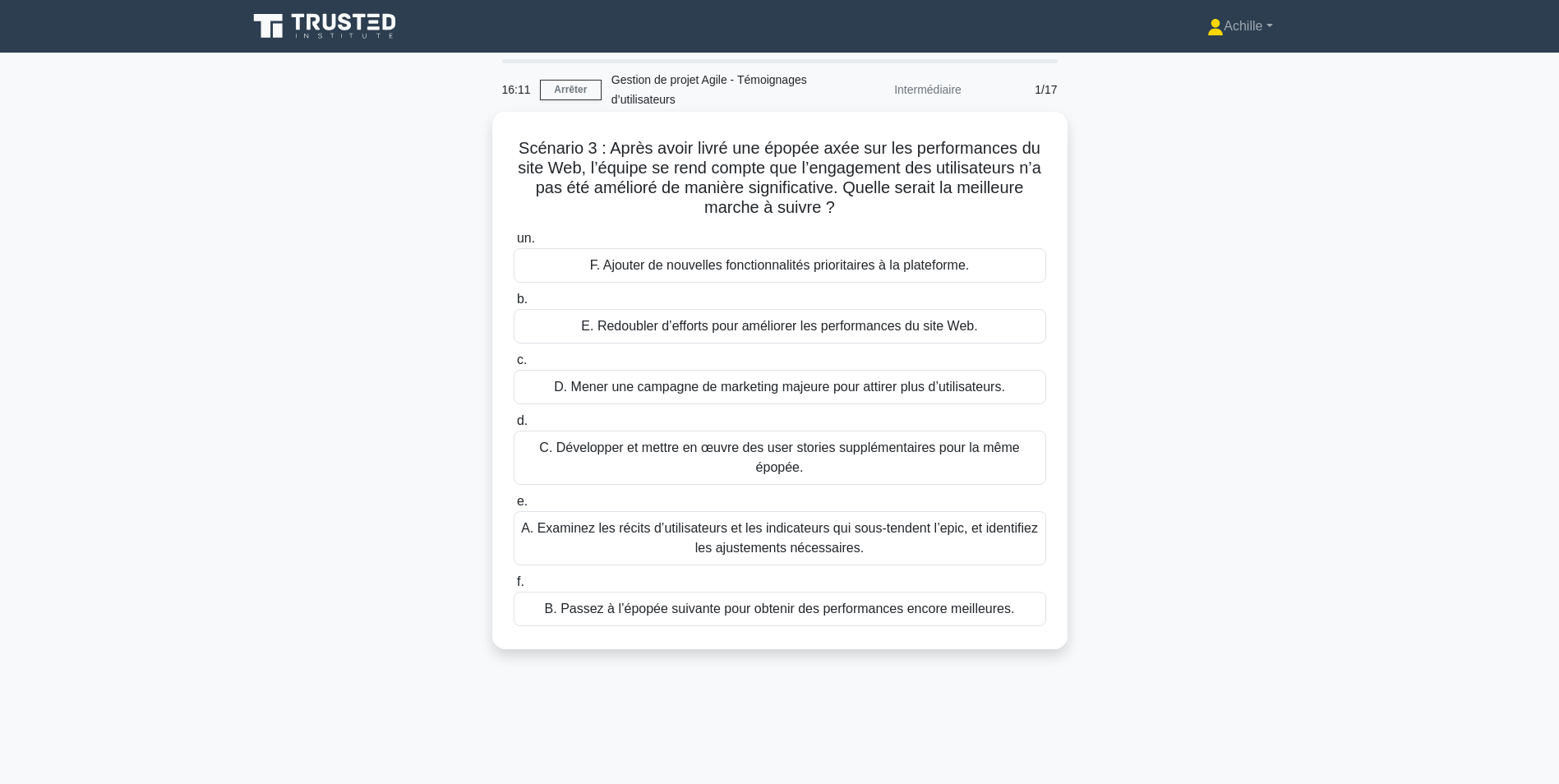
click at [810, 539] on div "A. Examinez les récits d’utilisateurs et les indicateurs qui sous-tendent l’epi…" at bounding box center [780, 539] width 532 height 54
click at [513, 507] on input "e. A. Examinez les récits d’utilisateurs et les indicateurs qui sous-tendent l’…" at bounding box center [513, 502] width 0 height 11
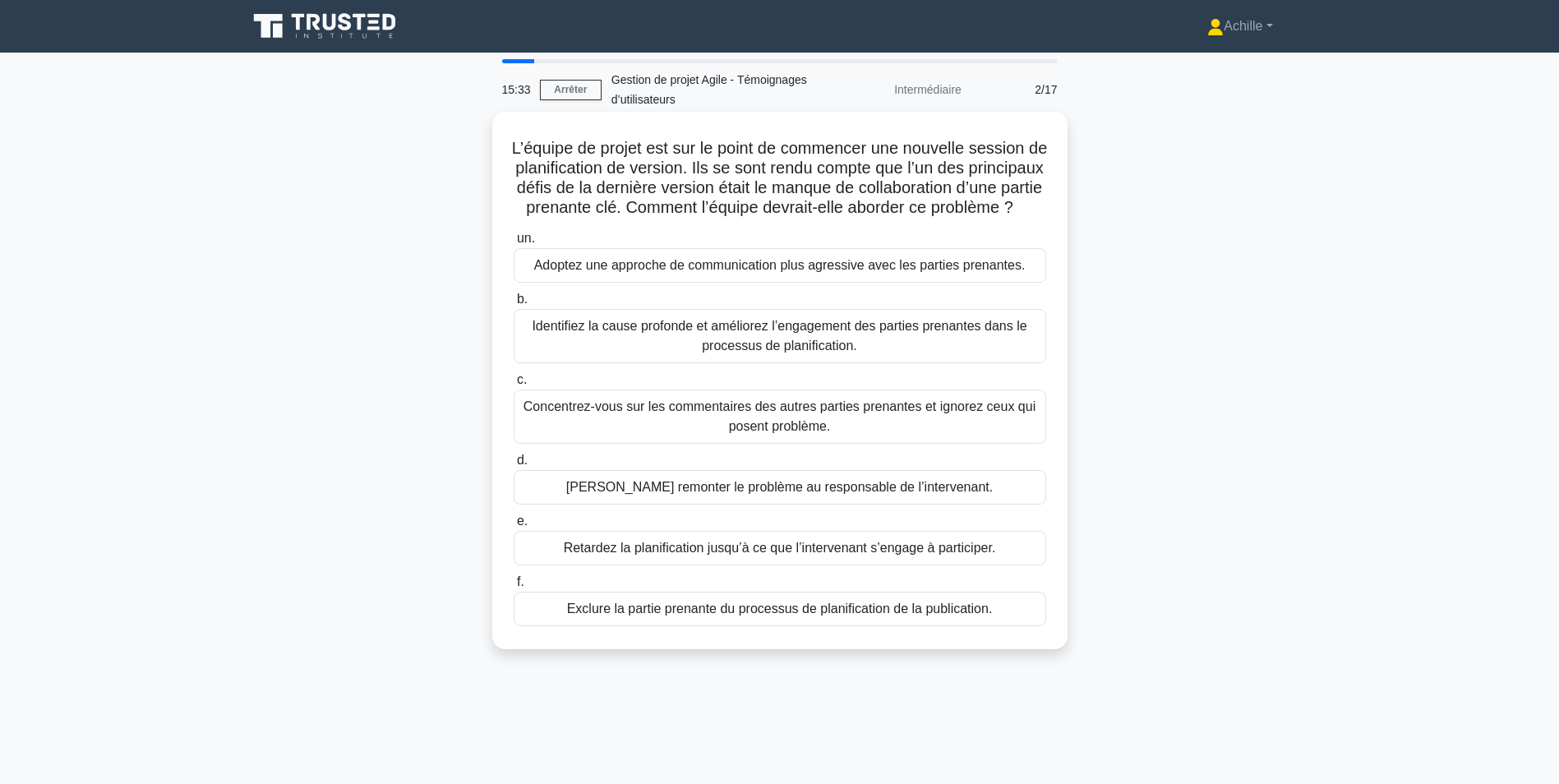
click at [892, 356] on div "Identifiez la cause profonde et améliorez l’engagement des parties prenantes da…" at bounding box center [780, 337] width 532 height 54
click at [513, 305] on input "b. Identifiez la cause profonde et améliorez l’engagement des parties prenantes…" at bounding box center [513, 300] width 0 height 11
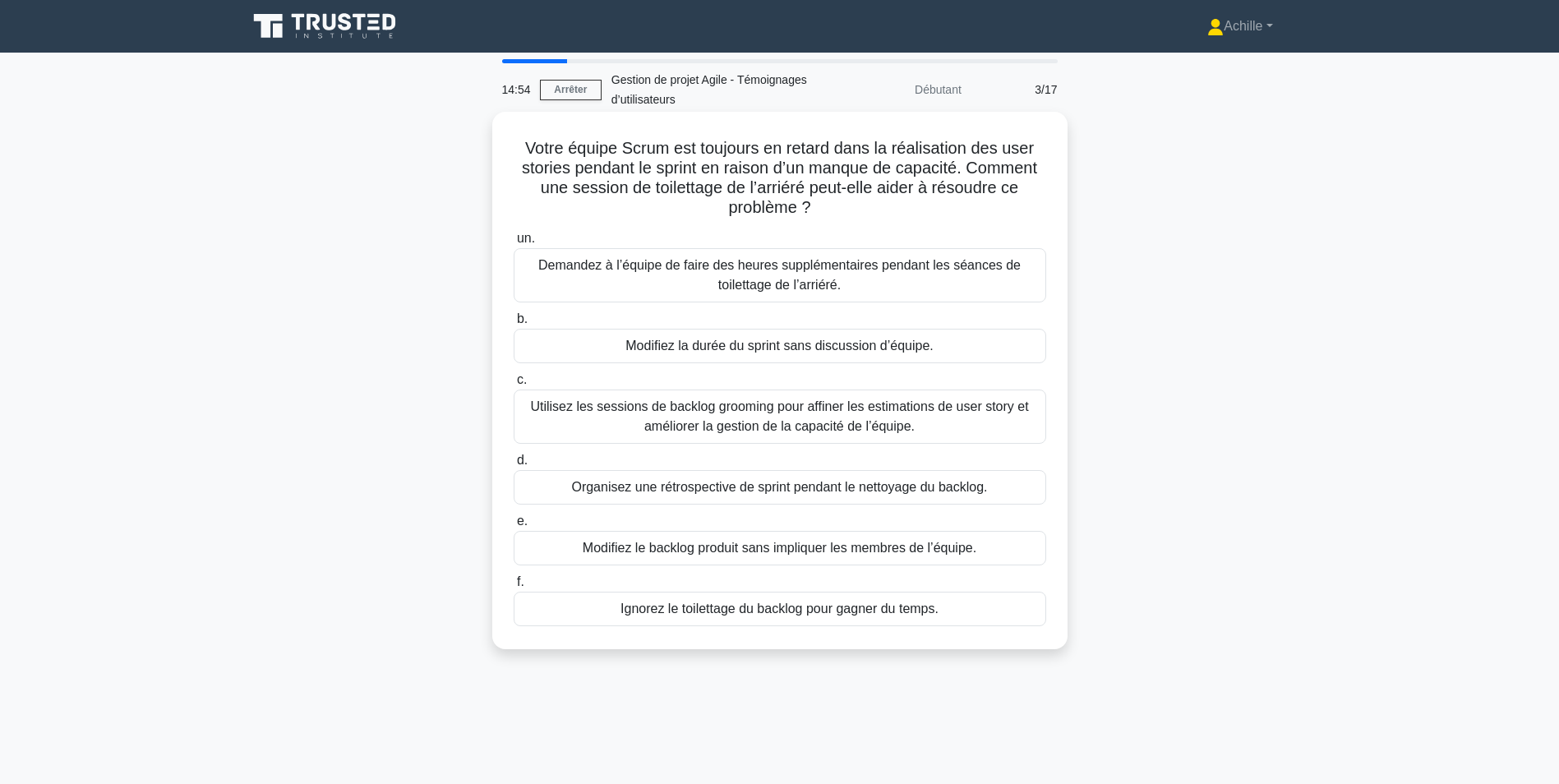
click at [808, 432] on div "Utilisez les sessions de backlog grooming pour affiner les estimations de user …" at bounding box center [780, 417] width 532 height 54
click at [513, 385] on input "c. Utilisez les sessions de backlog grooming pour affiner les estimations de us…" at bounding box center [513, 380] width 0 height 11
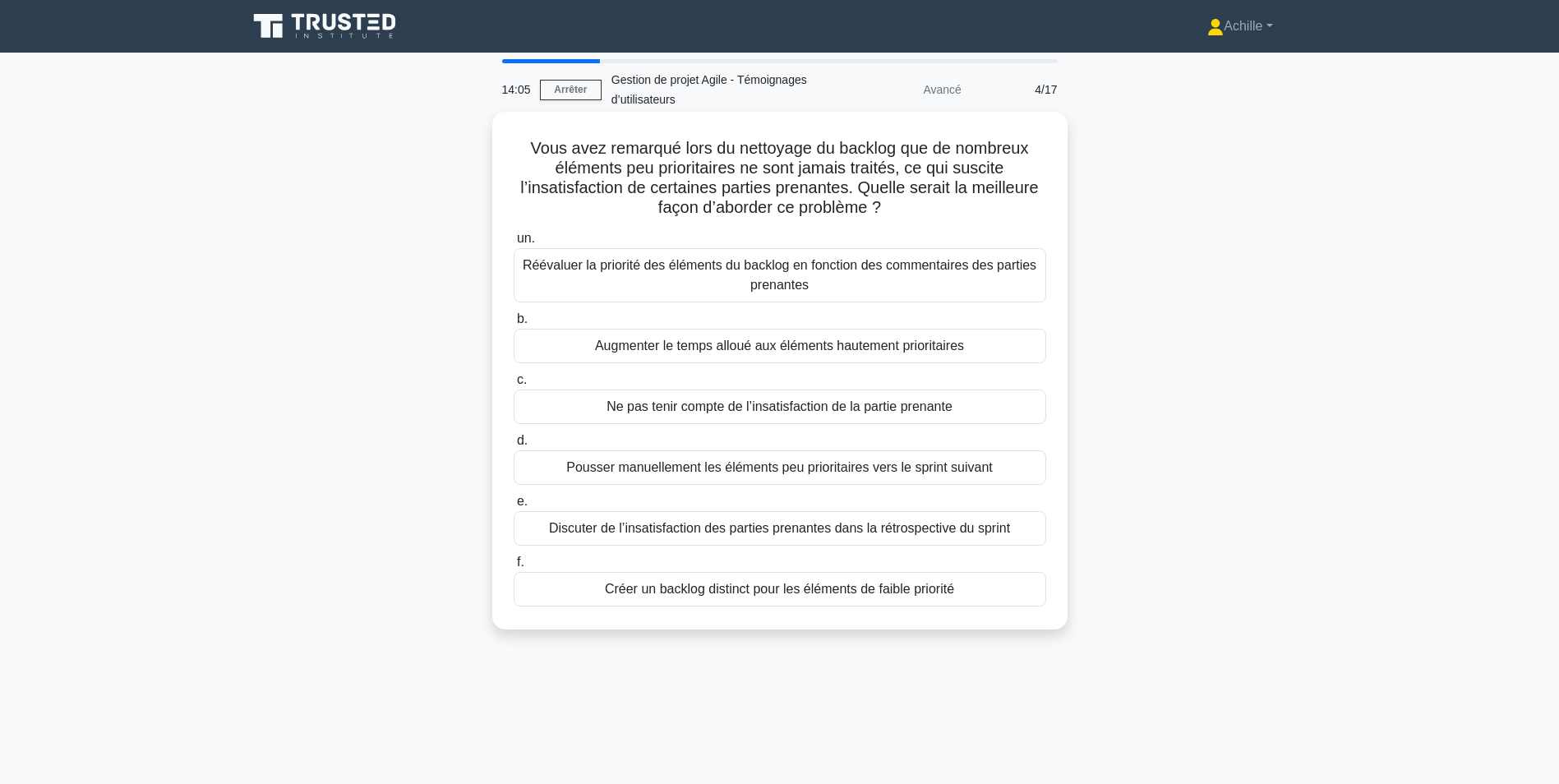
click at [706, 287] on div "Réévaluer la priorité des éléments du backlog en fonction des commentaires des …" at bounding box center [780, 275] width 532 height 54
click at [513, 244] on input "un. Réévaluer la priorité des éléments du backlog en fonction des commentaires …" at bounding box center [513, 239] width 0 height 11
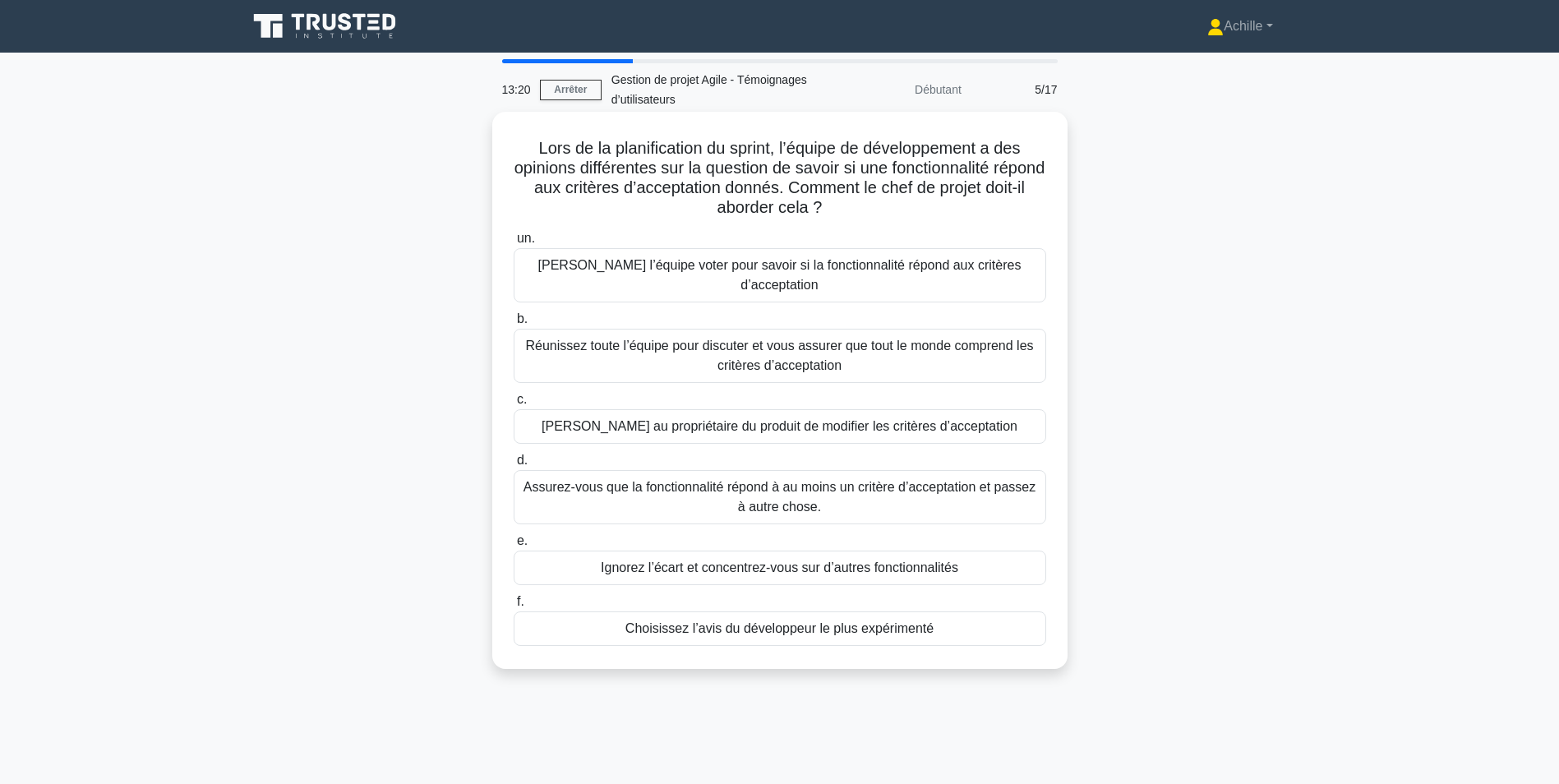
click at [836, 334] on div "Réunissez toute l’équipe pour discuter et vous assurer que tout le monde compre…" at bounding box center [780, 355] width 532 height 54
click at [513, 325] on input "b. Réunissez toute l’équipe pour discuter et vous assurer que tout le monde com…" at bounding box center [513, 319] width 0 height 11
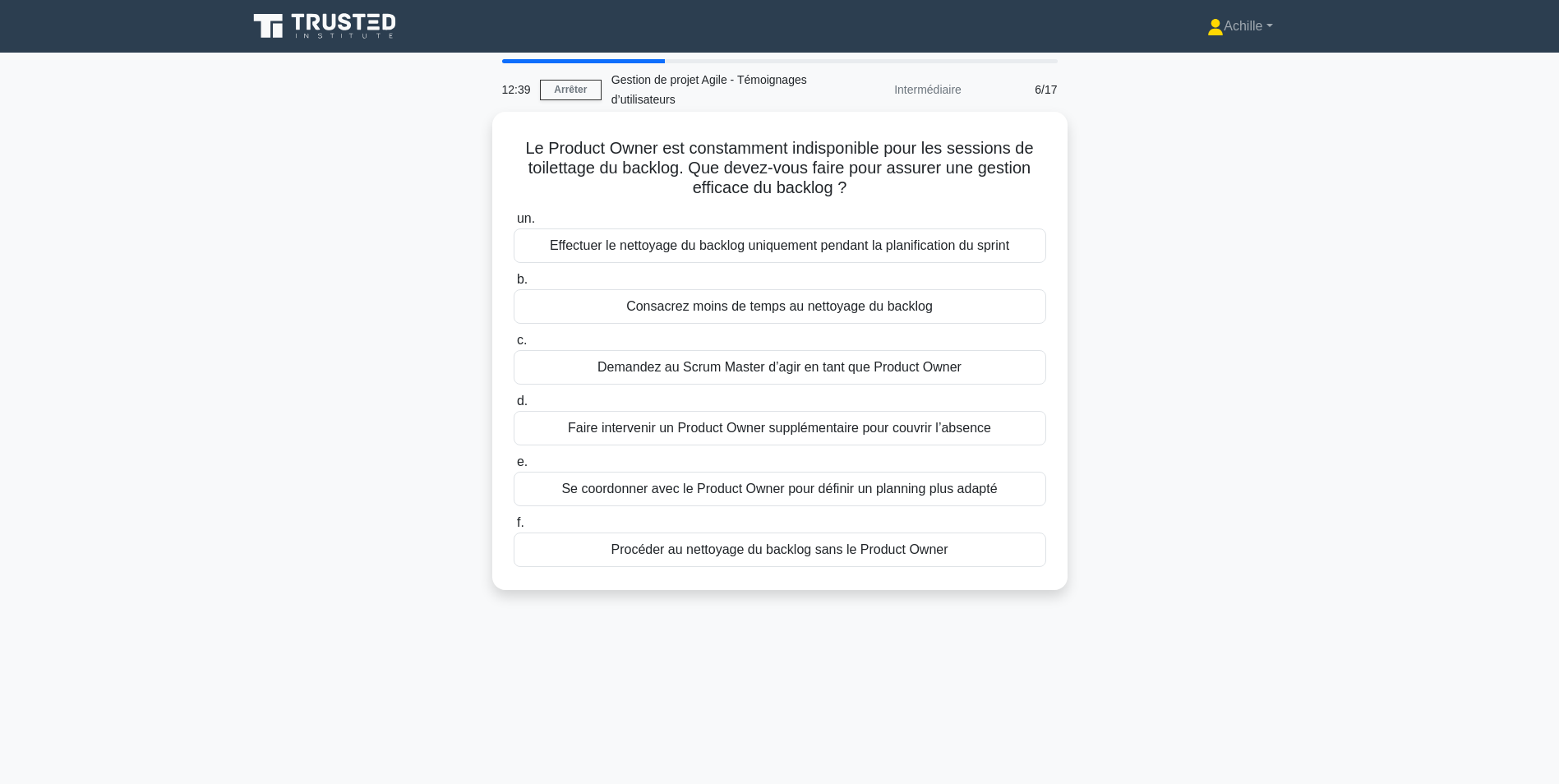
click at [674, 494] on div "Se coordonner avec le Product Owner pour définir un planning plus adapté" at bounding box center [780, 489] width 532 height 34
click at [513, 467] on input "e. Se coordonner avec le Product Owner pour définir un planning plus adapté" at bounding box center [513, 463] width 0 height 11
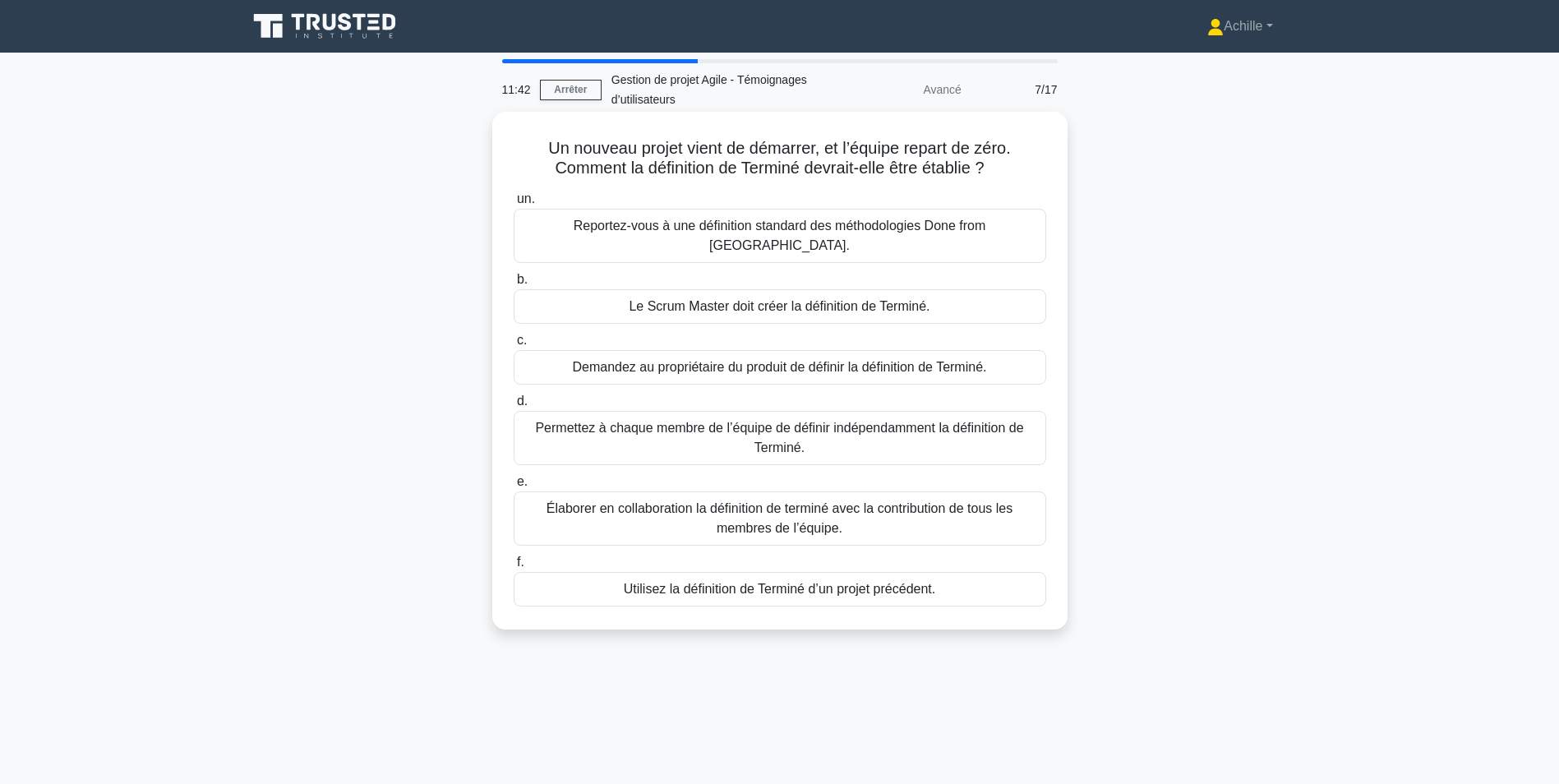
click at [928, 359] on div "Demandez au propriétaire du produit de définir la définition de Terminé." at bounding box center [780, 367] width 532 height 34
click at [513, 346] on input "c. Demandez au propriétaire du produit de définir la définition de Terminé." at bounding box center [513, 341] width 0 height 11
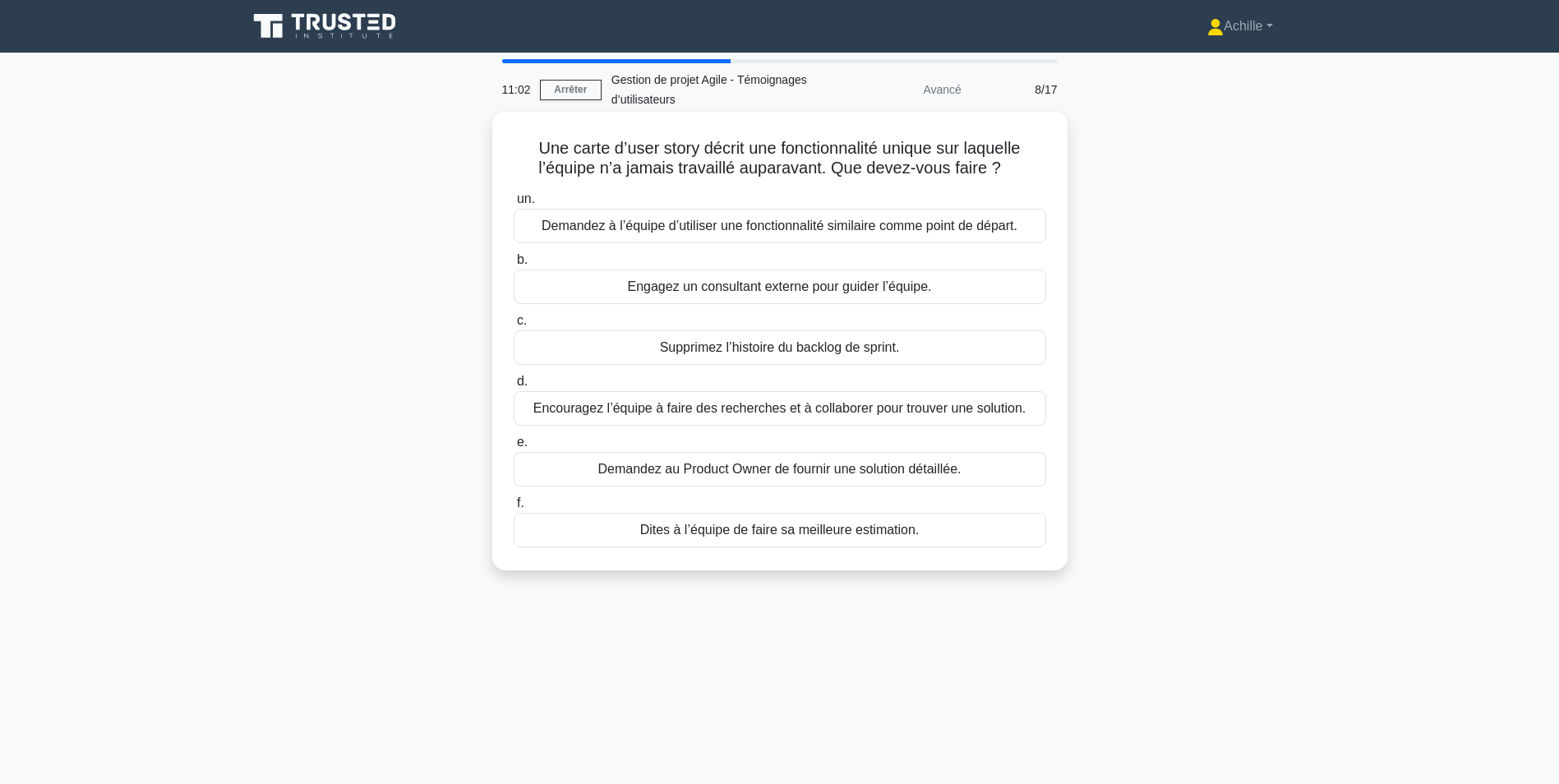
click at [912, 417] on div "Encouragez l’équipe à faire des recherches et à collaborer pour trouver une sol…" at bounding box center [780, 409] width 532 height 34
click at [513, 387] on input "d. Encouragez l’équipe à faire des recherches et à collaborer pour trouver une …" at bounding box center [513, 382] width 0 height 11
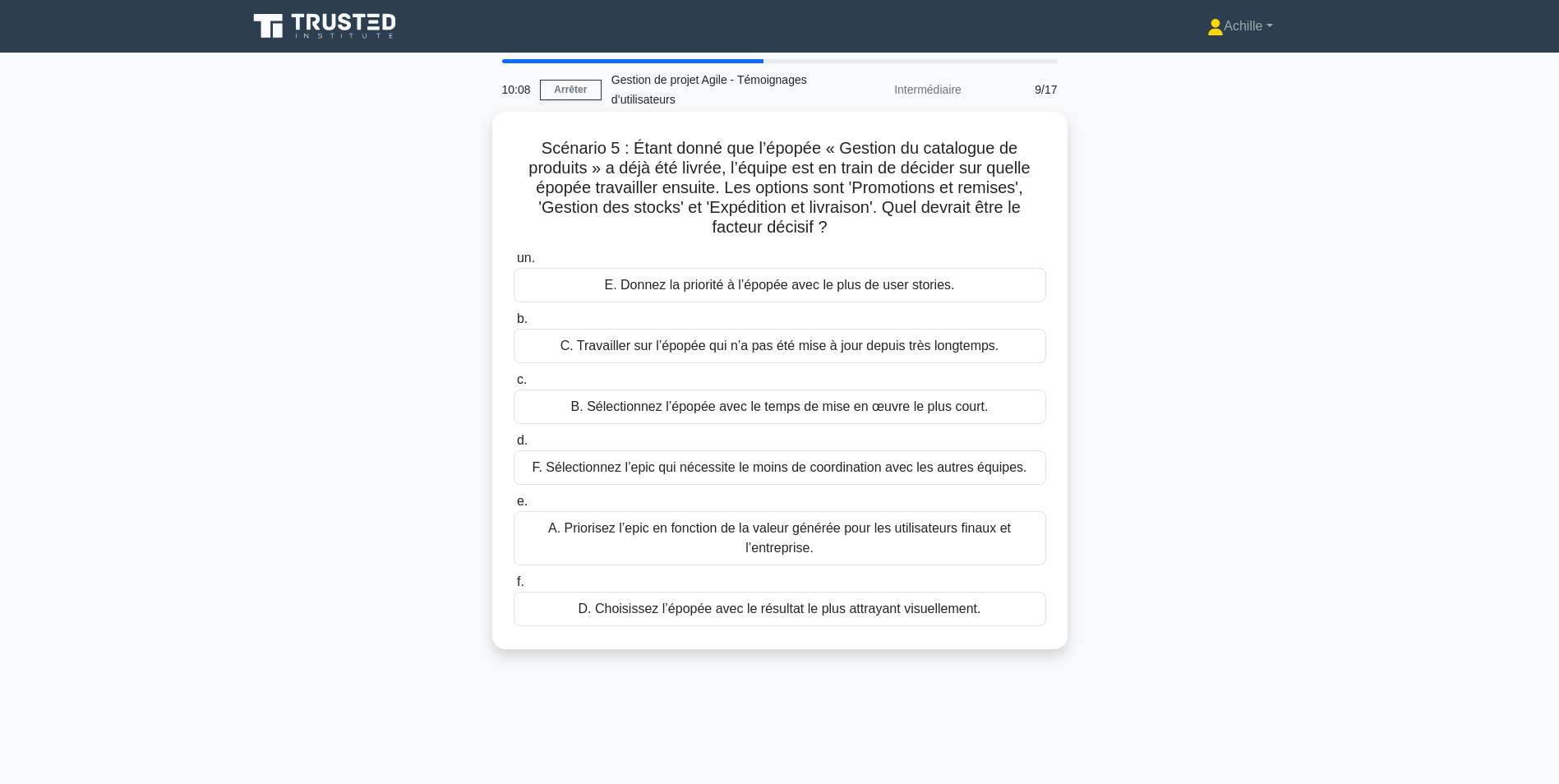
click at [760, 534] on div "A. Priorisez l’epic en fonction de la valeur générée pour les utilisateurs fina…" at bounding box center [780, 539] width 532 height 54
click at [513, 507] on input "e. A. Priorisez l’epic en fonction de la valeur générée pour les utilisateurs f…" at bounding box center [513, 502] width 0 height 11
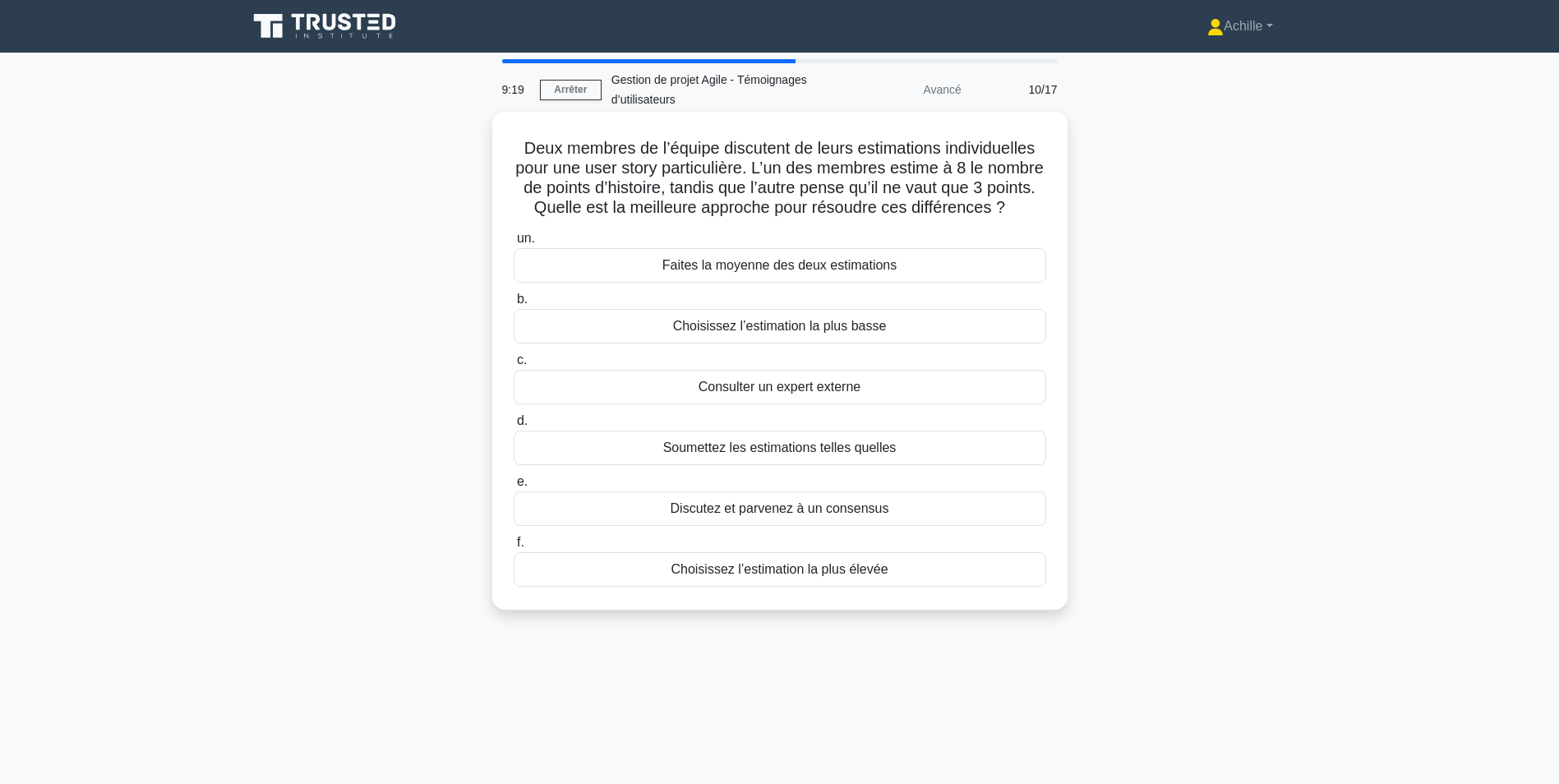
click at [794, 525] on div "Discutez et parvenez à un consensus" at bounding box center [780, 509] width 532 height 34
click at [513, 487] on input "e. Discutez et parvenez à un consensus" at bounding box center [513, 482] width 0 height 11
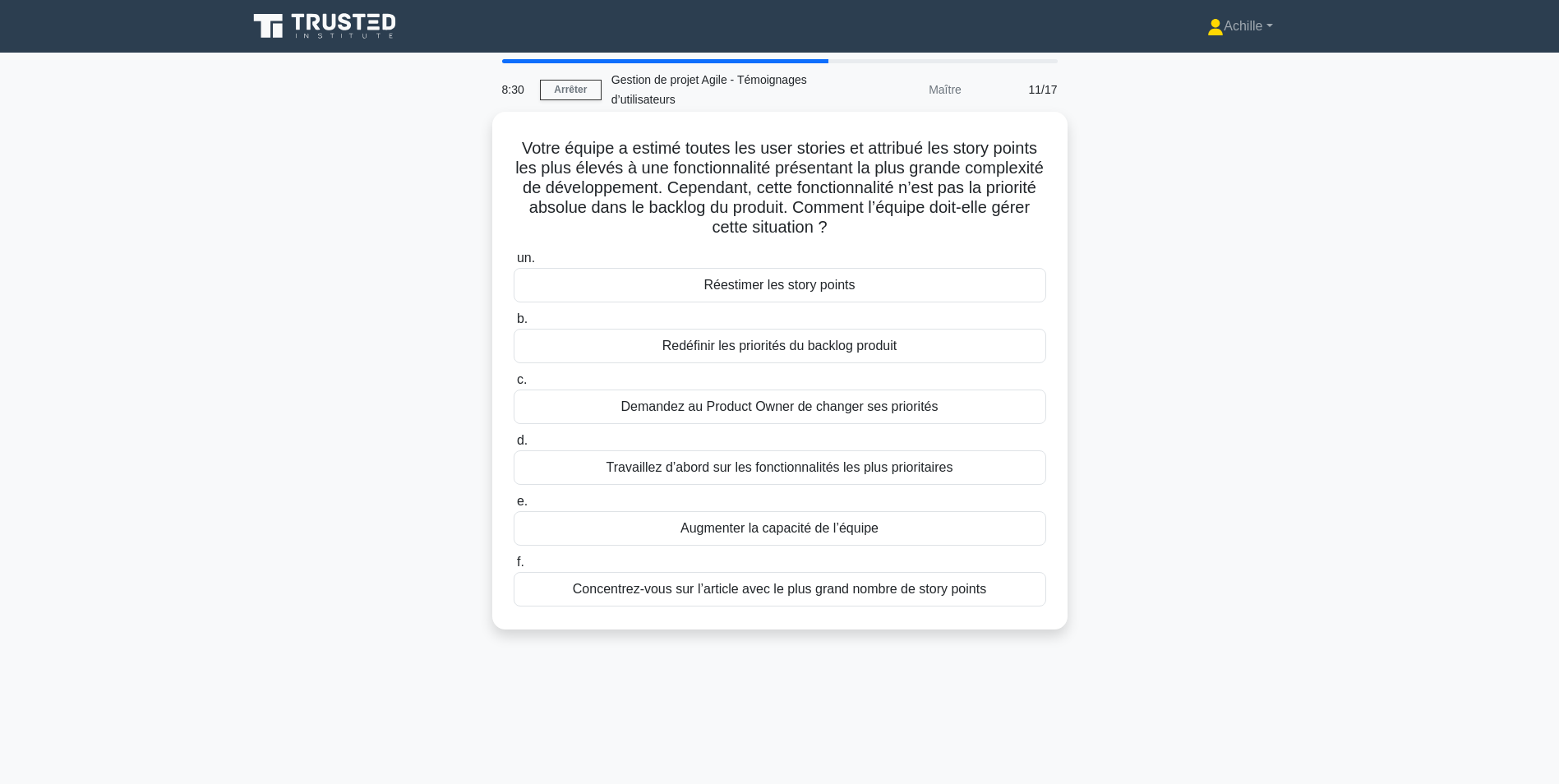
click at [814, 466] on div "Travaillez d’abord sur les fonctionnalités les plus prioritaires" at bounding box center [780, 467] width 532 height 34
click at [513, 447] on input "d. Travaillez d’abord sur les fonctionnalités les plus prioritaires" at bounding box center [513, 441] width 0 height 11
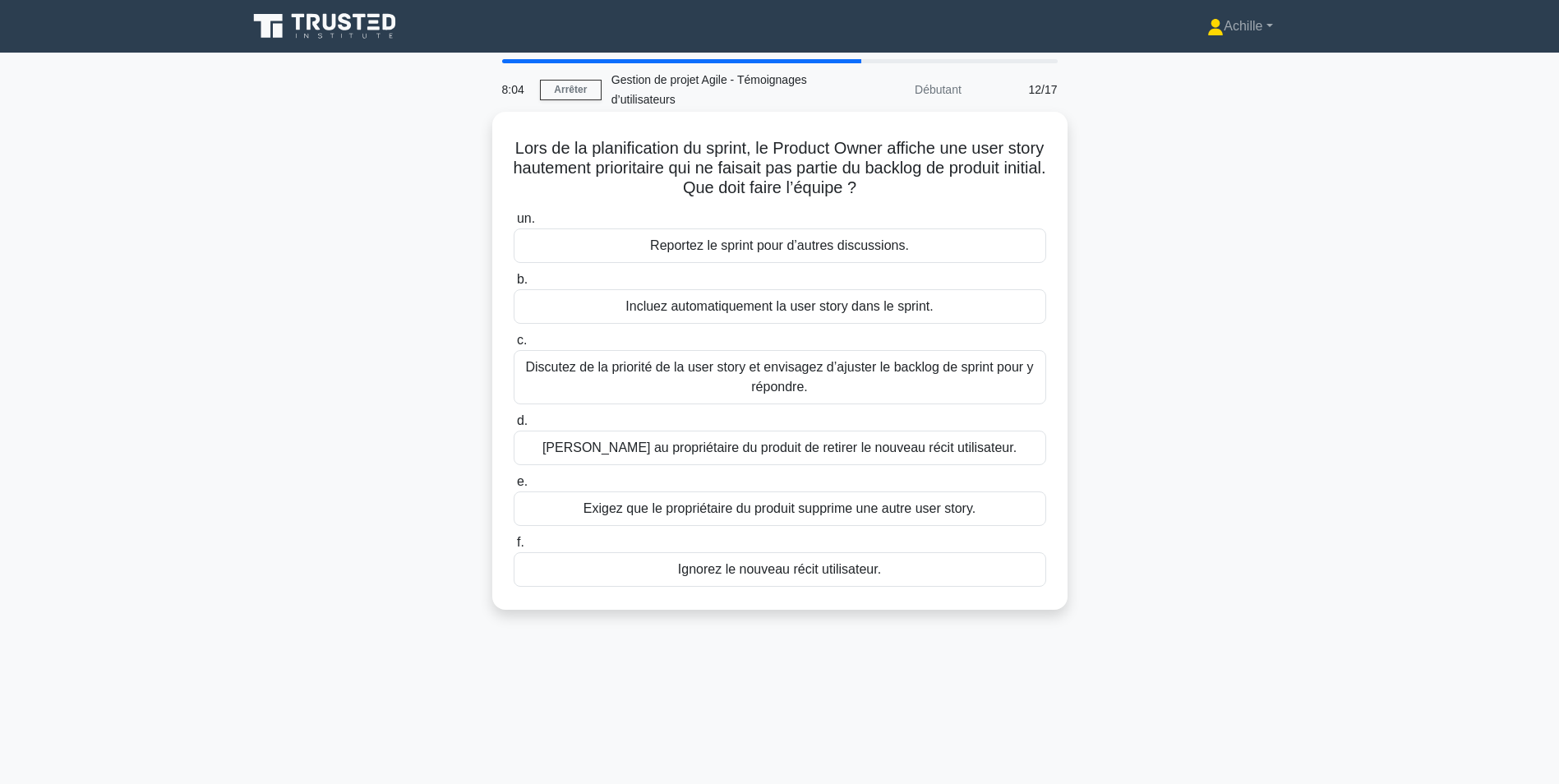
click at [660, 397] on div "Discutez de la priorité de la user story et envisagez d’ajuster le backlog de s…" at bounding box center [780, 377] width 532 height 54
click at [513, 346] on input "c. Discutez de la priorité de la user story et envisagez d’ajuster le backlog d…" at bounding box center [513, 341] width 0 height 11
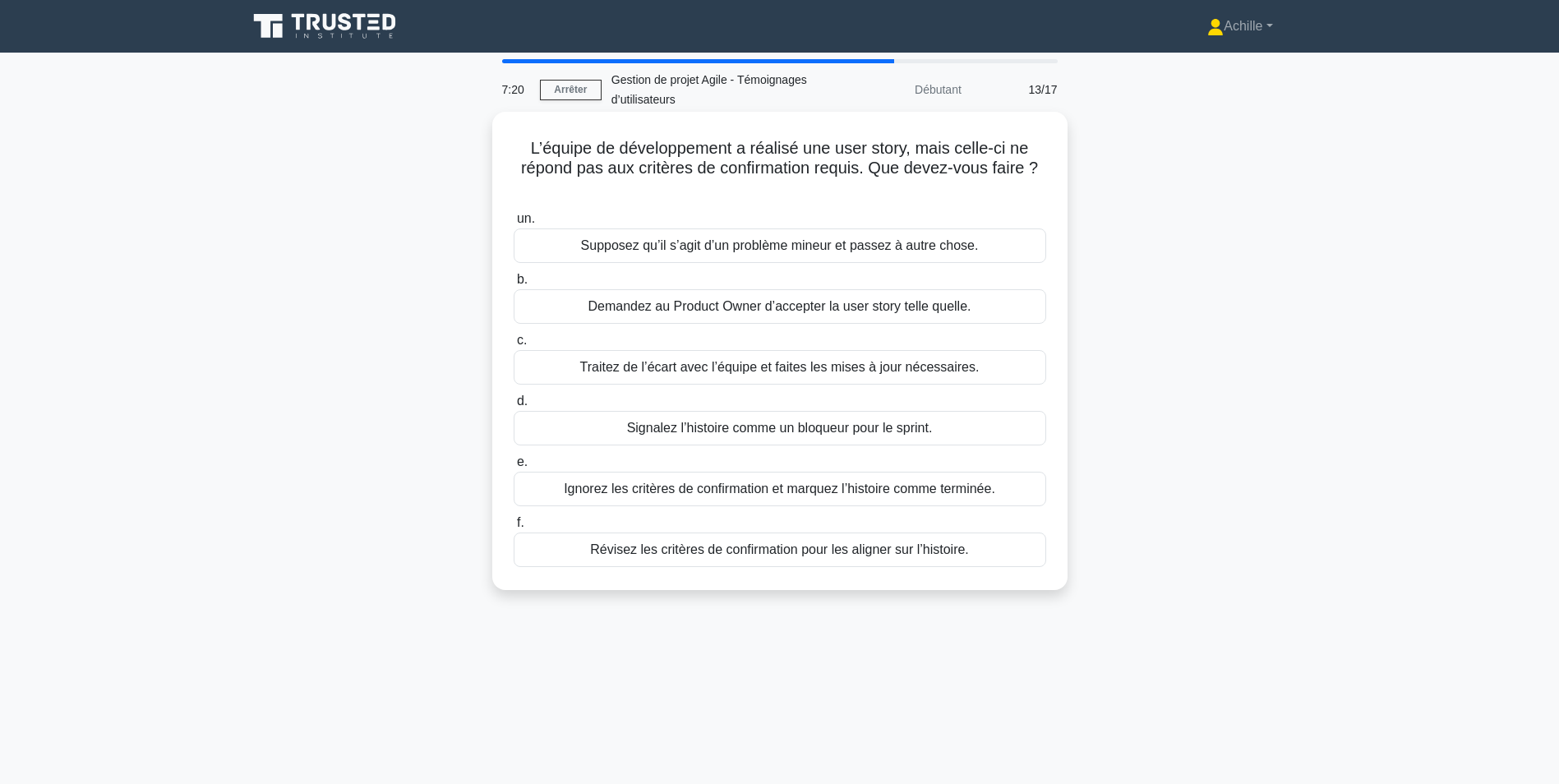
click at [703, 374] on div "Traitez de l’écart avec l’équipe et faites les mises à jour nécessaires." at bounding box center [780, 367] width 532 height 34
click at [513, 346] on input "c. Traitez de l’écart avec l’équipe et faites les mises à jour nécessaires." at bounding box center [513, 341] width 0 height 11
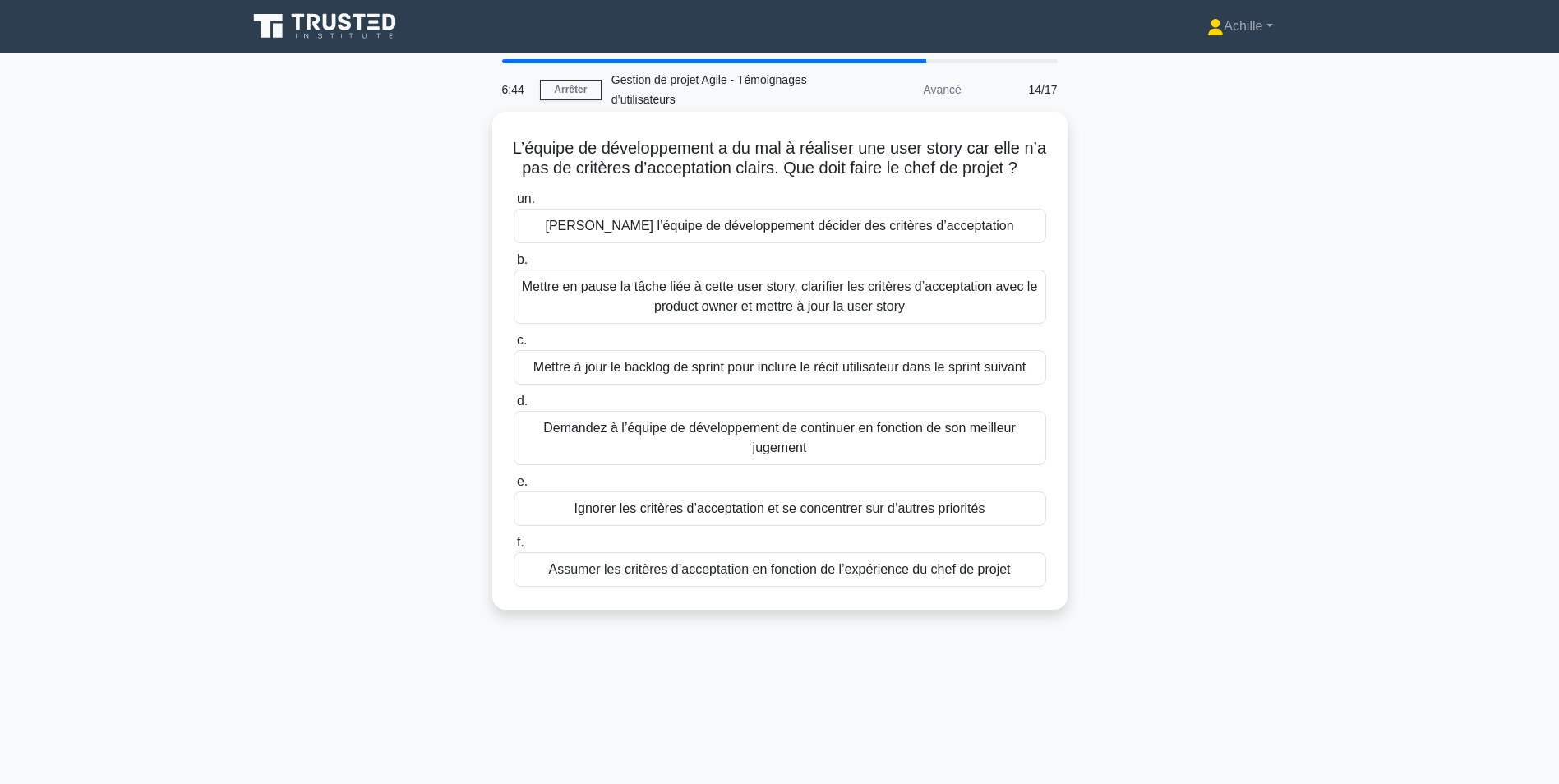
click at [794, 320] on div "Mettre en pause la tâche liée à cette user story, clarifier les critères d’acce…" at bounding box center [780, 297] width 532 height 54
click at [513, 265] on input "b. Mettre en pause la tâche liée à cette user story, clarifier les critères d’a…" at bounding box center [513, 260] width 0 height 11
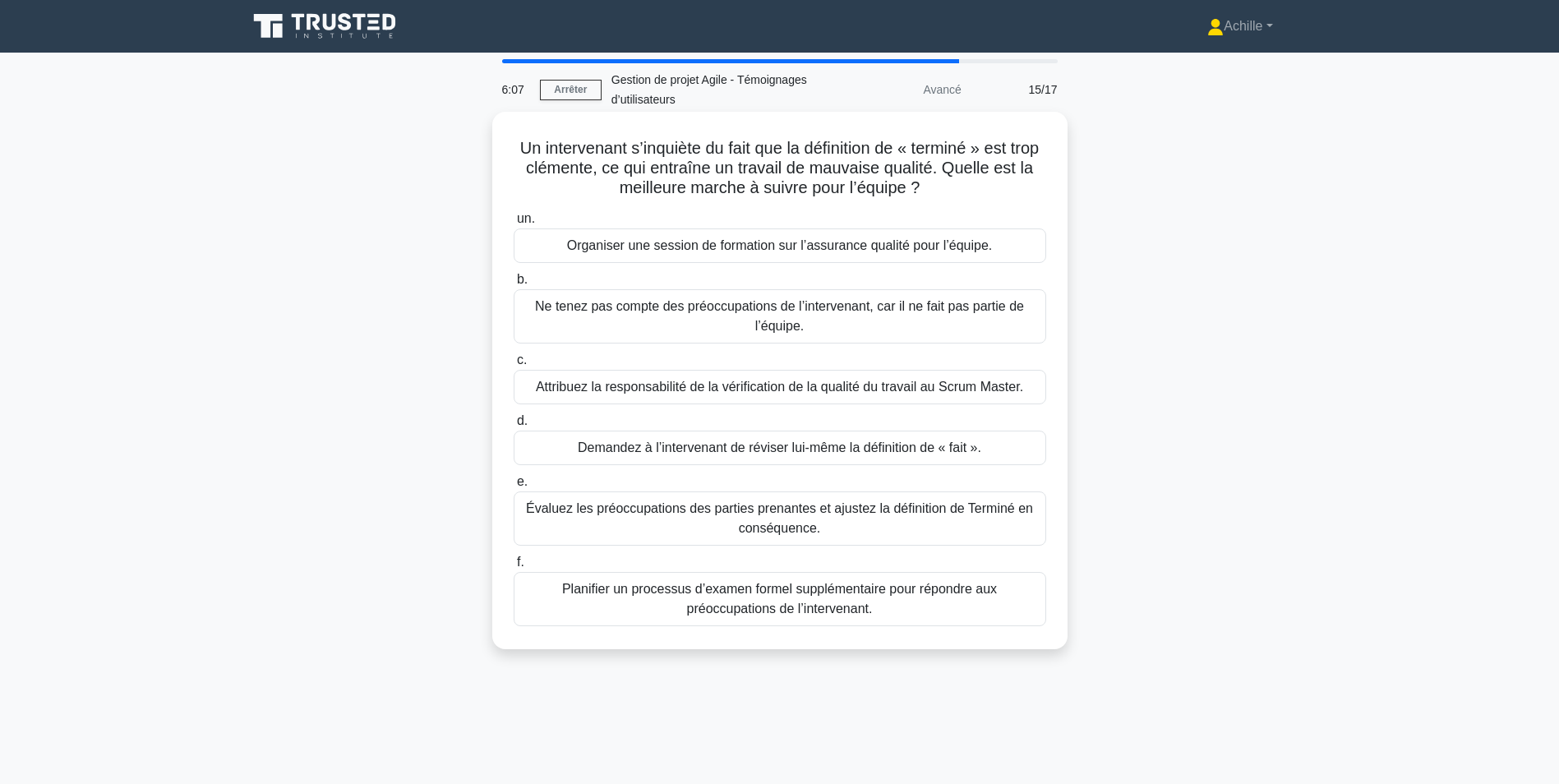
click at [895, 520] on div "Évaluez les préoccupations des parties prenantes et ajustez la définition de Te…" at bounding box center [780, 519] width 532 height 54
click at [513, 487] on input "e. Évaluez les préoccupations des parties prenantes et ajustez la définition de…" at bounding box center [513, 482] width 0 height 11
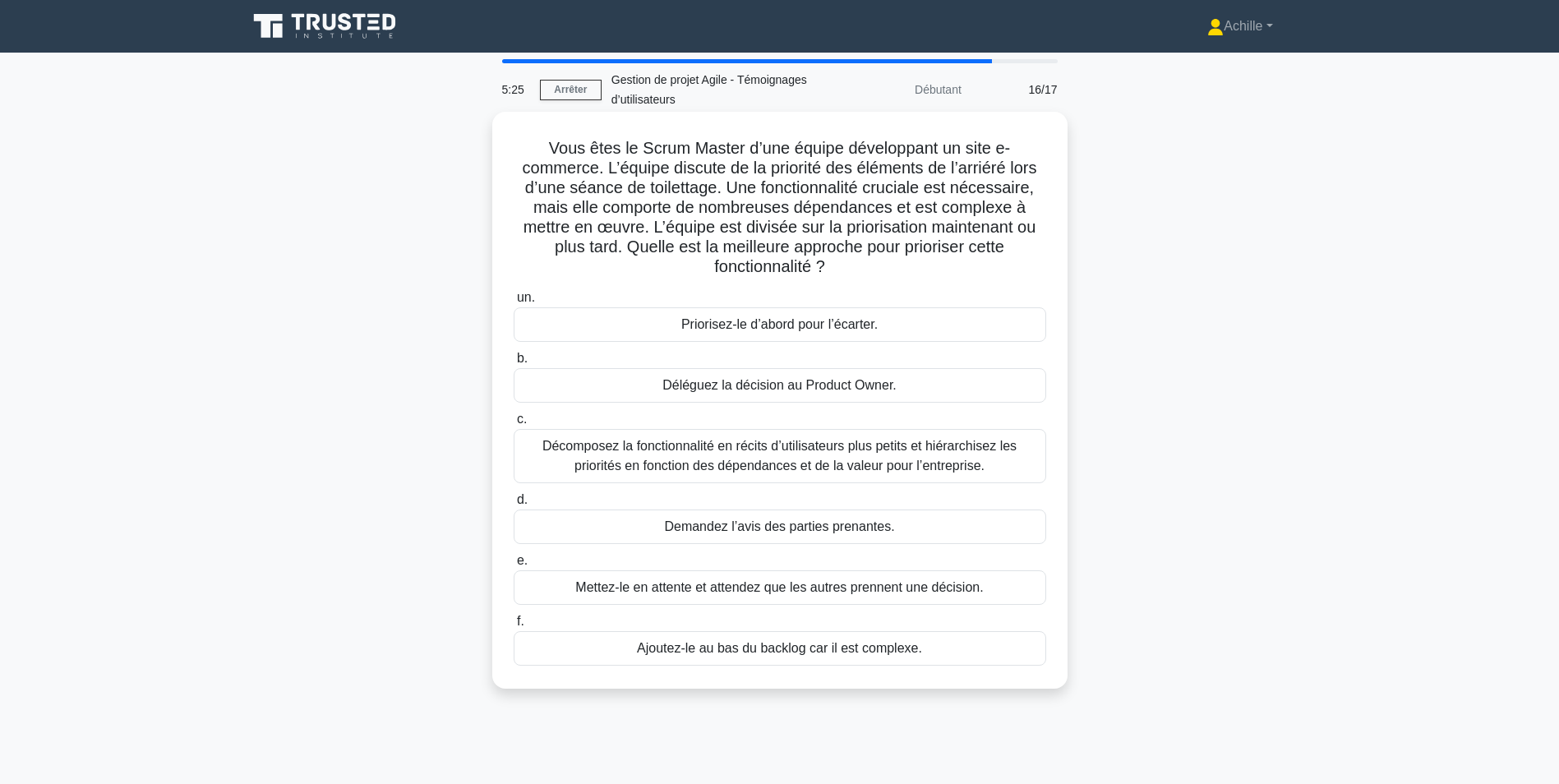
click at [918, 455] on div "Décomposez la fonctionnalité en récits d’utilisateurs plus petits et hiérarchis…" at bounding box center [780, 457] width 532 height 54
click at [513, 425] on input "c. Décomposez la fonctionnalité en récits d’utilisateurs plus petits et hiérarc…" at bounding box center [513, 420] width 0 height 11
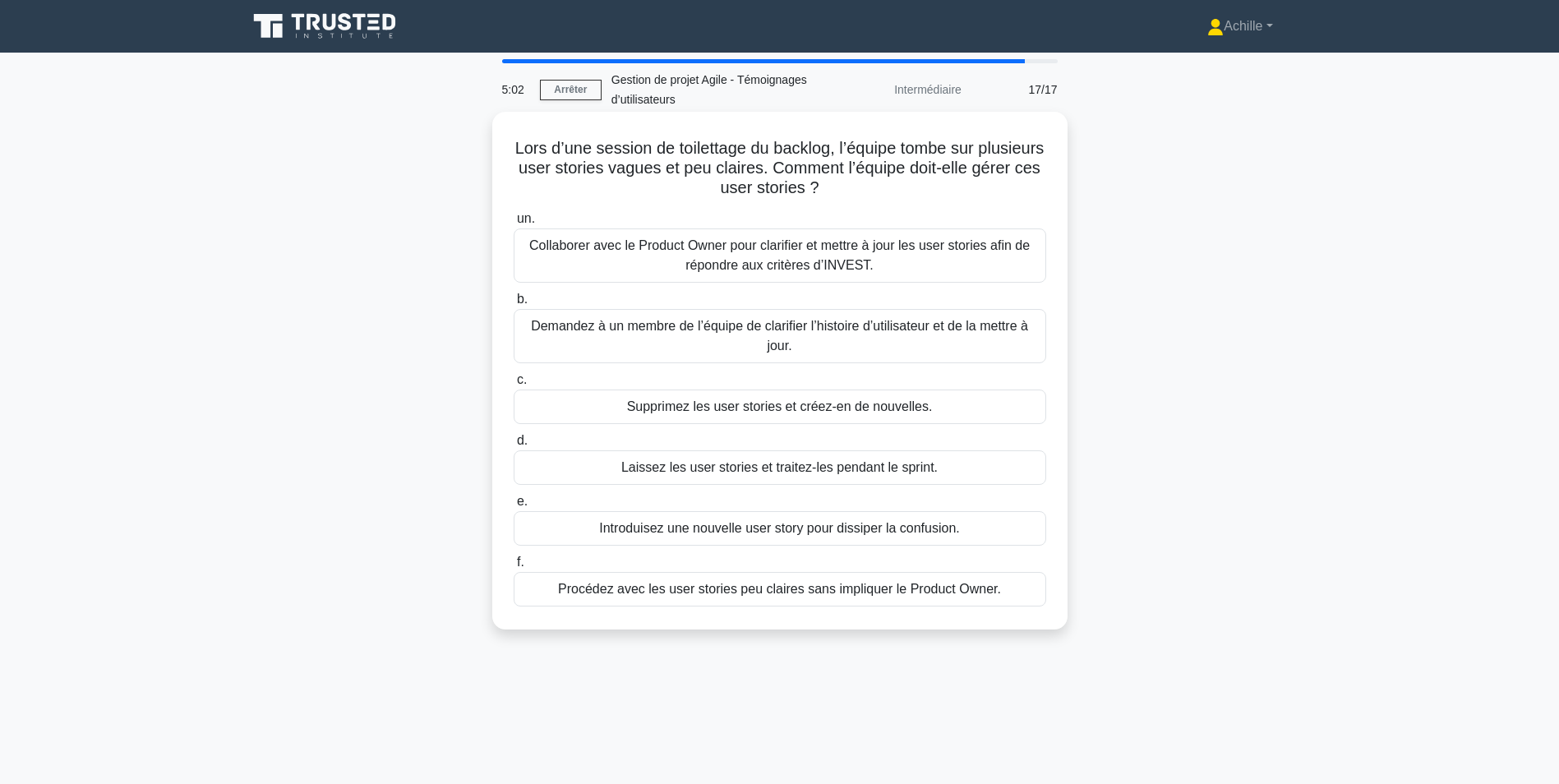
click at [844, 251] on div "Collaborer avec le Product Owner pour clarifier et mettre à jour les user stori…" at bounding box center [780, 255] width 532 height 54
click at [513, 225] on input "un. Collaborer avec le Product Owner pour clarifier et mettre à jour les user s…" at bounding box center [513, 219] width 0 height 11
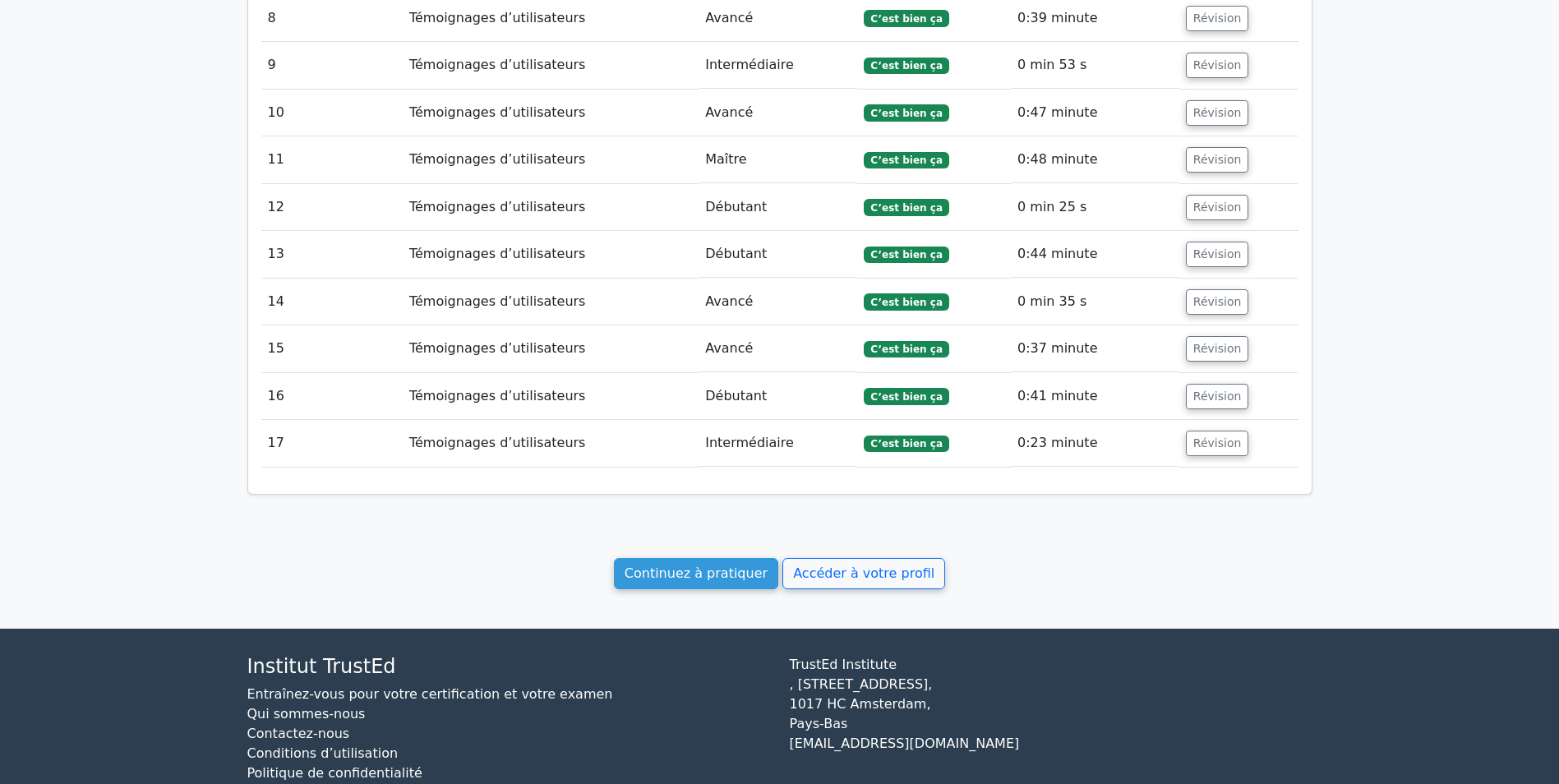
scroll to position [1615, 0]
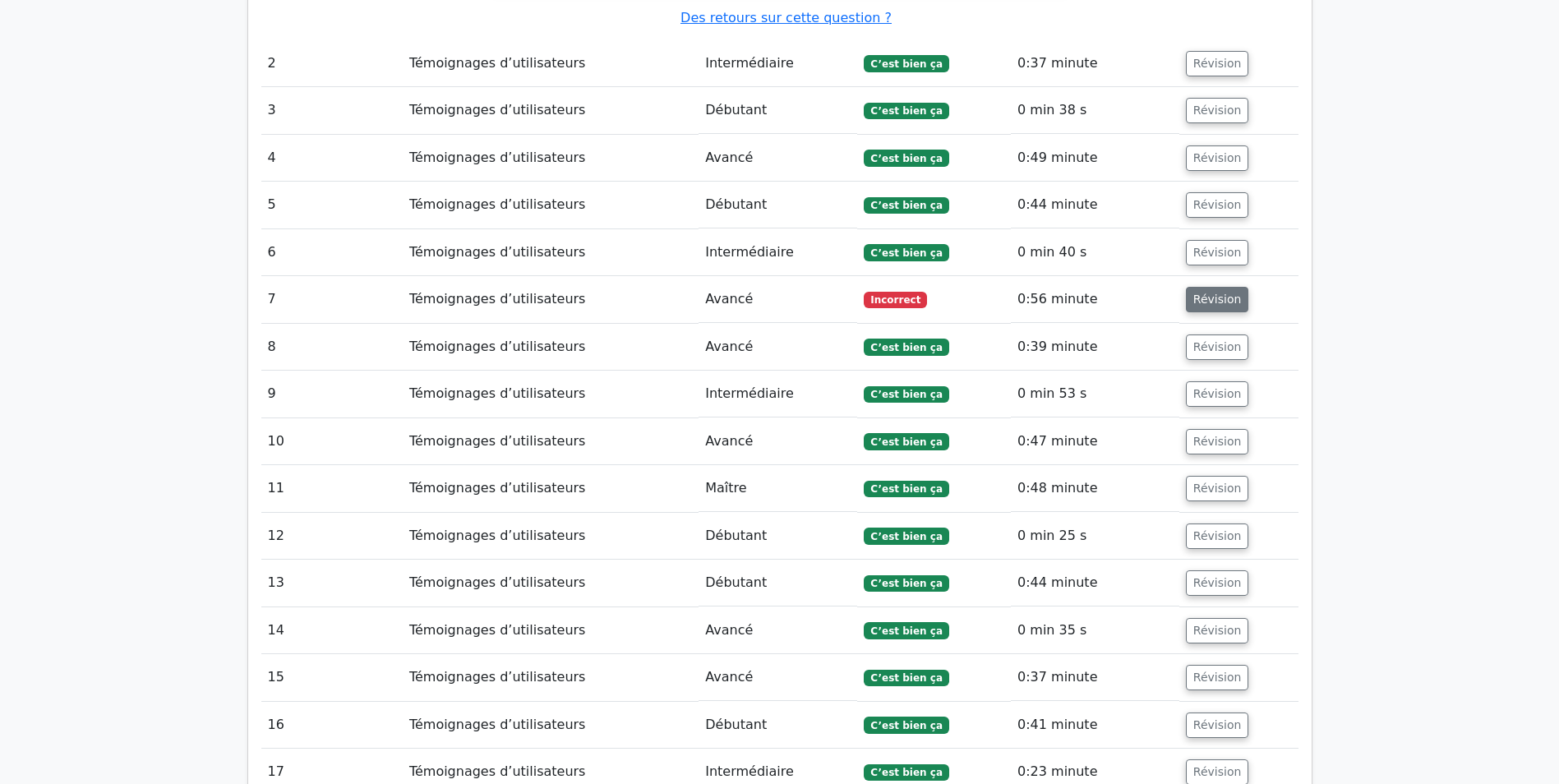
click at [1215, 287] on button "Révision" at bounding box center [1218, 300] width 63 height 25
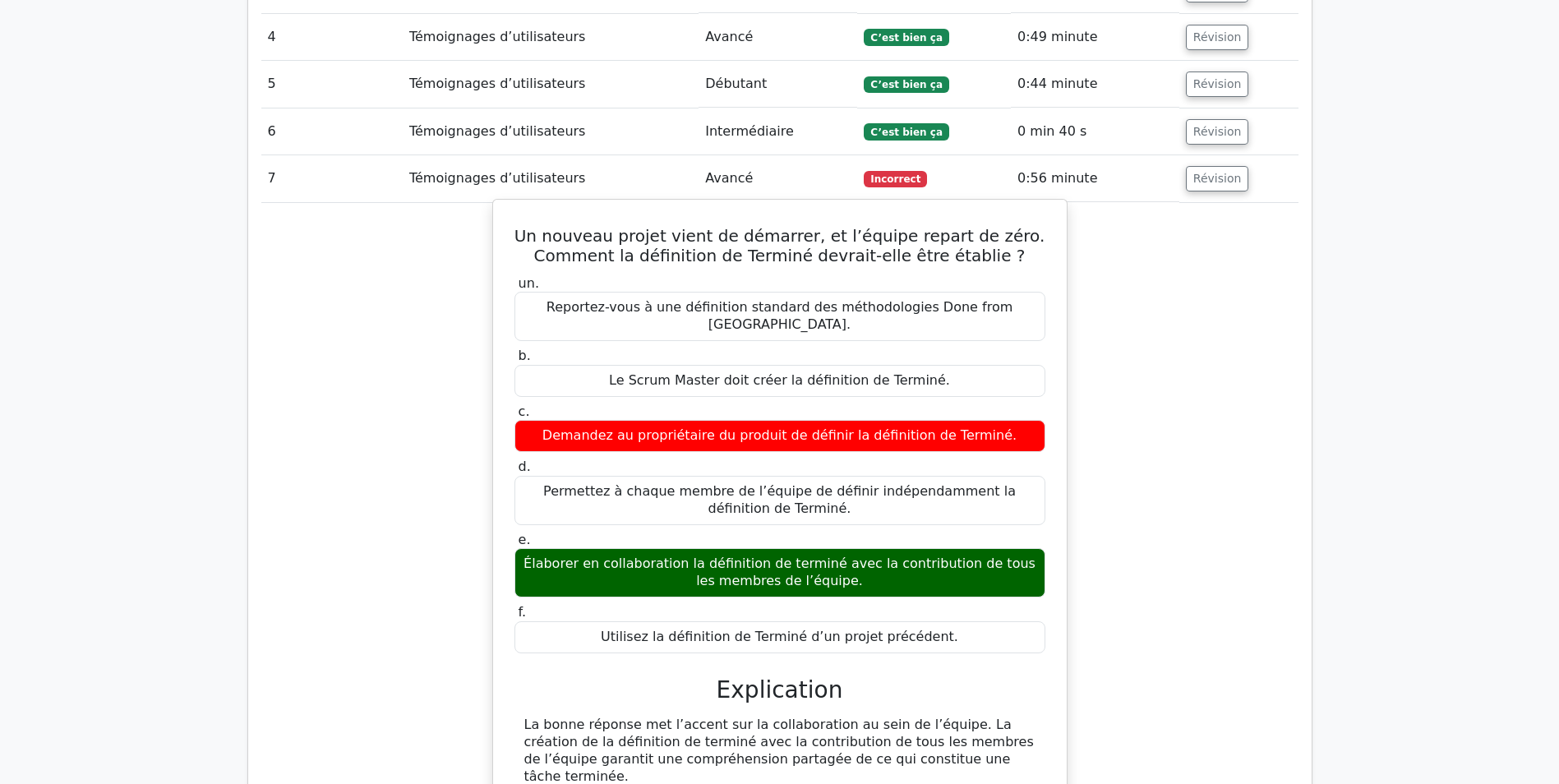
scroll to position [1881, 0]
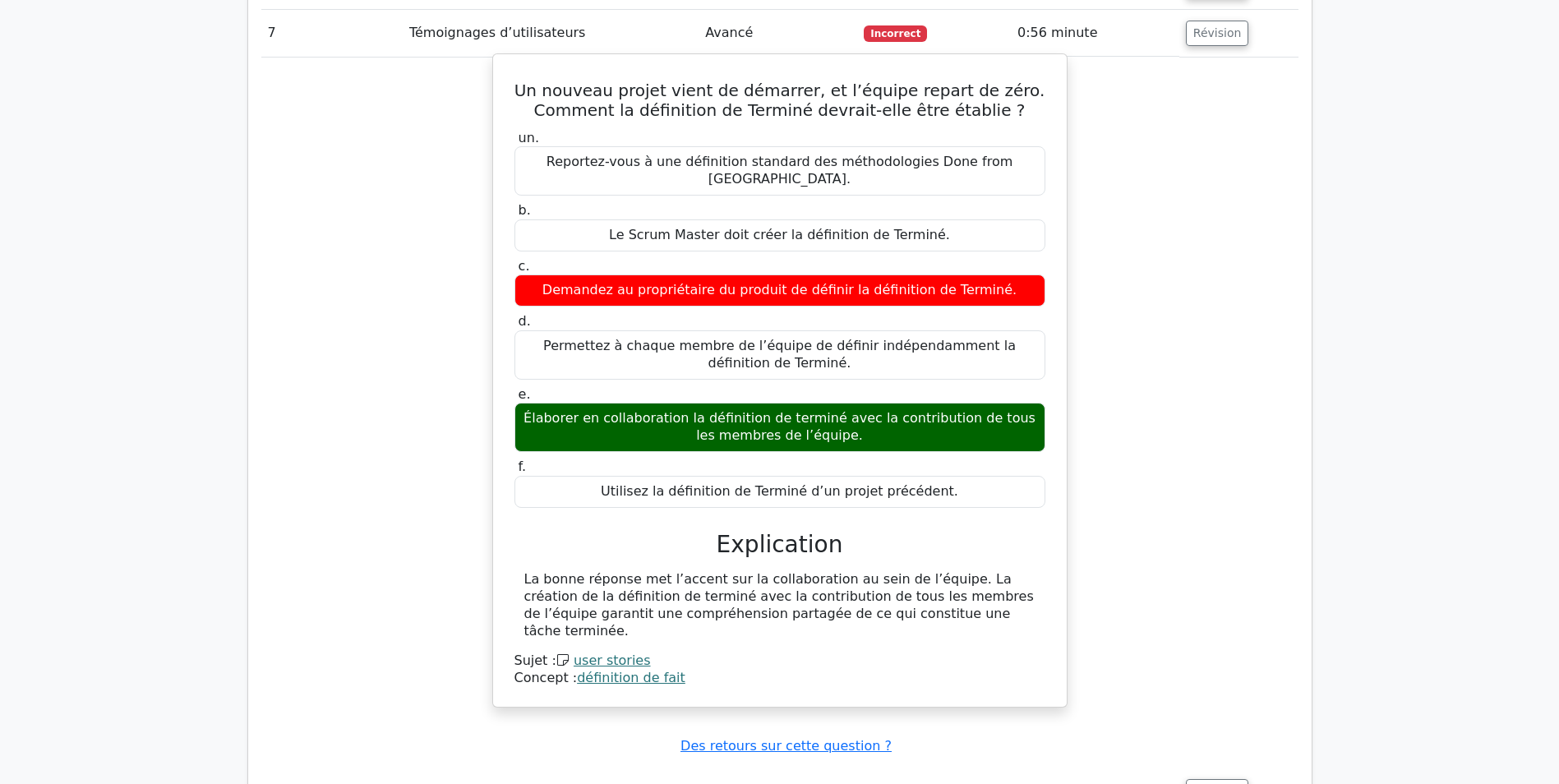
click at [608, 669] on link "définition de fait" at bounding box center [632, 677] width 108 height 15
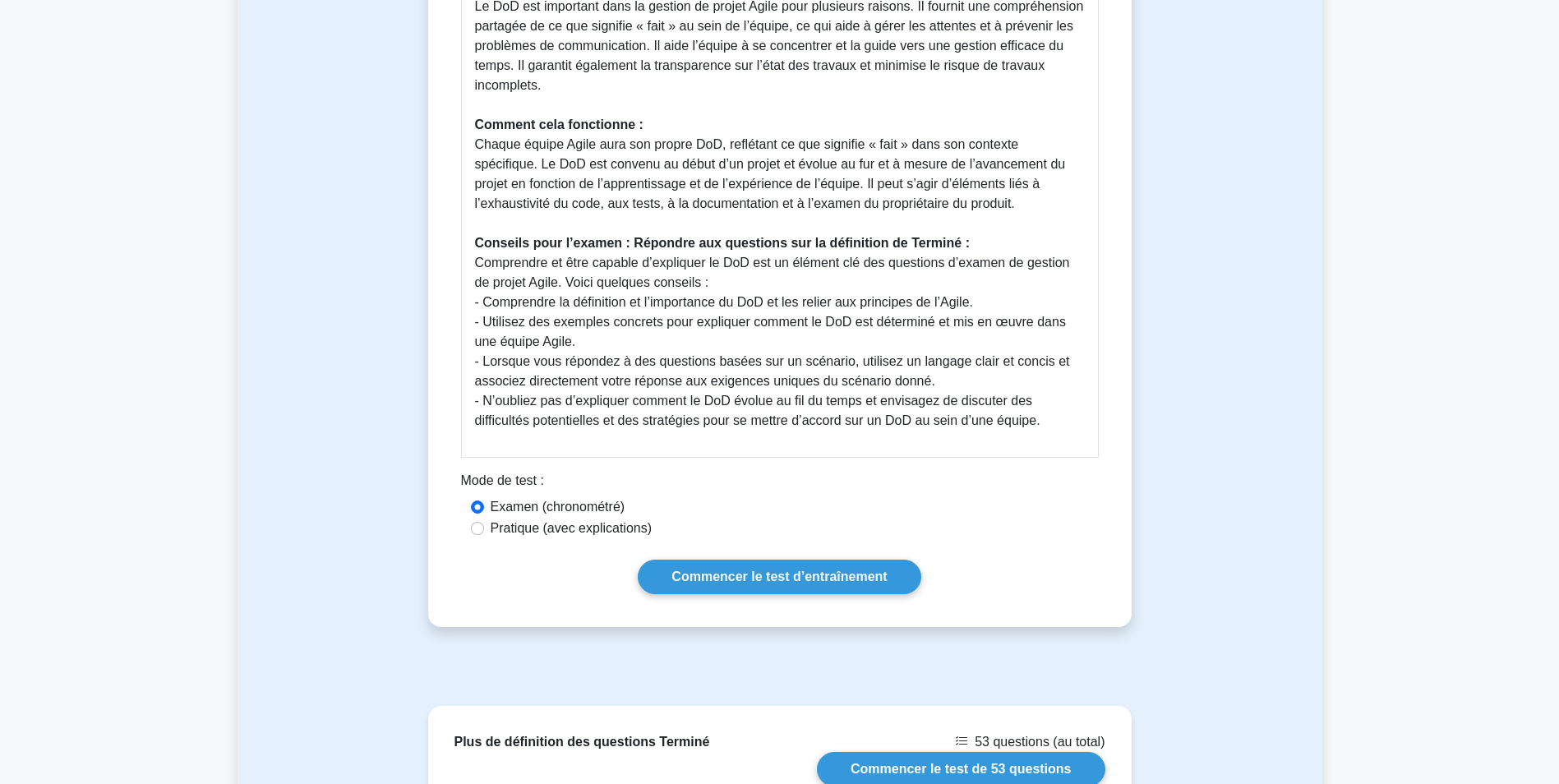
scroll to position [822, 0]
